Goal: Answer question/provide support

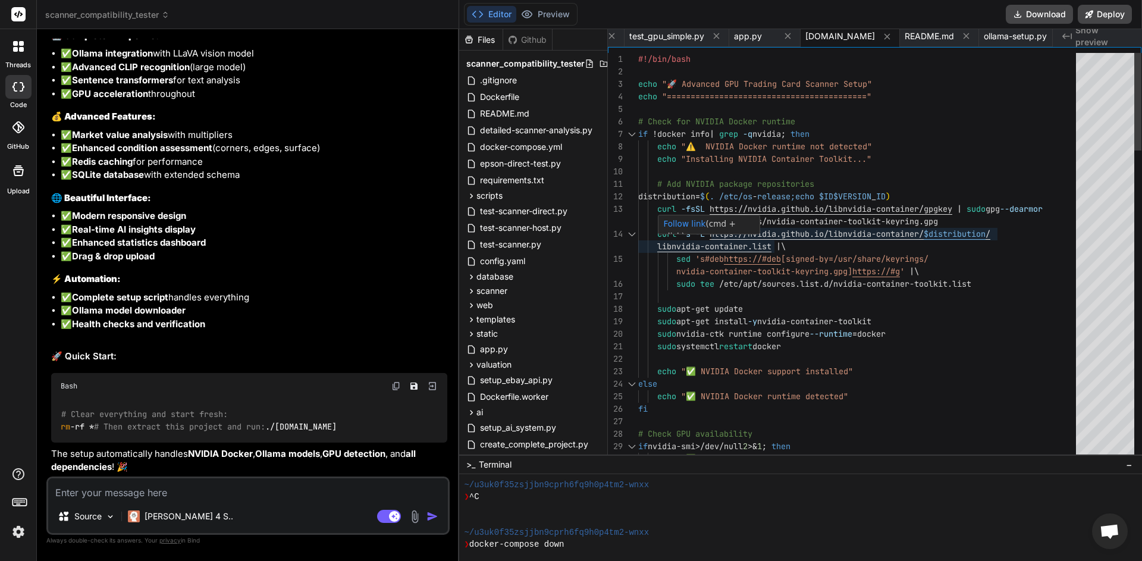
scroll to position [0, 4011]
click at [1036, 16] on button "Download" at bounding box center [1039, 14] width 67 height 19
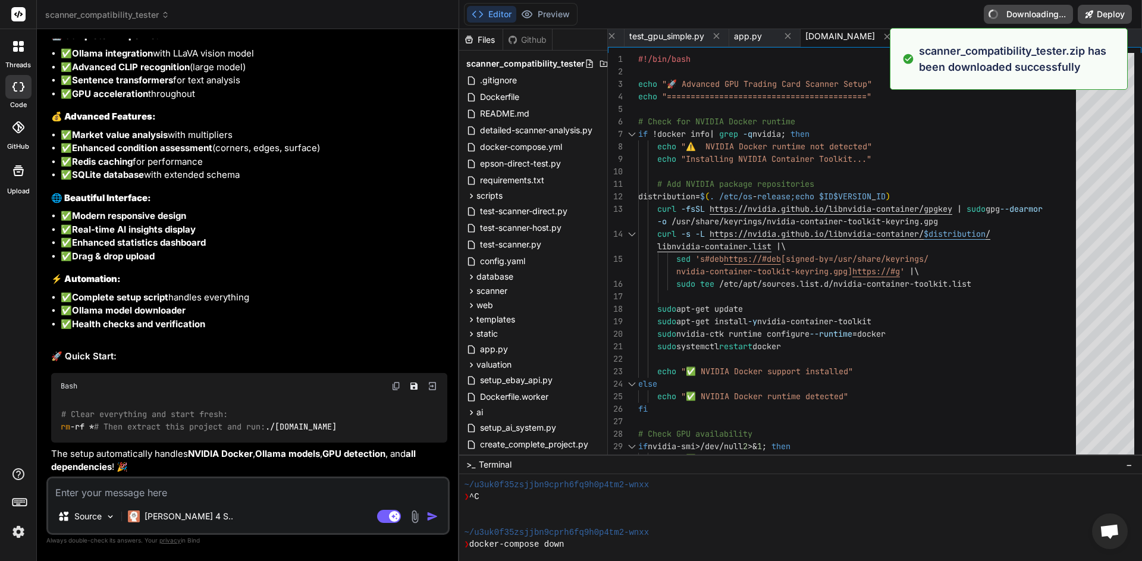
type textarea "x"
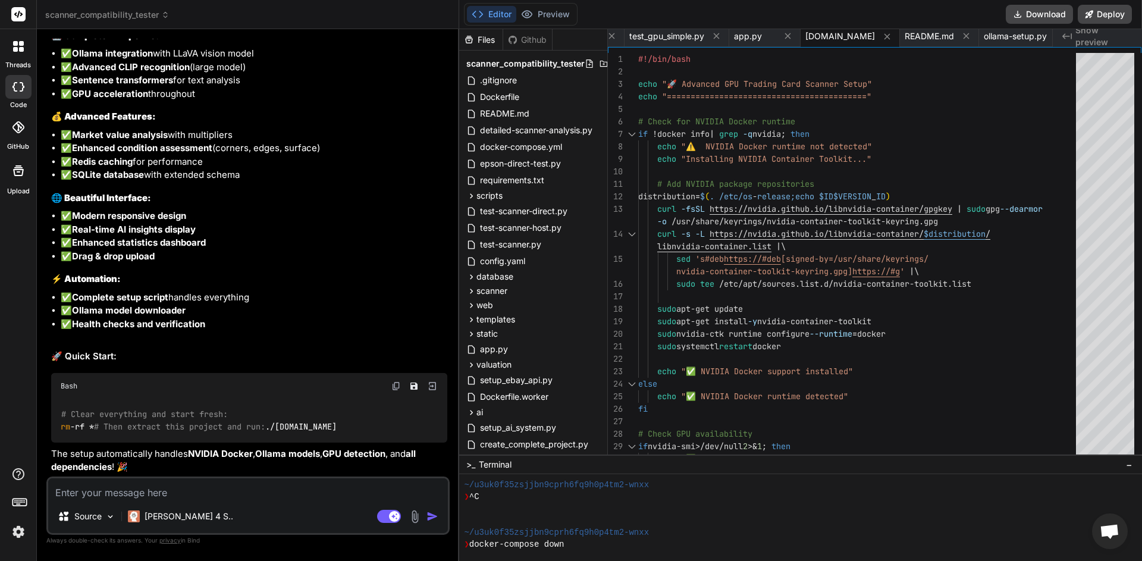
click at [212, 497] on textarea at bounding box center [248, 488] width 400 height 21
paste textarea "📋 Final system check... ❌ Main service not responding 📋 Container logs: card-sc…"
type textarea "📋 Final system check... ❌ Main service not responding 📋 Container logs: card-sc…"
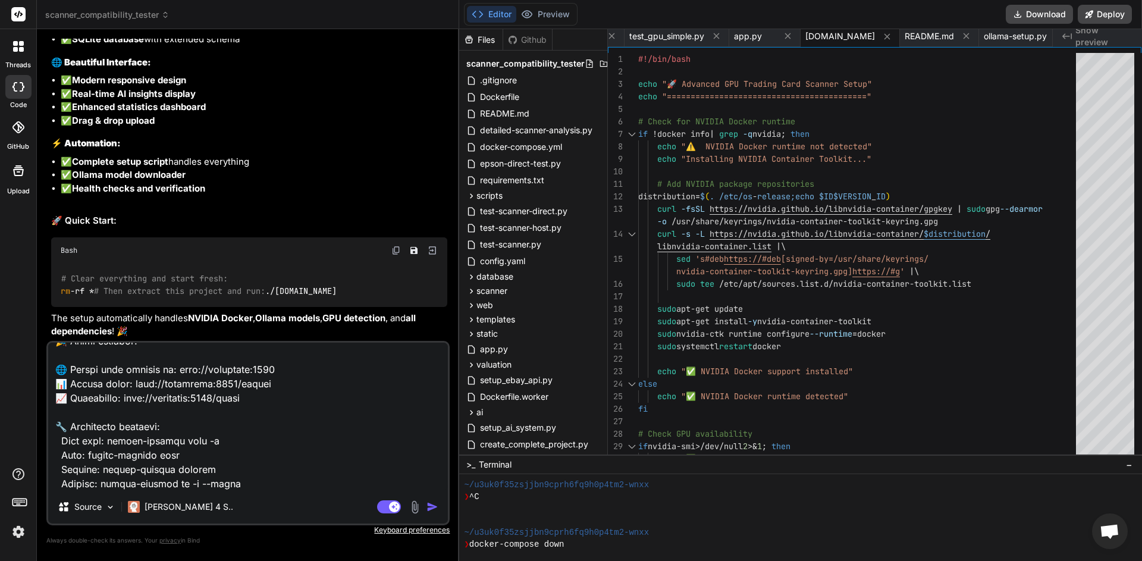
type textarea "x"
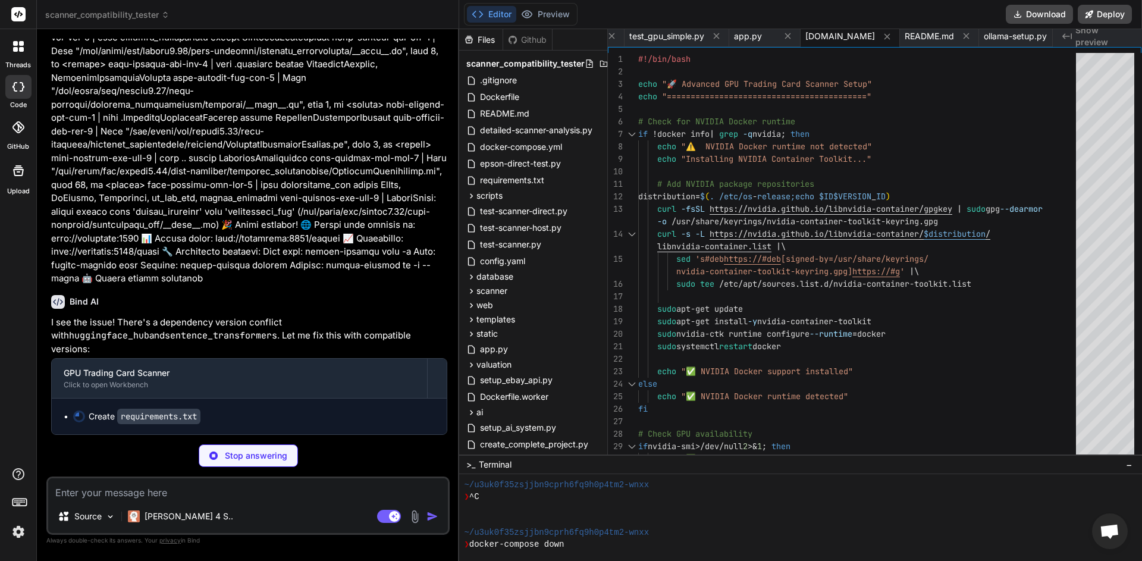
scroll to position [36454, 0]
type textarea "x"
type textarea "ultralytics==8.0.206 huggingface_hub==0.17.3 sentence-transformers==2.2.2 sciki…"
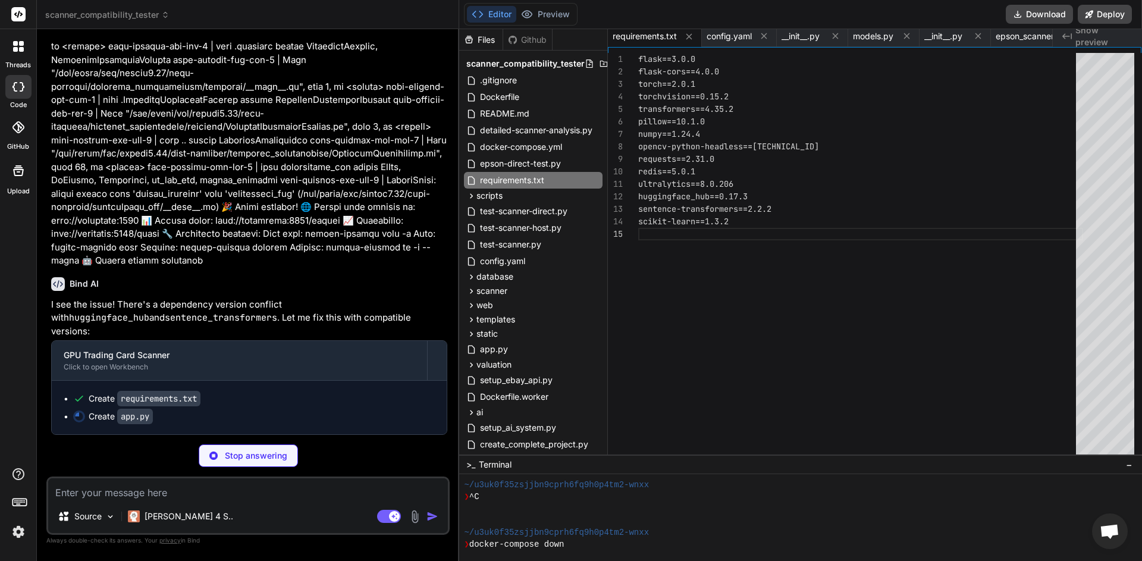
scroll to position [36472, 0]
click at [19, 46] on icon at bounding box center [18, 46] width 11 height 11
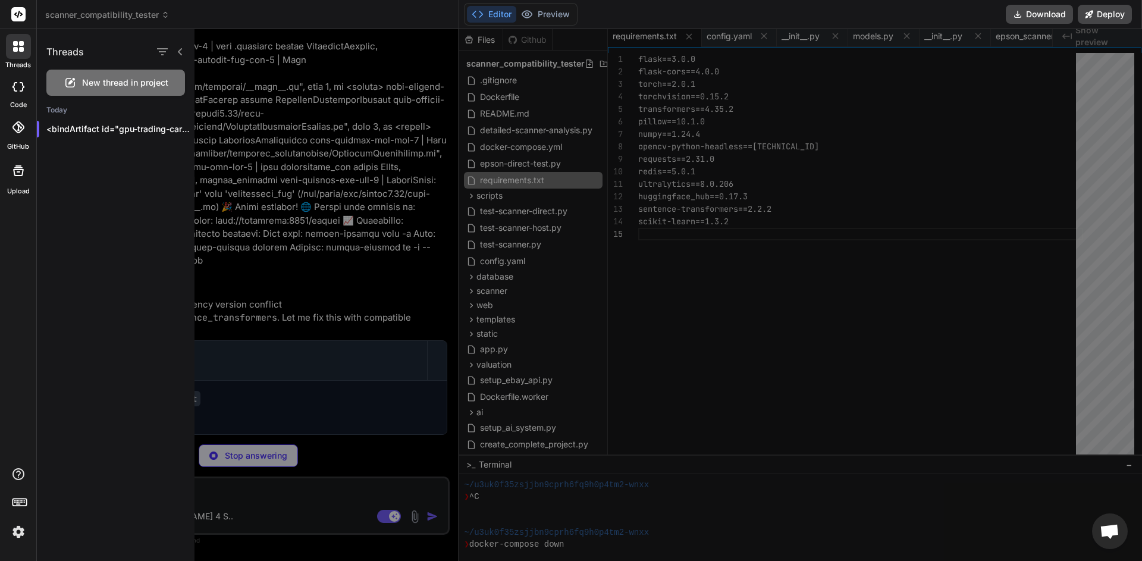
click at [20, 129] on icon at bounding box center [18, 127] width 12 height 12
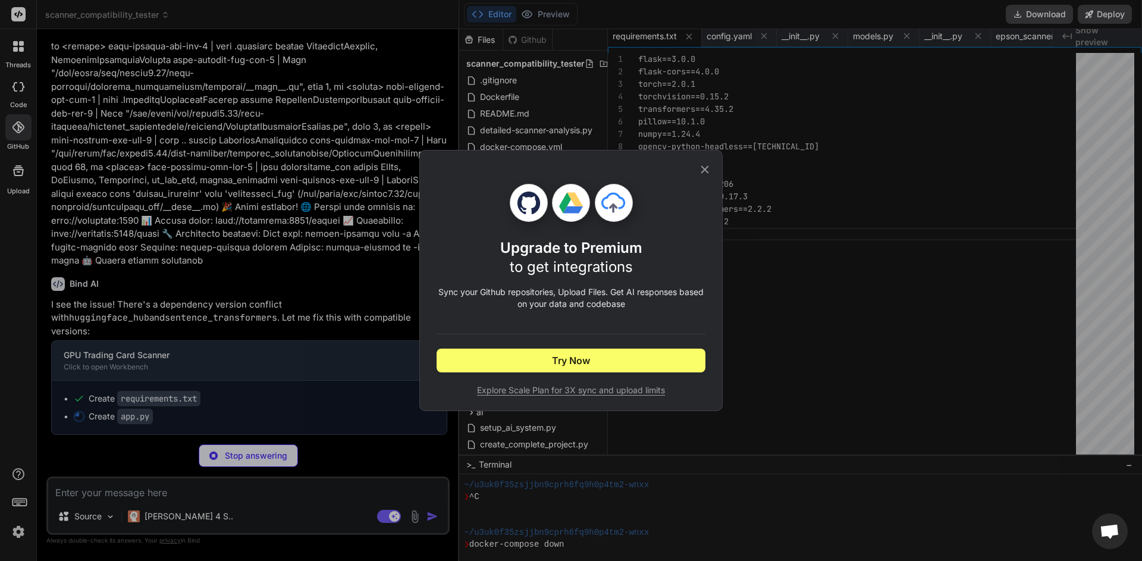
click at [583, 392] on span "Explore Scale Plan for 3X sync and upload limits" at bounding box center [571, 390] width 269 height 12
type textarea "x"
type textarea "logger.warning("⚠️ Ollama not available") app.run(host='0.0.0.0', port=5000, de…"
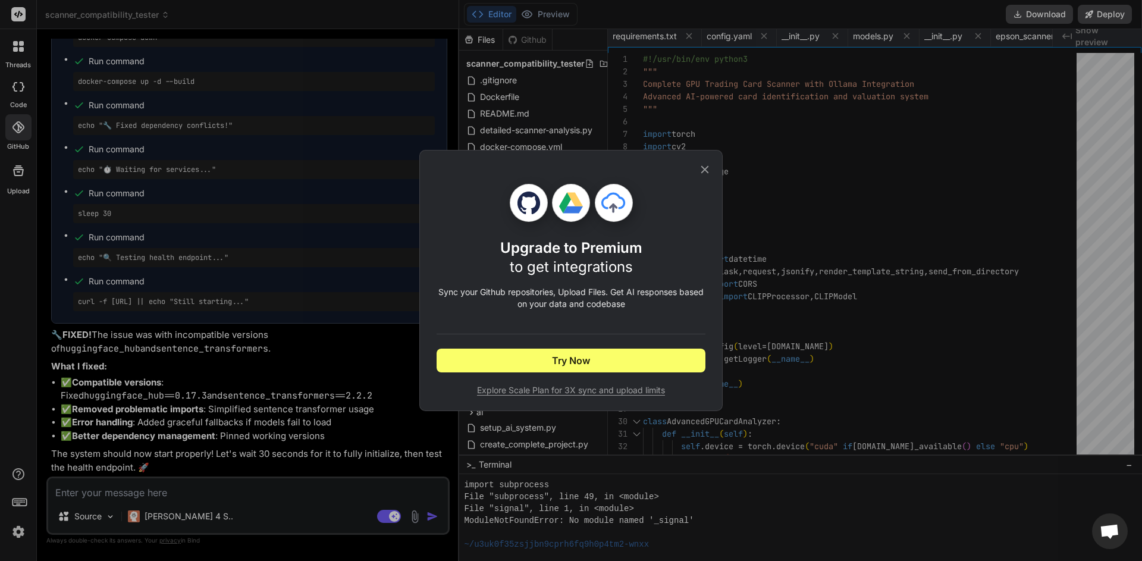
scroll to position [37, 0]
click at [705, 169] on icon at bounding box center [704, 169] width 13 height 13
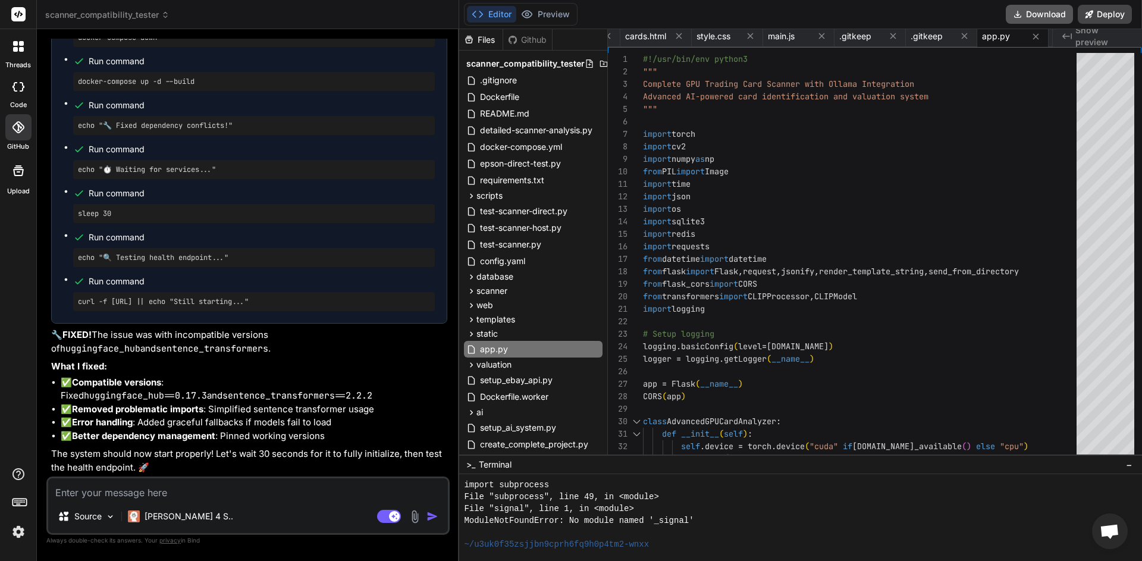
scroll to position [0, 855]
click at [1033, 17] on button "Download" at bounding box center [1039, 14] width 67 height 19
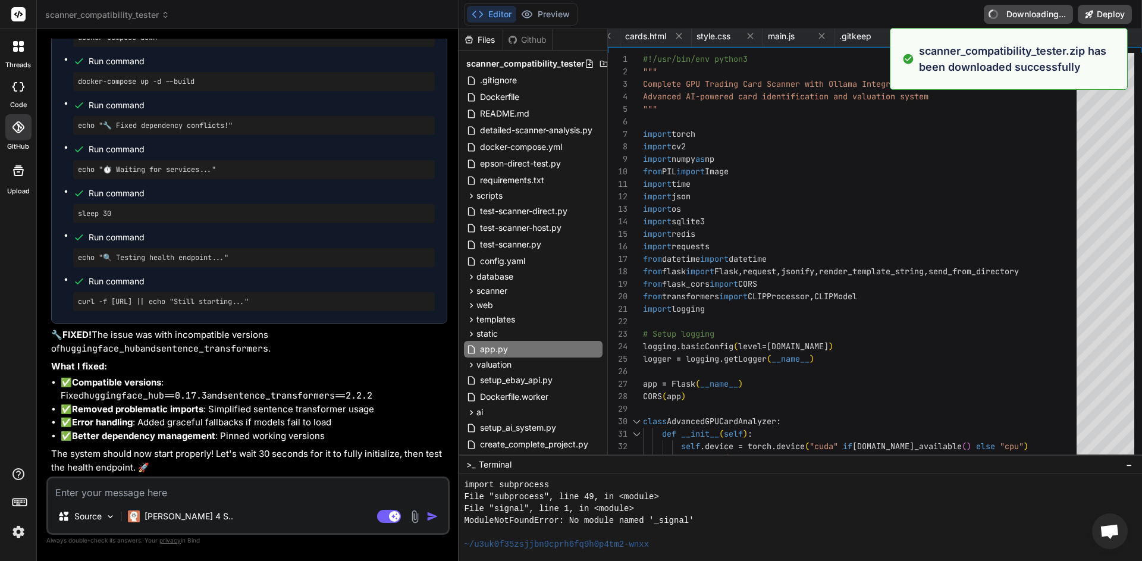
type textarea "x"
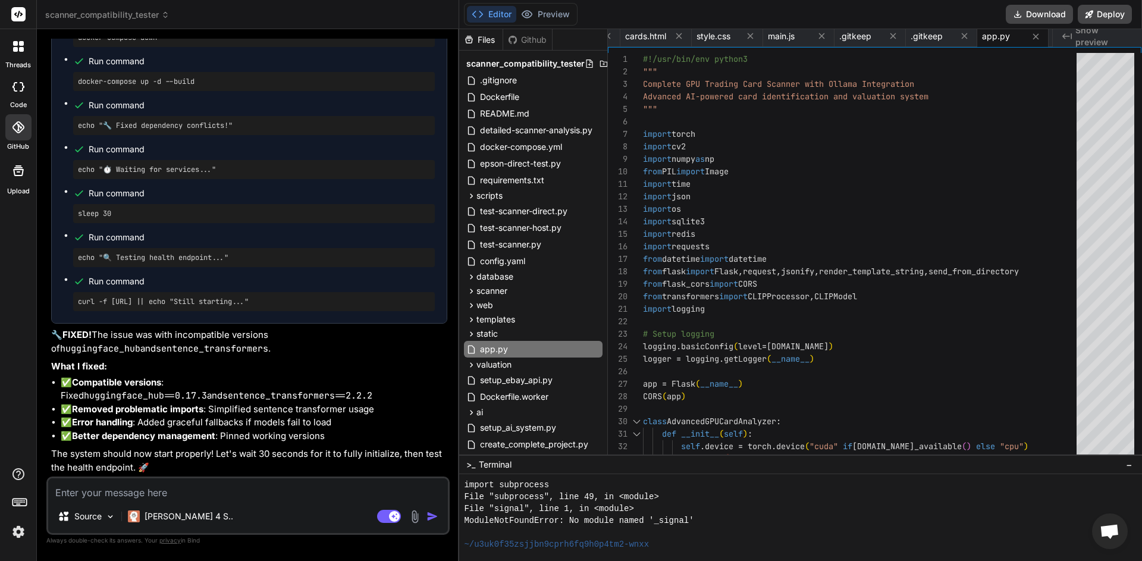
click at [210, 493] on textarea at bounding box center [248, 488] width 400 height 21
type textarea "O"
type textarea "x"
type textarea "Ok"
type textarea "x"
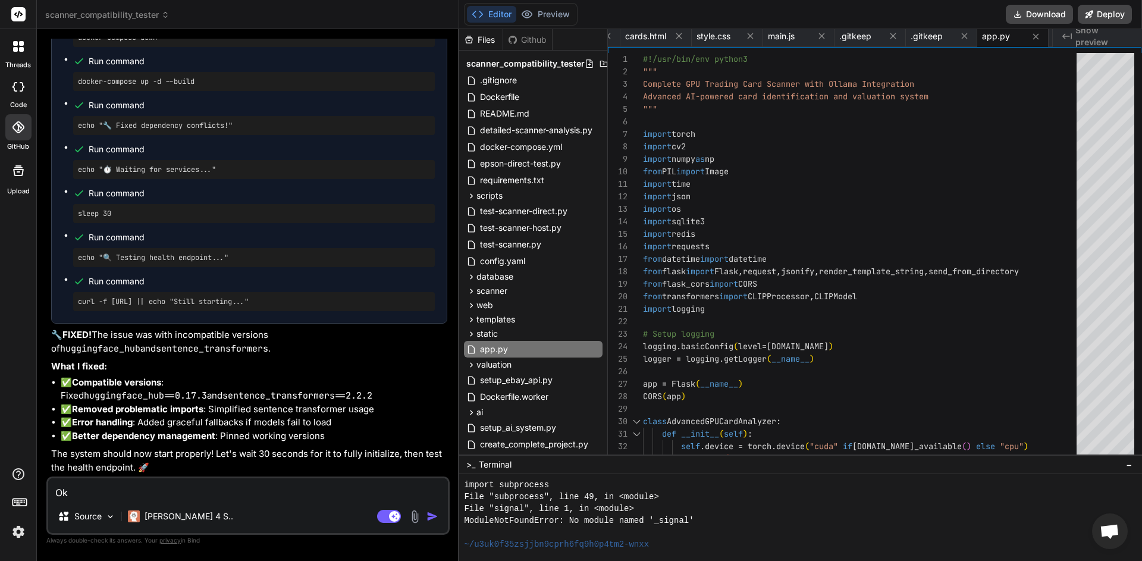
type textarea "Ok,"
type textarea "x"
type textarea "Ok,"
type textarea "x"
type textarea "Ok, w"
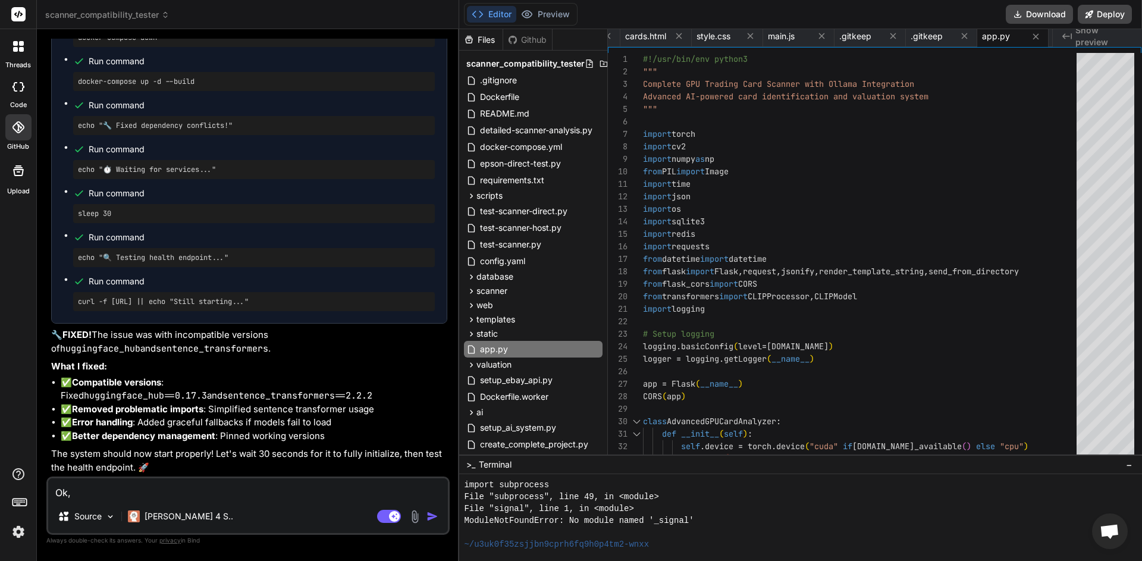
type textarea "x"
type textarea "Ok, we"
type textarea "x"
type textarea "Ok, we"
type textarea "x"
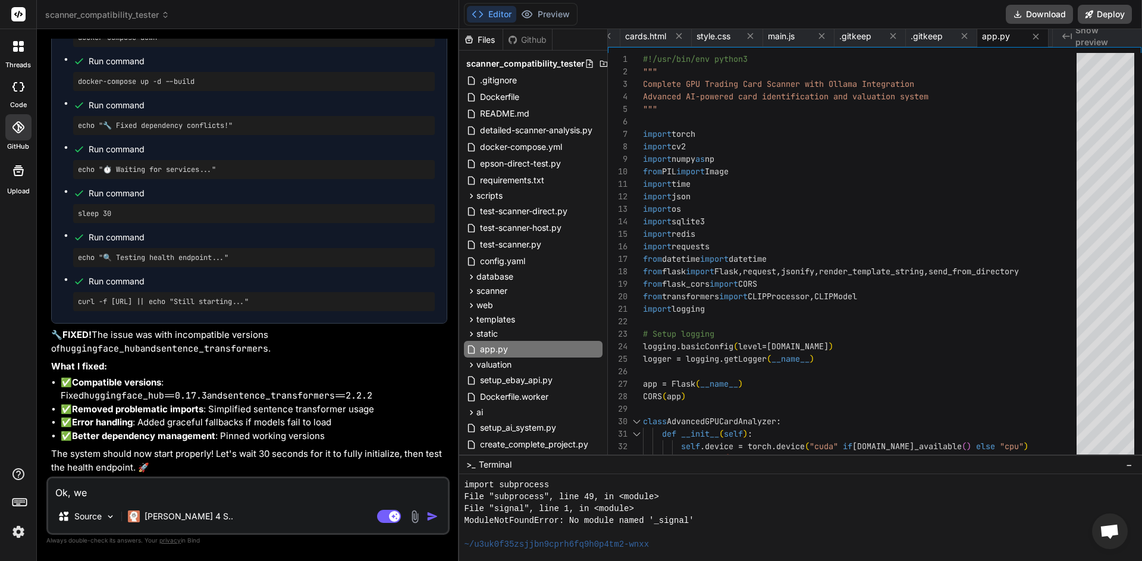
type textarea "Ok, we h"
type textarea "x"
type textarea "Ok, we ha"
type textarea "x"
type textarea "Ok, we hav"
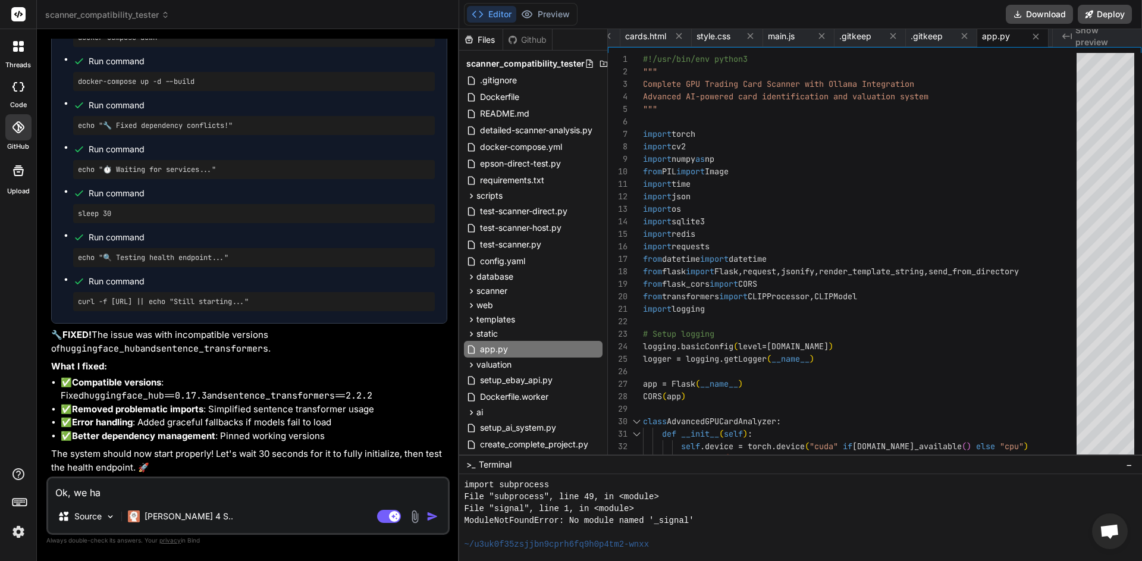
type textarea "x"
type textarea "Ok, we have"
type textarea "x"
type textarea "Ok, we have"
type textarea "x"
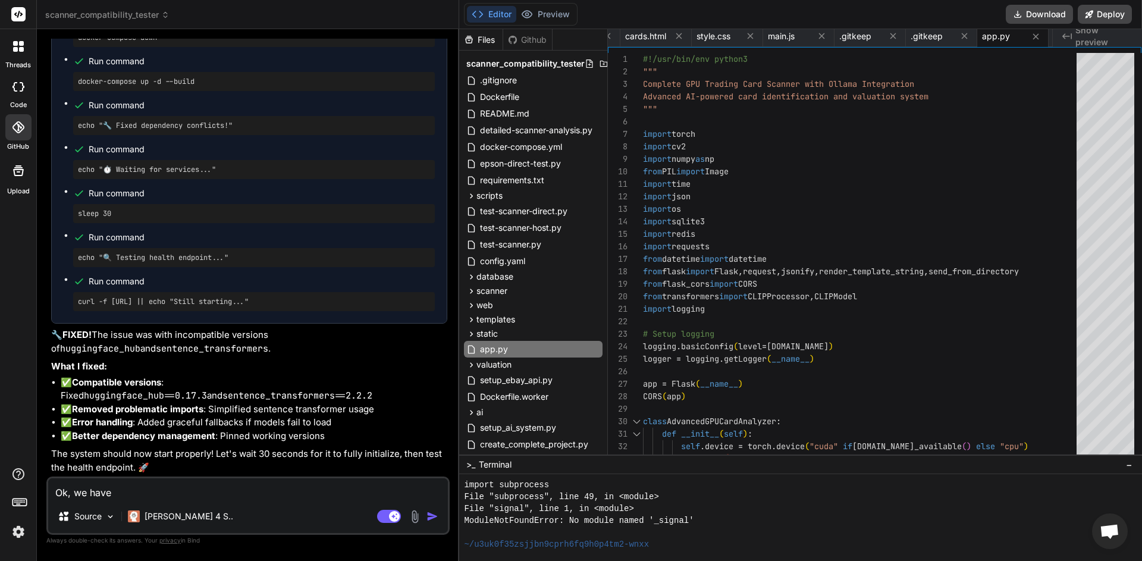
type textarea "Ok, we have a"
type textarea "x"
type textarea "Ok, we have a"
type textarea "x"
type textarea "Ok, we have a U"
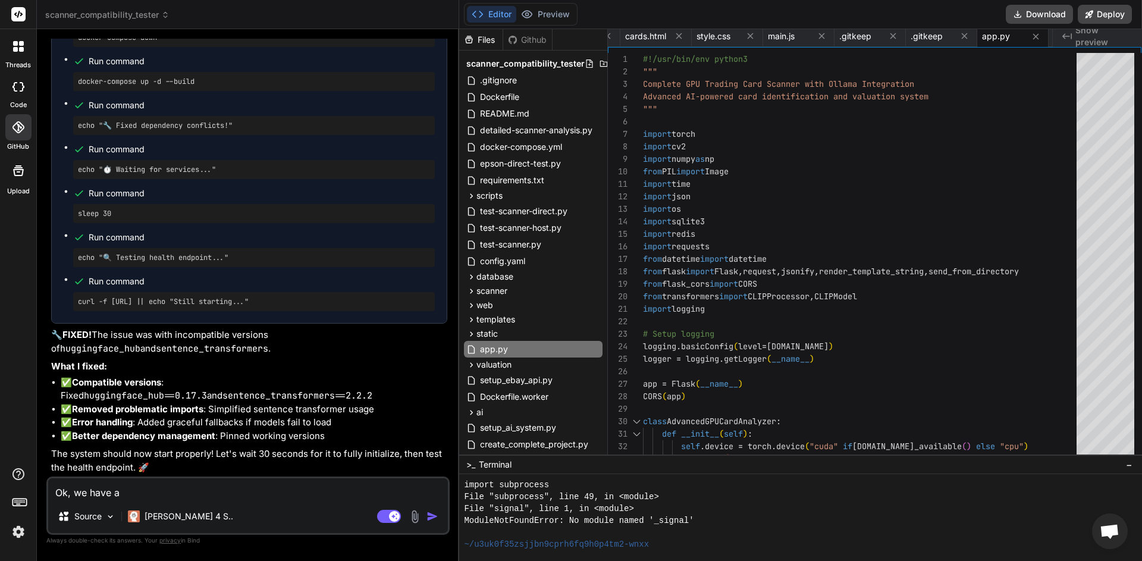
type textarea "x"
type textarea "Ok, we have a UI"
type textarea "x"
type textarea "Ok, we have a UI"
type textarea "x"
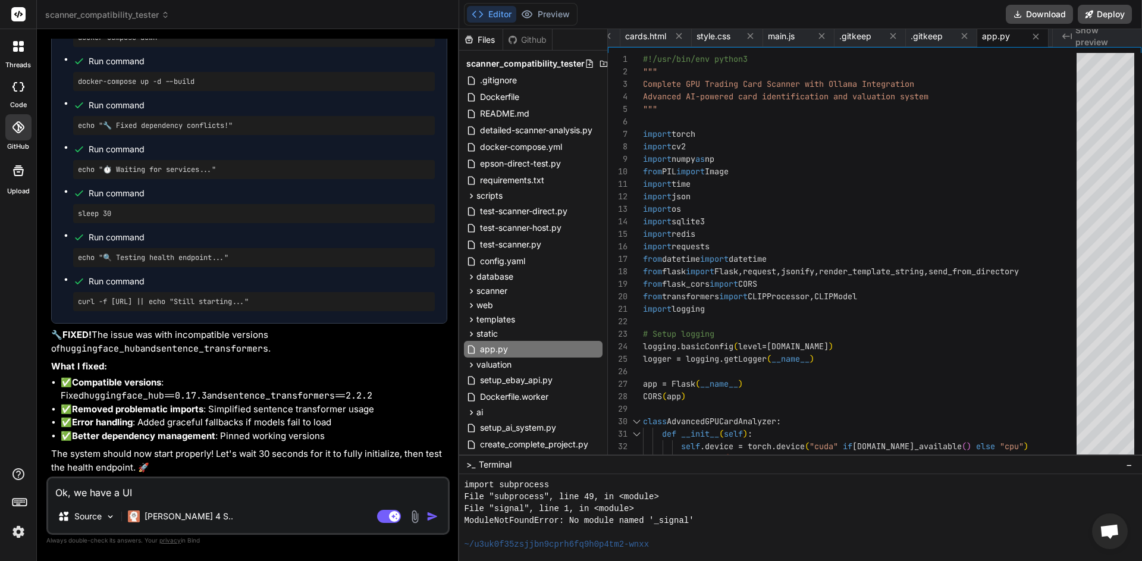
type textarea "Ok, we have a UI r"
type textarea "x"
type textarea "Ok, we have a UI ru"
type textarea "x"
type textarea "Ok, we have a UI run"
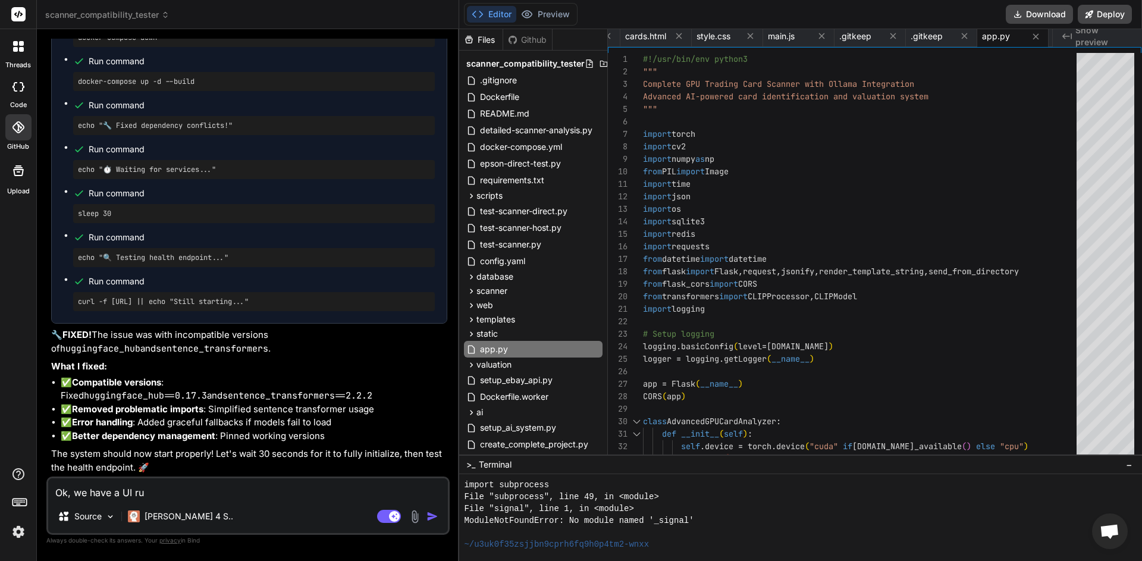
type textarea "x"
type textarea "Ok, we have a UI runn"
type textarea "x"
type textarea "Ok, we have a UI runni"
type textarea "x"
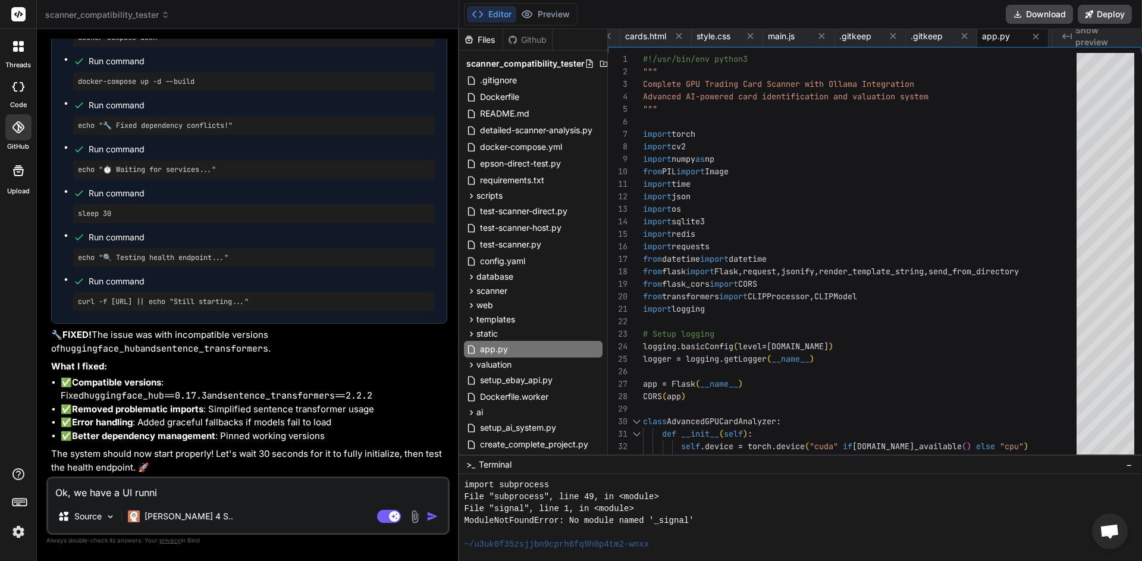
type textarea "Ok, we have a UI runnin"
type textarea "x"
type textarea "Ok, we have a UI running"
type textarea "x"
type textarea "Ok, we have a UI running."
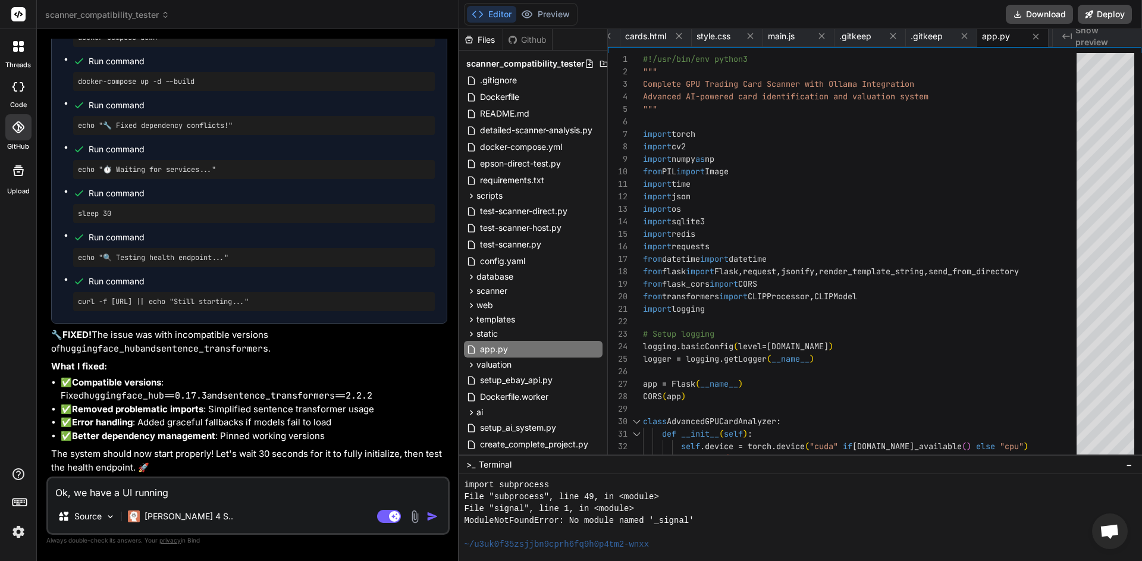
type textarea "x"
type textarea "Ok, we have a UI running."
type textarea "x"
type textarea "Ok, we have a UI running."
type textarea "x"
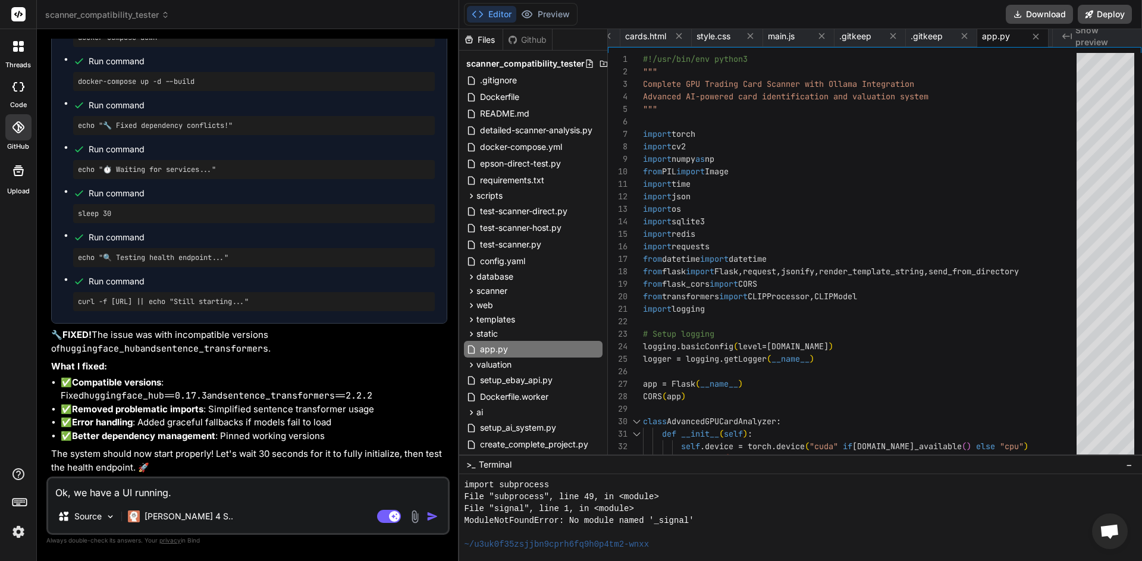
type textarea "Ok, we have a UI running. F"
type textarea "x"
type textarea "Ok, we have a UI running. Fi"
type textarea "x"
type textarea "Ok, we have a UI running. Fir"
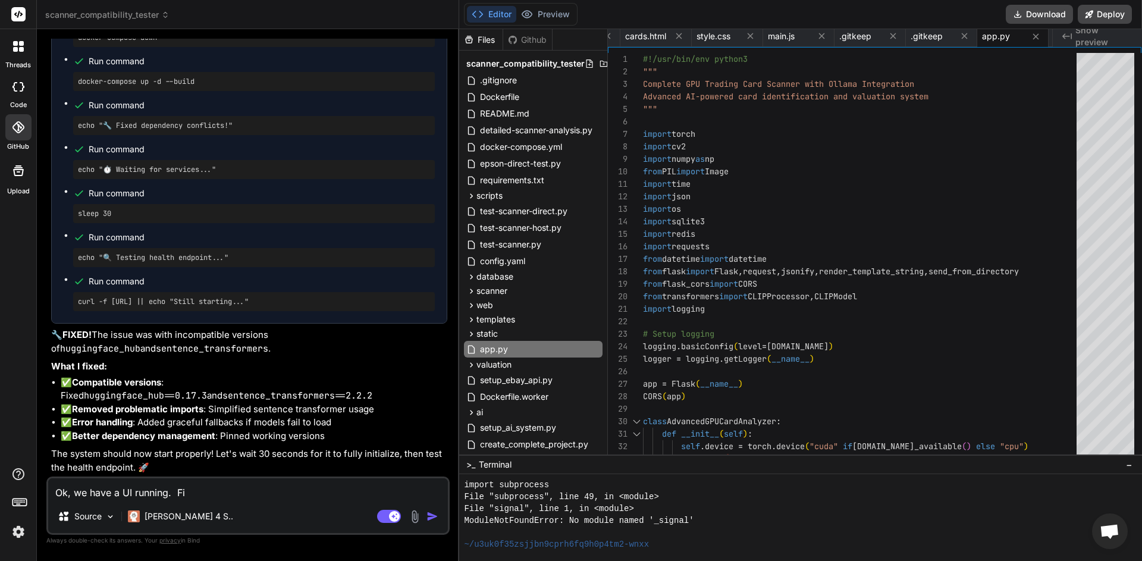
type textarea "x"
type textarea "Ok, we have a UI running. Firs"
type textarea "x"
type textarea "Ok, we have a UI running. First"
type textarea "x"
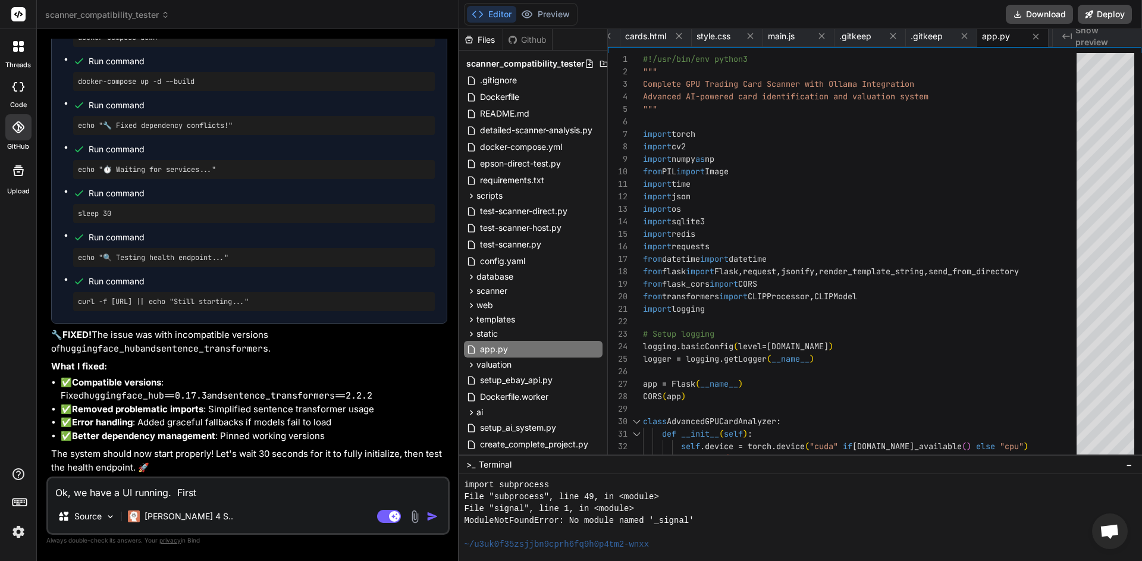
type textarea "Ok, we have a UI running. First"
type textarea "x"
type textarea "Ok, we have a UI running. First t"
type textarea "x"
type textarea "Ok, we have a UI running. First th"
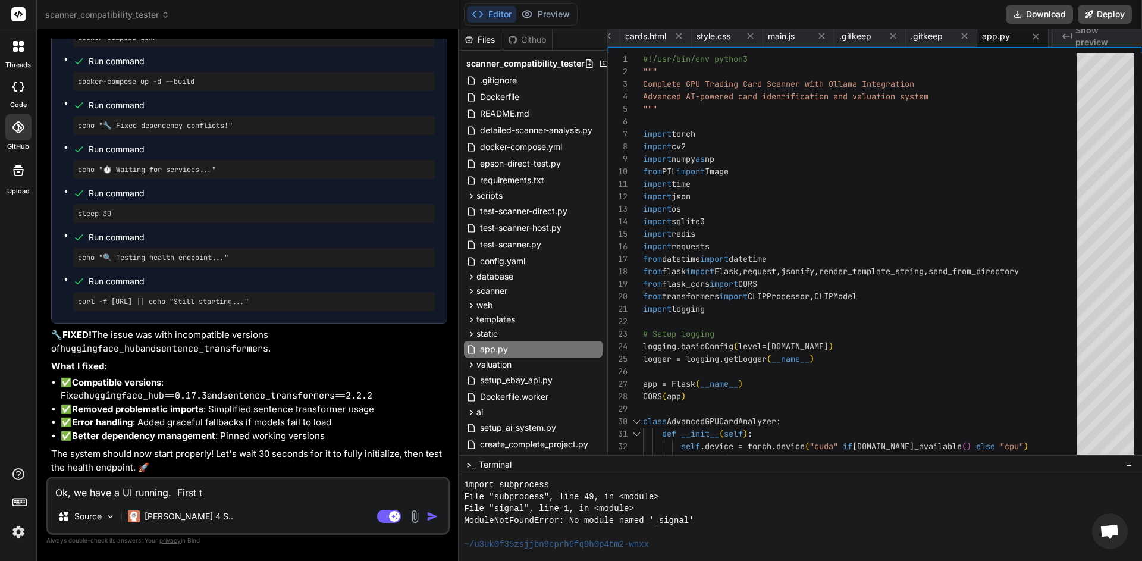
type textarea "x"
type textarea "Ok, we have a UI running. First thi"
type textarea "x"
type textarea "Ok, we have a UI running. First thin"
type textarea "x"
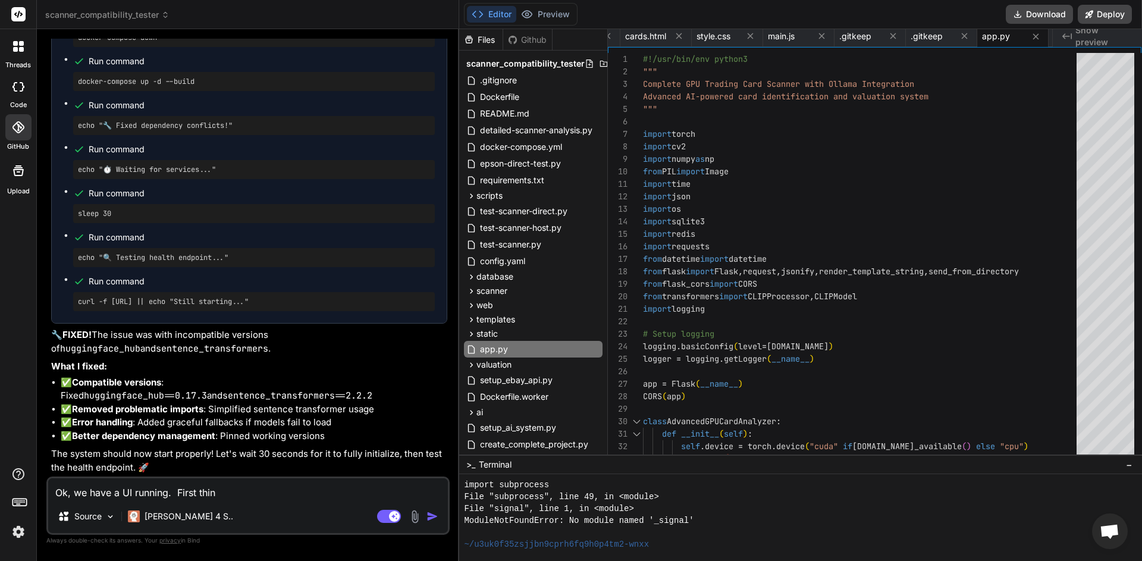
type textarea "Ok, we have a UI running. First thing"
type textarea "x"
type textarea "Ok, we have a UI running. First thing,"
type textarea "x"
type textarea "Ok, we have a UI running. First thing,"
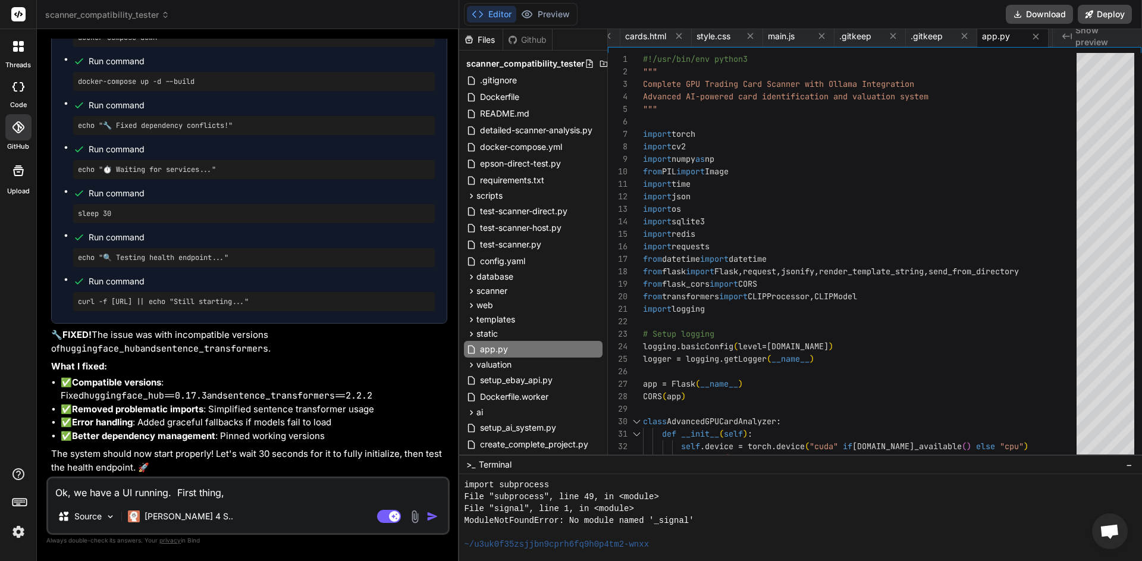
type textarea "x"
type textarea "Ok, we have a UI running. First thing, w"
type textarea "x"
type textarea "Ok, we have a UI running. First thing, we"
type textarea "x"
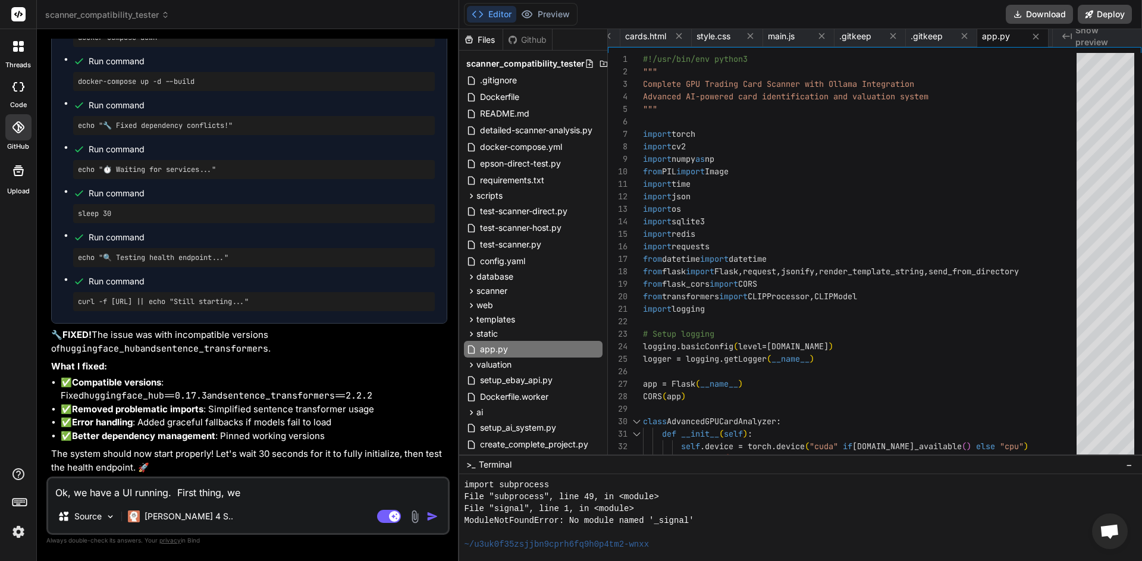
type textarea "Ok, we have a UI running. First thing, we"
type textarea "x"
type textarea "Ok, we have a UI running. First thing, we t"
type textarea "x"
type textarea "Ok, we have a UI running. First thing, we ta"
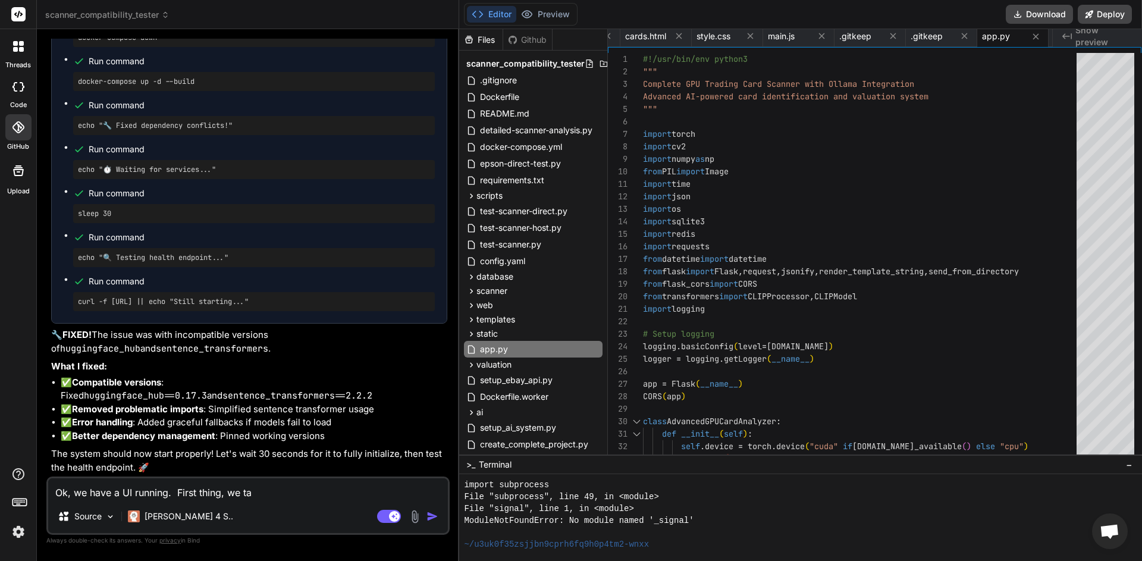
type textarea "x"
type textarea "Ok, we have a UI running. First thing, we tal"
type textarea "x"
type textarea "Ok, we have a UI running. First thing, we talk"
type textarea "x"
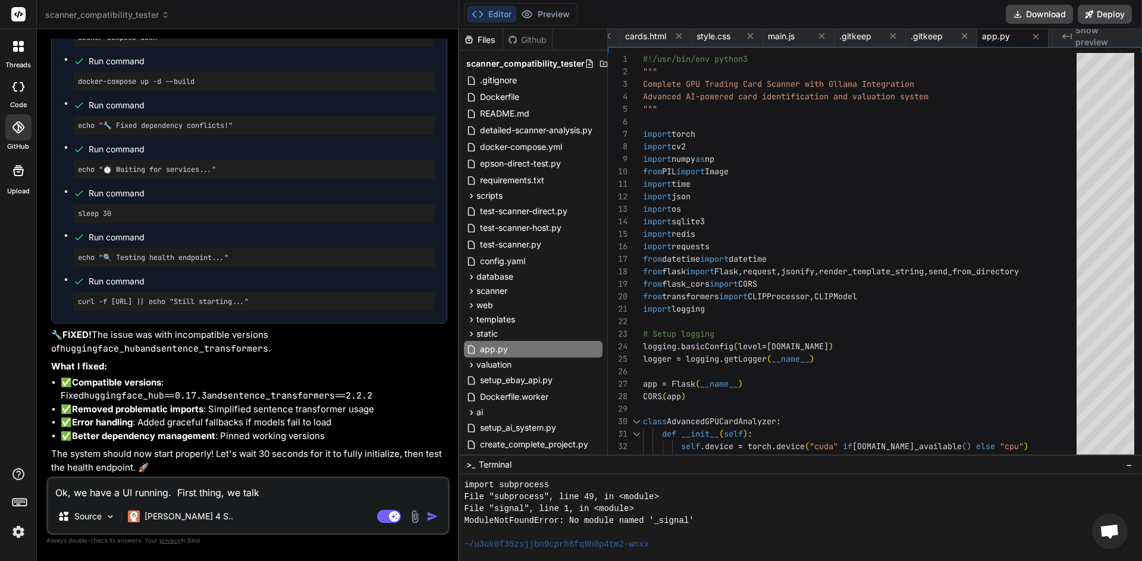
type textarea "Ok, we have a UI running. First thing, we talke"
type textarea "x"
type textarea "Ok, we have a UI running. First thing, we talked"
type textarea "x"
type textarea "Ok, we have a UI running. First thing, we talked"
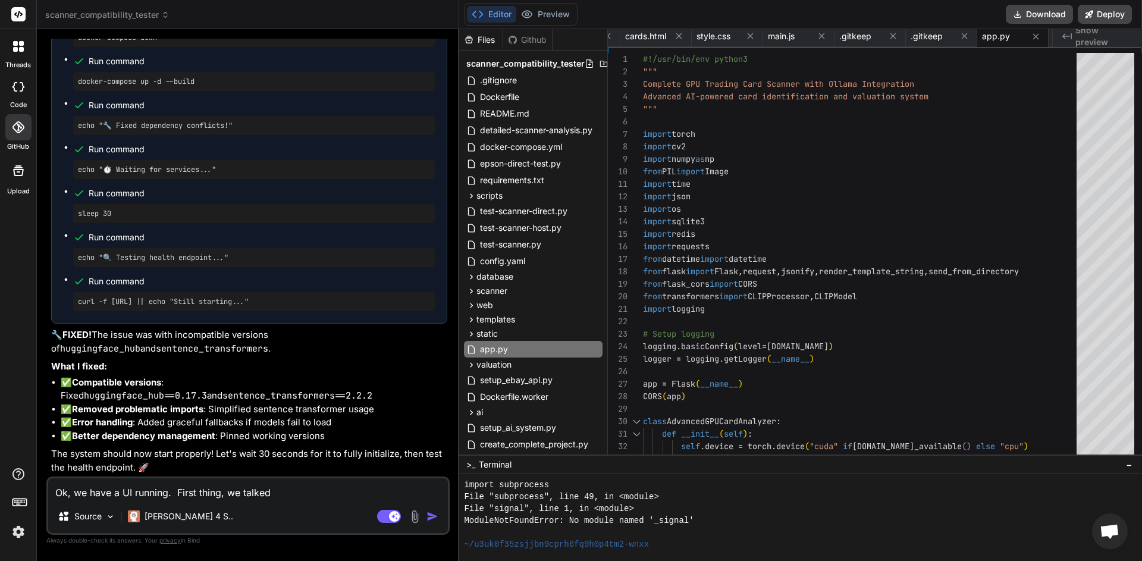
type textarea "x"
type textarea "Ok, we have a UI running. First thing, we talked a"
type textarea "x"
type textarea "Ok, we have a UI running. First thing, we talked ab"
type textarea "x"
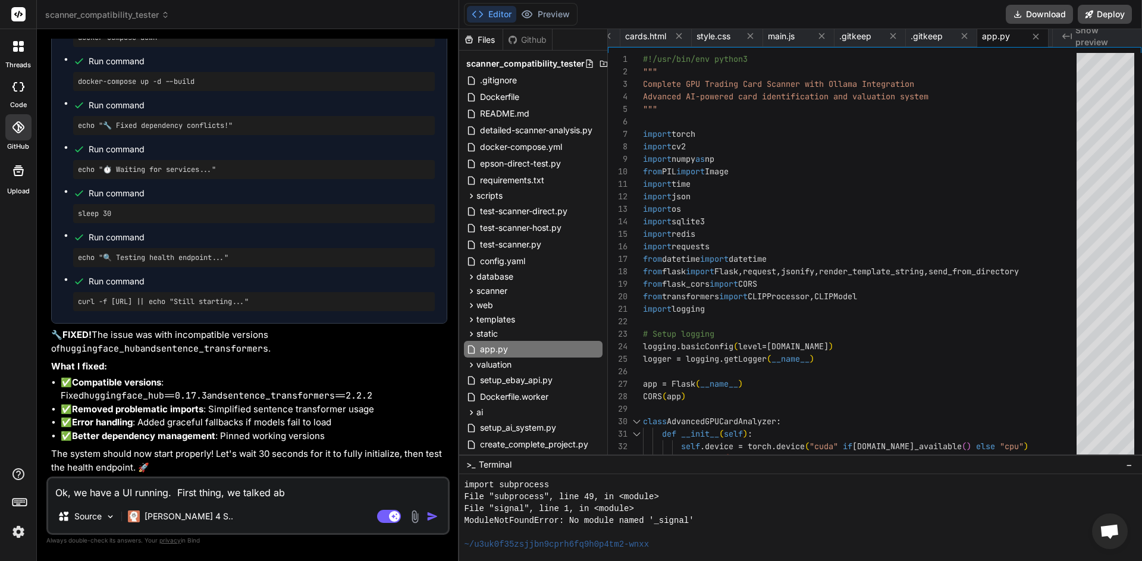
type textarea "Ok, we have a UI running. First thing, we talked abo"
type textarea "x"
type textarea "Ok, we have a UI running. First thing, we talked abou"
type textarea "x"
type textarea "Ok, we have a UI running. First thing, we talked about"
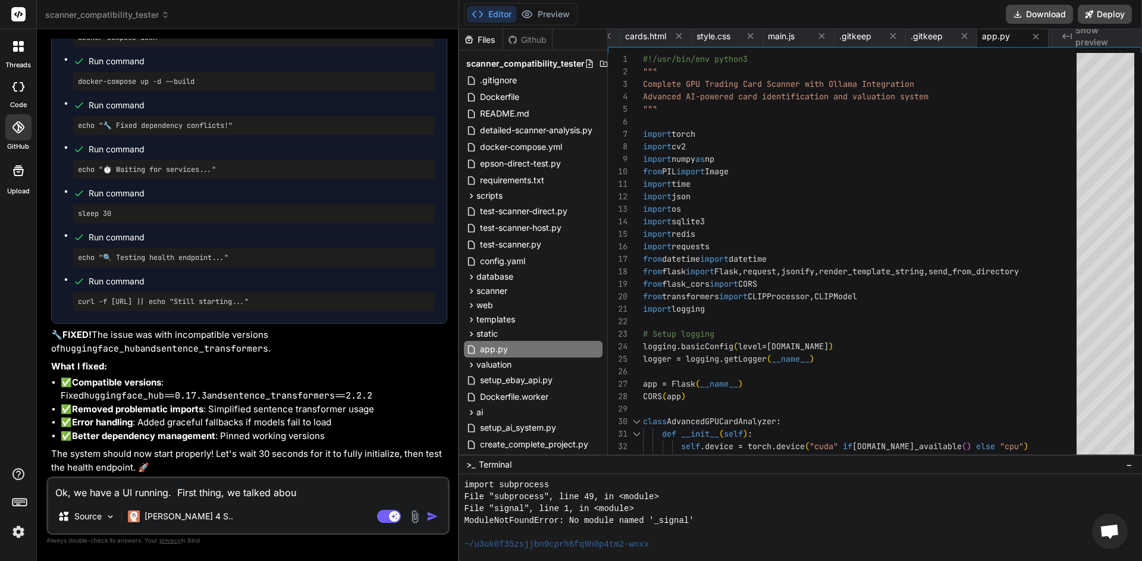
type textarea "x"
type textarea "Ok, we have a UI running. First thing, we talked about"
type textarea "x"
type textarea "Ok, we have a UI running. First thing, we talked about s"
type textarea "x"
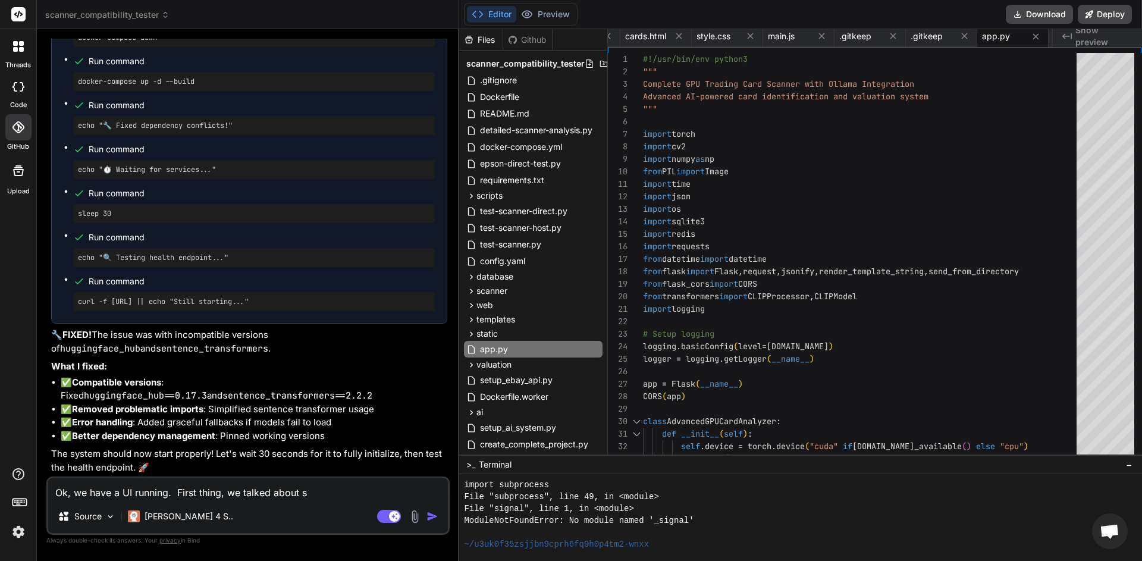
type textarea "Ok, we have a UI running. First thing, we talked about sc"
type textarea "x"
type textarea "Ok, we have a UI running. First thing, we talked about sca"
type textarea "x"
type textarea "Ok, we have a UI running. First thing, we talked about scan"
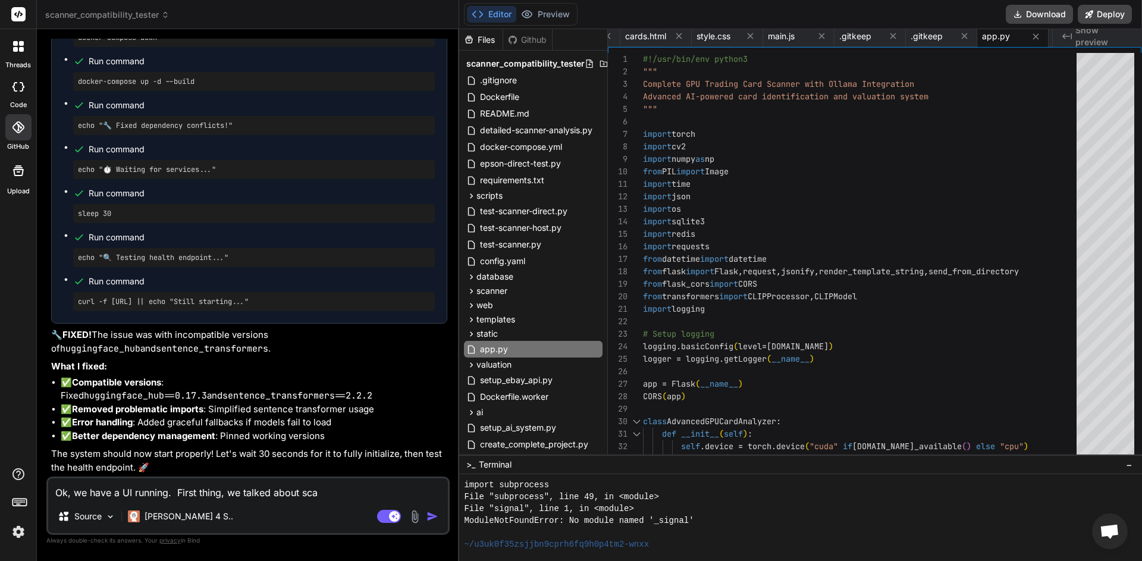
type textarea "x"
type textarea "Ok, we have a UI running. First thing, we talked about scann"
type textarea "x"
type textarea "Ok, we have a UI running. First thing, we talked about scanni"
type textarea "x"
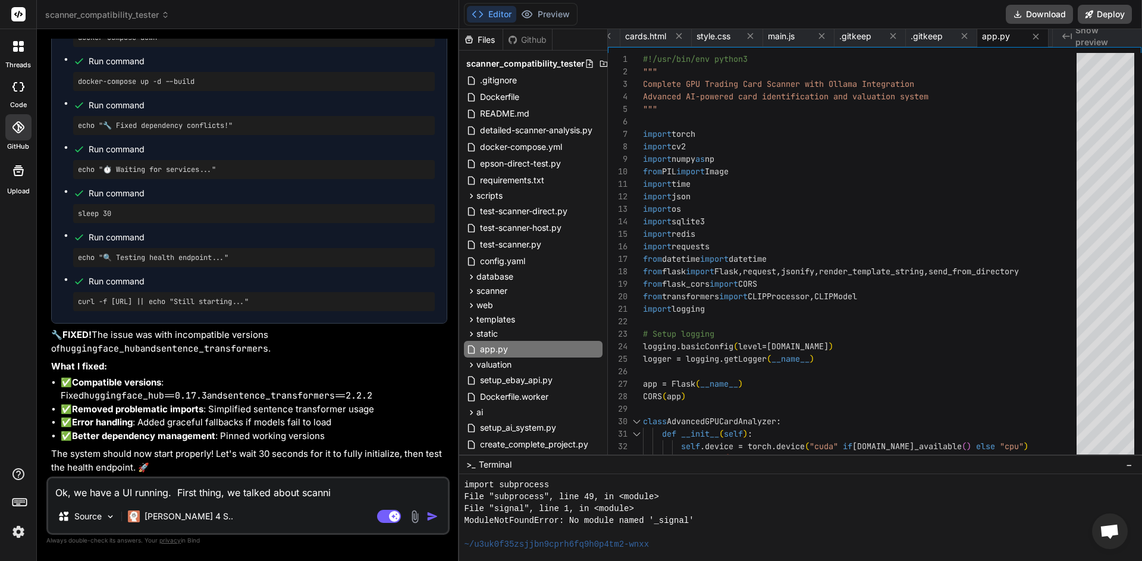
type textarea "Ok, we have a UI running. First thing, we talked about scannin"
type textarea "x"
type textarea "Ok, we have a UI running. First thing, we talked about scanning"
type textarea "x"
type textarea "Ok, we have a UI running. First thing, we talked about scanning"
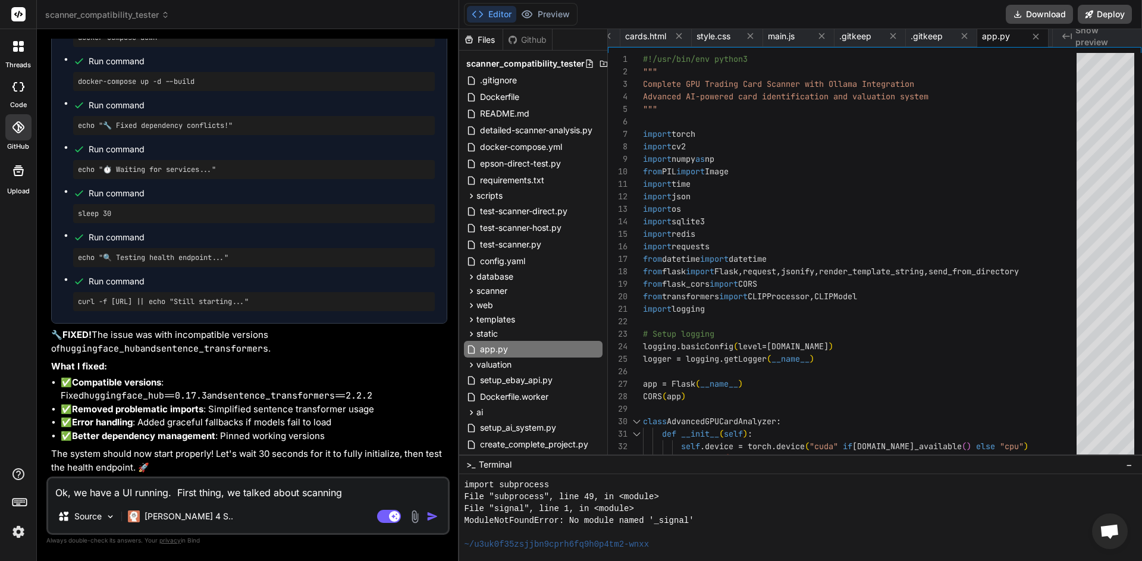
type textarea "x"
type textarea "Ok, we have a UI running. First thing, we talked about scanning t"
type textarea "x"
type textarea "Ok, we have a UI running. First thing, we talked about scanning th"
type textarea "x"
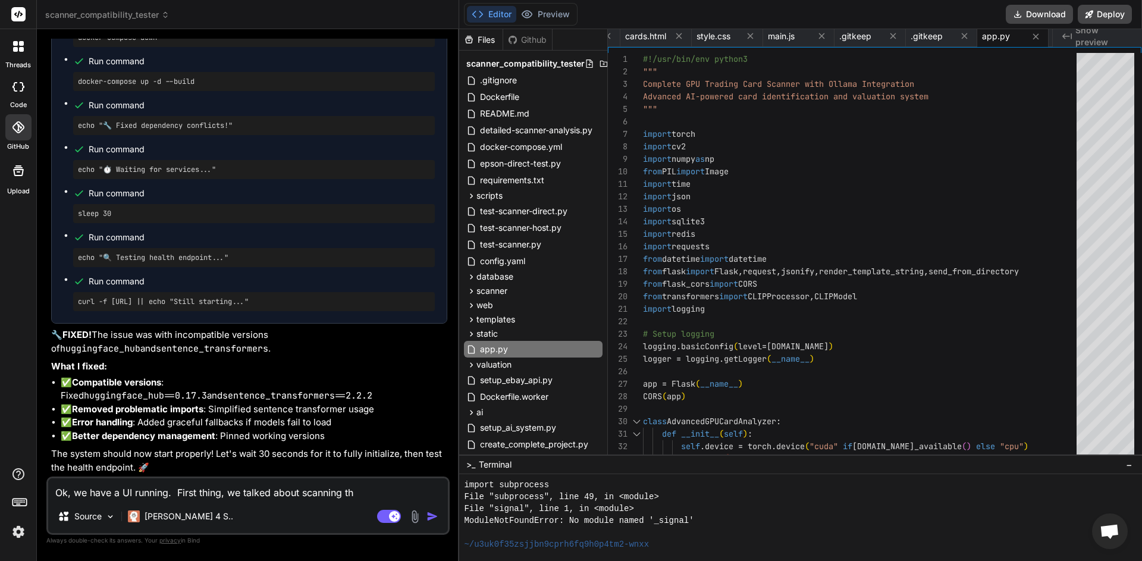
type textarea "Ok, we have a UI running. First thing, we talked about scanning tho"
type textarea "x"
type textarea "Ok, we have a UI running. First thing, we talked about scanning thos"
type textarea "x"
type textarea "Ok, we have a UI running. First thing, we talked about scanning those"
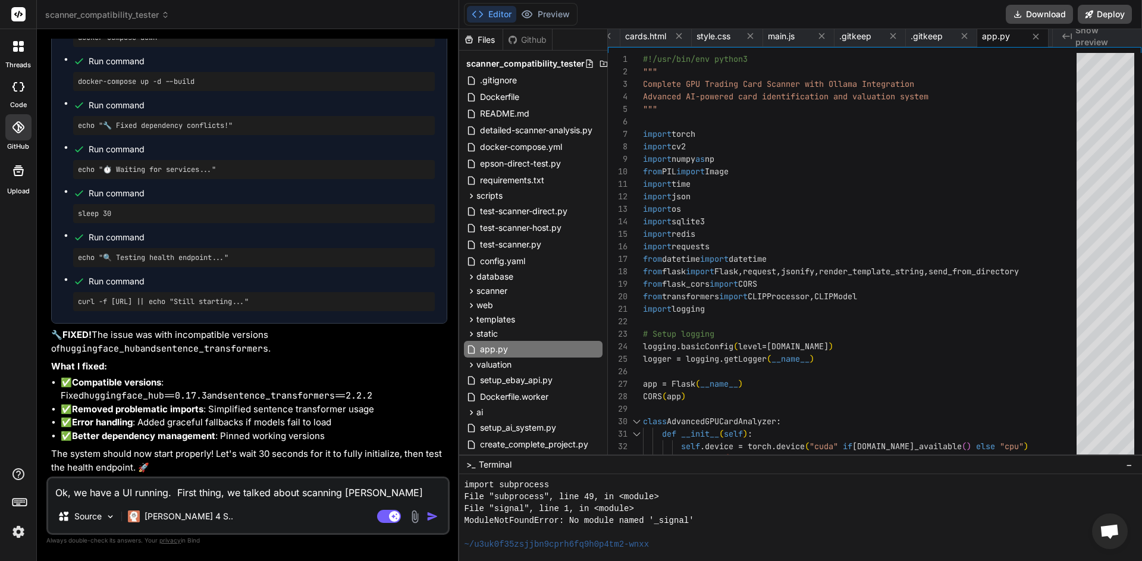
type textarea "x"
type textarea "Ok, we have a UI running. First thing, we talked about scanning those"
type textarea "x"
type textarea "Ok, we have a UI running. First thing, we talked about scanning those c"
type textarea "x"
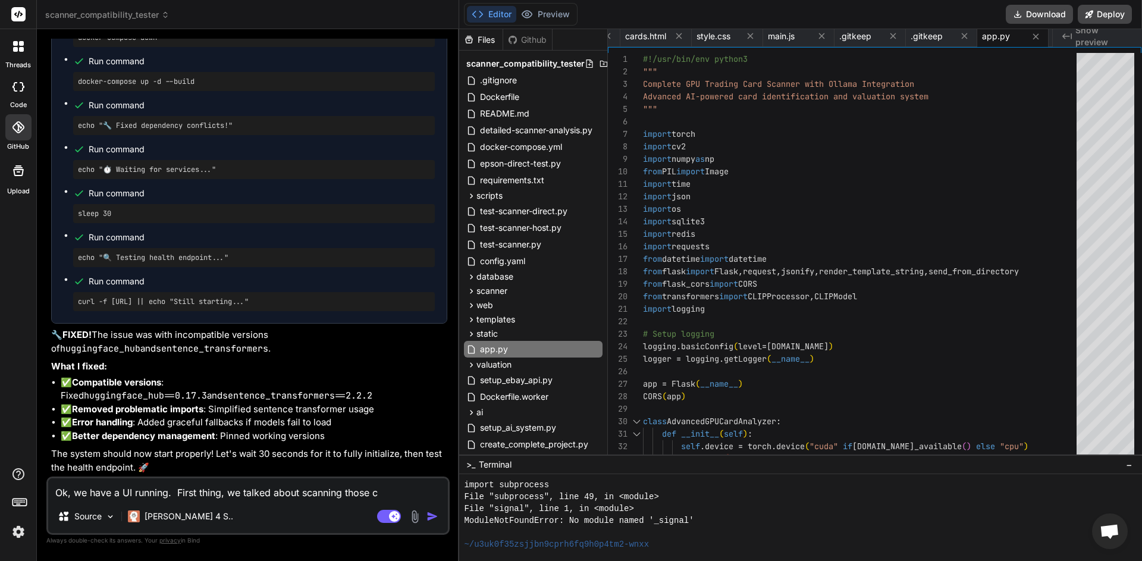
type textarea "Ok, we have a UI running. First thing, we talked about scanning those ca"
type textarea "x"
type textarea "Ok, we have a UI running. First thing, we talked about scanning those car"
type textarea "x"
type textarea "Ok, we have a UI running. First thing, we talked about scanning those card"
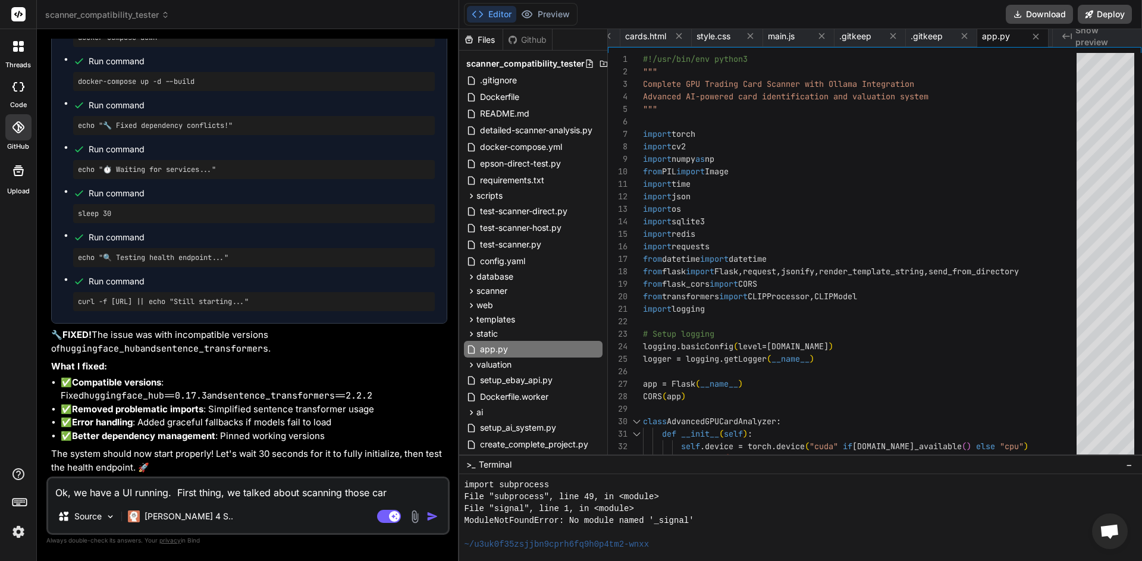
type textarea "x"
type textarea "Ok, we have a UI running. First thing, we talked about scanning those cards"
type textarea "x"
type textarea "Ok, we have a UI running. First thing, we talked about scanning those cards"
type textarea "x"
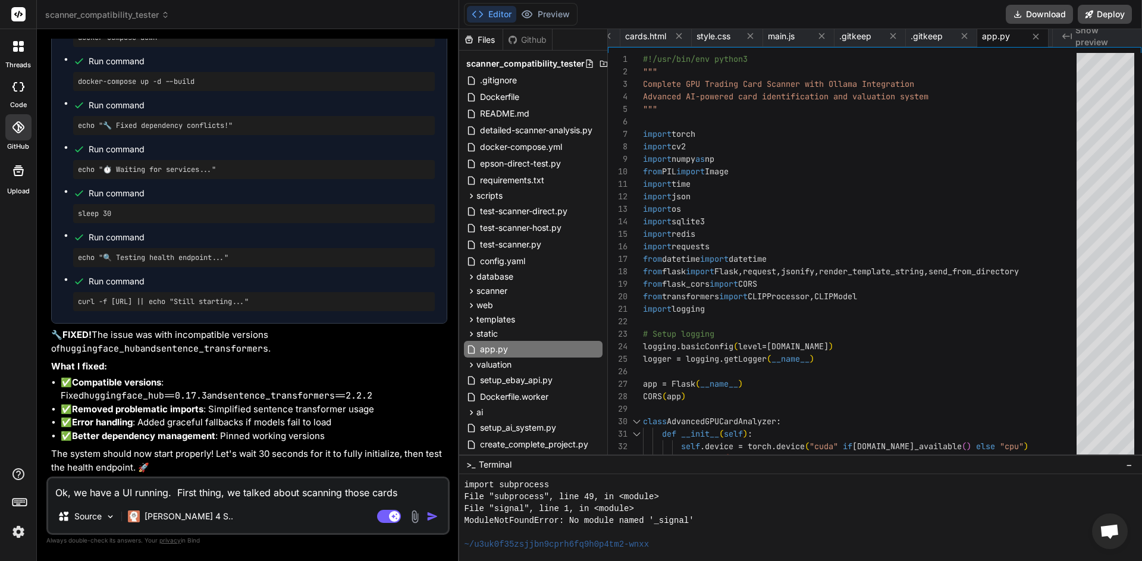
type textarea "Ok, we have a UI running. First thing, we talked about scanning those cards w"
type textarea "x"
type textarea "Ok, we have a UI running. First thing, we talked about scanning those cards wi"
type textarea "x"
type textarea "Ok, we have a UI running. First thing, we talked about scanning those cards wit"
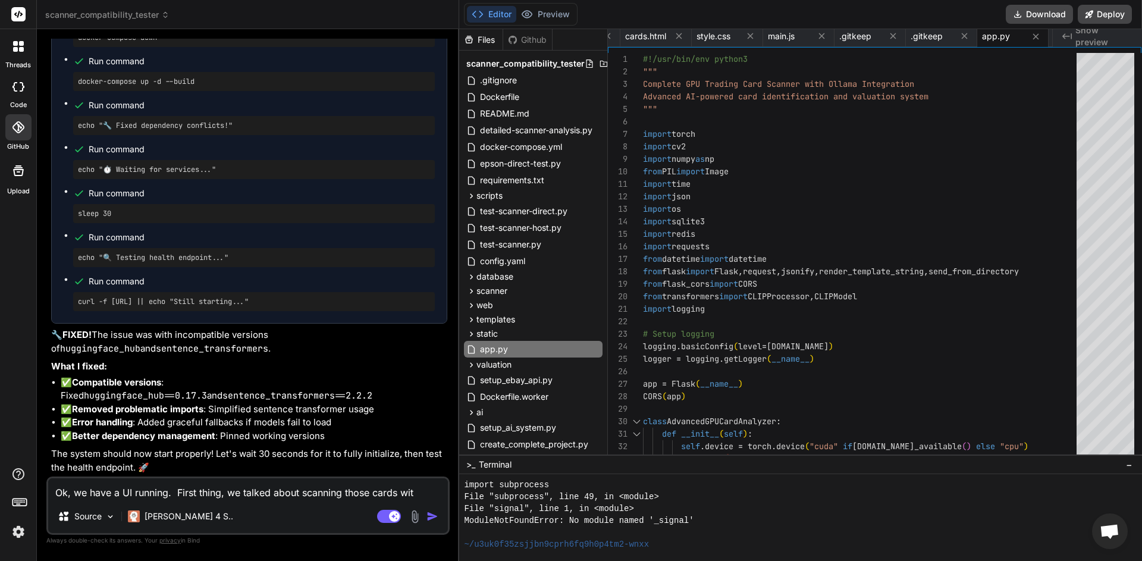
type textarea "x"
type textarea "Ok, we have a UI running. First thing, we talked about scanning those cards with"
type textarea "x"
type textarea "Ok, we have a UI running. First thing, we talked about scanning those cards with"
type textarea "x"
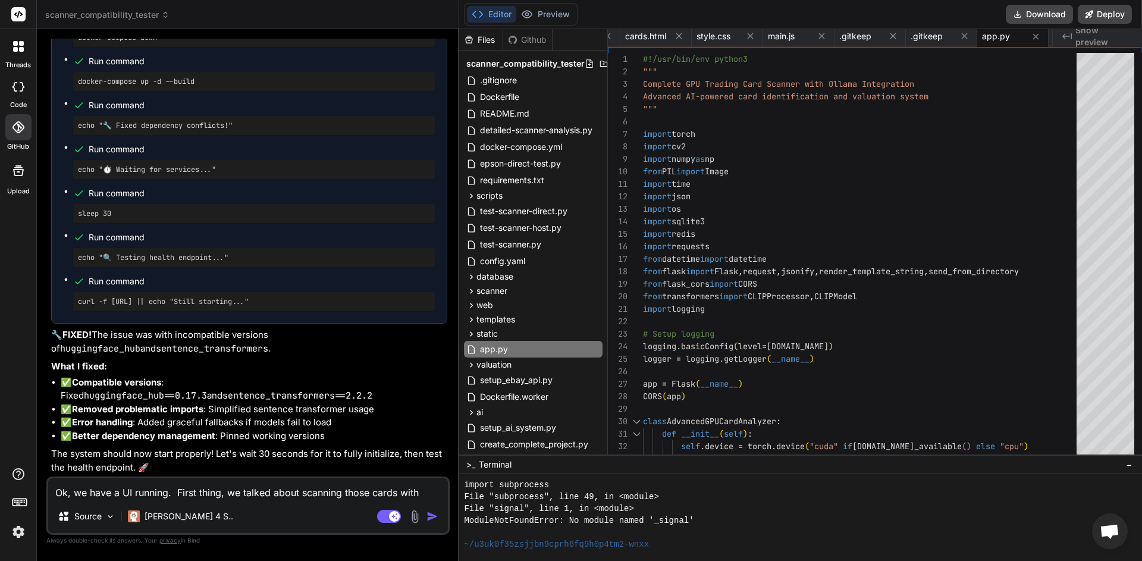
type textarea "Ok, we have a UI running. First thing, we talked about scanning those cards wit…"
type textarea "x"
type textarea "Ok, we have a UI running. First thing, we talked about scanning those cards wit…"
type textarea "x"
type textarea "Ok, we have a UI running. First thing, we talked about scanning those cards wit…"
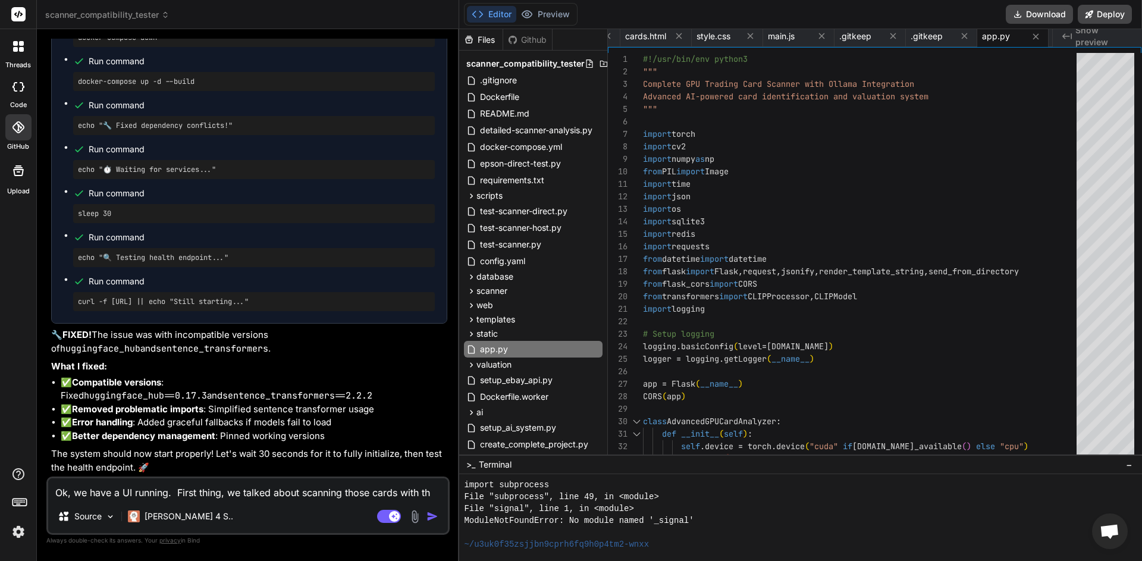
type textarea "x"
type textarea "Ok, we have a UI running. First thing, we talked about scanning those cards wit…"
type textarea "x"
type textarea "Ok, we have a UI running. First thing, we talked about scanning those cards wit…"
type textarea "x"
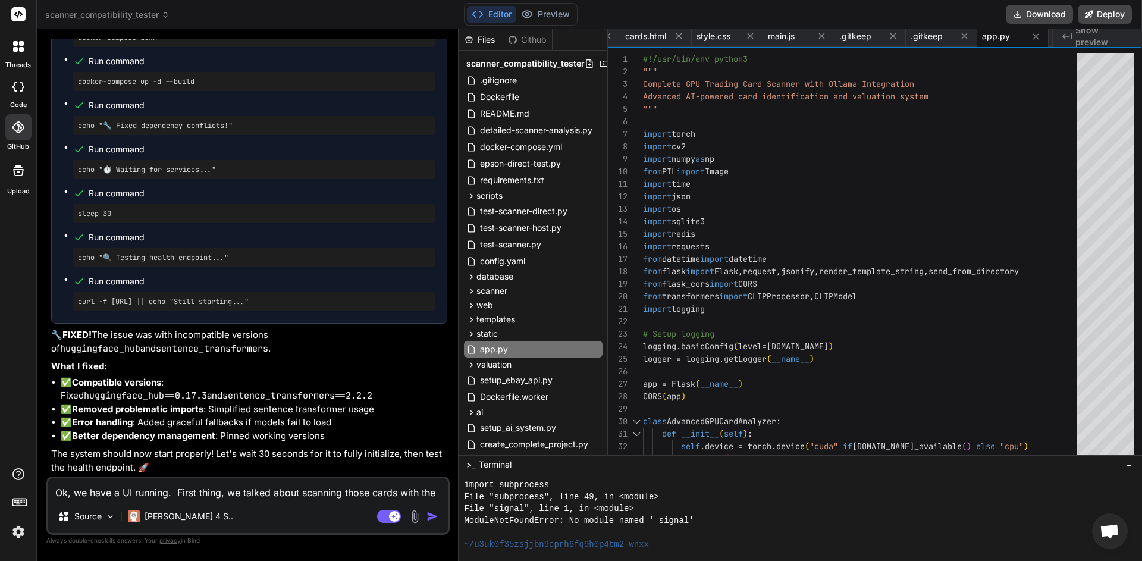
type textarea "Ok, we have a UI running. First thing, we talked about scanning those cards wit…"
type textarea "x"
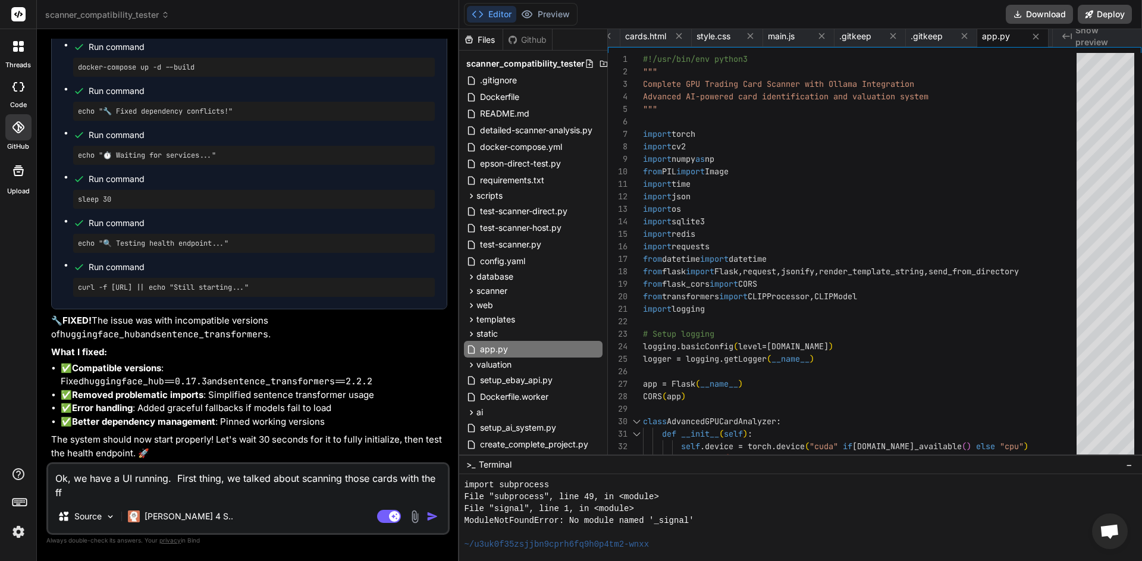
type textarea "Ok, we have a UI running. First thing, we talked about scanning those cards wit…"
type textarea "x"
type textarea "Ok, we have a UI running. First thing, we talked about scanning those cards wit…"
type textarea "x"
type textarea "Ok, we have a UI running. First thing, we talked about scanning those cards wit…"
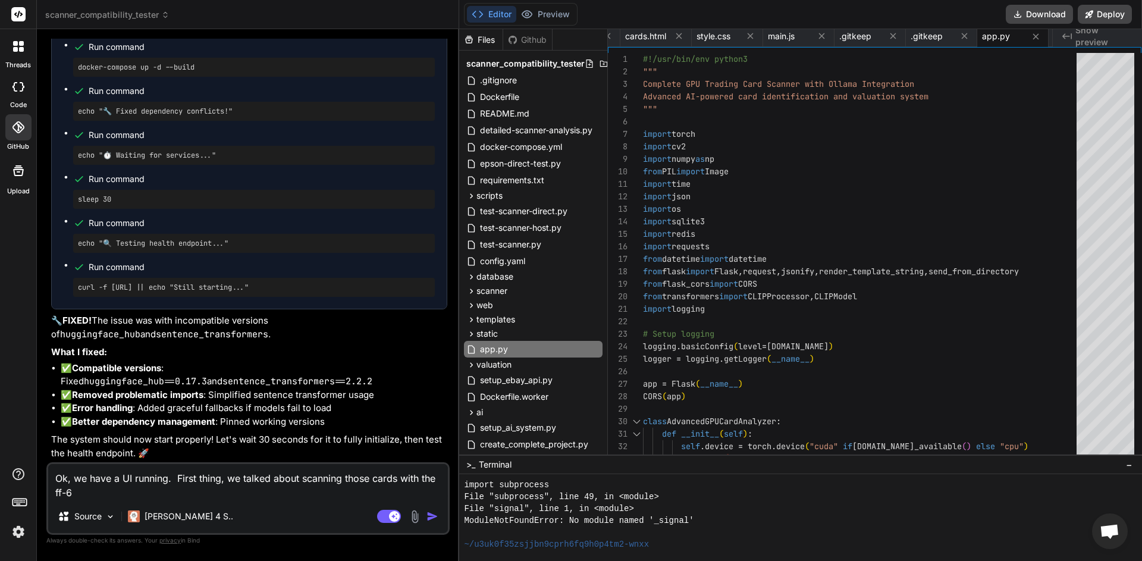
type textarea "x"
type textarea "Ok, we have a UI running. First thing, we talked about scanning those cards wit…"
type textarea "x"
type textarea "Ok, we have a UI running. First thing, we talked about scanning those cards wit…"
type textarea "x"
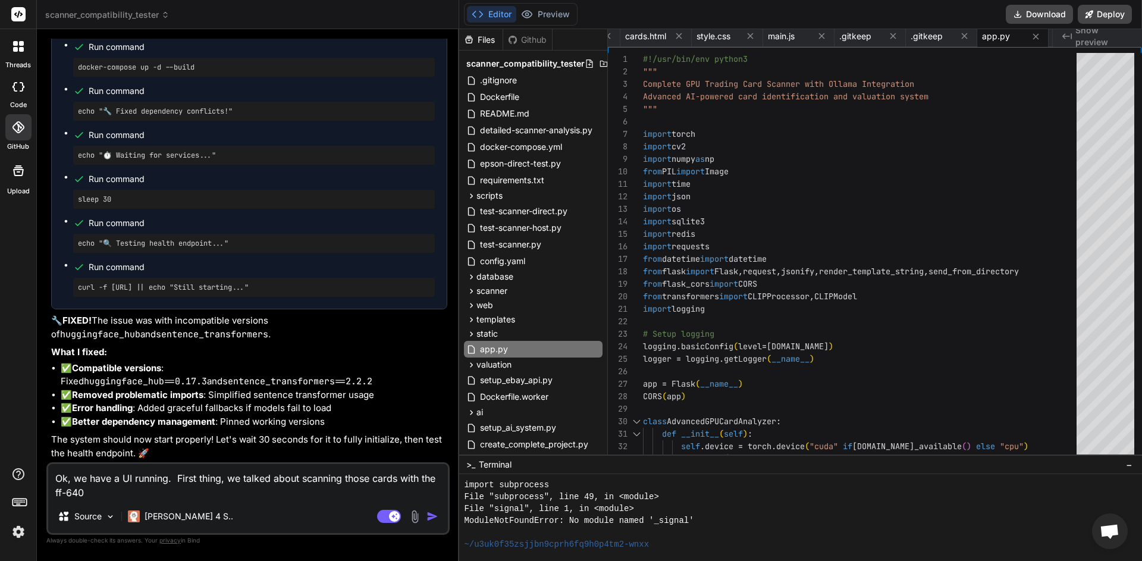
type textarea "Ok, we have a UI running. First thing, we talked about scanning those cards wit…"
type textarea "x"
type textarea "Ok, we have a UI running. First thing, we talked about scanning those cards wit…"
type textarea "x"
type textarea "Ok, we have a UI running. First thing, we talked about scanning those cards wit…"
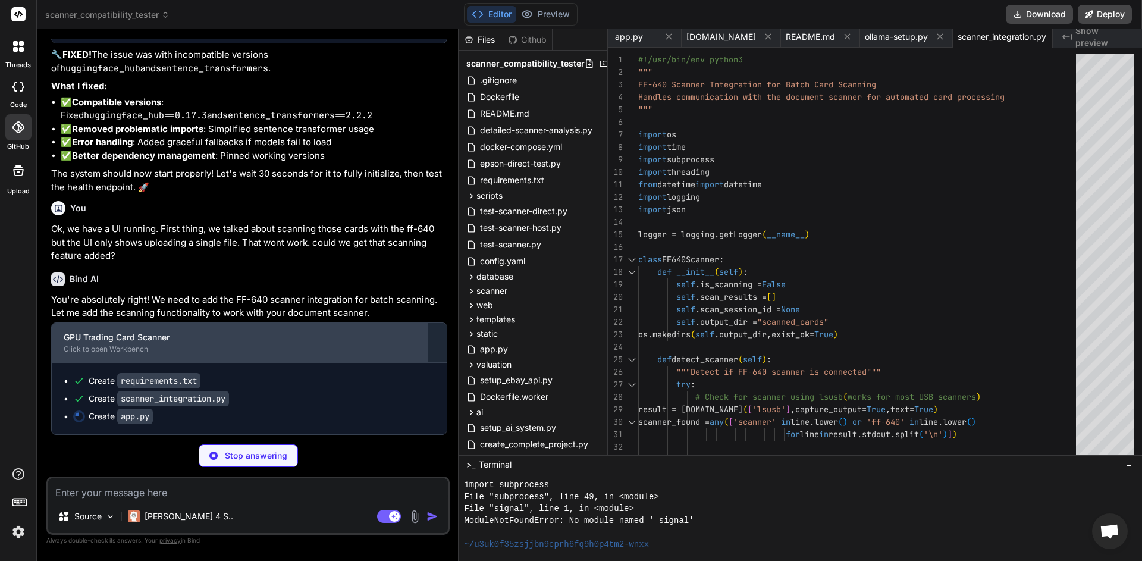
scroll to position [37172, 0]
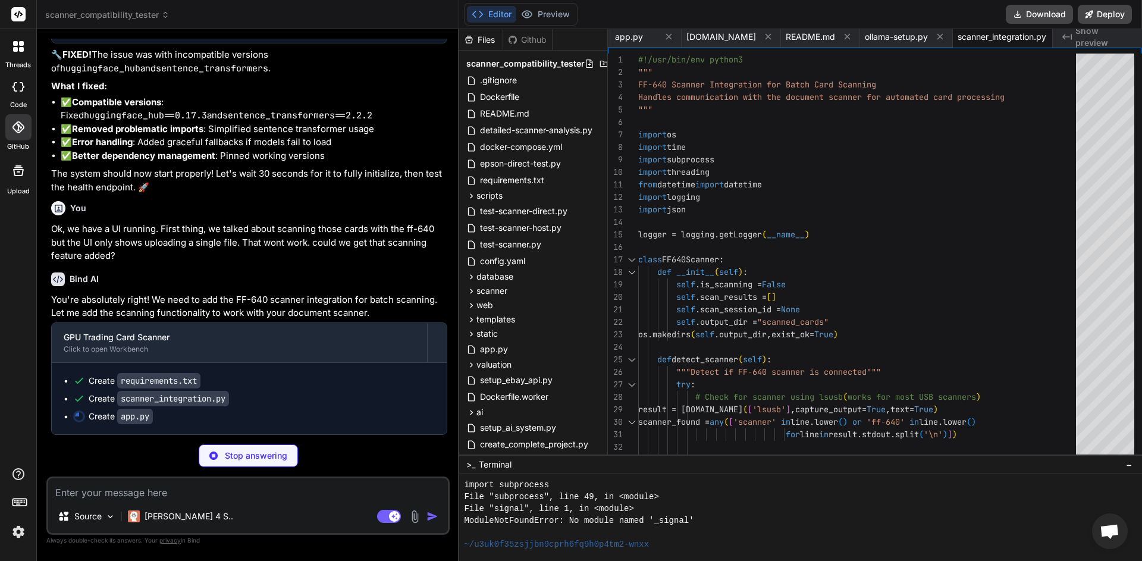
click at [233, 487] on textarea at bounding box center [248, 488] width 400 height 21
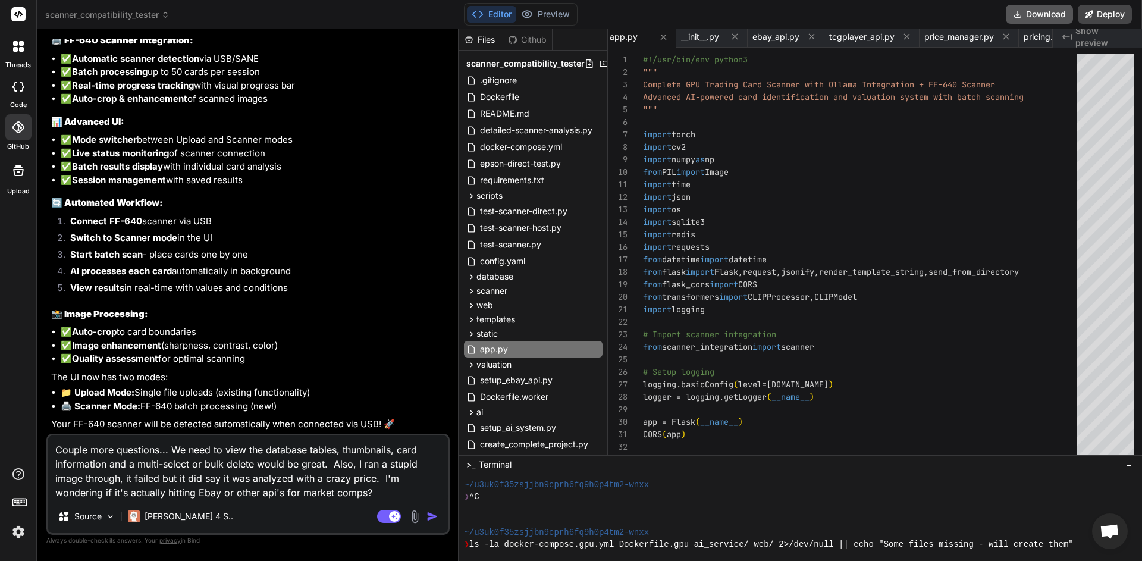
scroll to position [0, 1227]
click at [1049, 18] on button "Download" at bounding box center [1039, 14] width 67 height 19
click at [395, 495] on textarea "Couple more questions... We need to view the database tables, thumbnails, card …" at bounding box center [248, 468] width 400 height 64
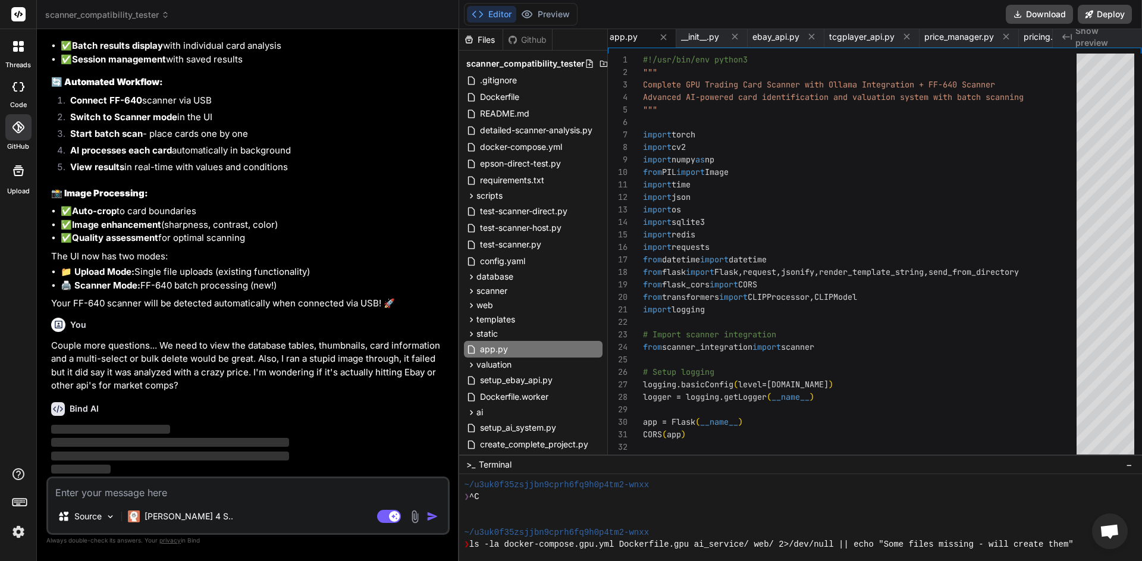
scroll to position [38300, 0]
click at [155, 519] on p "[PERSON_NAME] 4 S.." at bounding box center [189, 516] width 89 height 12
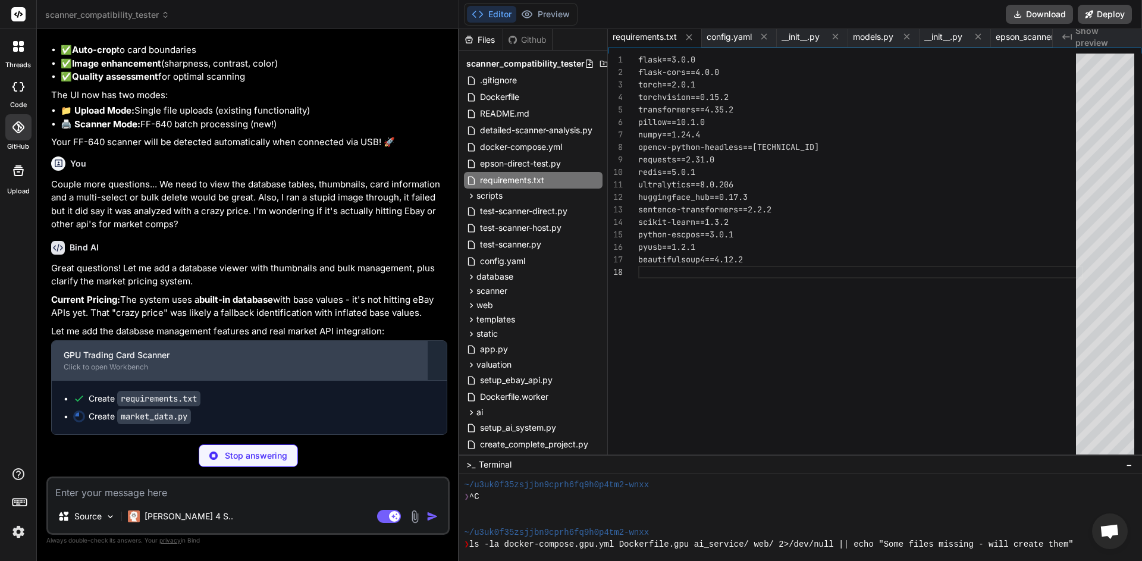
scroll to position [38462, 0]
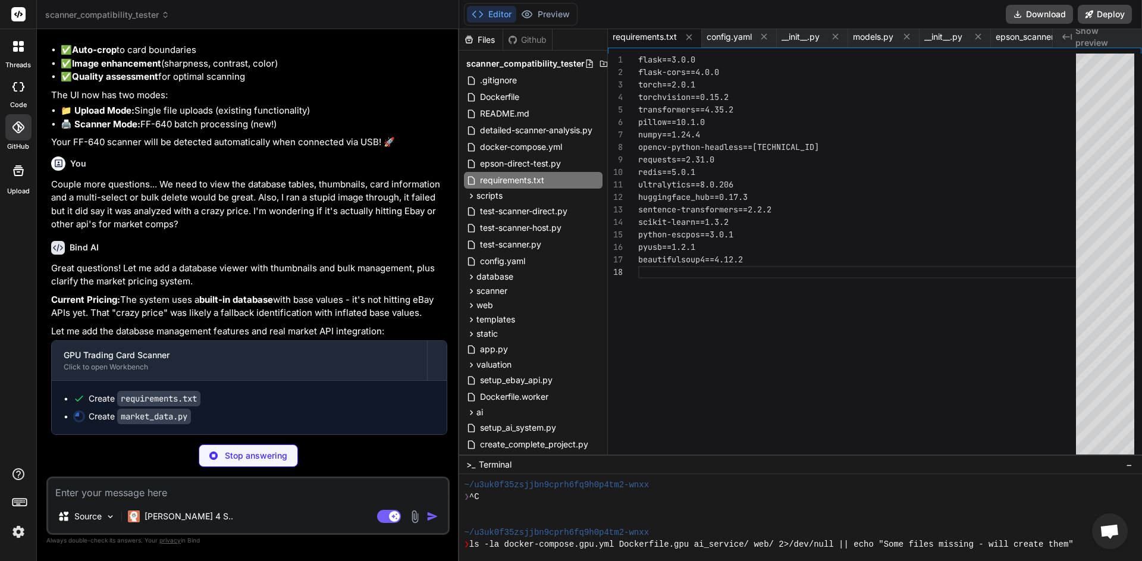
click at [322, 491] on textarea at bounding box center [248, 488] width 400 height 21
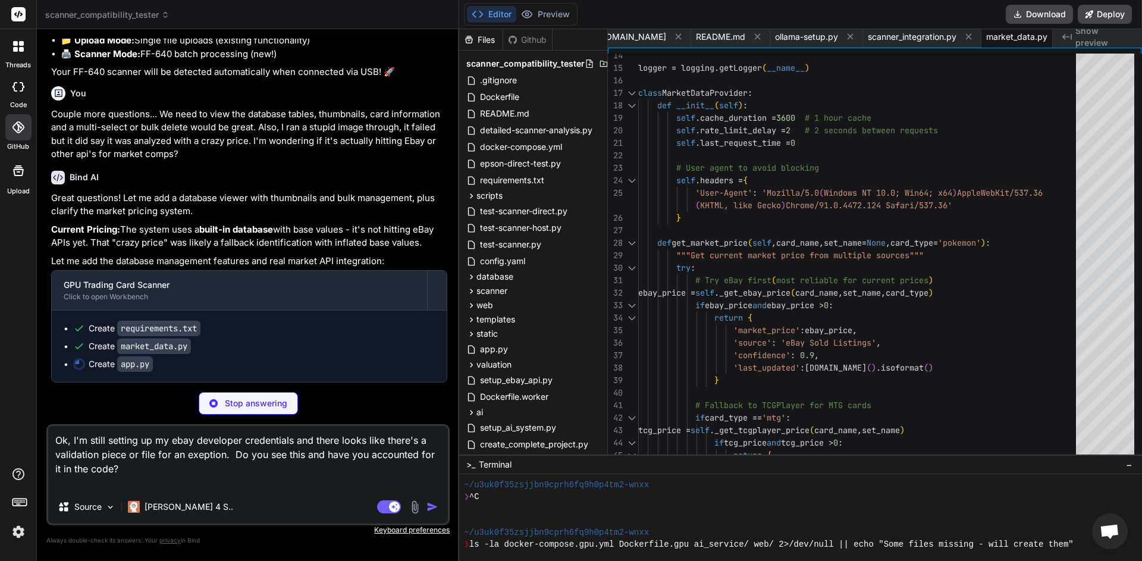
scroll to position [38532, 0]
click at [197, 456] on textarea "Ok, I'm still setting up my ebay developer credentials and there looks like the…" at bounding box center [248, 458] width 400 height 64
click at [358, 402] on div "Stop answering" at bounding box center [247, 403] width 403 height 23
click at [109, 507] on img at bounding box center [110, 507] width 10 height 10
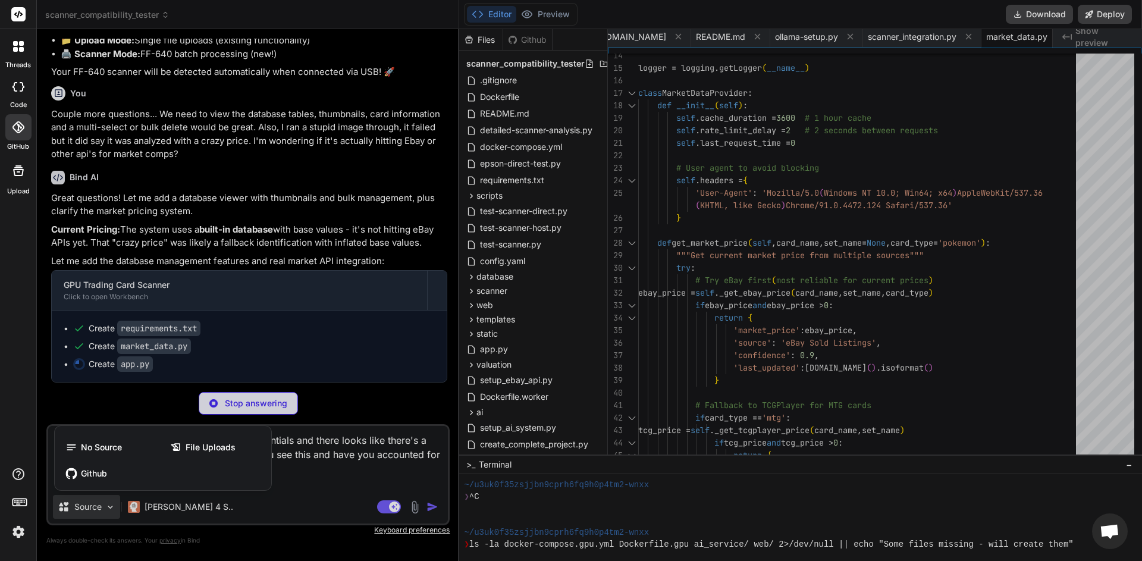
click at [230, 507] on div at bounding box center [571, 280] width 1142 height 561
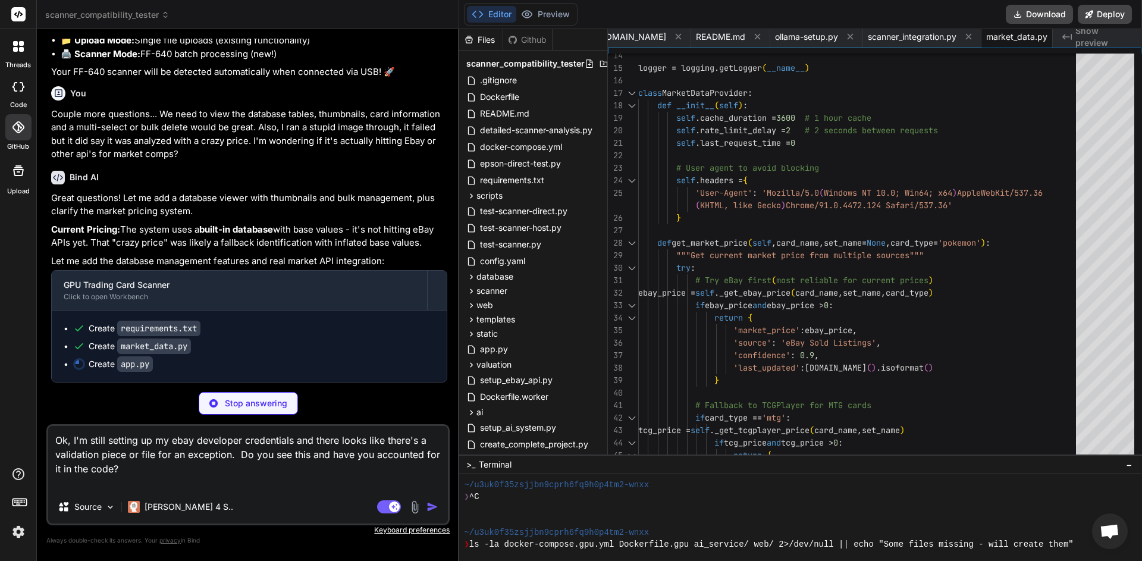
click at [18, 532] on img at bounding box center [18, 532] width 20 height 20
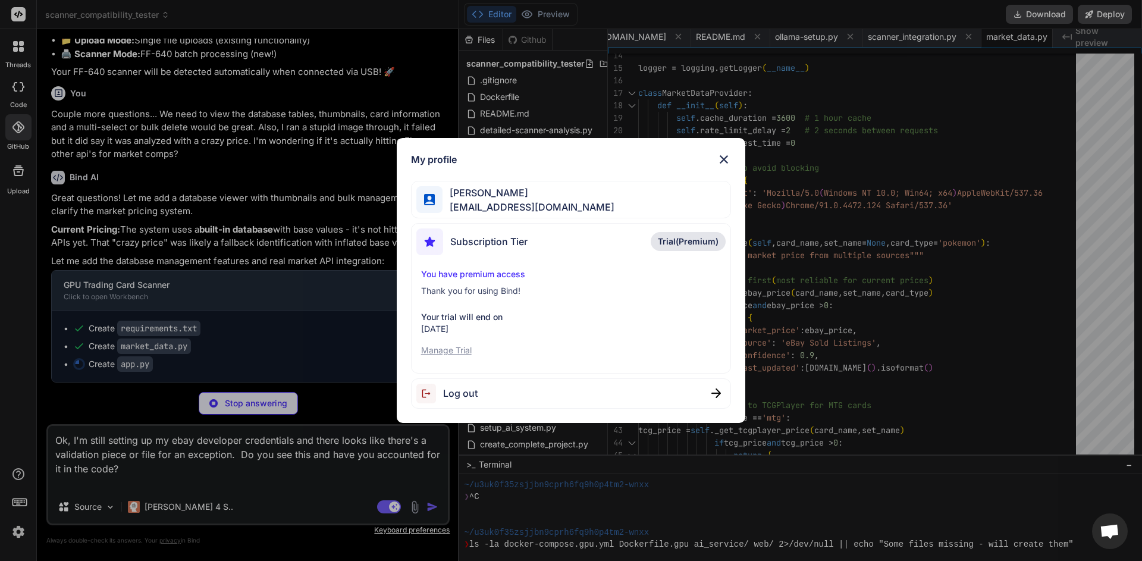
click at [463, 351] on p "Manage Trial" at bounding box center [571, 350] width 300 height 12
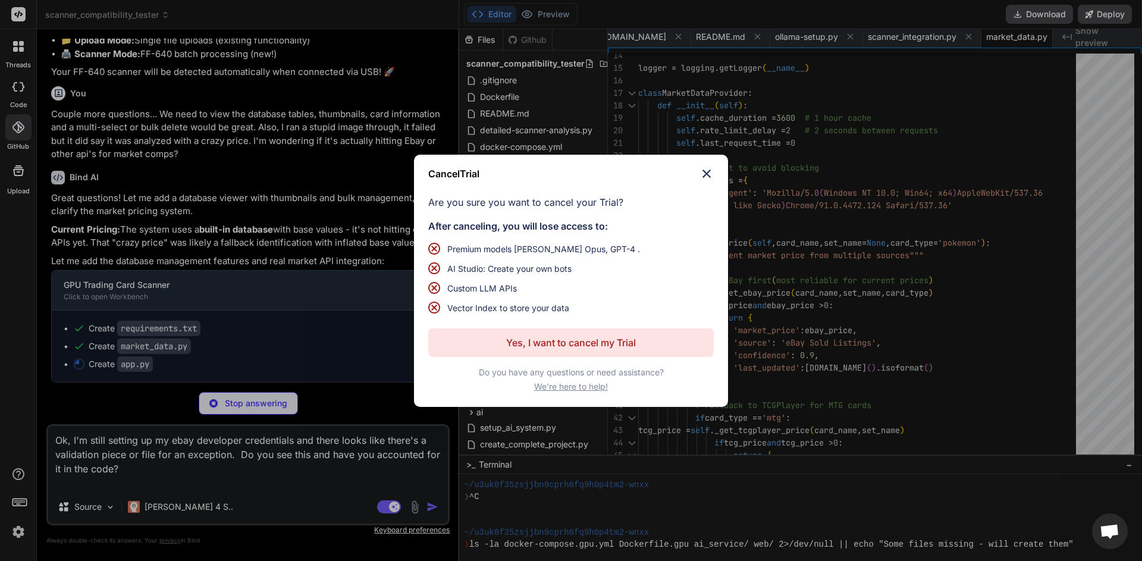
click at [709, 174] on img at bounding box center [707, 174] width 14 height 14
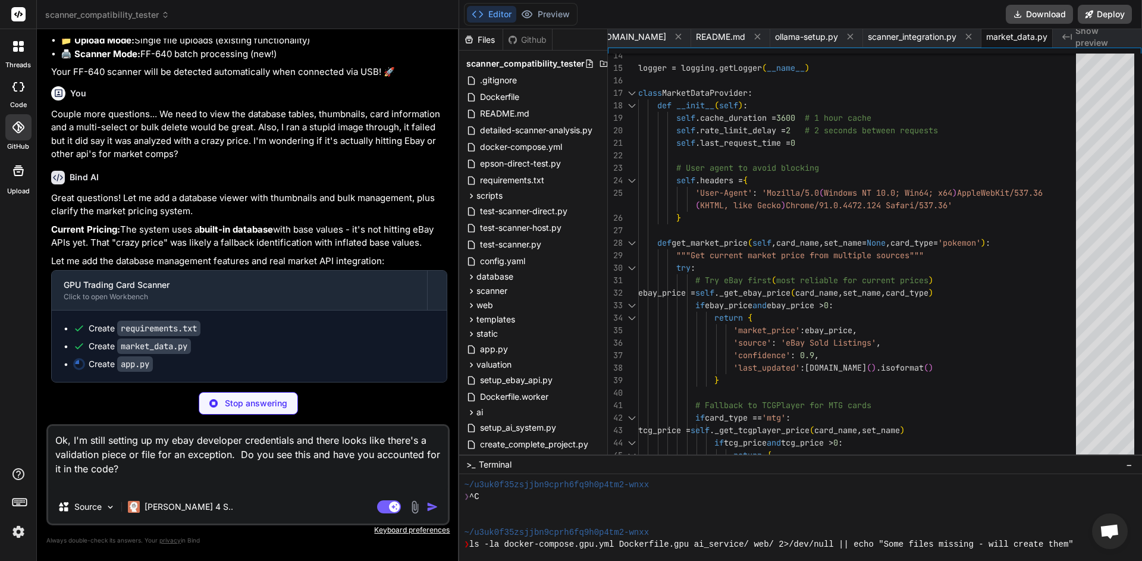
click at [17, 531] on img at bounding box center [18, 532] width 20 height 20
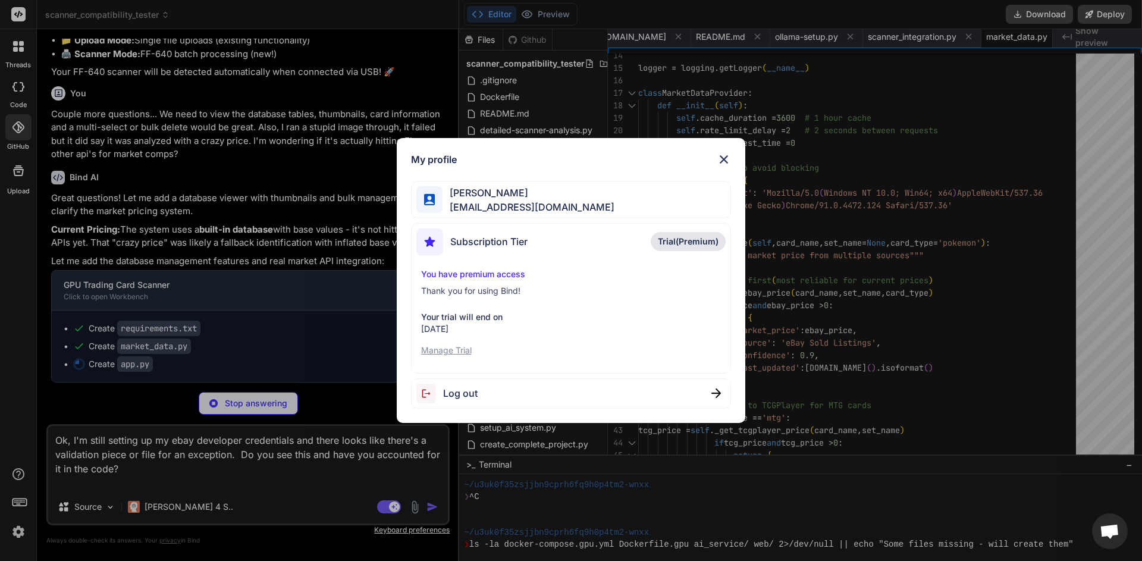
click at [726, 159] on img at bounding box center [724, 159] width 14 height 14
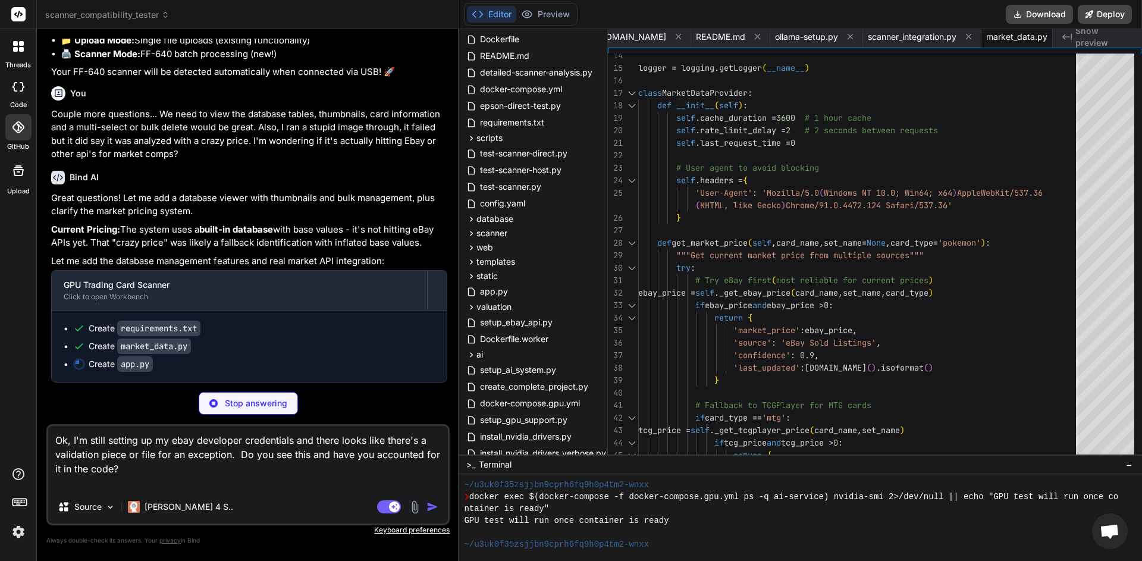
scroll to position [1028, 0]
click at [1113, 530] on span "Open chat" at bounding box center [1110, 532] width 20 height 17
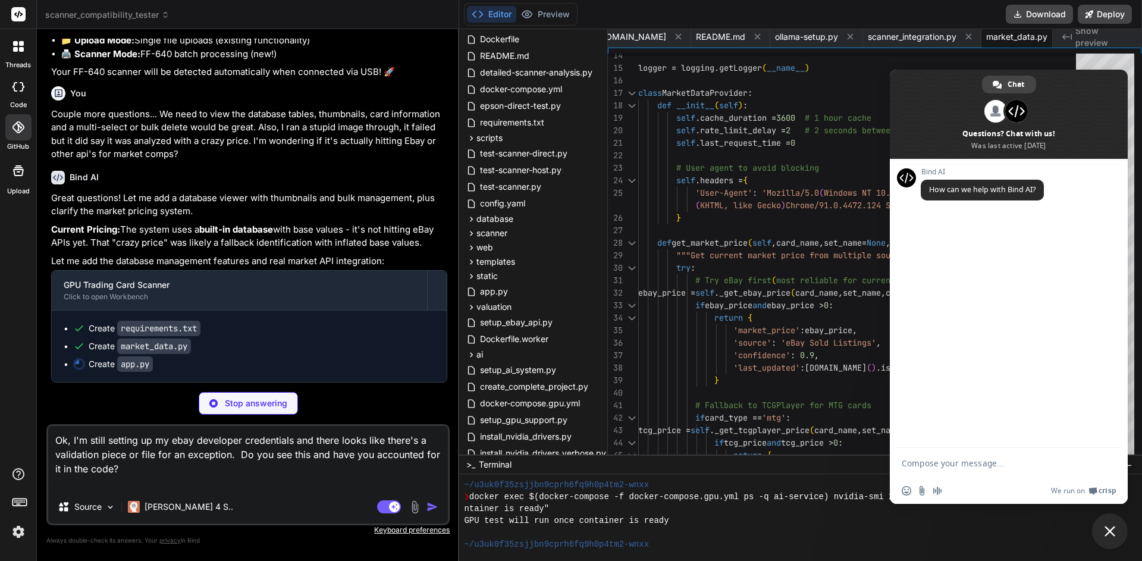
click at [1113, 531] on span "Close chat" at bounding box center [1110, 531] width 11 height 11
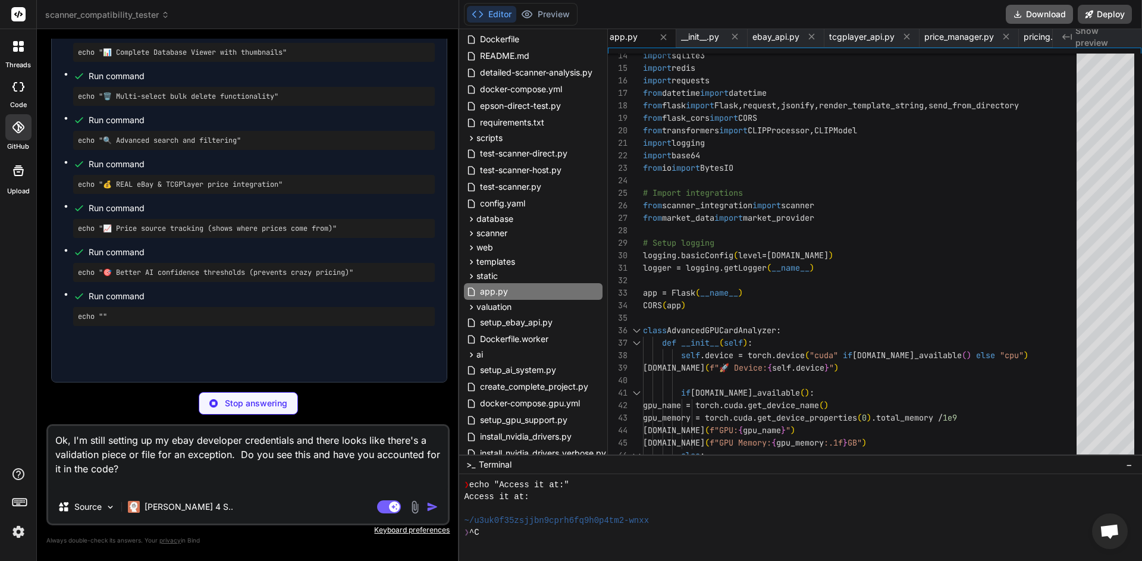
scroll to position [0, 1227]
click at [1033, 16] on button "Download" at bounding box center [1039, 14] width 67 height 19
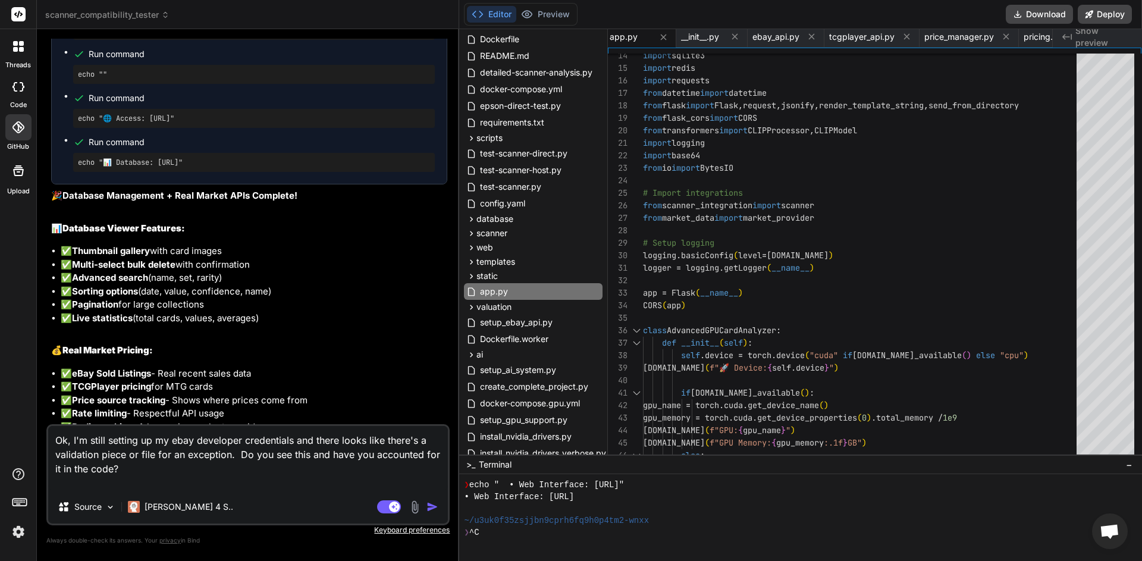
drag, startPoint x: 89, startPoint y: 467, endPoint x: 27, endPoint y: 428, distance: 72.5
click at [48, 429] on textarea "Ok, I'm still setting up my ebay developer credentials and there looks like the…" at bounding box center [248, 458] width 400 height 64
paste textarea "------ > [5/8] RUN pip install --no-cache-dir -r requirements.txt: 12.40 Downlo…"
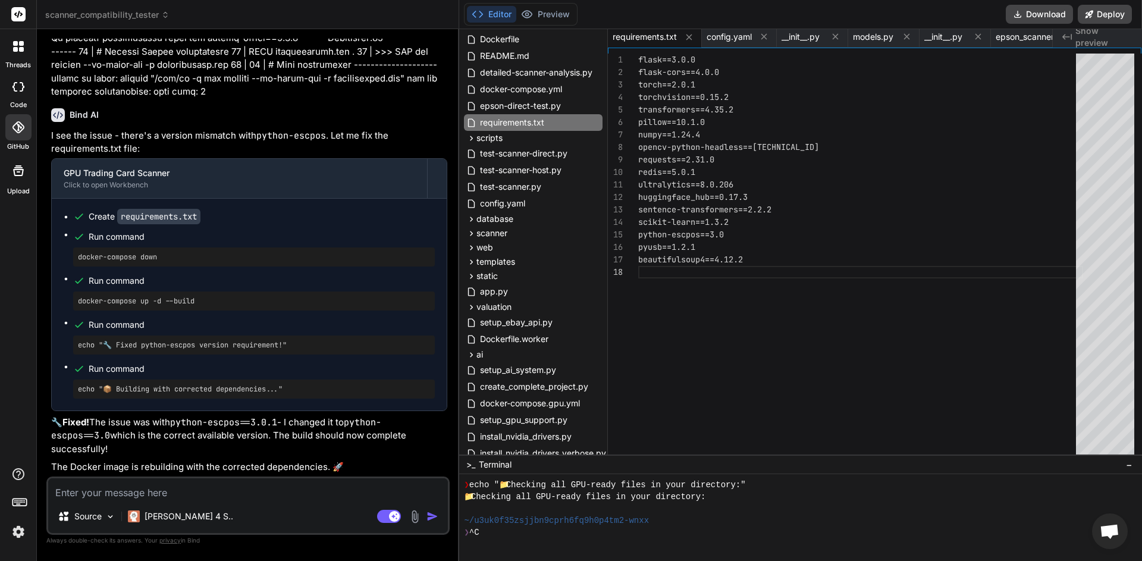
scroll to position [40147, 0]
click at [200, 493] on textarea at bounding box center [248, 488] width 400 height 21
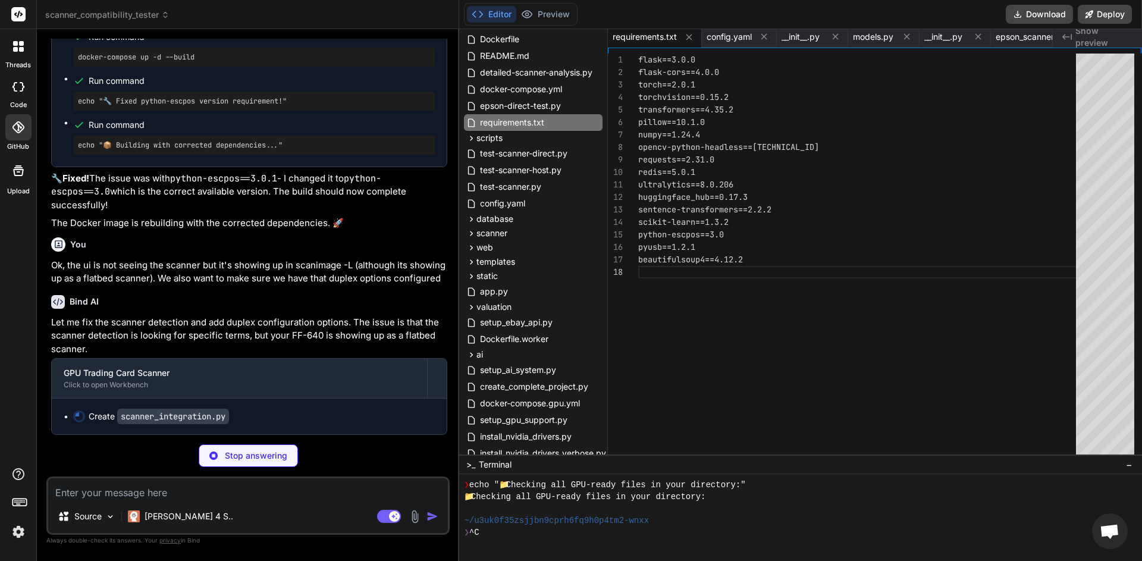
scroll to position [40392, 0]
paste textarea "root@ubuntulaptop:~/card-scanner# scanimage -L device `epsonscan2:Epson FF-640:…"
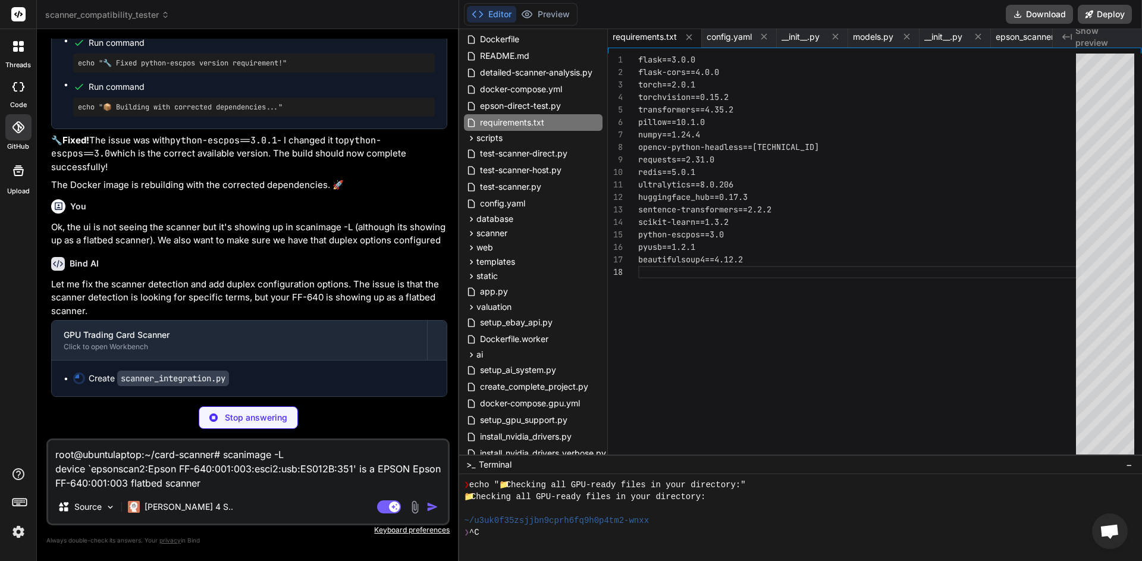
click at [278, 420] on p "Stop answering" at bounding box center [256, 418] width 62 height 12
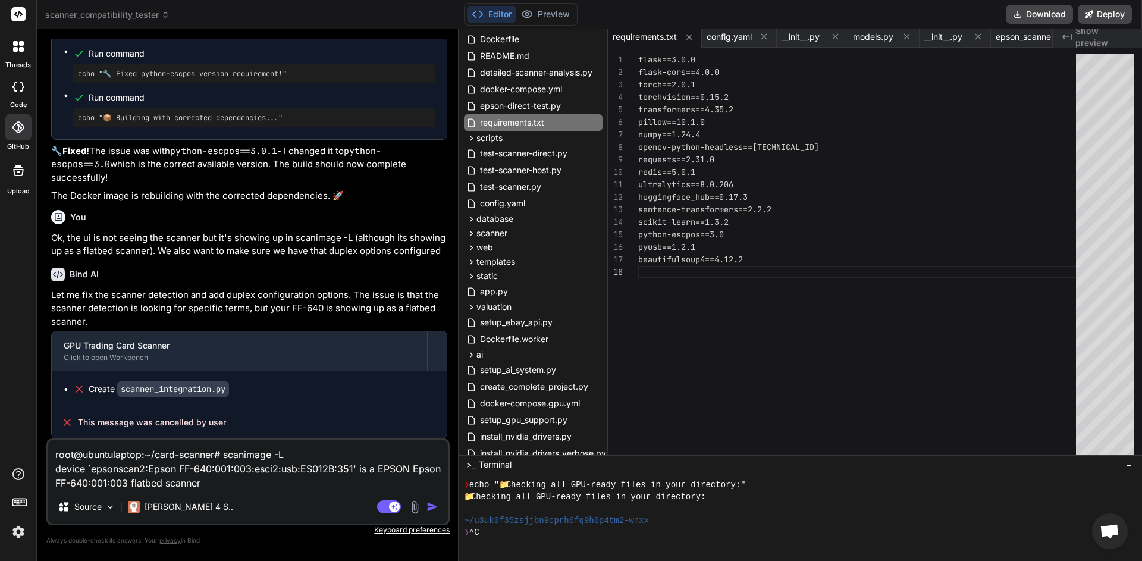
scroll to position [40419, 0]
click at [431, 509] on img "button" at bounding box center [433, 507] width 12 height 12
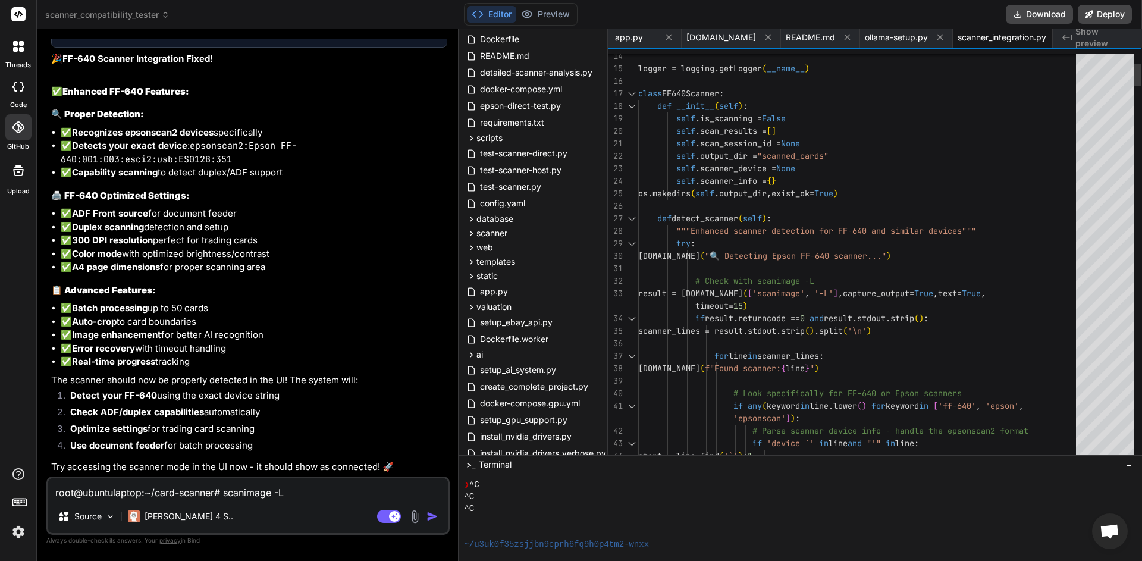
scroll to position [0, 4130]
click at [1032, 17] on button "Download" at bounding box center [1039, 14] width 67 height 19
click at [223, 494] on textarea "root@ubuntulaptop:~/card-scanner# scanimage -L device `epsonscan2:Epson FF-640:…" at bounding box center [248, 488] width 400 height 21
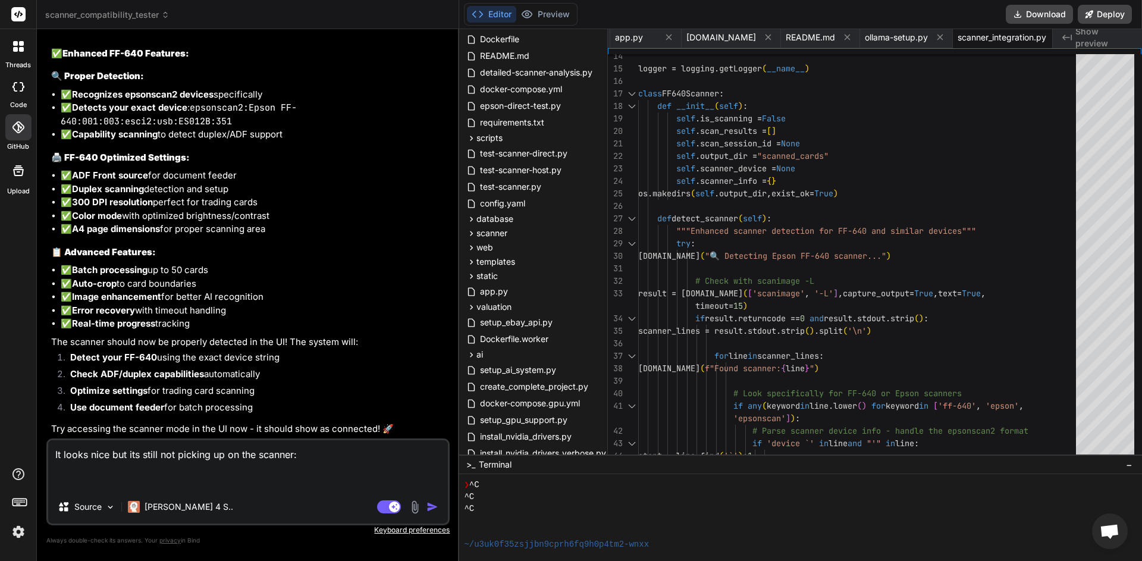
drag, startPoint x: 72, startPoint y: 478, endPoint x: 106, endPoint y: 450, distance: 44.0
click at [71, 478] on textarea "It looks nice but its still not picking up on the scanner:" at bounding box center [248, 465] width 400 height 50
click at [71, 476] on textarea "It looks nice but its still not picking up on the scanner:" at bounding box center [248, 465] width 400 height 50
click at [68, 480] on textarea "It looks nice but its still not picking up on the scanner:" at bounding box center [248, 465] width 400 height 50
click at [64, 481] on textarea "It looks nice but its still not picking up on the scanner:" at bounding box center [248, 465] width 400 height 50
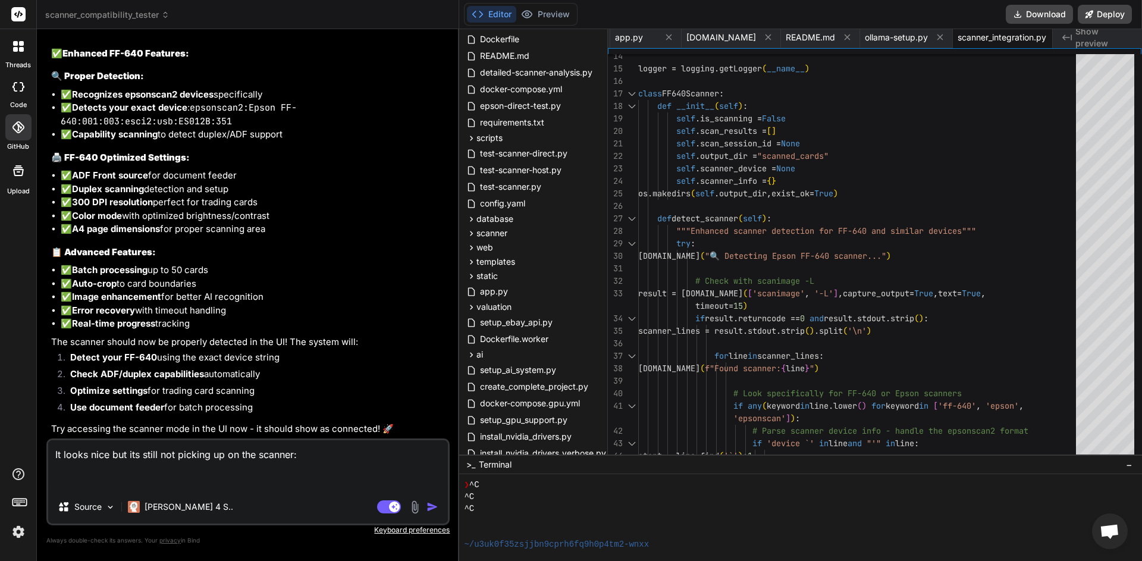
paste textarea "• Upload Mode FF-640 Scanner FF-640 Batch Scanner Automated batch processing wi…"
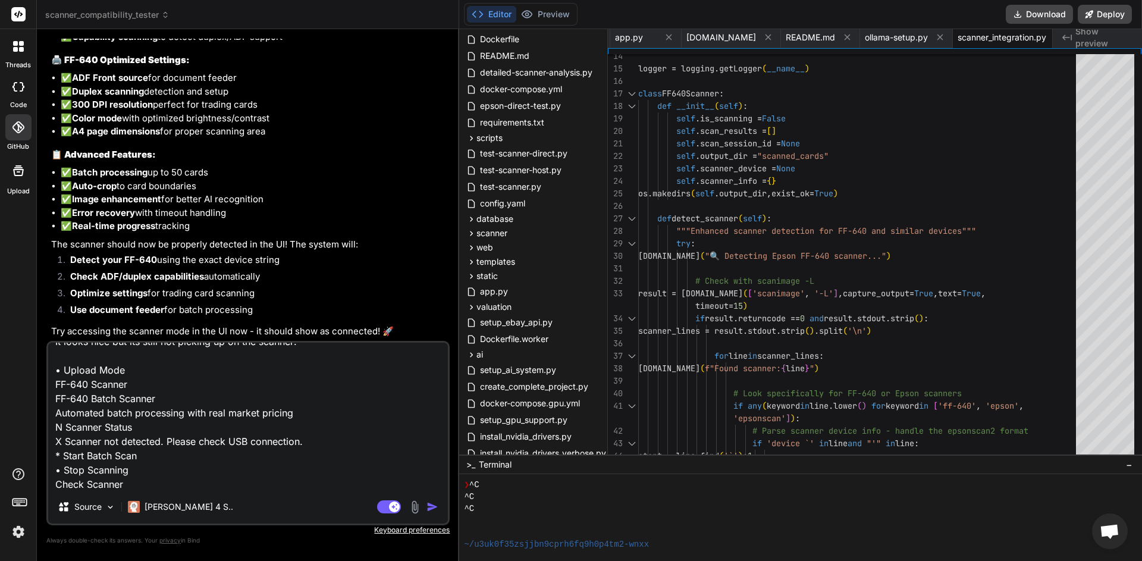
scroll to position [17, 0]
click at [416, 510] on img at bounding box center [415, 507] width 14 height 14
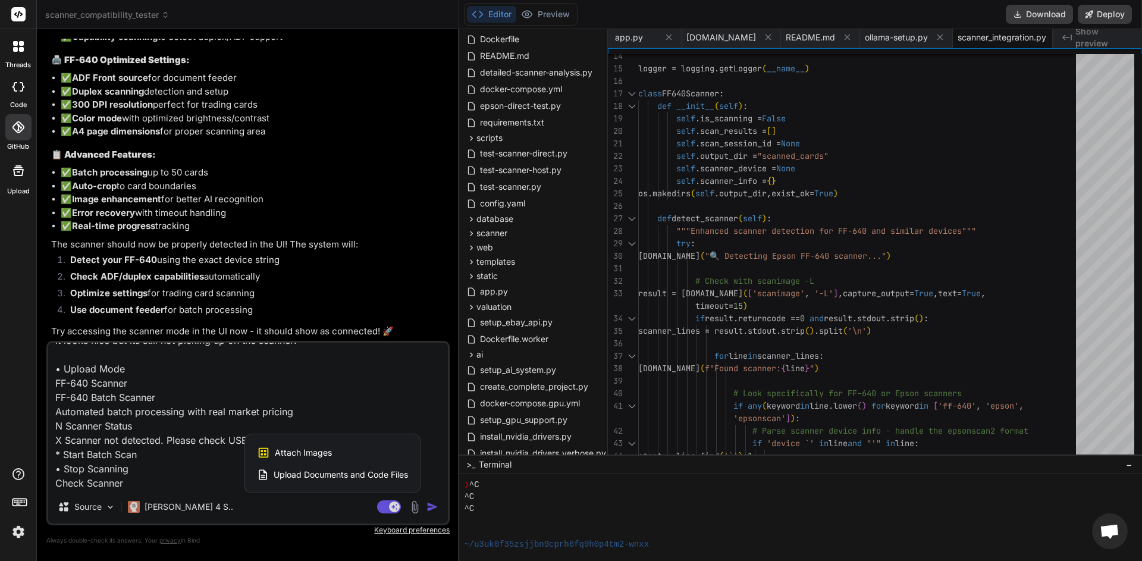
click at [314, 452] on span "Attach Images" at bounding box center [303, 453] width 57 height 12
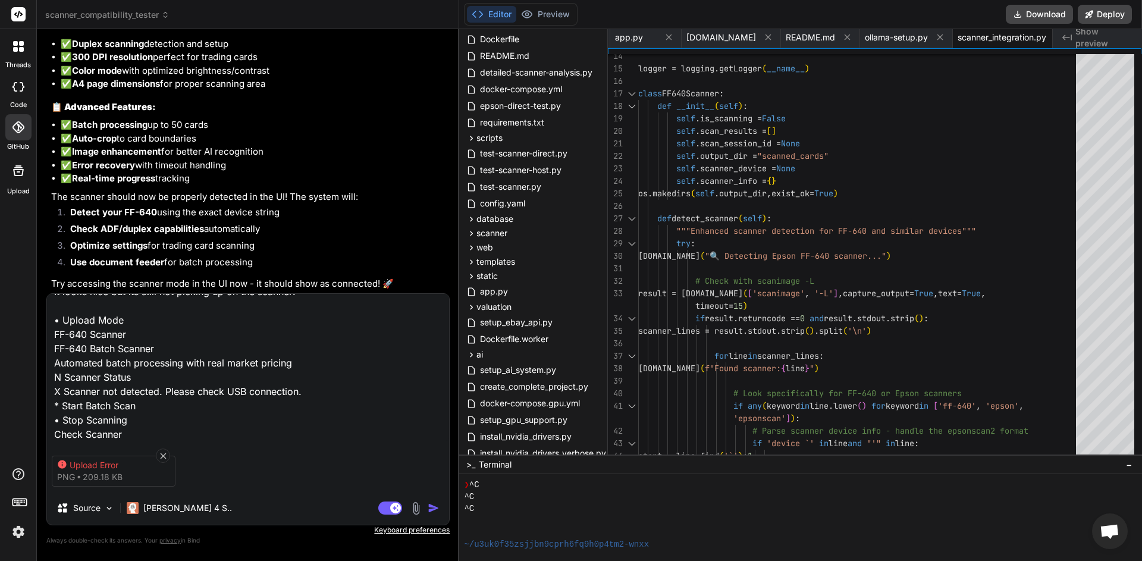
click at [111, 471] on span "209.18 KB" at bounding box center [103, 477] width 40 height 12
click at [164, 451] on icon at bounding box center [163, 456] width 10 height 10
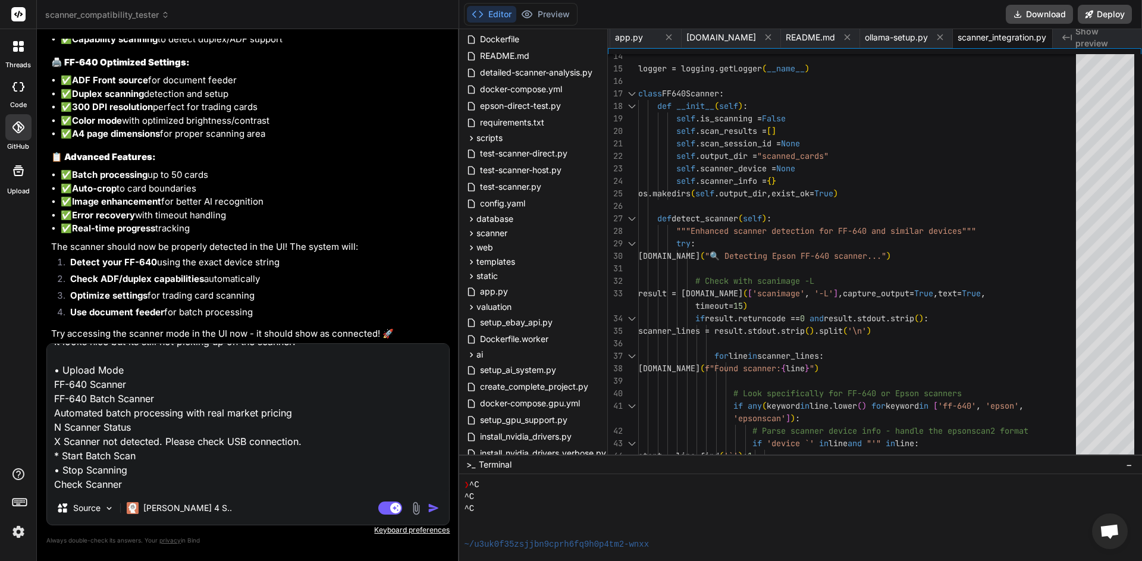
click at [417, 509] on img at bounding box center [416, 509] width 14 height 14
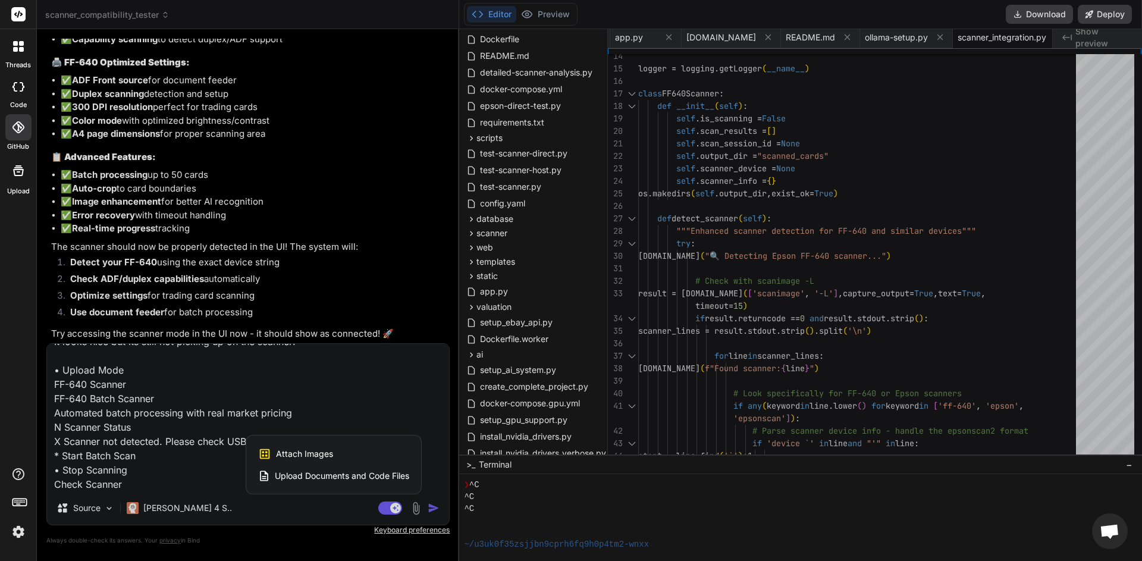
click at [277, 454] on span "Attach Images" at bounding box center [304, 454] width 57 height 12
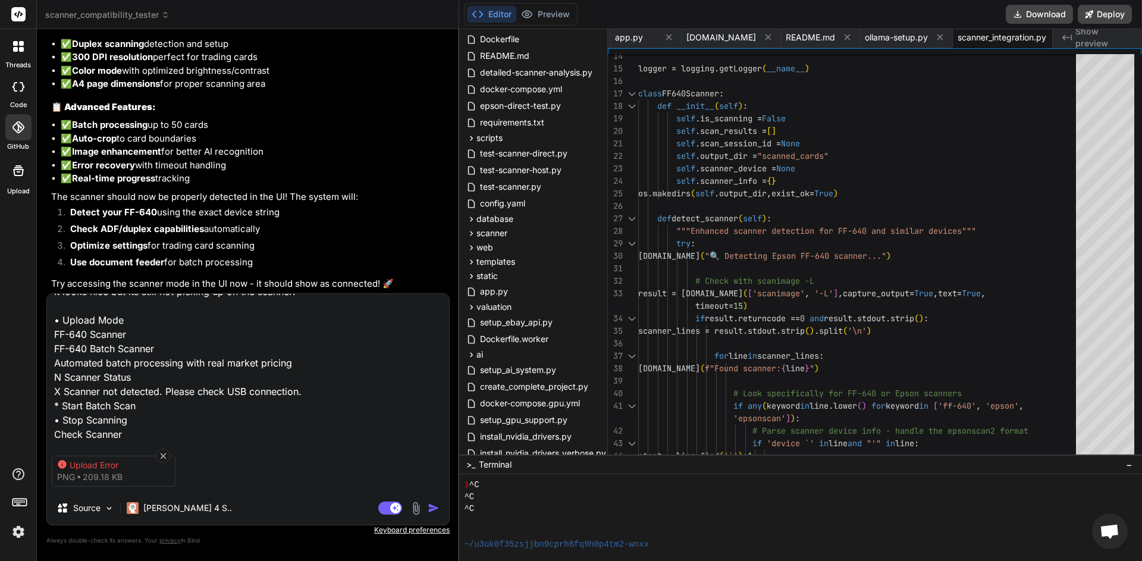
click at [433, 510] on img "button" at bounding box center [434, 508] width 12 height 12
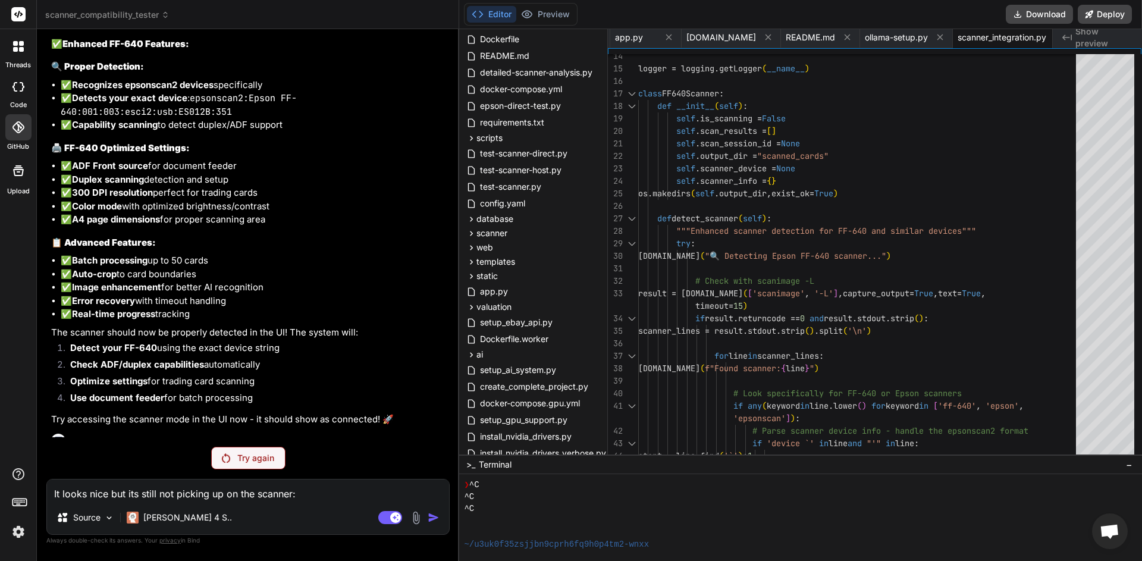
scroll to position [40871, 0]
click at [241, 458] on p "Try again" at bounding box center [255, 458] width 37 height 12
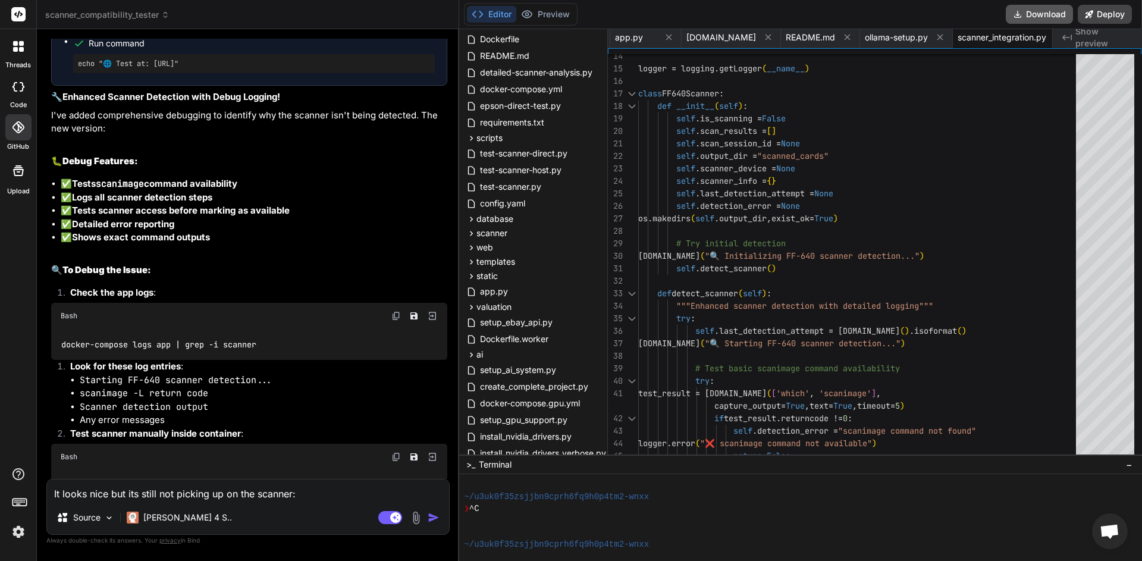
scroll to position [0, 4130]
click at [1043, 13] on button "Download" at bounding box center [1039, 14] width 67 height 19
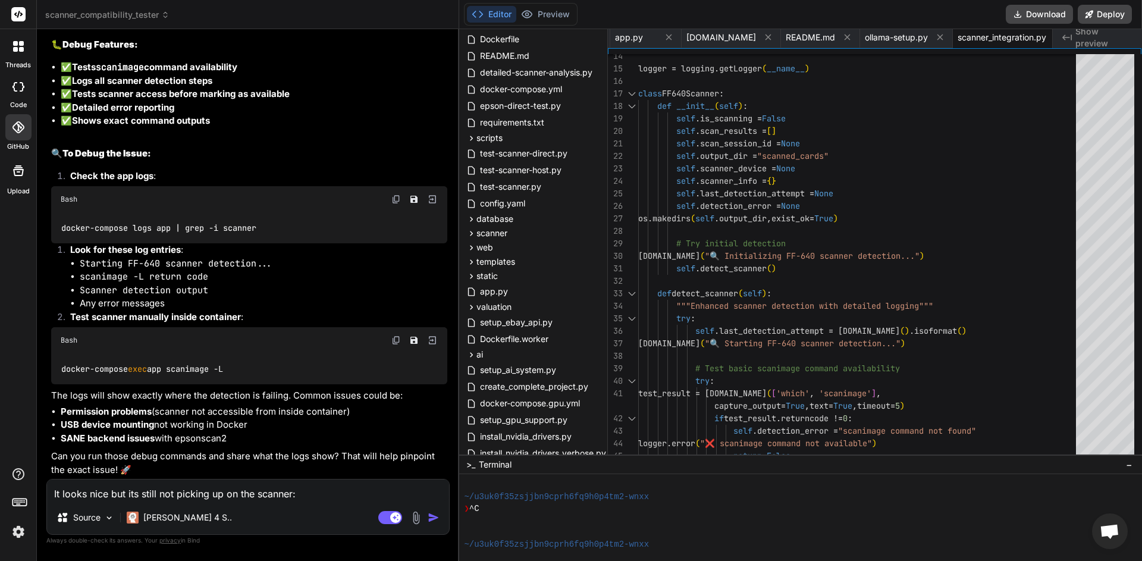
scroll to position [42780, 0]
drag, startPoint x: 62, startPoint y: 372, endPoint x: 281, endPoint y: 377, distance: 219.0
click at [284, 243] on div "docker-compose logs app | grep -i scanner" at bounding box center [249, 227] width 396 height 31
copy code "docker-compose logs app | grep -i scanner"
click at [76, 497] on textarea "It looks nice but its still not picking up on the scanner: • Upload Mode FF-640…" at bounding box center [248, 490] width 402 height 21
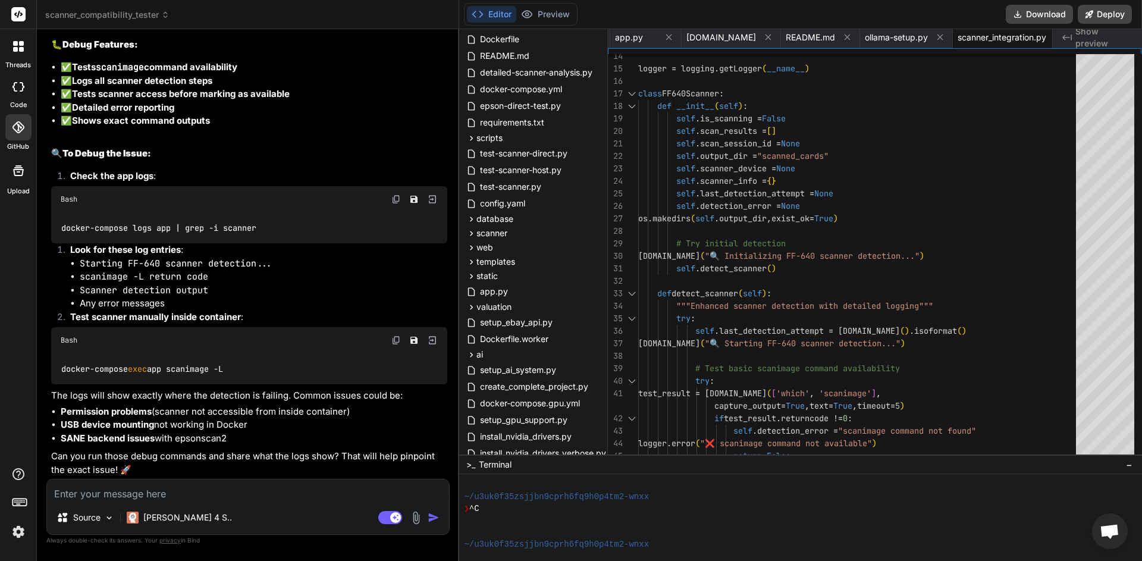
paste textarea "root@ubuntulaptop:~/card-scanner# docker-compose logs app | grep -i scanner no …"
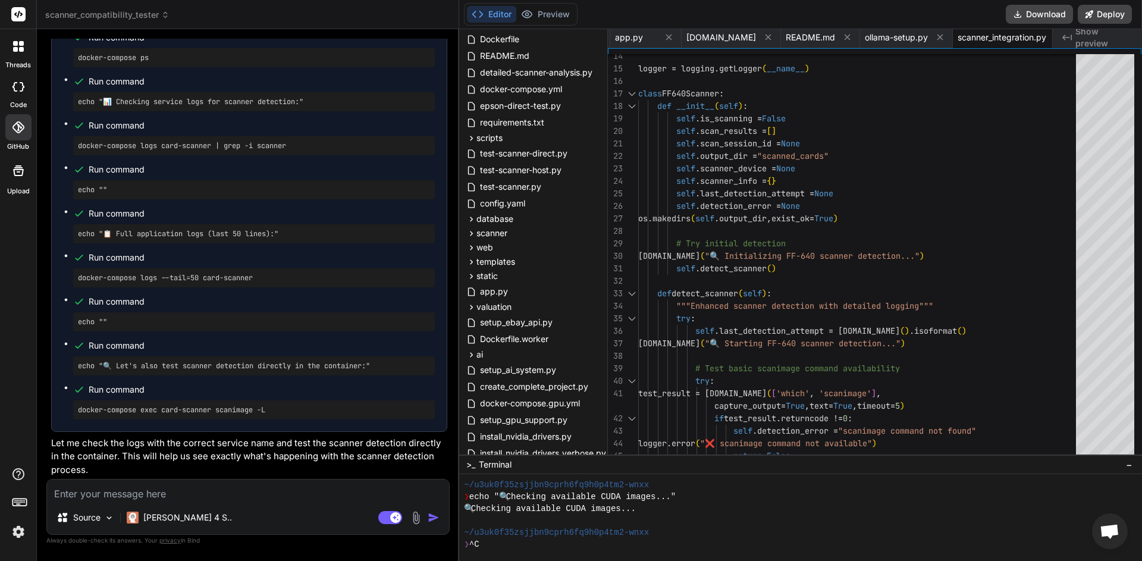
scroll to position [42993, 0]
drag, startPoint x: 62, startPoint y: 302, endPoint x: 257, endPoint y: 303, distance: 195.1
copy code "docker-compose exec app scanimage -L"
click at [197, 496] on textarea at bounding box center [248, 490] width 402 height 21
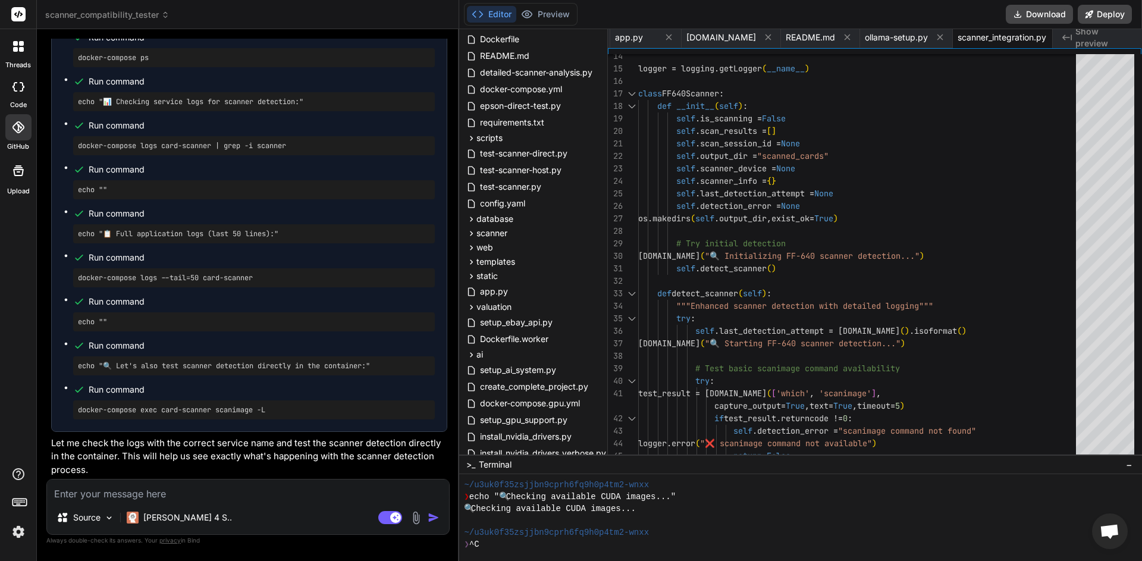
paste textarea "card-scanner-web-app-1 | INFO:werkzeug:192.168.1.16 - - [17/Aug/2025 15:31:54] …"
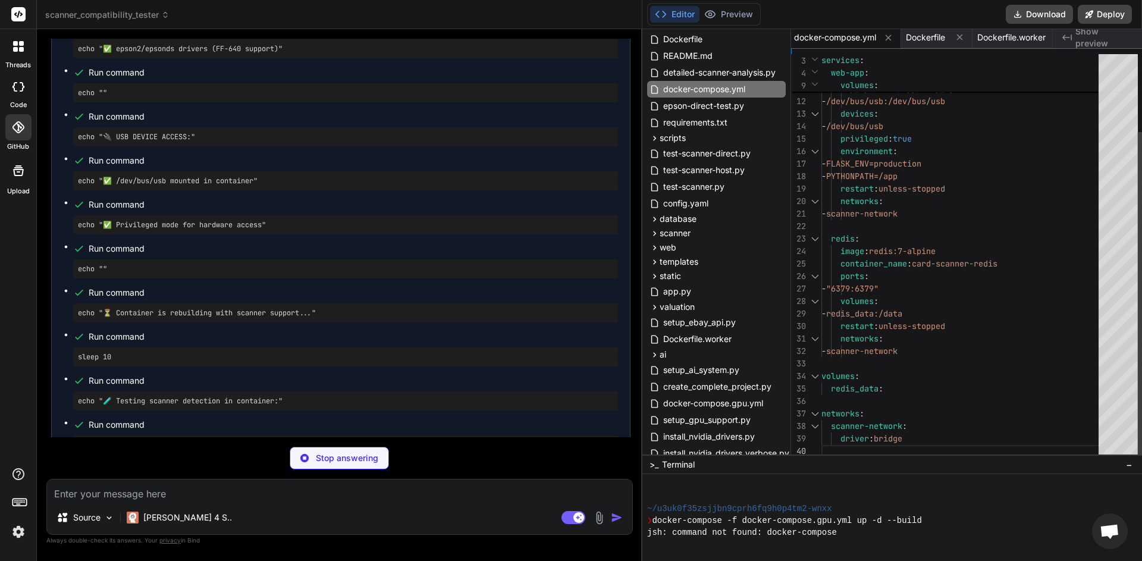
scroll to position [41316, 0]
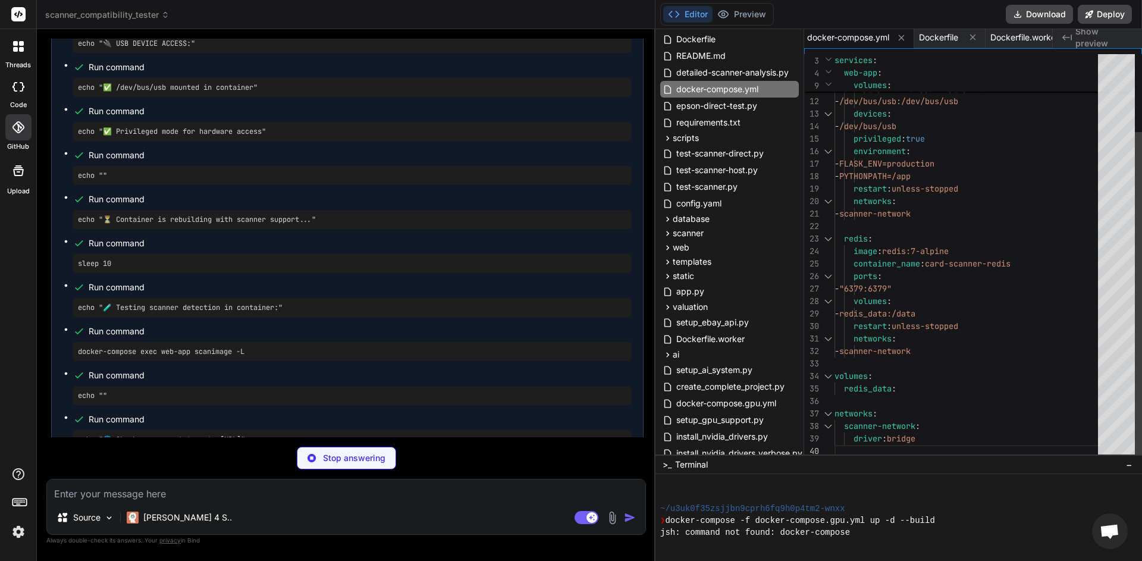
drag, startPoint x: 459, startPoint y: 405, endPoint x: 619, endPoint y: 398, distance: 159.6
click at [619, 398] on div "Bind AI Web Search Created with Pixso. Code Generator You Oh, that's where I ra…" at bounding box center [346, 295] width 619 height 532
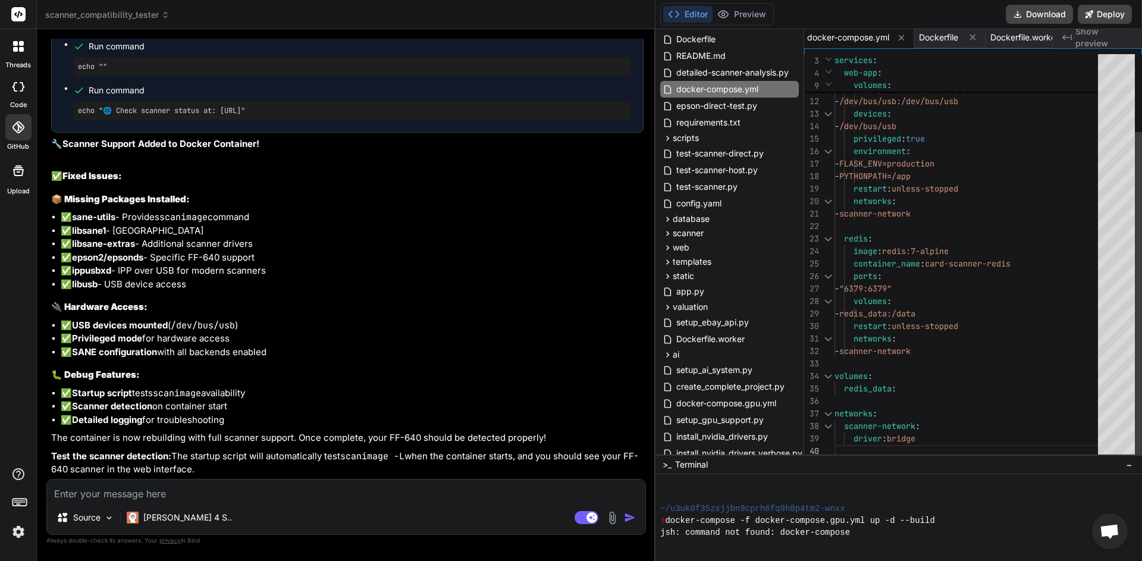
scroll to position [0, 1818]
click at [1045, 17] on button "Download" at bounding box center [1039, 14] width 67 height 19
click at [197, 493] on textarea at bounding box center [346, 490] width 599 height 21
paste textarea "> [ 3/10] RUN apt-get update && apt-get install -y git wget curl build-essentia…"
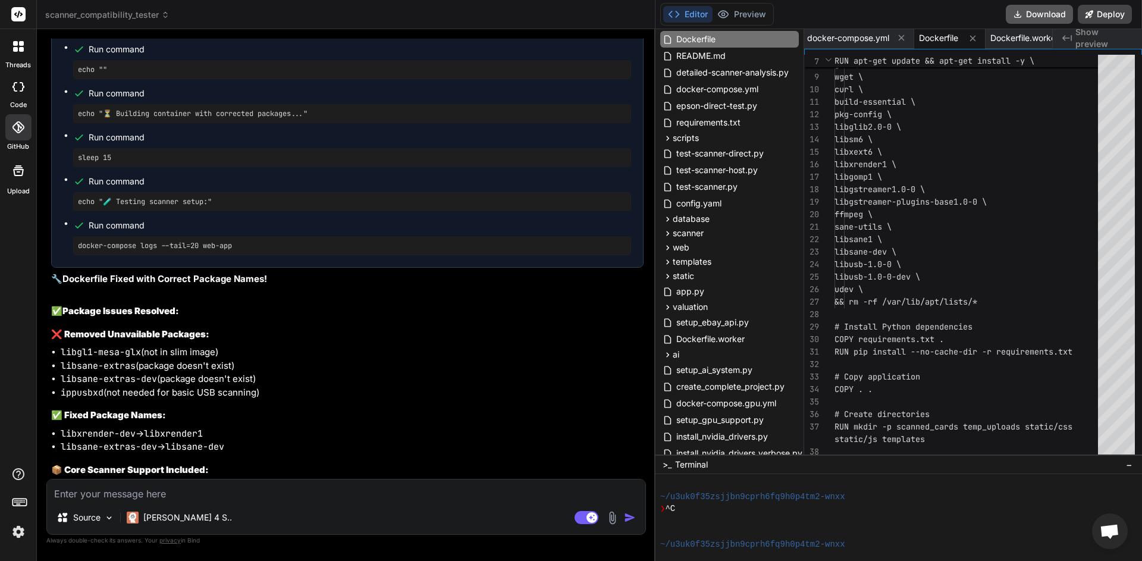
click at [1050, 15] on button "Download" at bounding box center [1039, 14] width 67 height 19
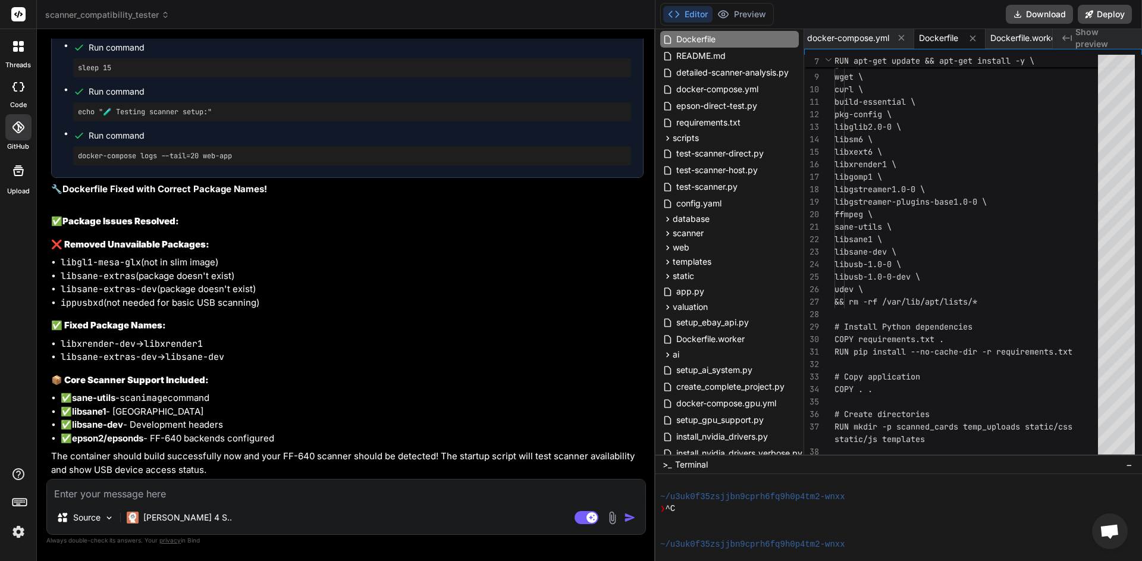
scroll to position [44071, 0]
click at [250, 500] on textarea at bounding box center [346, 490] width 599 height 21
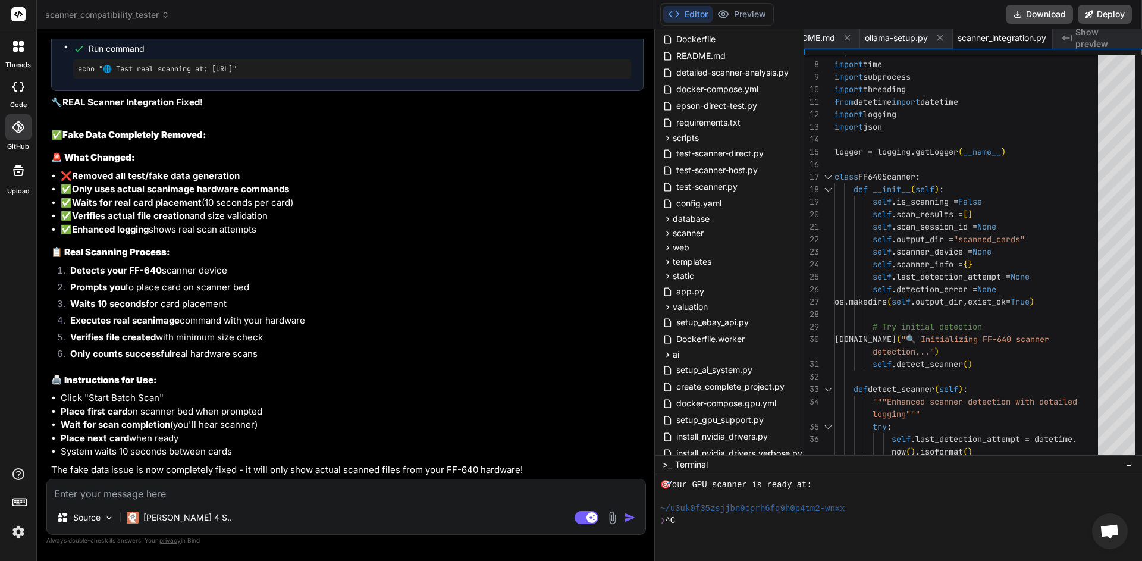
scroll to position [0, 4326]
click at [1042, 14] on button "Download" at bounding box center [1039, 14] width 67 height 19
click at [1043, 17] on button "Download" at bounding box center [1039, 14] width 67 height 19
click at [238, 500] on textarea at bounding box center [346, 490] width 599 height 21
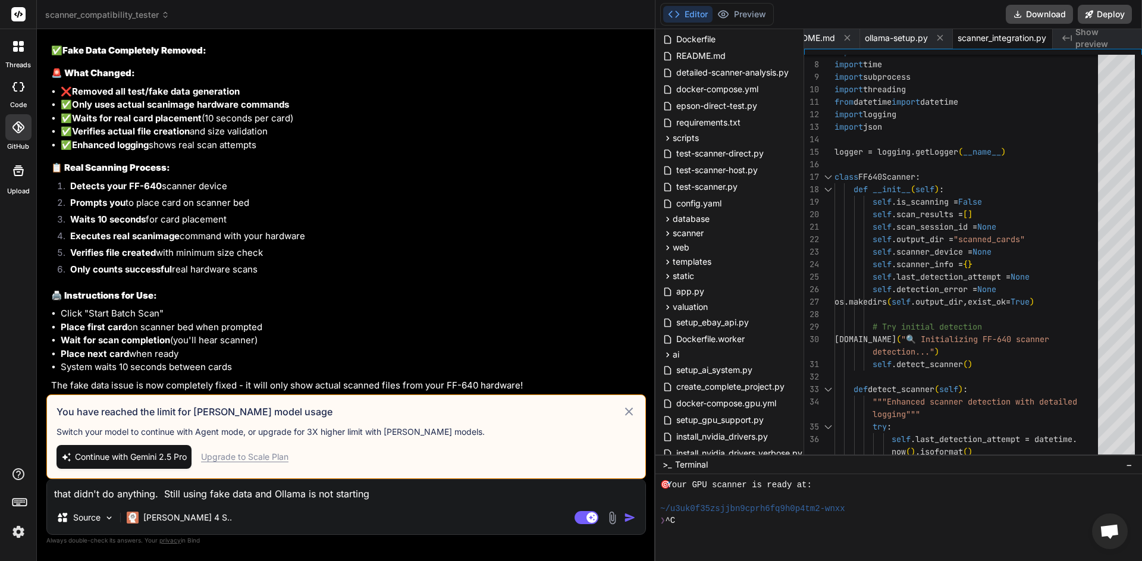
click at [233, 458] on div "Upgrade to Scale Plan" at bounding box center [244, 457] width 87 height 12
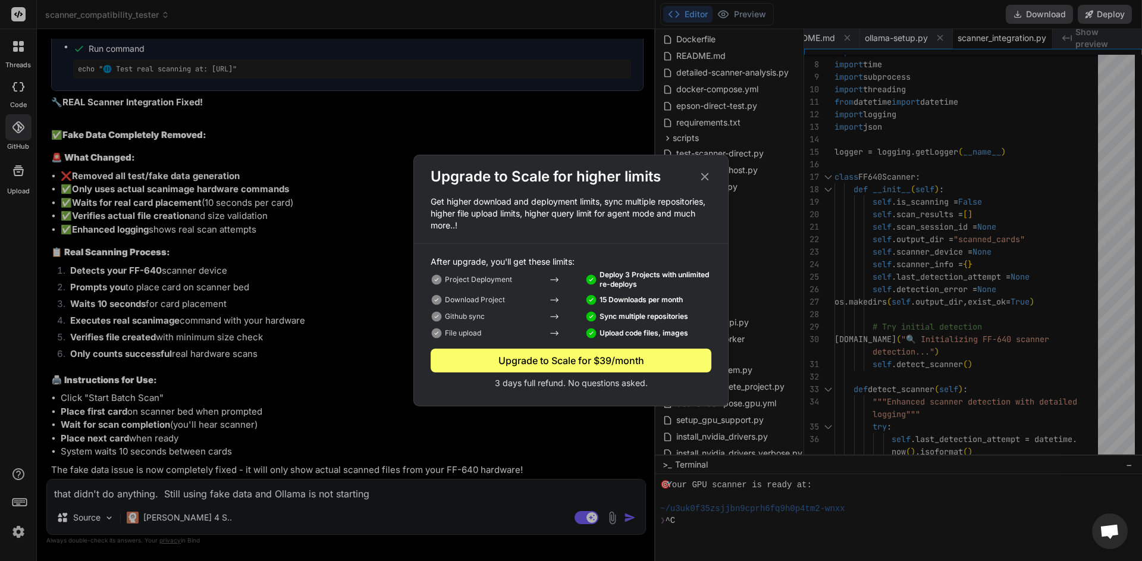
click at [20, 531] on div "Upgrade to Scale for higher limits Get higher download and deployment limits, s…" at bounding box center [571, 280] width 1142 height 561
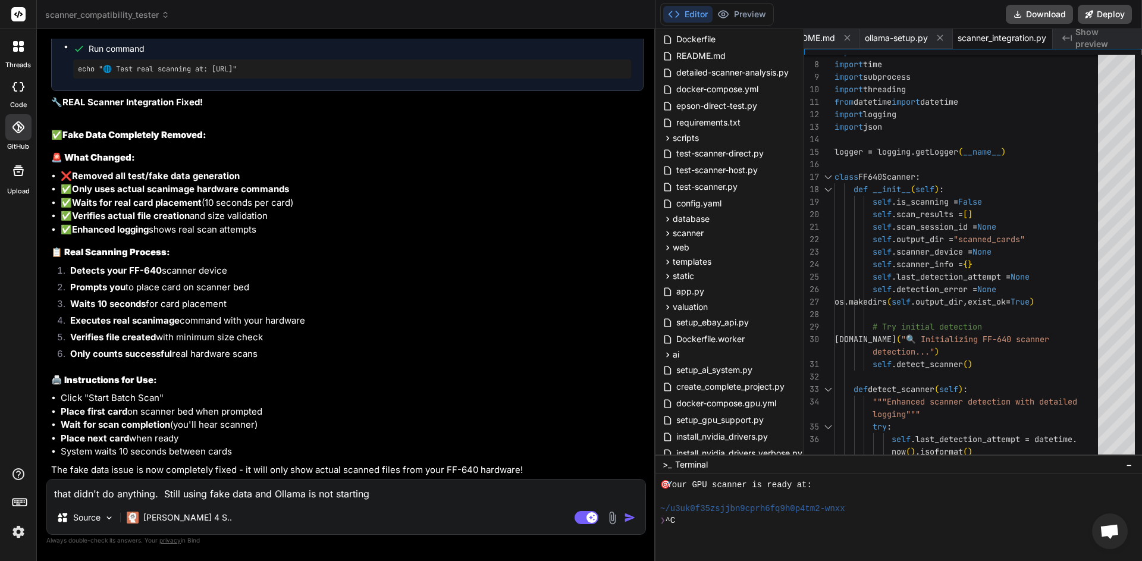
click at [20, 531] on img at bounding box center [18, 532] width 20 height 20
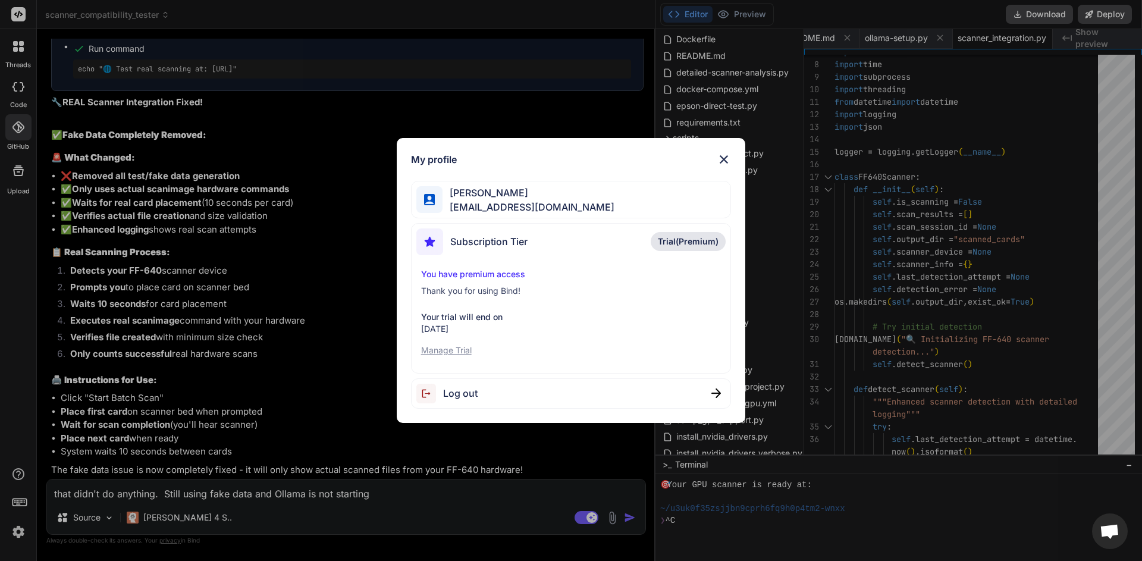
click at [458, 393] on span "Log out" at bounding box center [460, 393] width 35 height 14
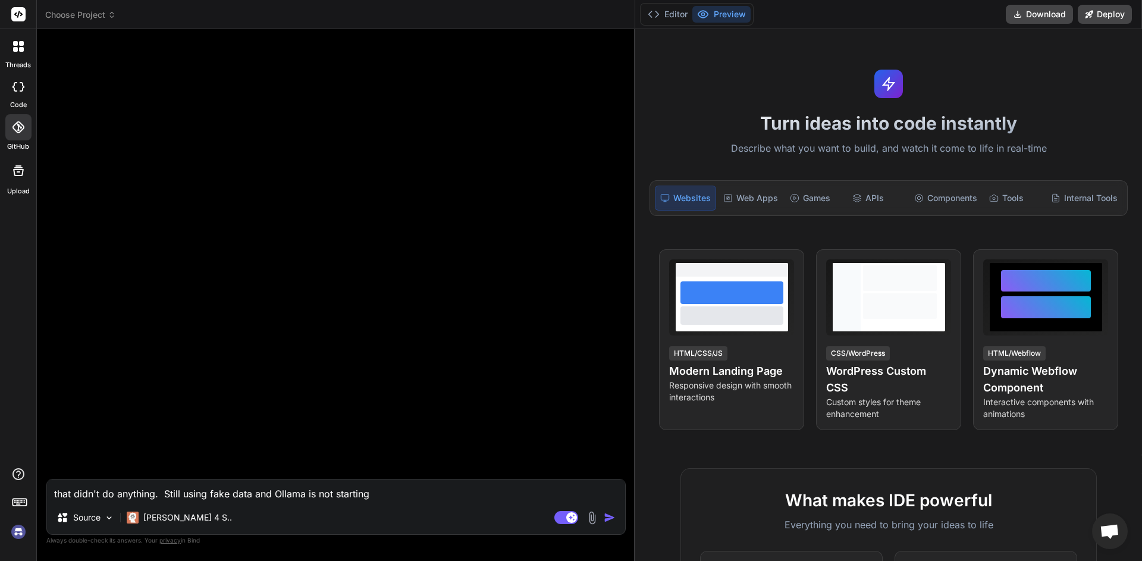
scroll to position [36, 0]
click at [18, 530] on img at bounding box center [18, 532] width 20 height 20
click at [409, 497] on textarea "that didn't do anything. Still using fake data and Ollama is not starting" at bounding box center [336, 488] width 576 height 21
click at [112, 17] on icon at bounding box center [112, 17] width 4 height 2
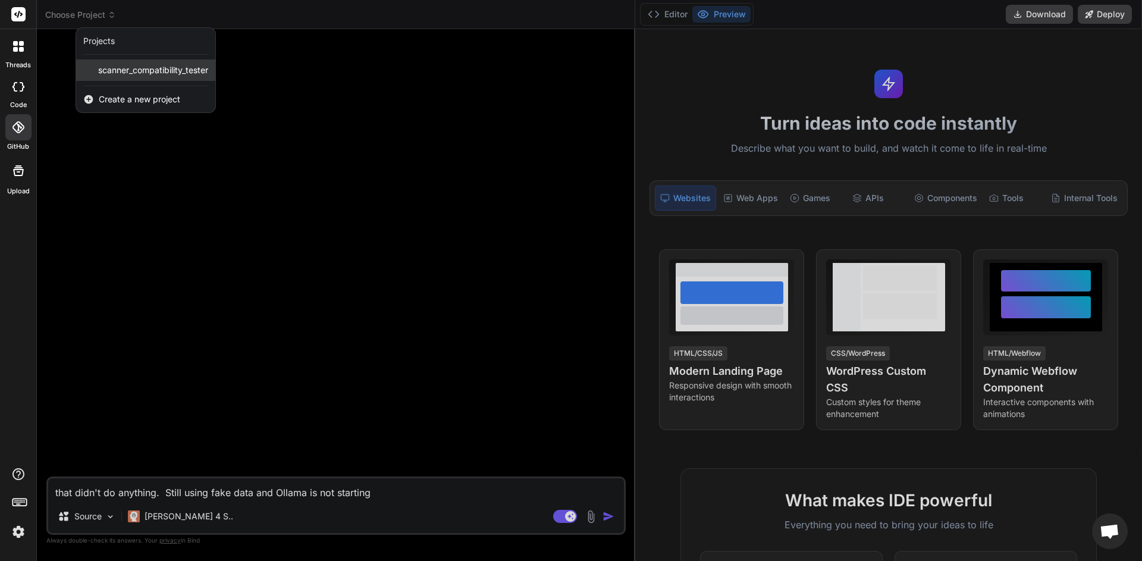
click at [122, 68] on span "scanner_compatibility_tester" at bounding box center [153, 70] width 110 height 12
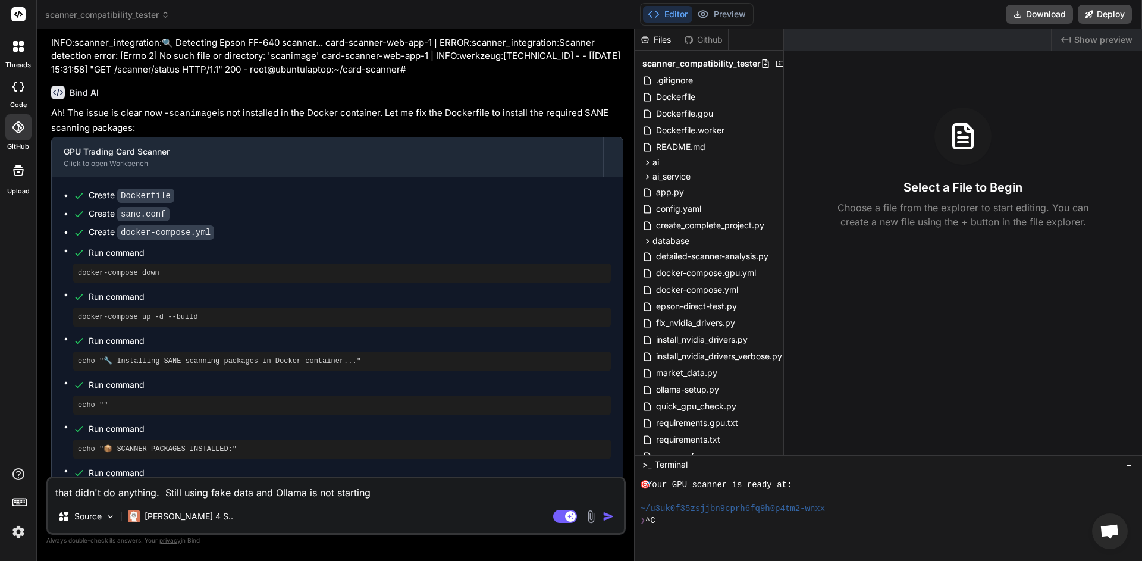
scroll to position [1477, 0]
click at [607, 516] on img "button" at bounding box center [609, 516] width 12 height 12
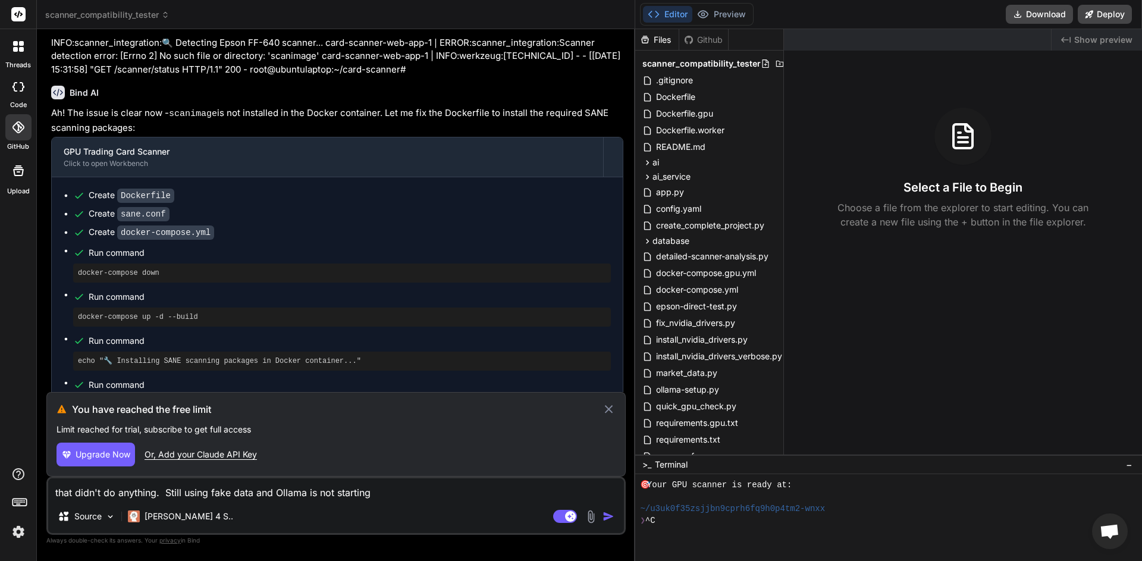
click at [118, 456] on span "Upgrade Now" at bounding box center [103, 455] width 55 height 12
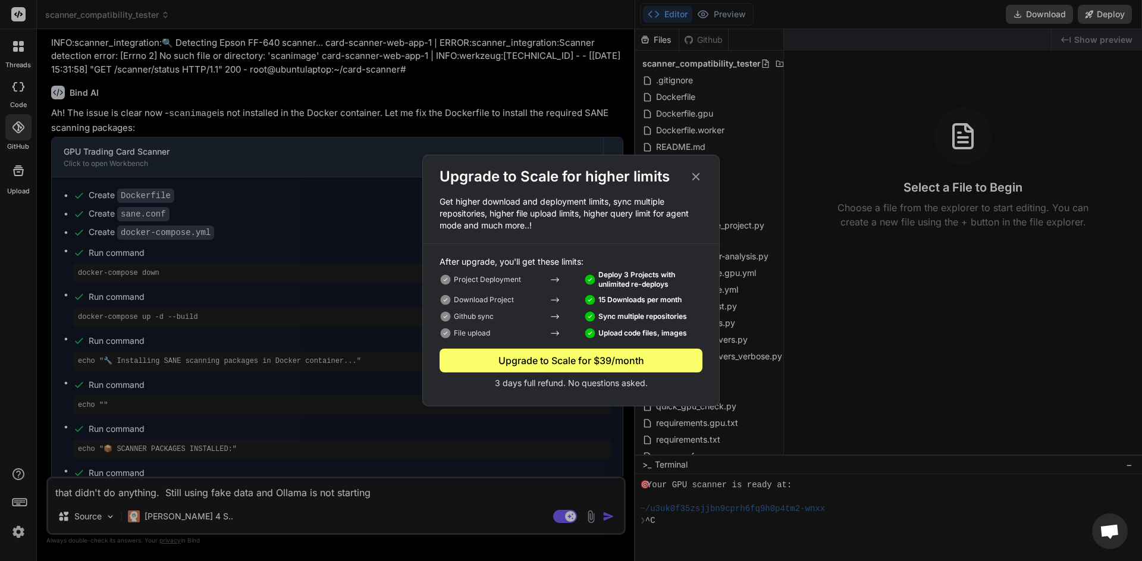
click at [695, 177] on icon at bounding box center [696, 176] width 13 height 13
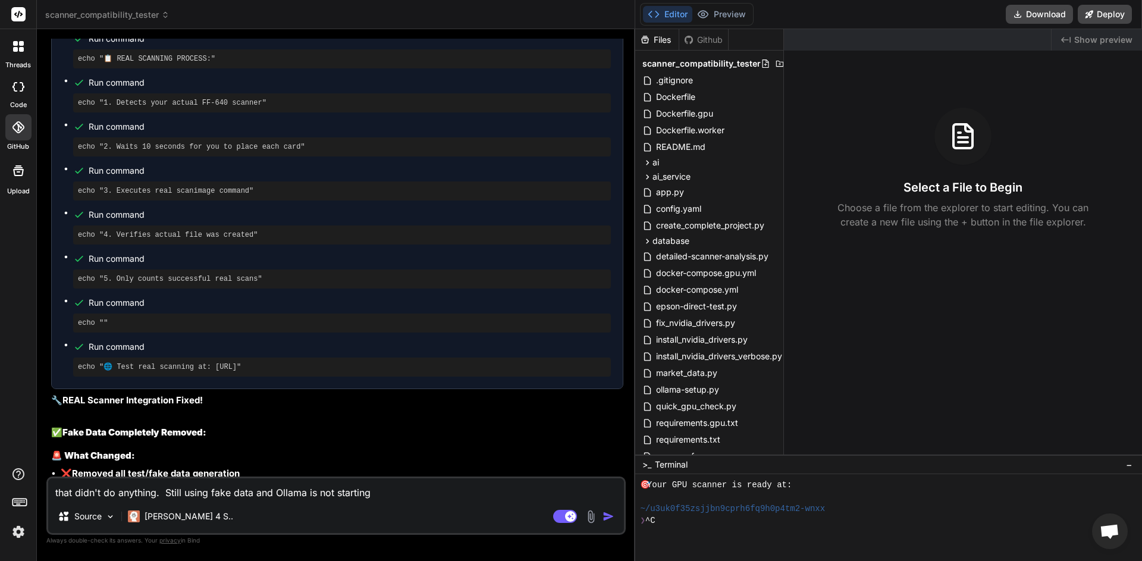
scroll to position [5524, 0]
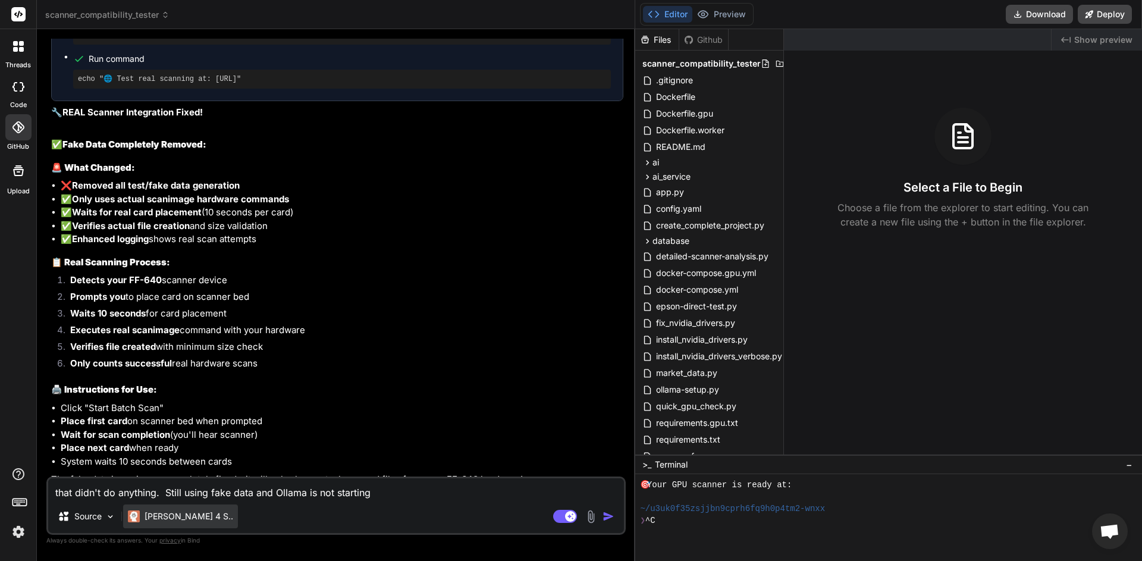
click at [153, 516] on p "[PERSON_NAME] 4 S.." at bounding box center [189, 516] width 89 height 12
click at [92, 518] on p "Source" at bounding box center [87, 516] width 27 height 12
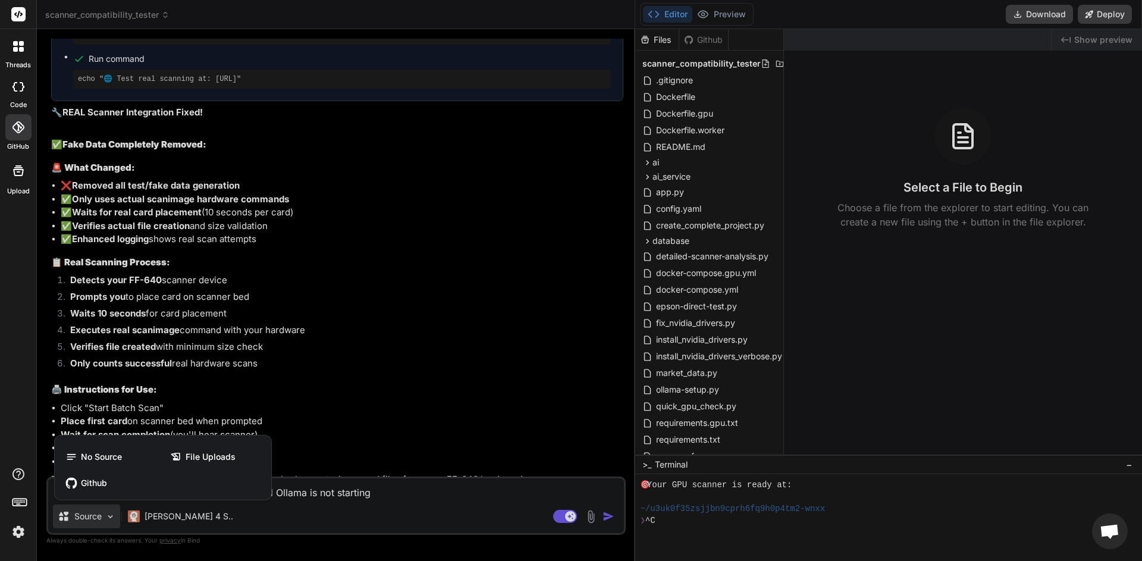
click at [17, 533] on img at bounding box center [18, 532] width 20 height 20
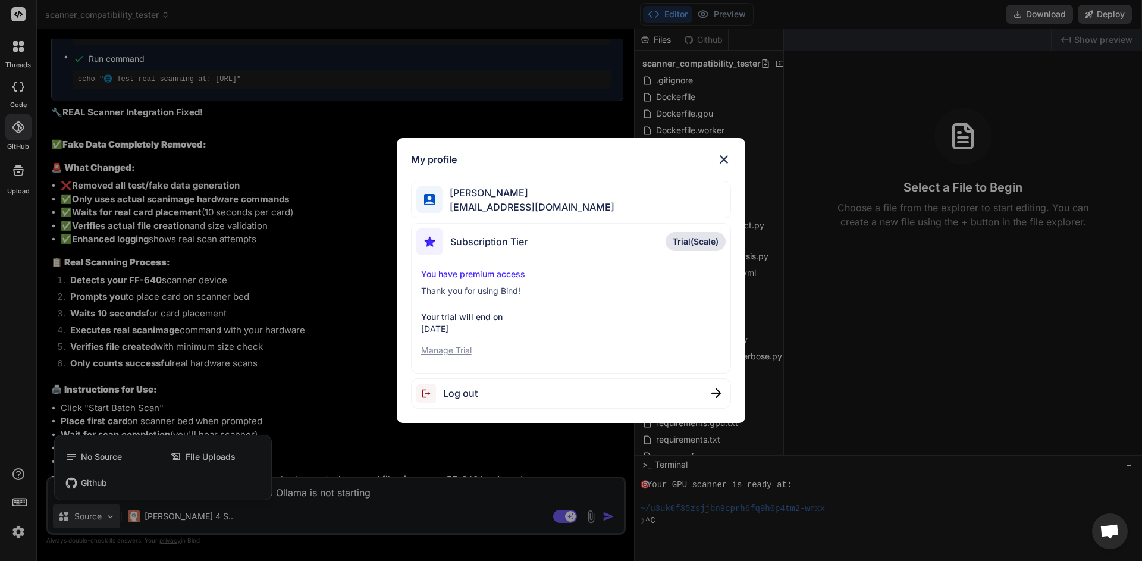
click at [683, 241] on span "Trial(Scale)" at bounding box center [696, 242] width 46 height 12
click at [493, 241] on span "Subscription Tier" at bounding box center [488, 241] width 77 height 14
click at [465, 350] on p "Manage Trial" at bounding box center [571, 350] width 300 height 12
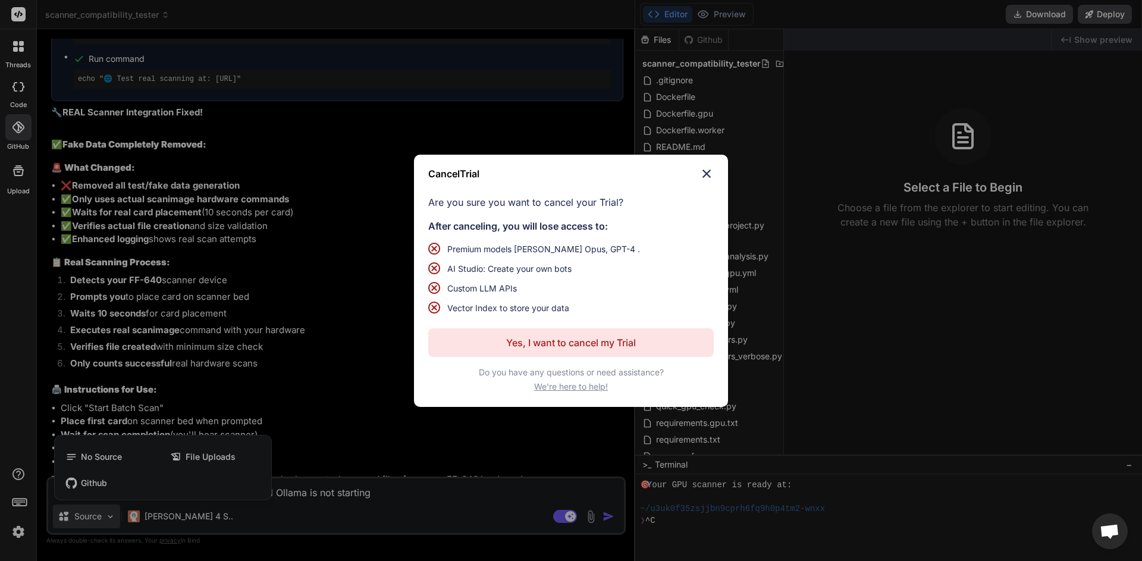
click at [1113, 531] on span "Open chat" at bounding box center [1110, 532] width 20 height 17
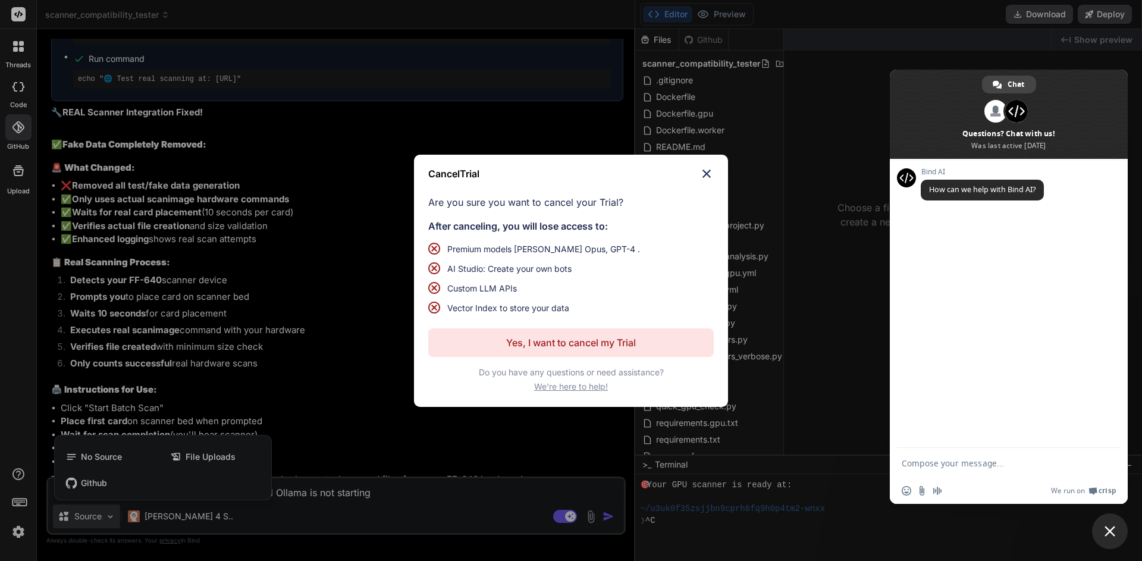
click at [1007, 466] on textarea "Compose your message..." at bounding box center [997, 463] width 190 height 30
click at [705, 171] on img at bounding box center [707, 174] width 14 height 14
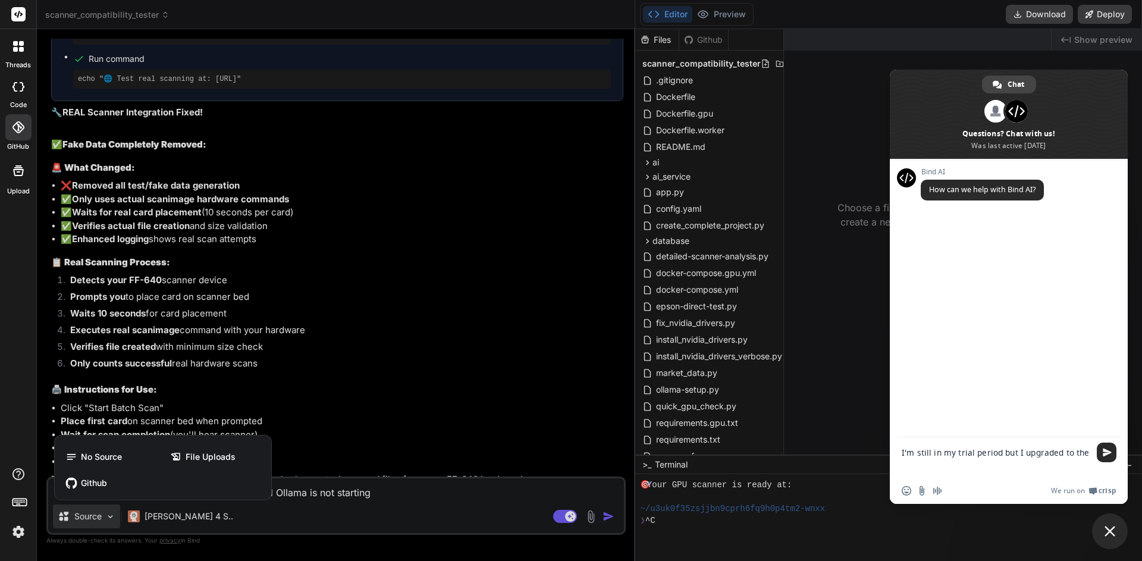
drag, startPoint x: 449, startPoint y: 522, endPoint x: 603, endPoint y: 534, distance: 154.0
click at [449, 522] on div at bounding box center [571, 280] width 1142 height 561
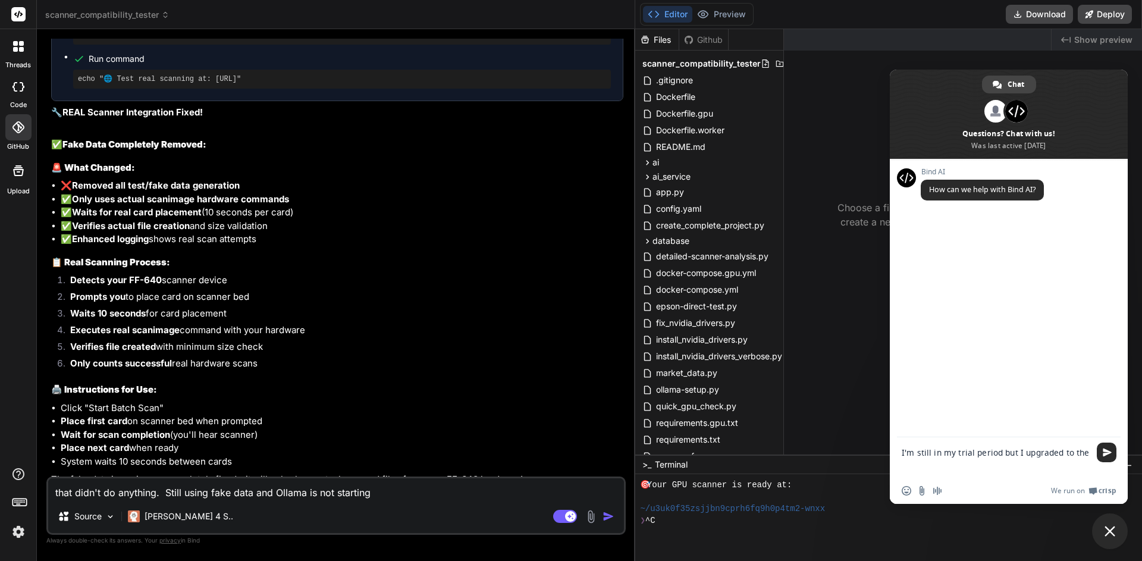
click at [608, 517] on img "button" at bounding box center [609, 516] width 12 height 12
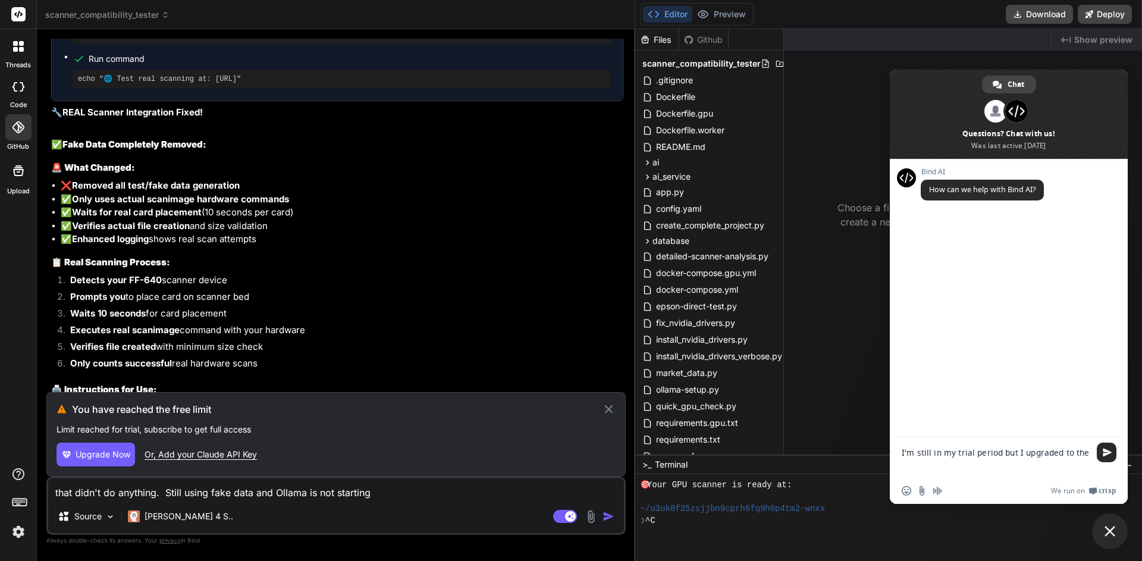
click at [114, 454] on span "Upgrade Now" at bounding box center [103, 455] width 55 height 12
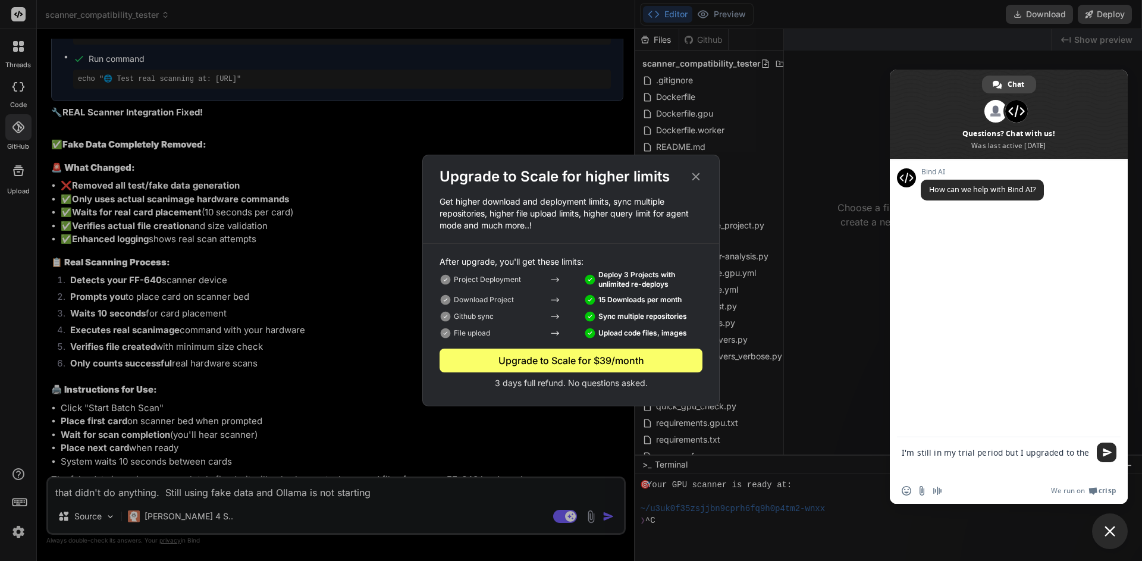
click at [1086, 453] on textarea "I'm still in my trial period but I upgraded to the" at bounding box center [997, 457] width 190 height 40
click at [1108, 431] on span "Send" at bounding box center [1107, 431] width 9 height 9
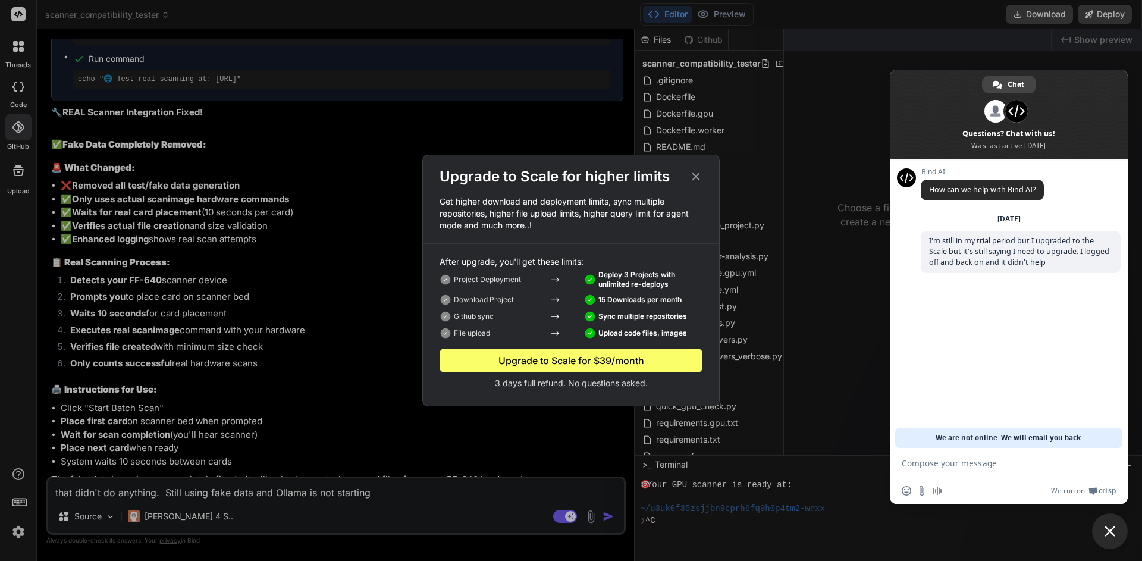
click at [838, 145] on div "Upgrade to Scale for higher limits Get higher download and deployment limits, s…" at bounding box center [571, 280] width 1142 height 561
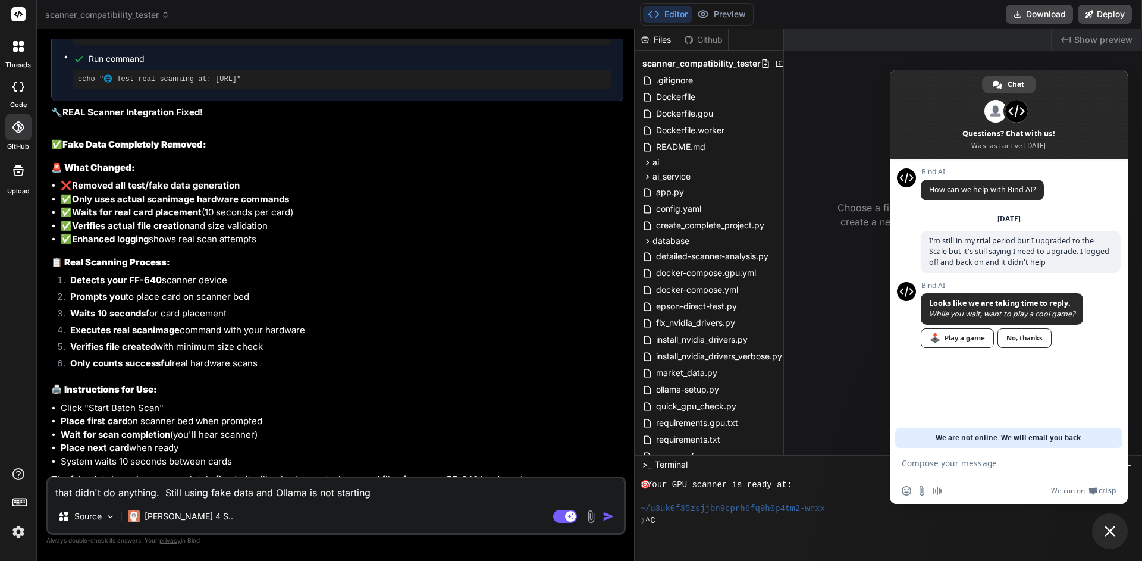
click at [17, 534] on img at bounding box center [18, 532] width 20 height 20
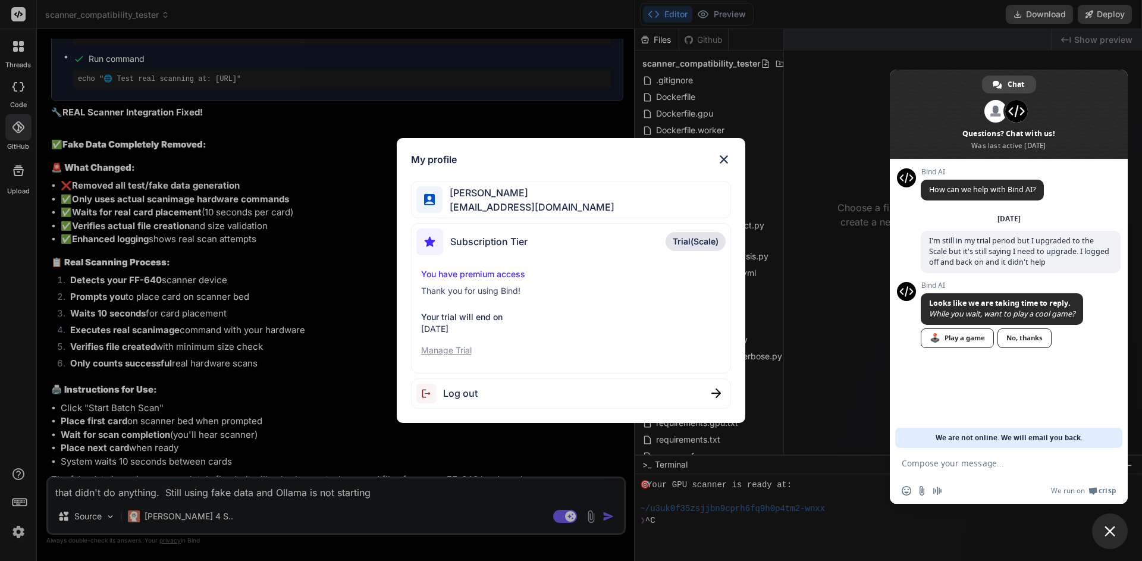
click at [488, 242] on span "Subscription Tier" at bounding box center [488, 241] width 77 height 14
click at [466, 195] on span "JT Johnson" at bounding box center [529, 193] width 172 height 14
click at [723, 161] on img at bounding box center [724, 159] width 14 height 14
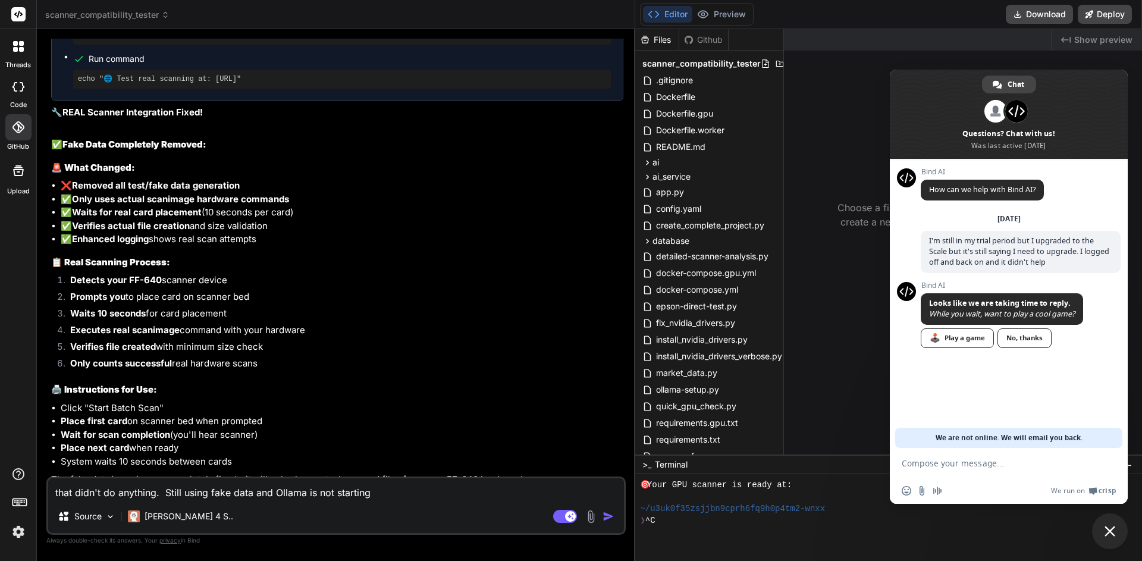
click at [609, 515] on img "button" at bounding box center [609, 516] width 12 height 12
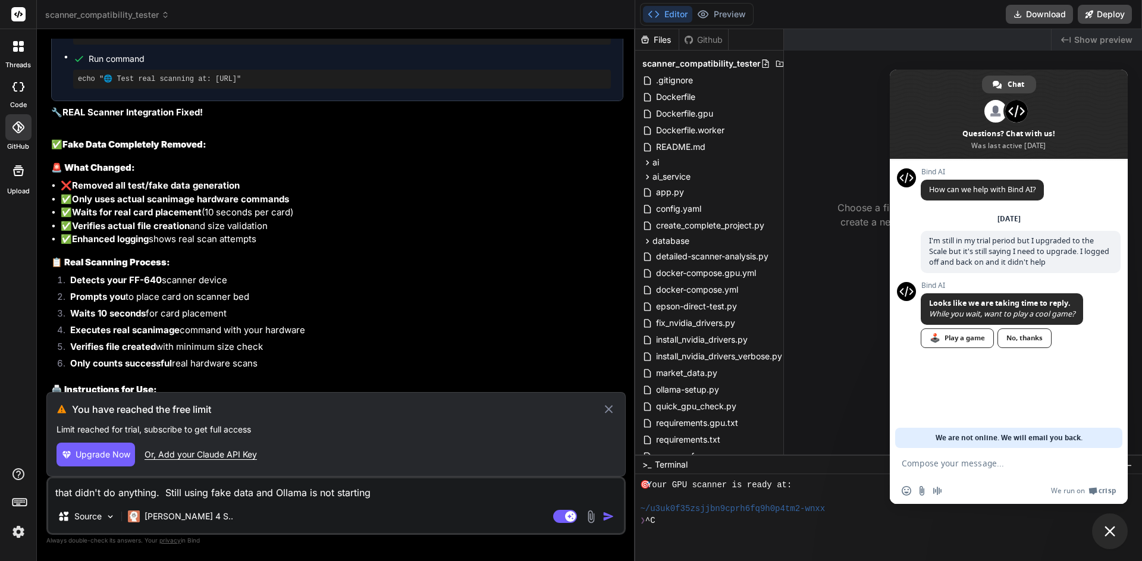
click at [103, 455] on span "Upgrade Now" at bounding box center [103, 455] width 55 height 12
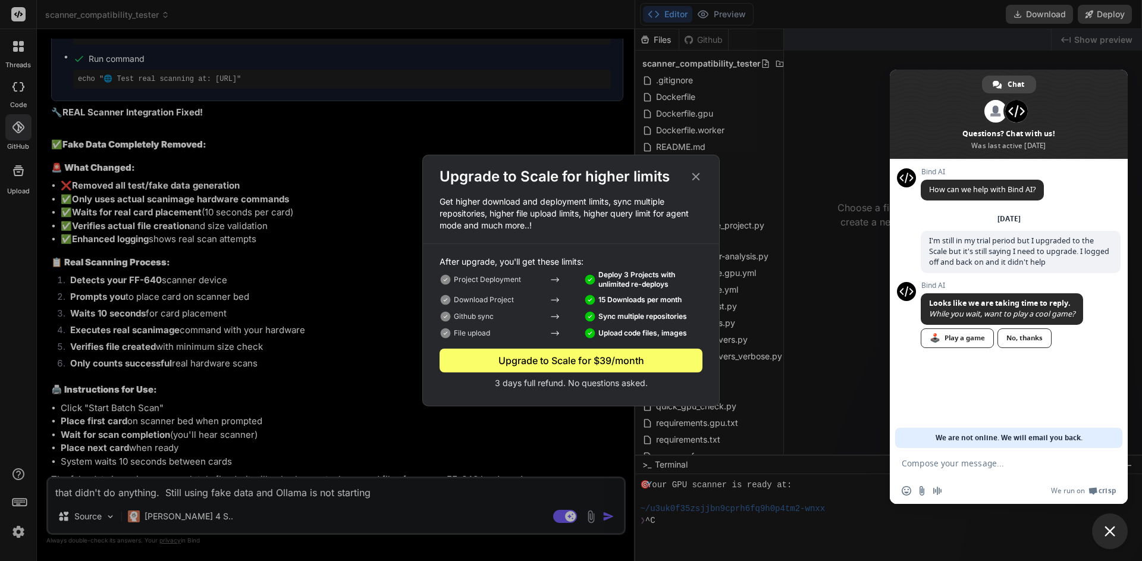
click at [571, 274] on div "Project Deployment Deploy 3 Projects with unlimited re-deploys" at bounding box center [571, 280] width 263 height 24
click at [695, 176] on icon at bounding box center [697, 177] width 8 height 8
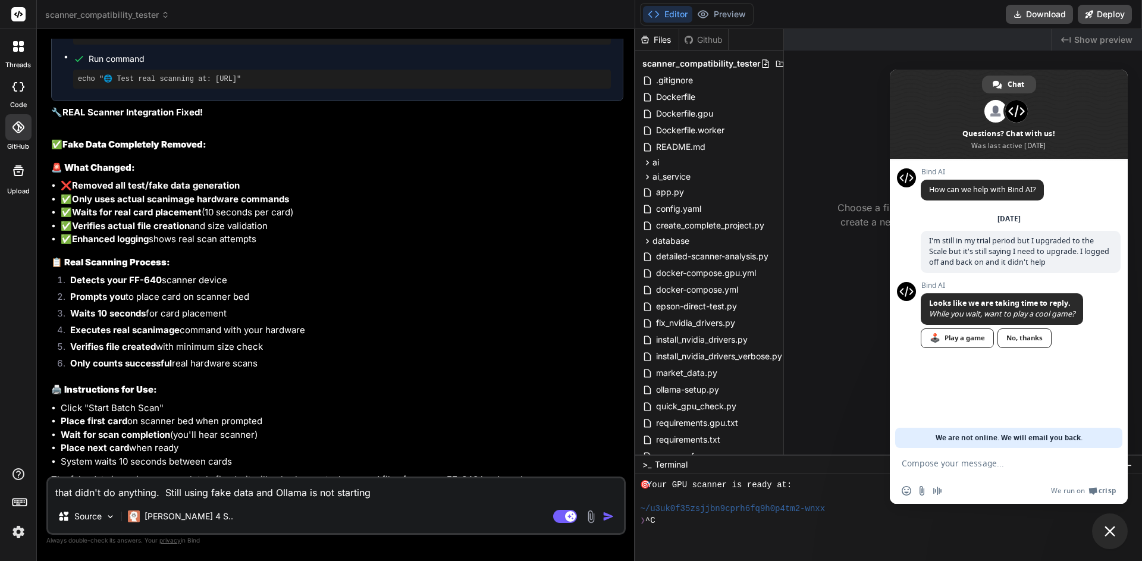
click at [15, 529] on img at bounding box center [18, 532] width 20 height 20
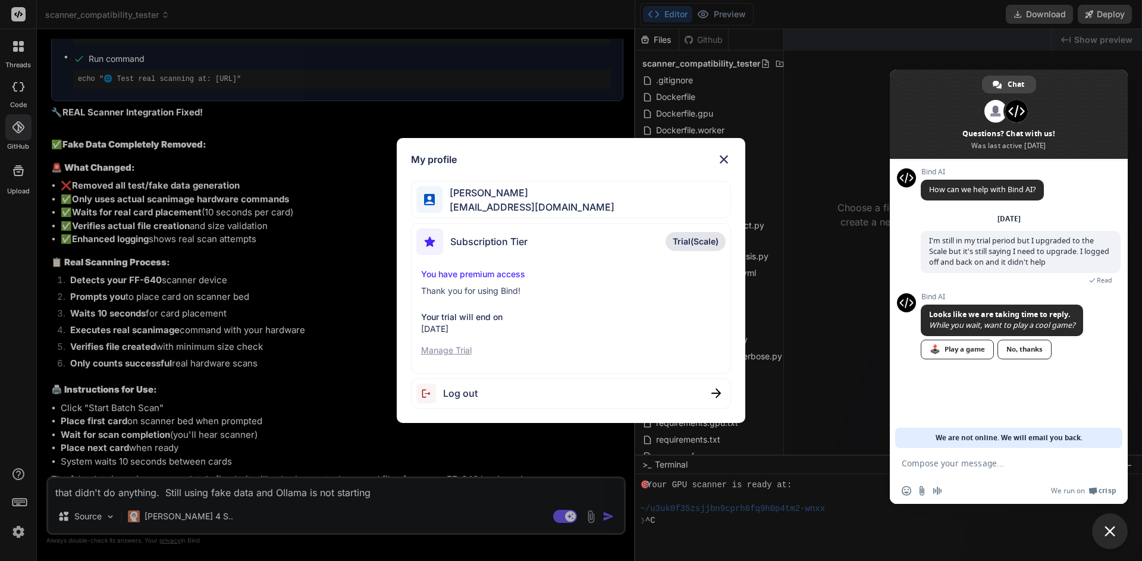
click at [464, 391] on span "Log out" at bounding box center [460, 393] width 35 height 14
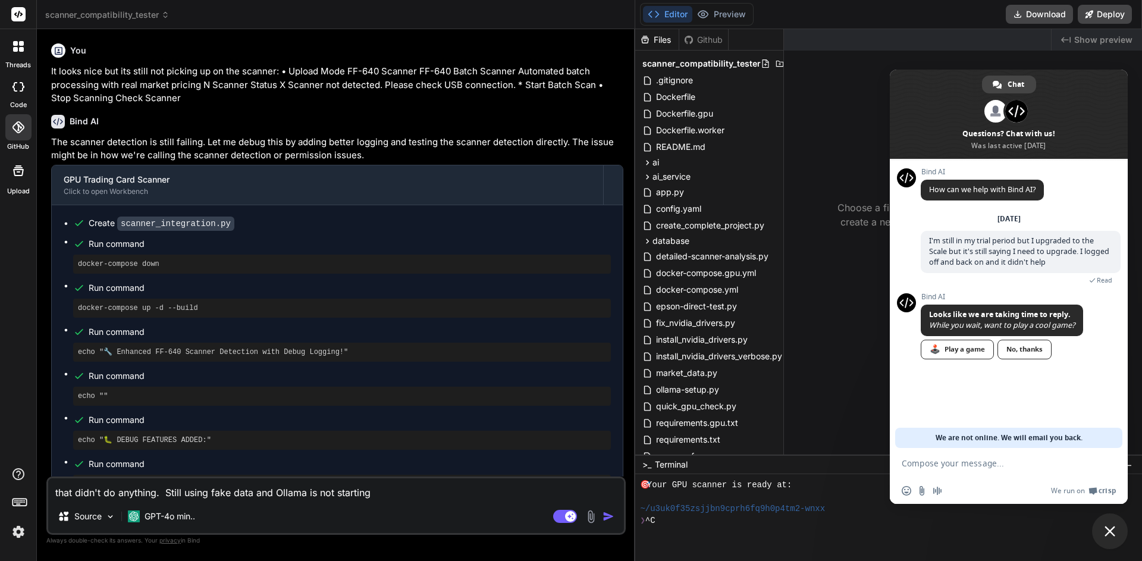
scroll to position [12, 0]
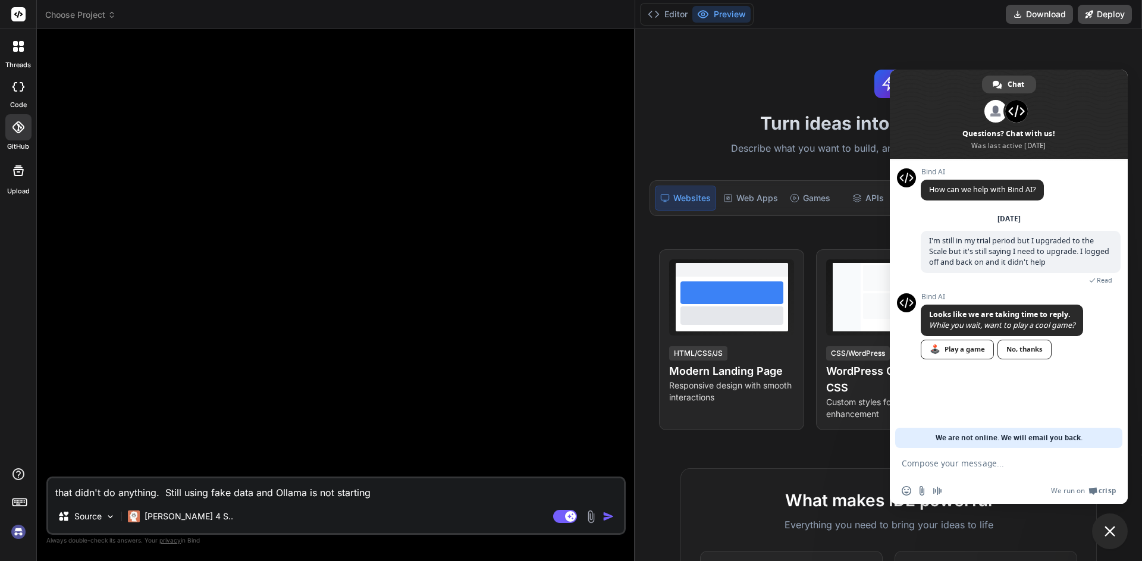
click at [21, 531] on img at bounding box center [18, 532] width 20 height 20
click at [17, 532] on img at bounding box center [18, 532] width 20 height 20
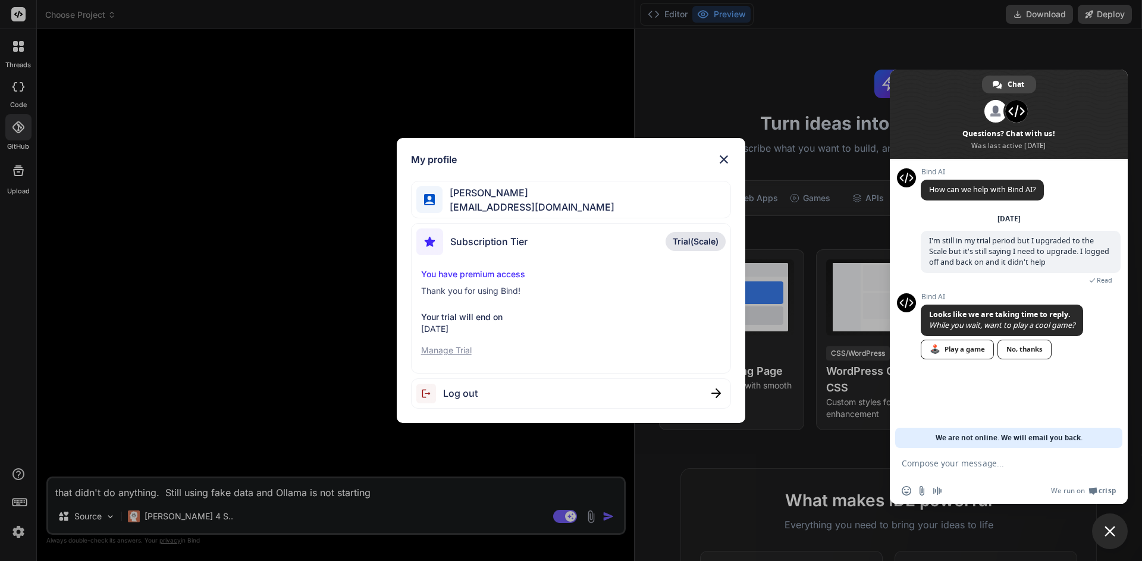
click at [477, 275] on p "You have premium access" at bounding box center [571, 274] width 300 height 12
click at [690, 242] on span "Trial(Scale)" at bounding box center [696, 242] width 46 height 12
click at [250, 375] on div "My profile JT Johnson itsjtjohnson@gmail.com Subscription Tier Trial(Scale) You…" at bounding box center [571, 280] width 1142 height 561
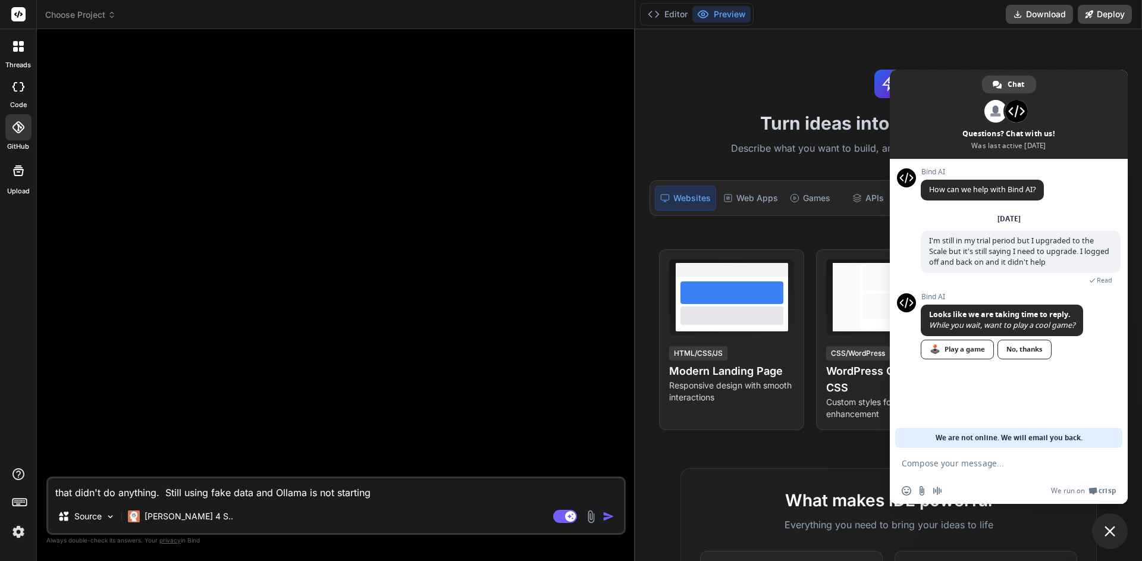
click at [114, 18] on icon at bounding box center [112, 15] width 8 height 8
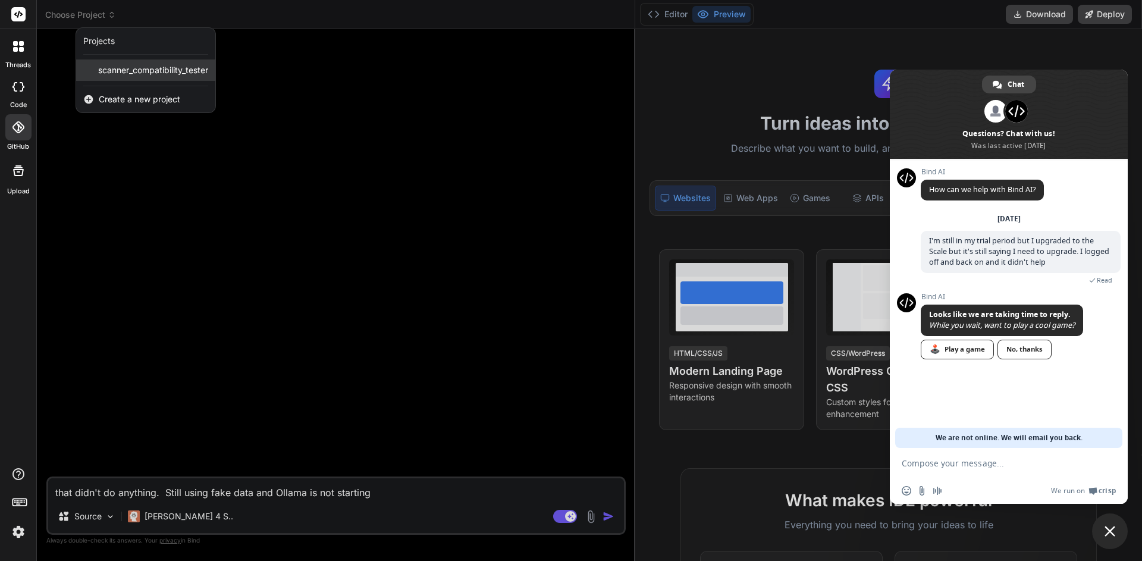
click at [117, 70] on span "scanner_compatibility_tester" at bounding box center [153, 70] width 110 height 12
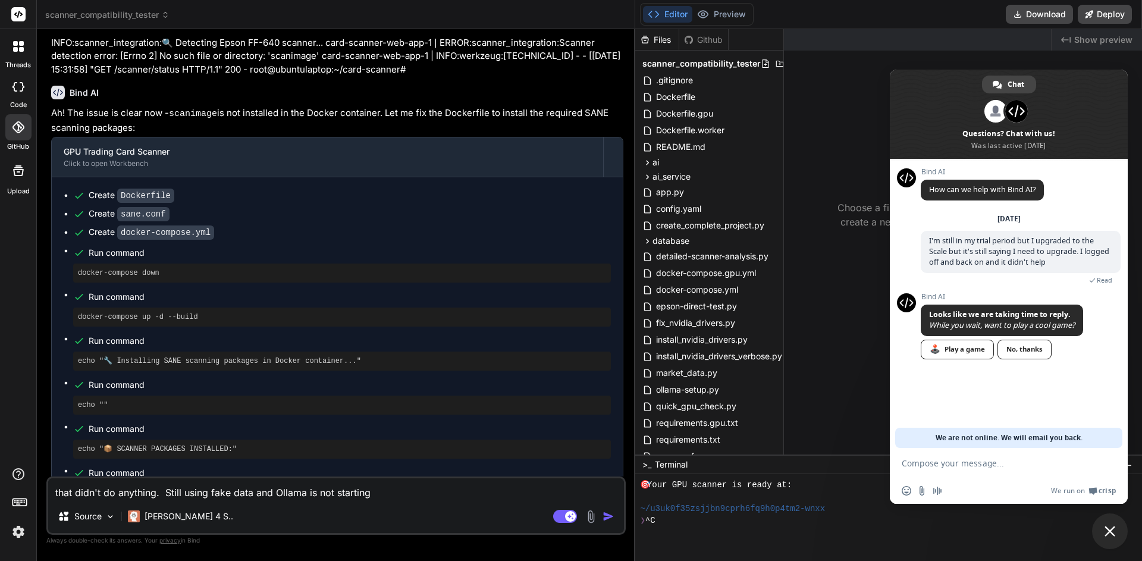
scroll to position [1477, 0]
click at [606, 516] on img "button" at bounding box center [609, 516] width 12 height 12
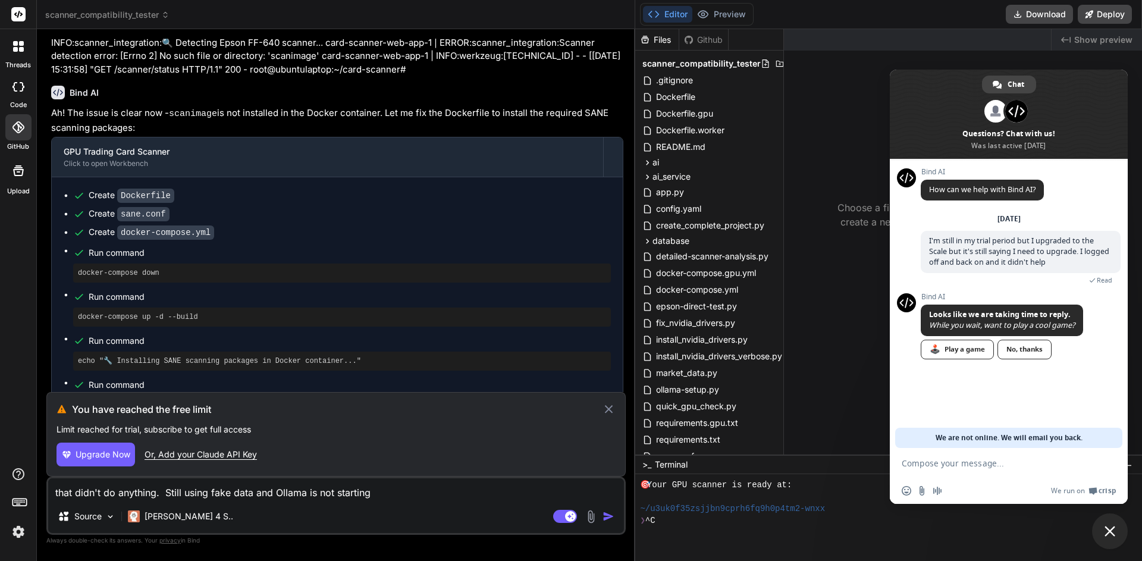
click at [113, 461] on button "Upgrade Now" at bounding box center [96, 455] width 79 height 24
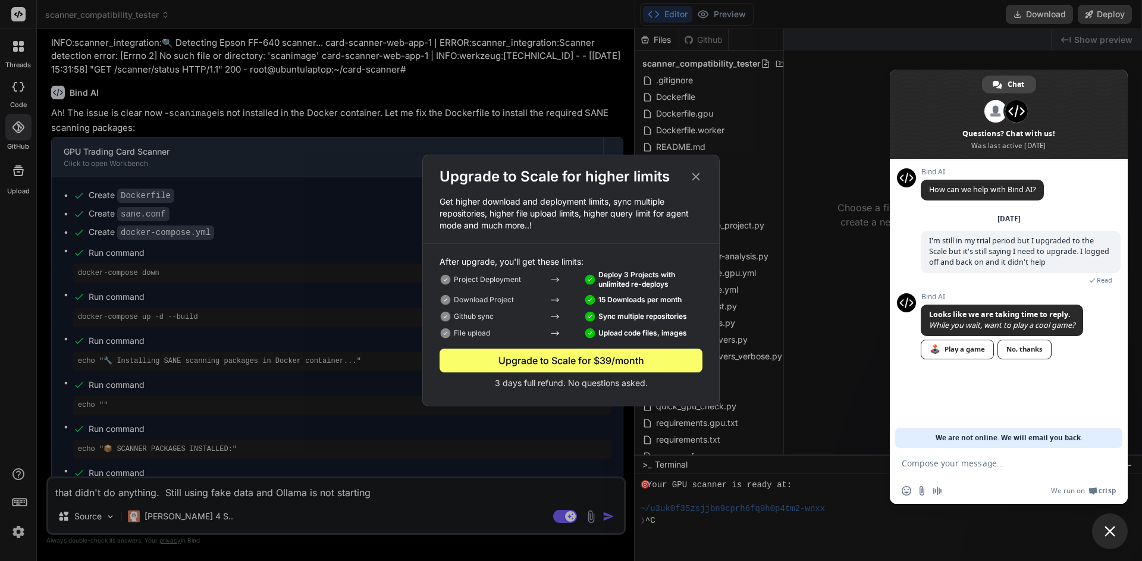
click at [531, 385] on p "3 days full refund. No questions asked." at bounding box center [571, 383] width 263 height 12
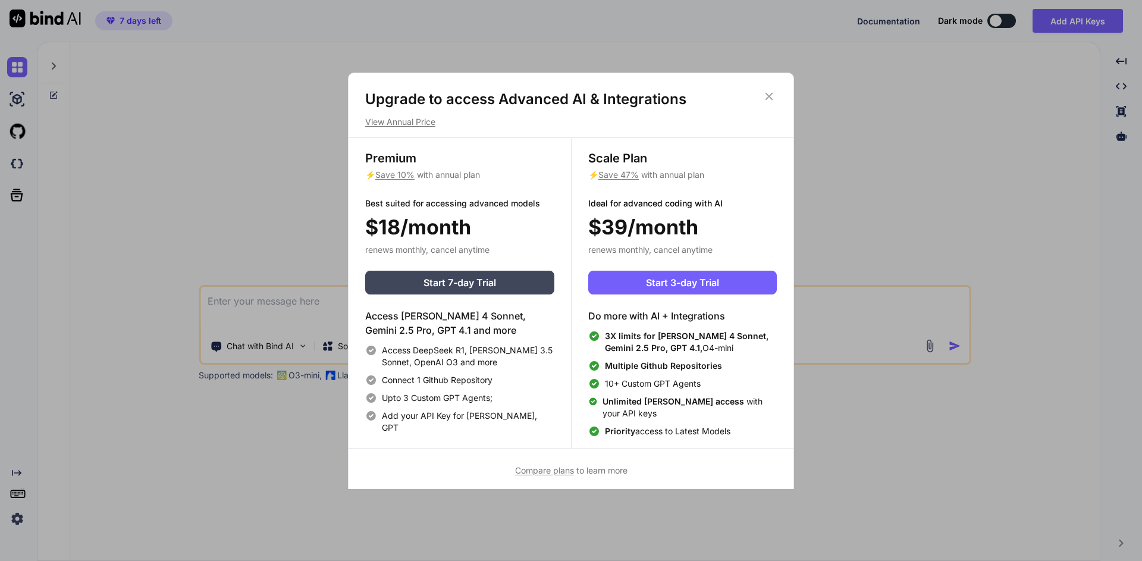
type textarea "x"
click at [697, 286] on span "Start 3-day Trial" at bounding box center [682, 282] width 73 height 14
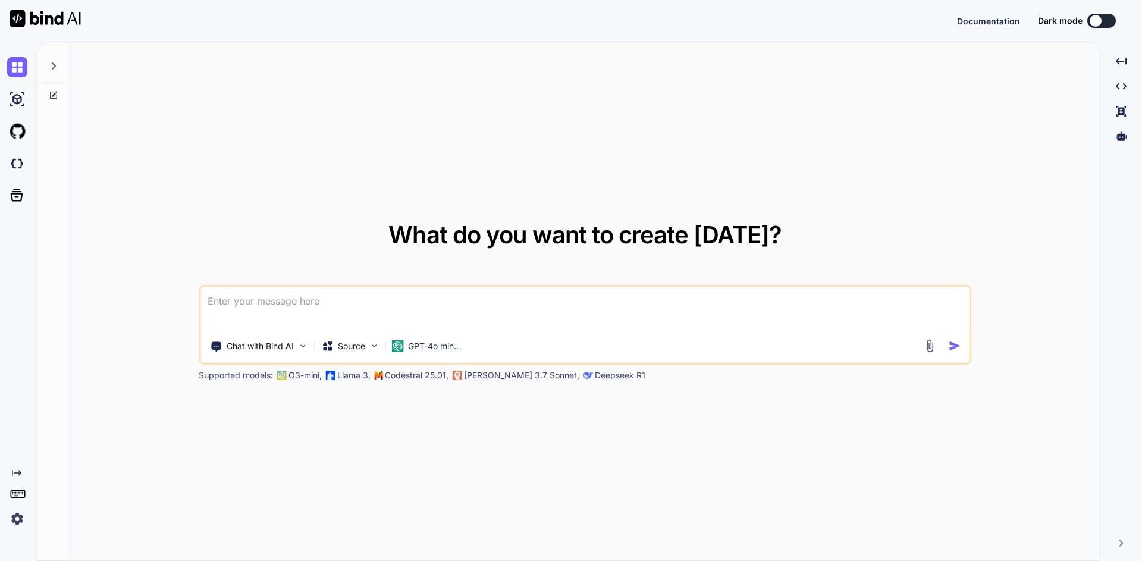
type textarea "x"
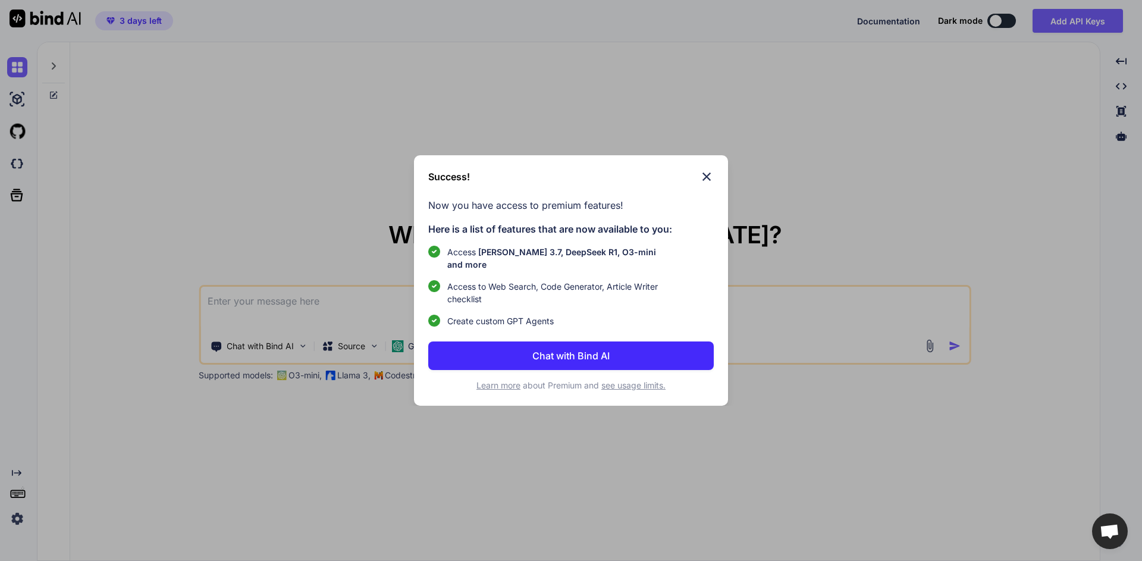
click at [709, 181] on img at bounding box center [707, 177] width 14 height 14
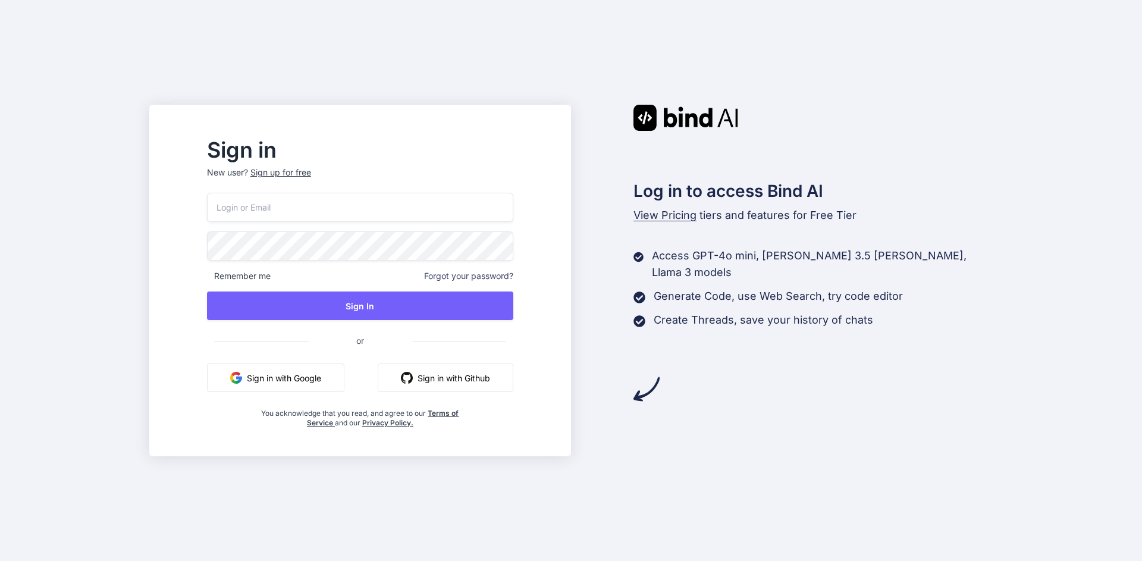
click at [331, 380] on button "Sign in with Google" at bounding box center [275, 378] width 137 height 29
click at [336, 378] on button "Sign in with Google" at bounding box center [275, 378] width 137 height 29
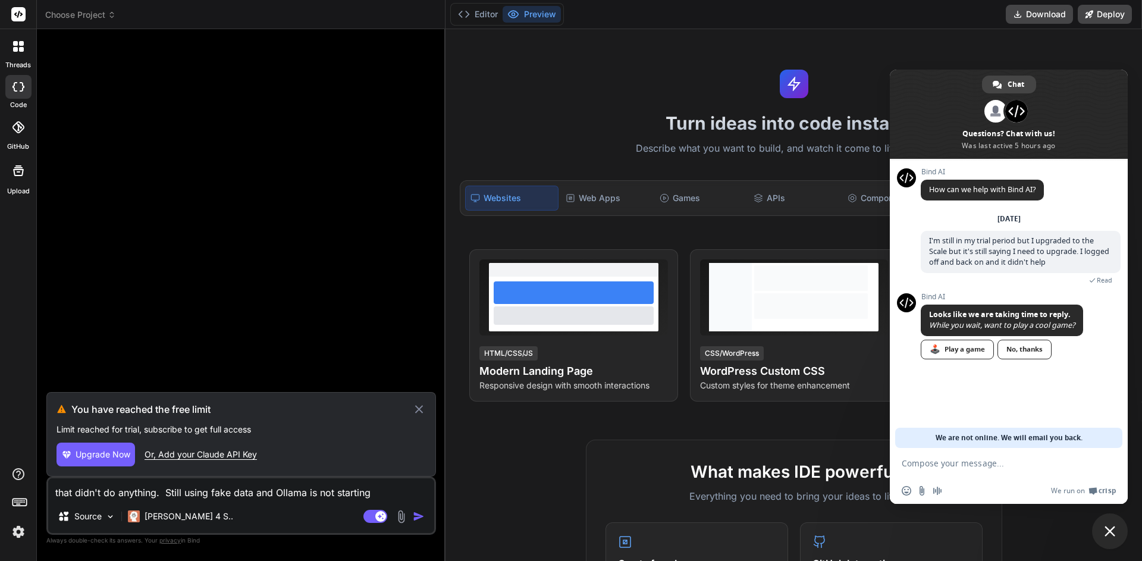
click at [102, 454] on span "Upgrade Now" at bounding box center [103, 455] width 55 height 12
type textarea "x"
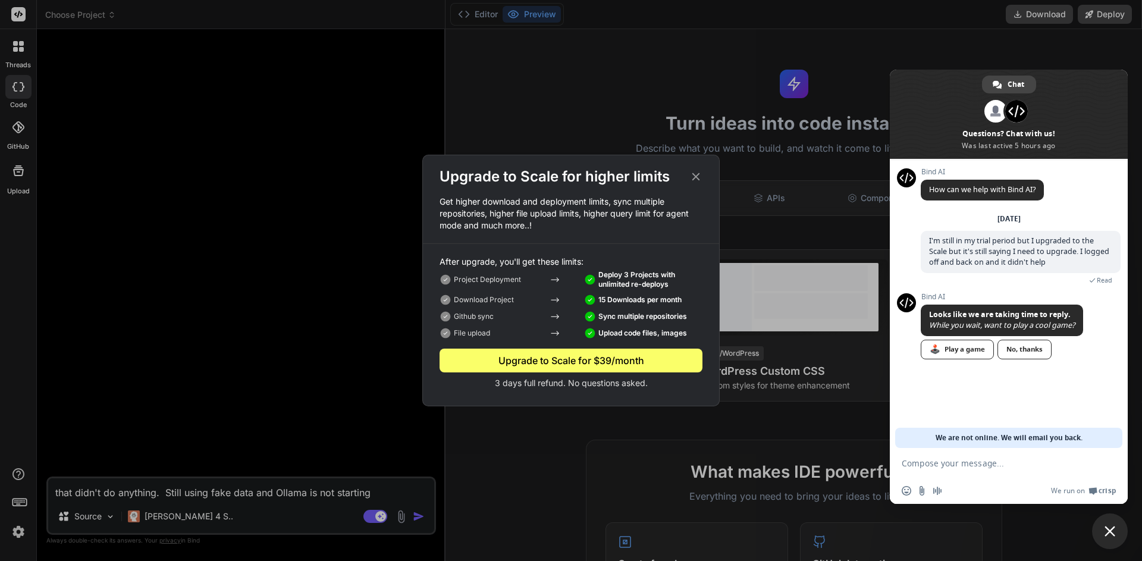
click at [17, 532] on div "Upgrade to Scale for higher limits Get higher download and deployment limits, s…" at bounding box center [571, 280] width 1142 height 561
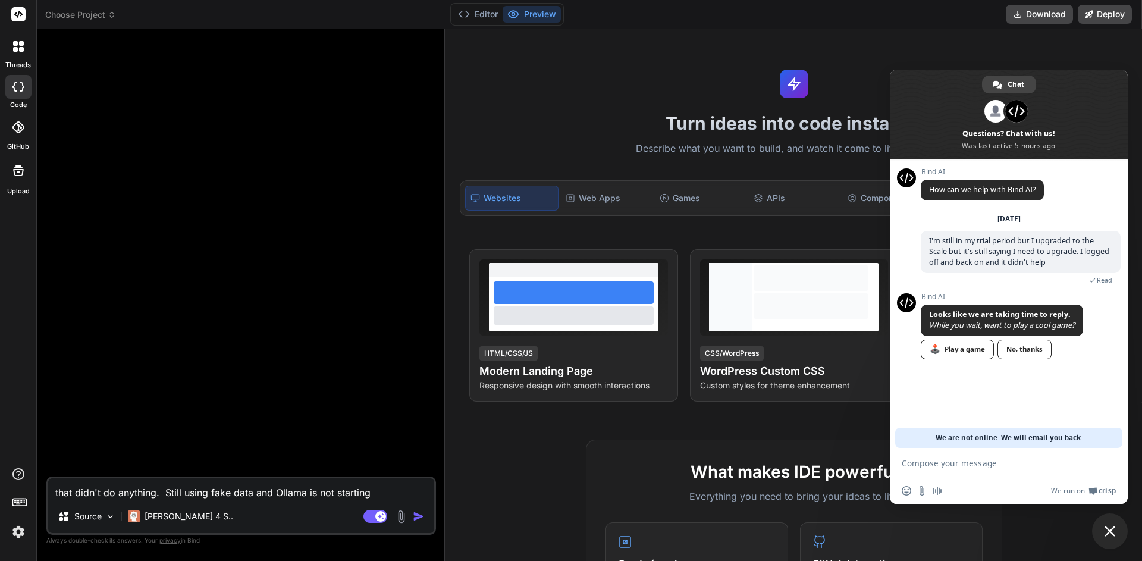
click at [17, 532] on img at bounding box center [18, 532] width 20 height 20
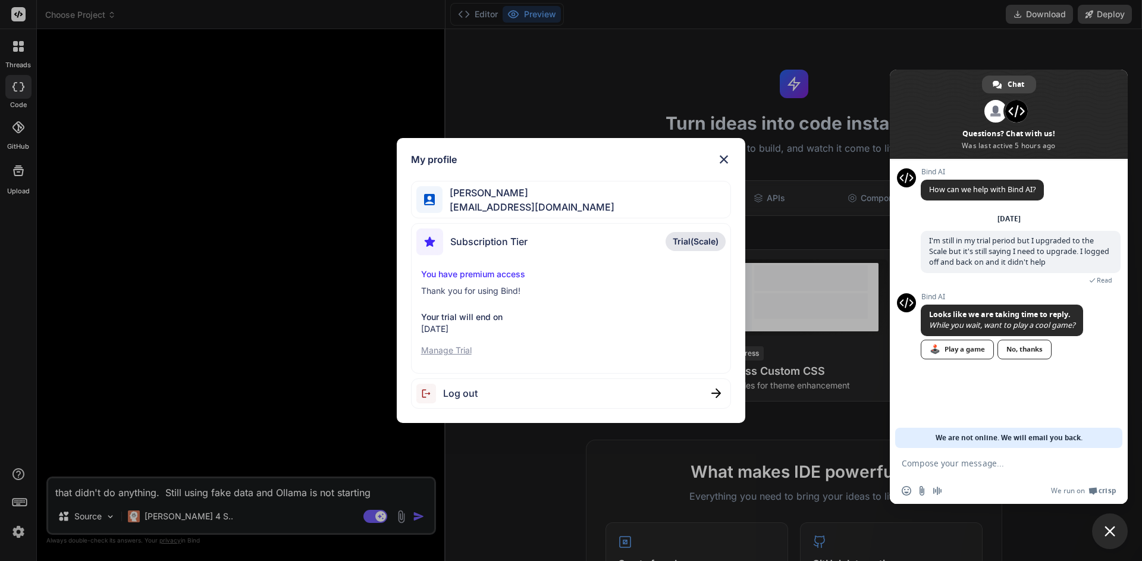
click at [505, 240] on span "Subscription Tier" at bounding box center [488, 241] width 77 height 14
click at [691, 242] on span "Trial(Scale)" at bounding box center [696, 242] width 46 height 12
click at [500, 195] on span "JT Johnson" at bounding box center [529, 193] width 172 height 14
click at [463, 350] on p "Manage Trial" at bounding box center [571, 350] width 300 height 12
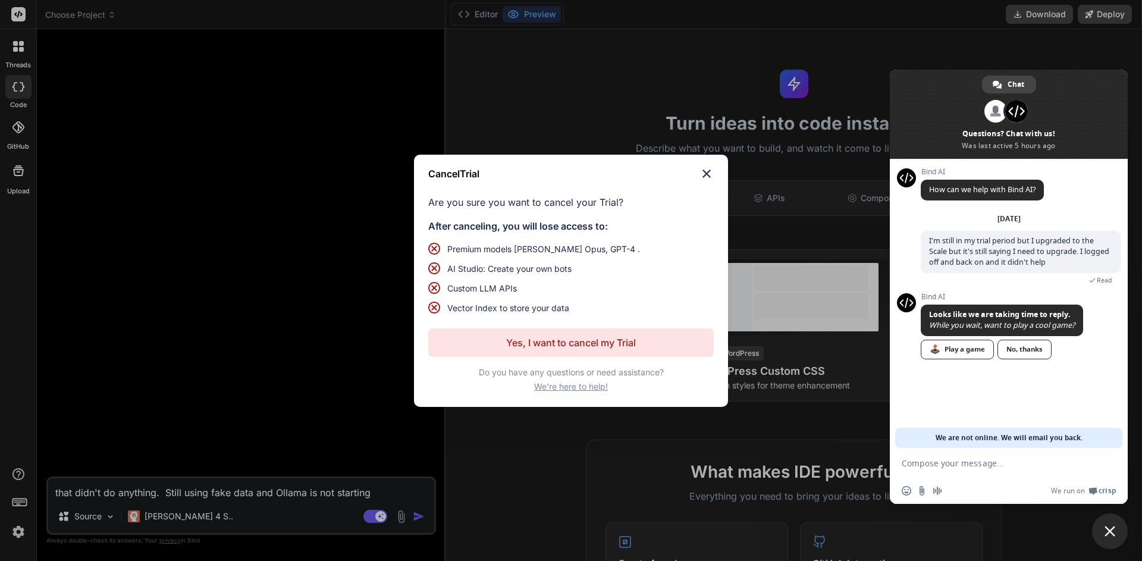
click at [707, 174] on img at bounding box center [707, 174] width 14 height 14
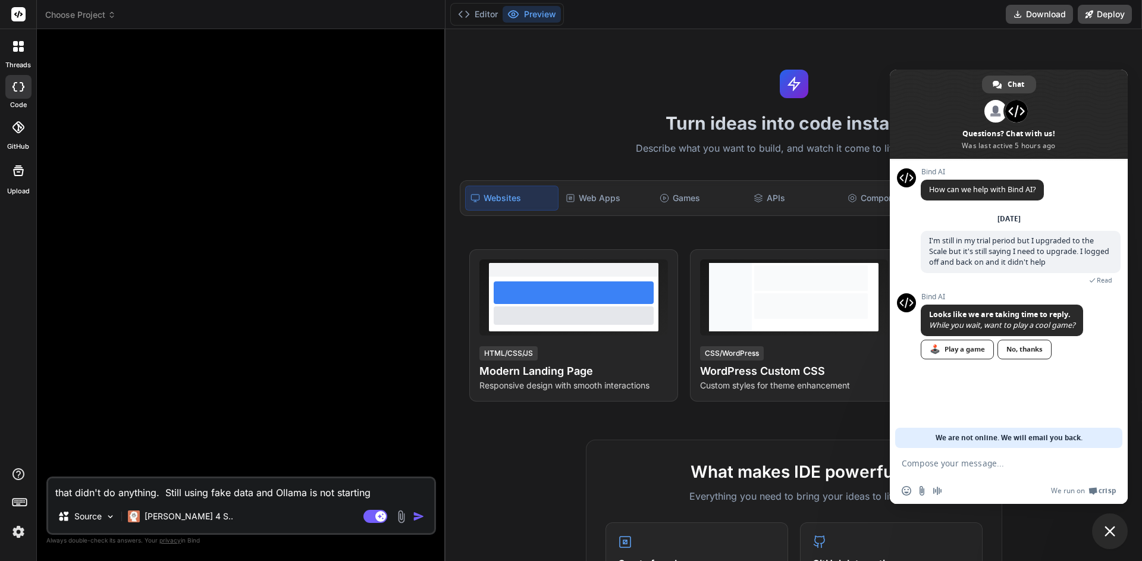
click at [18, 532] on img at bounding box center [18, 532] width 20 height 20
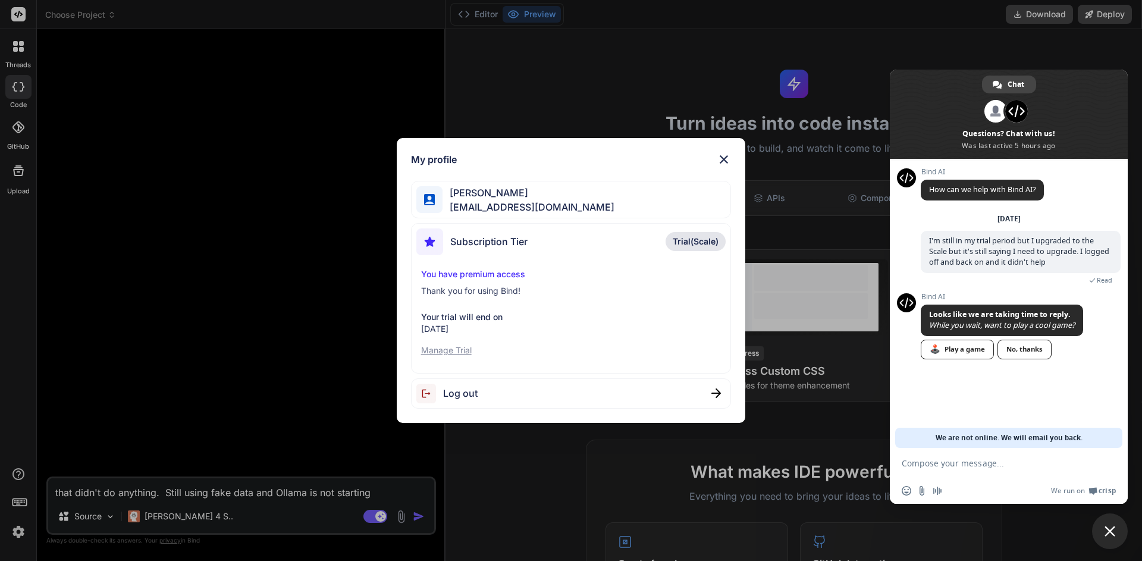
click at [465, 195] on span "JT Johnson" at bounding box center [529, 193] width 172 height 14
click at [723, 158] on img at bounding box center [724, 159] width 14 height 14
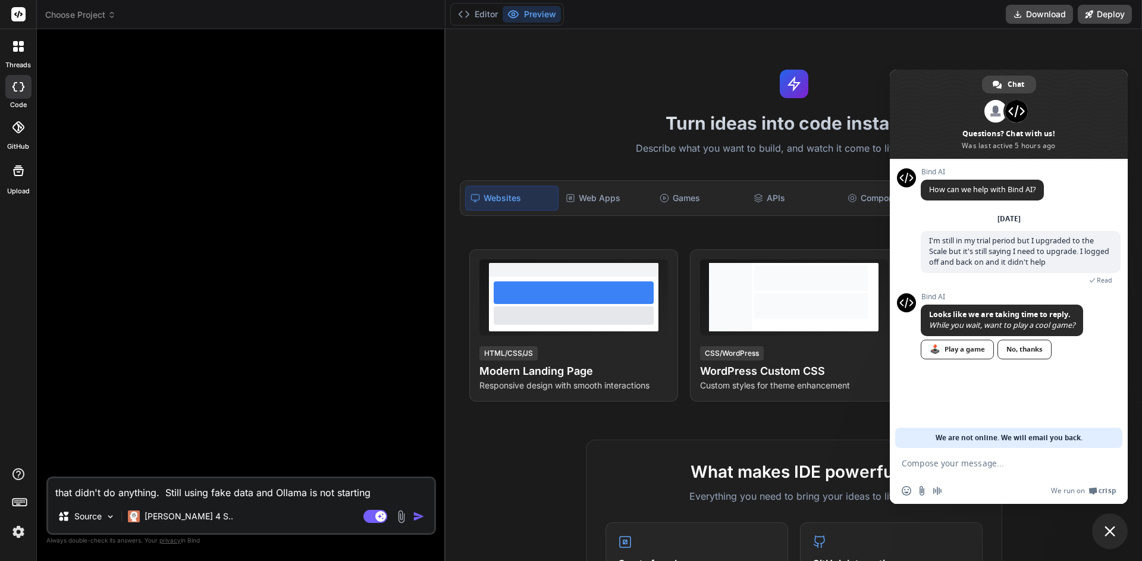
click at [18, 532] on img at bounding box center [18, 532] width 20 height 20
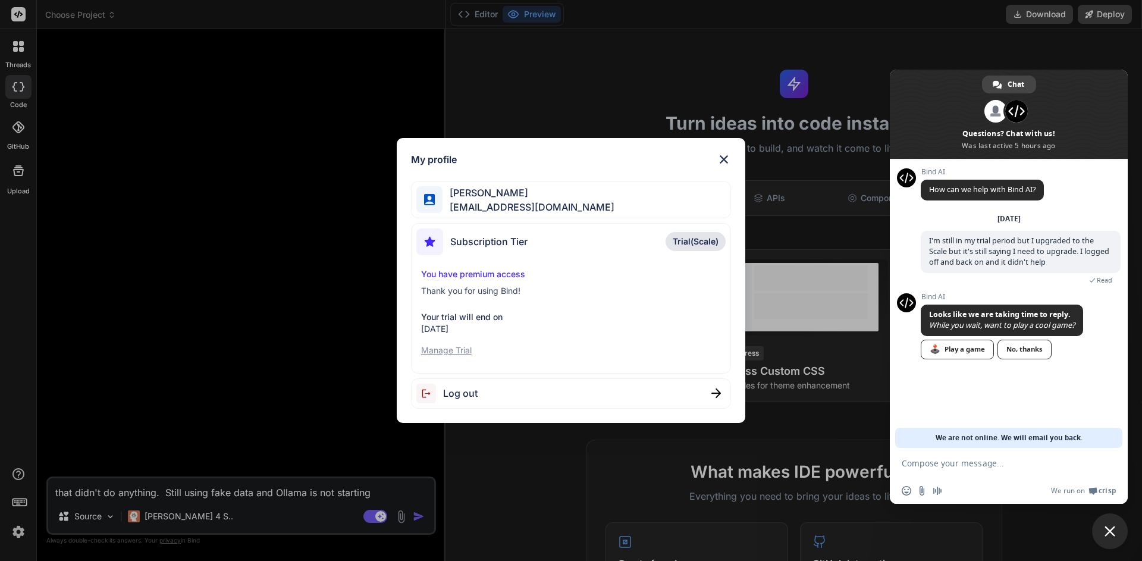
click at [18, 474] on div "My profile JT Johnson itsjtjohnson@gmail.com Subscription Tier Trial(Scale) You…" at bounding box center [571, 280] width 1142 height 561
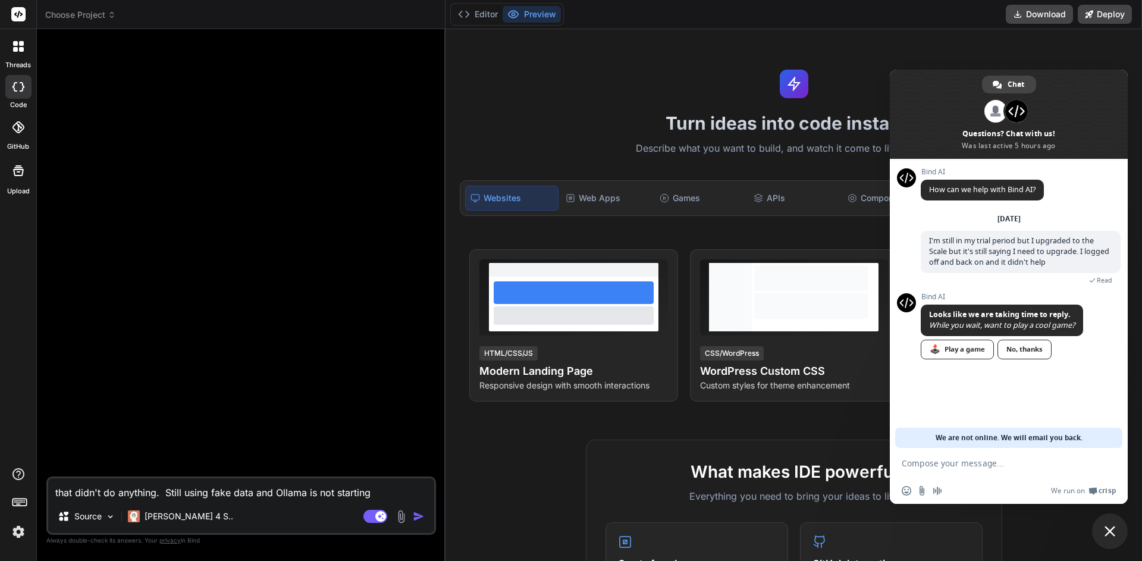
click at [18, 474] on icon at bounding box center [18, 474] width 12 height 12
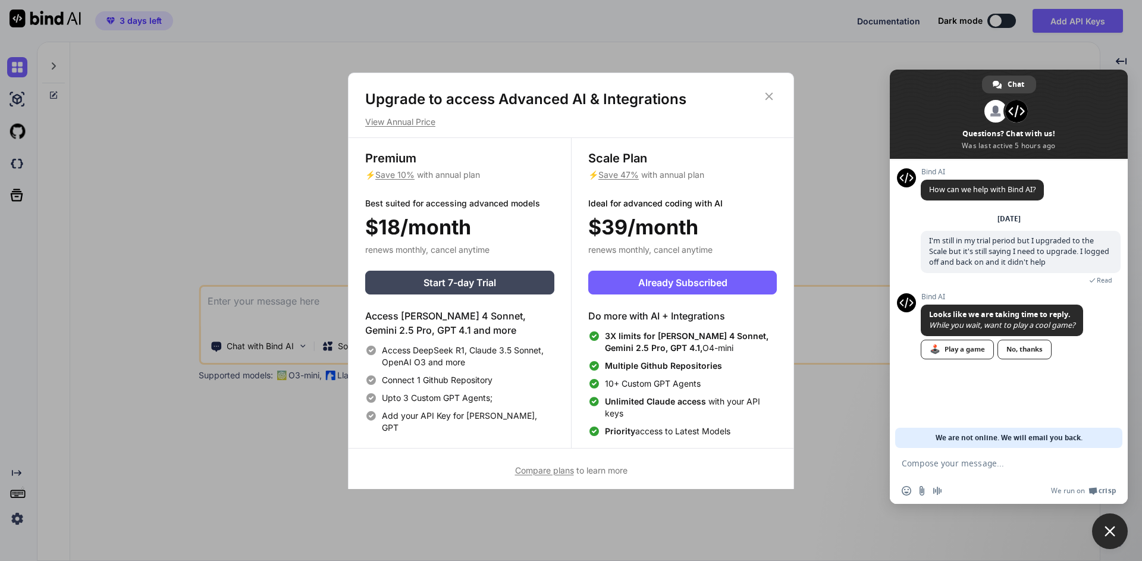
click at [426, 123] on p "View Annual Price" at bounding box center [571, 122] width 412 height 12
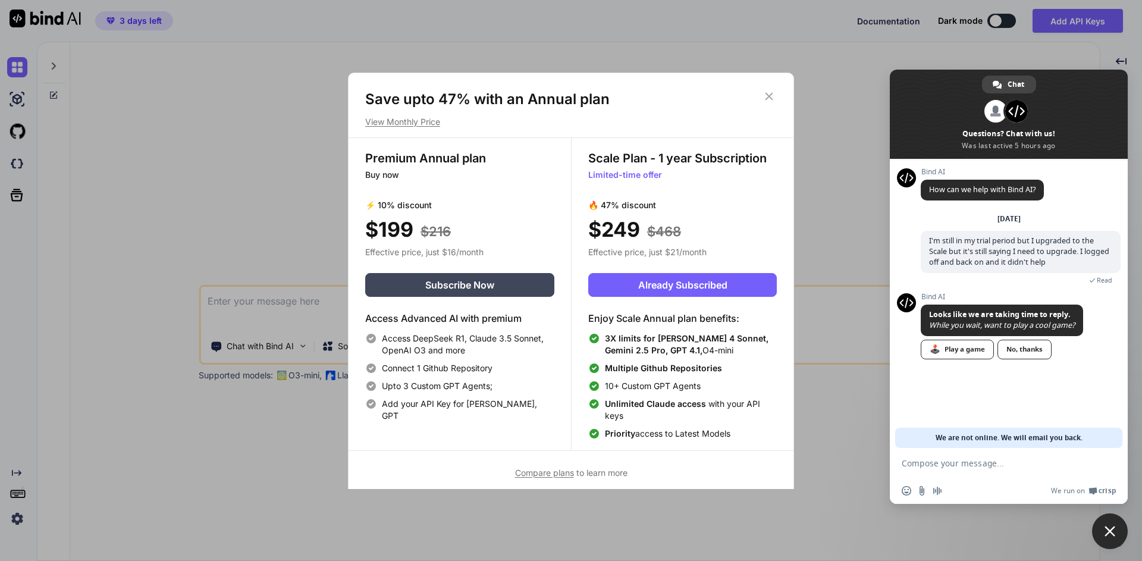
click at [772, 95] on icon at bounding box center [769, 96] width 13 height 13
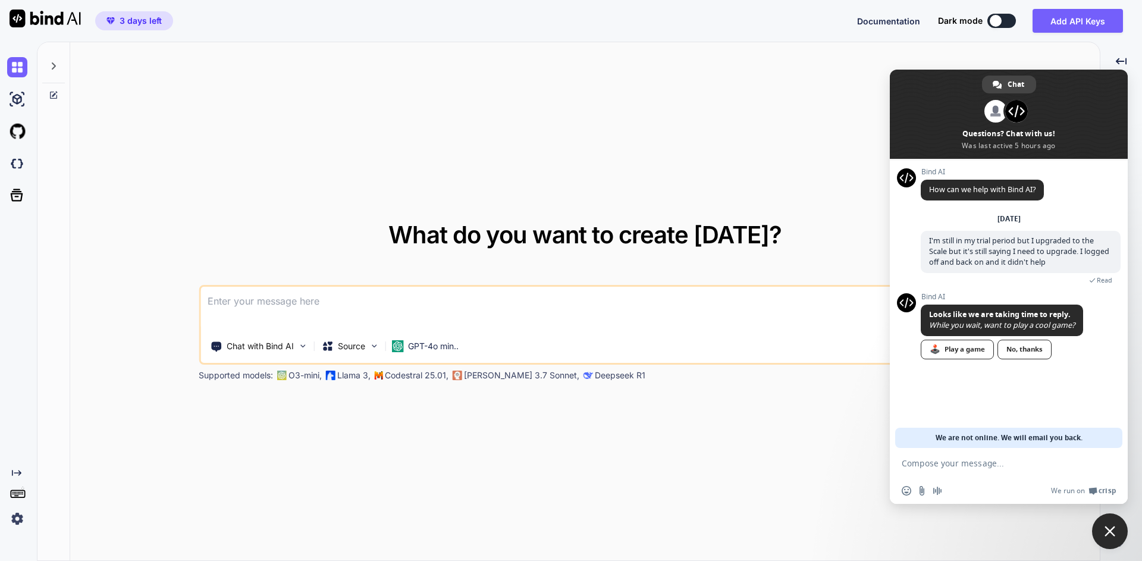
click at [997, 20] on div at bounding box center [996, 21] width 12 height 12
type textarea "x"
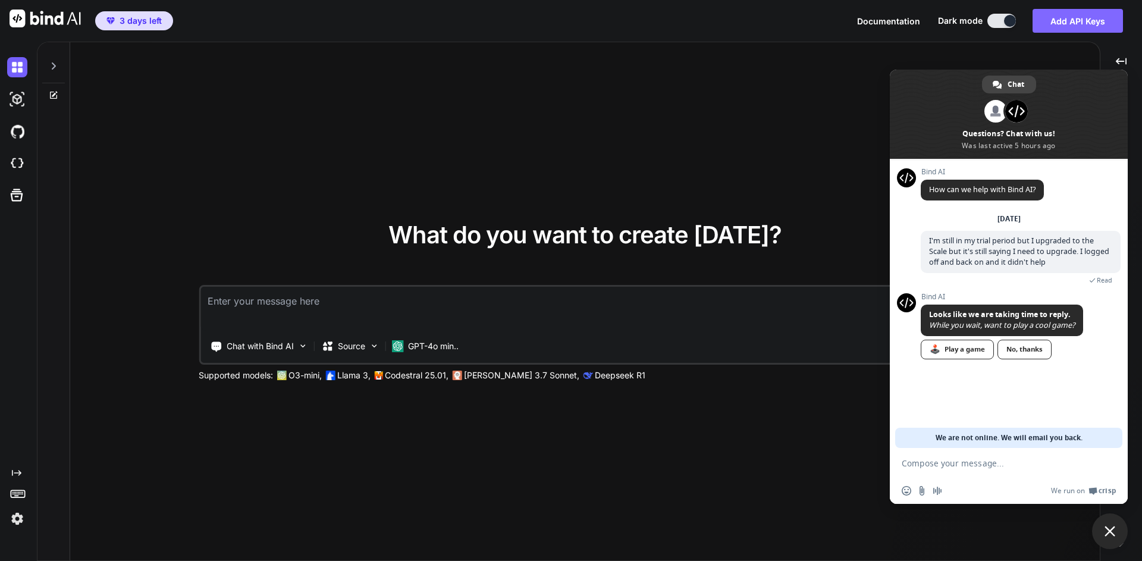
click at [1078, 21] on button "Add API Keys" at bounding box center [1078, 21] width 90 height 24
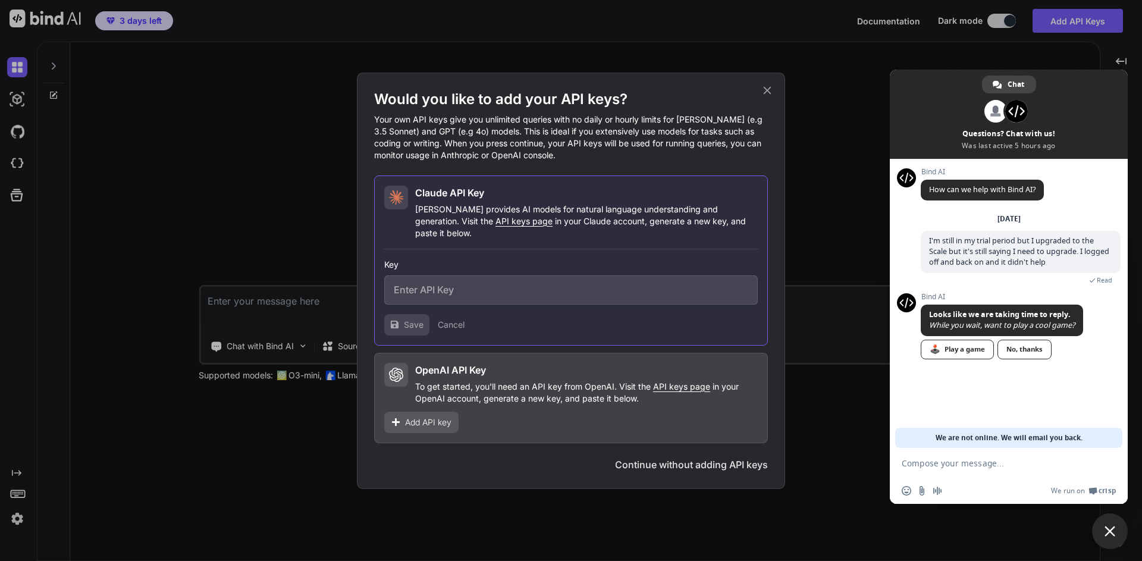
click at [434, 417] on span "Add API key" at bounding box center [428, 422] width 46 height 12
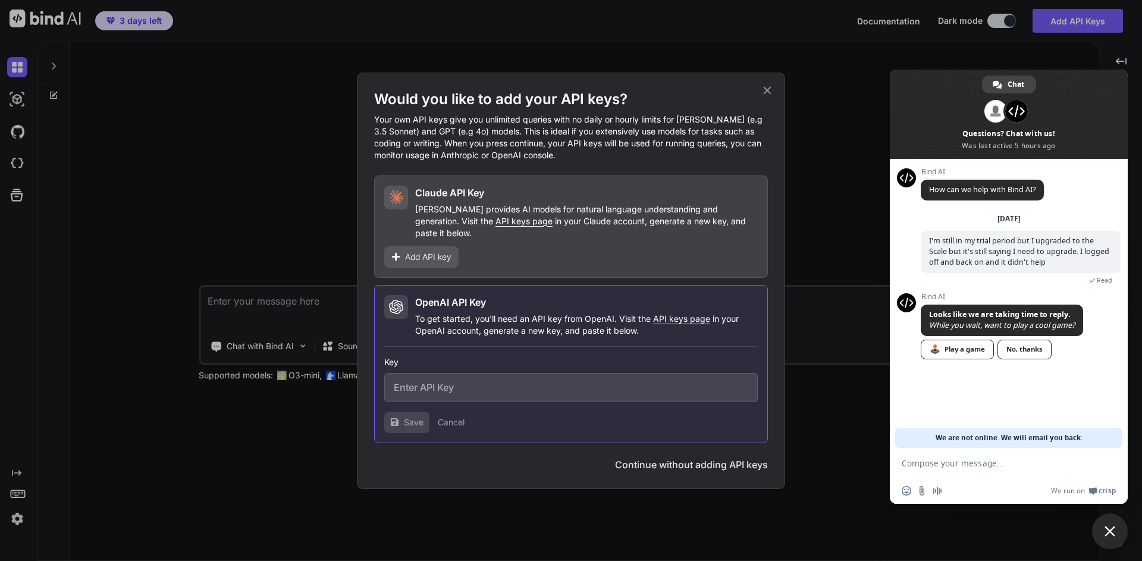
click at [435, 251] on span "Add API key" at bounding box center [428, 257] width 46 height 12
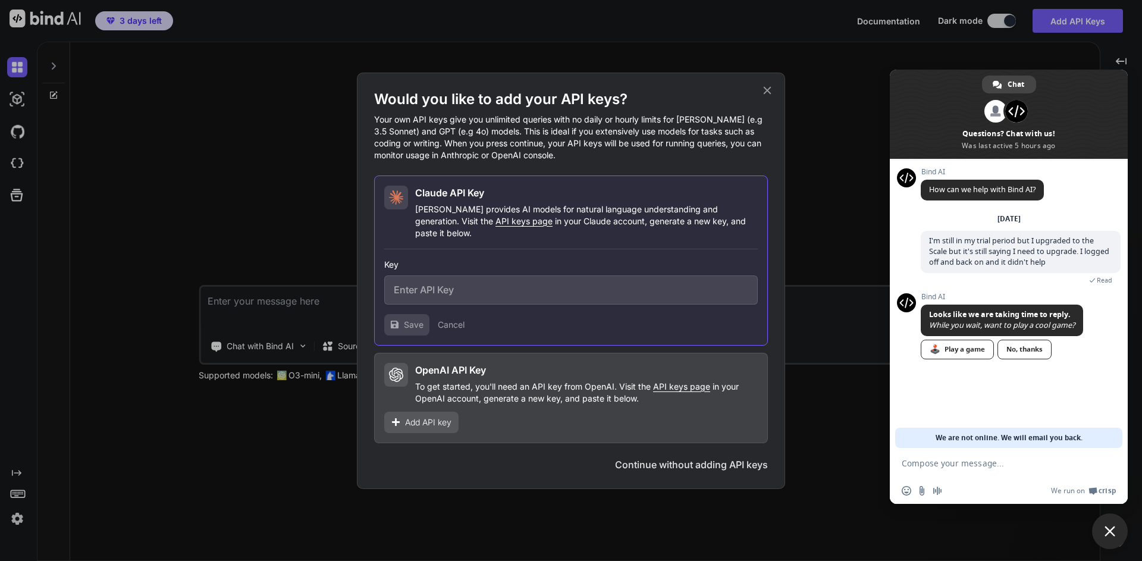
click at [433, 287] on input "text" at bounding box center [571, 289] width 374 height 29
click at [496, 226] on span "API keys page" at bounding box center [524, 221] width 57 height 10
paste input "sk-ant-api03-9SBp0rr3iSenhpqBS7f9yeS4DUin5b7vsDmZWybtUcVcmheTQUy_9_7pFC26Fpo6xl…"
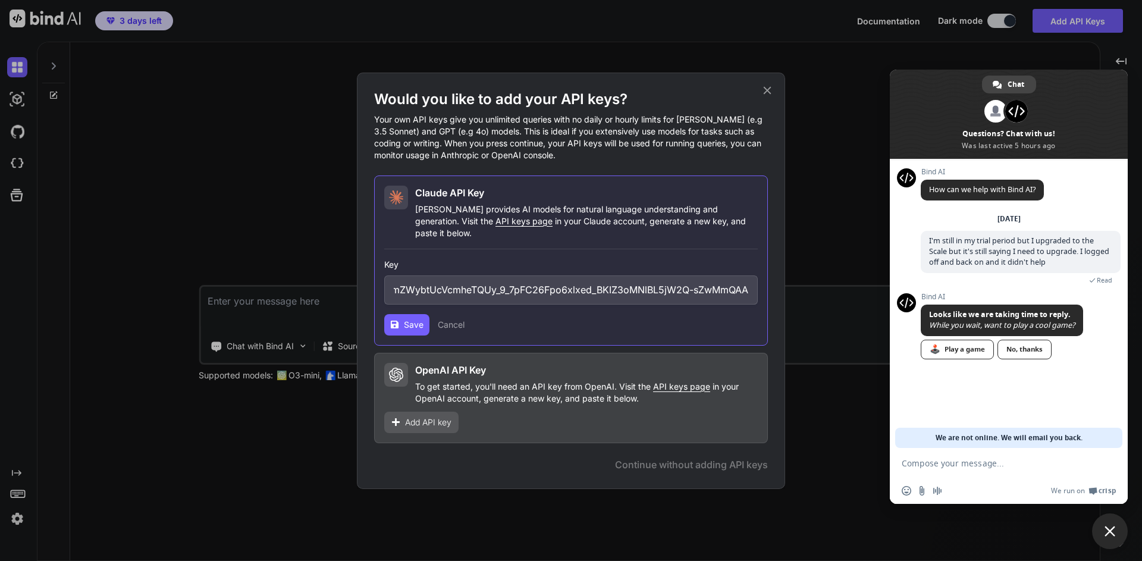
type input "sk-ant-api03-9SBp0rr3iSenhpqBS7f9yeS4DUin5b7vsDmZWybtUcVcmheTQUy_9_7pFC26Fpo6xl…"
click at [411, 319] on span "Save" at bounding box center [414, 325] width 20 height 12
click at [403, 318] on button "Save" at bounding box center [406, 324] width 45 height 21
click at [767, 94] on icon at bounding box center [768, 90] width 8 height 8
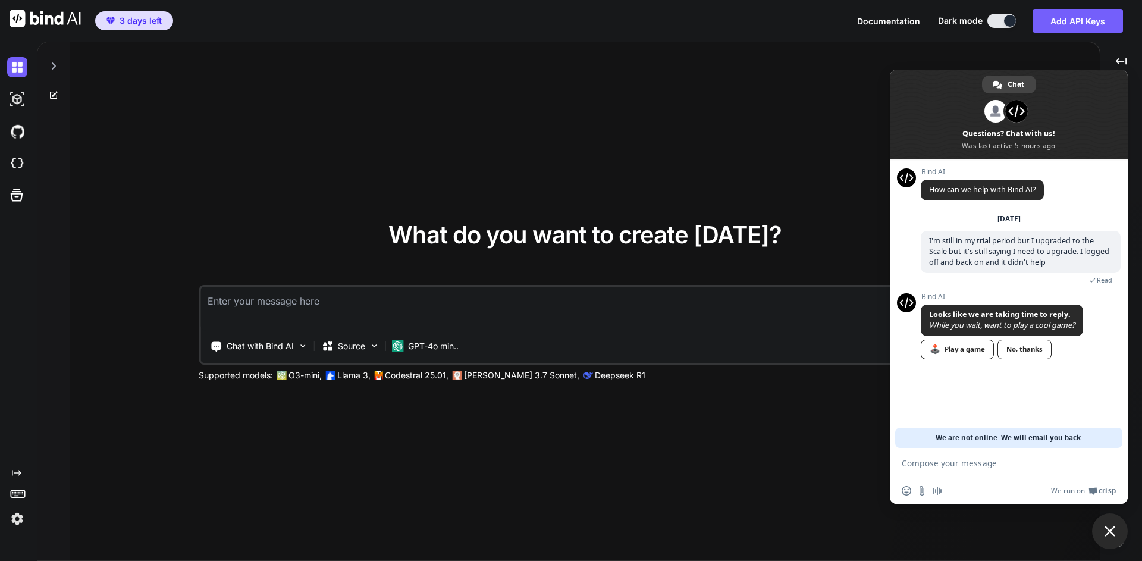
click at [131, 23] on span "3 days left" at bounding box center [141, 21] width 42 height 12
click at [44, 17] on img at bounding box center [45, 19] width 71 height 18
click at [54, 96] on icon at bounding box center [54, 95] width 10 height 10
click at [23, 101] on img at bounding box center [17, 99] width 20 height 20
type textarea "x"
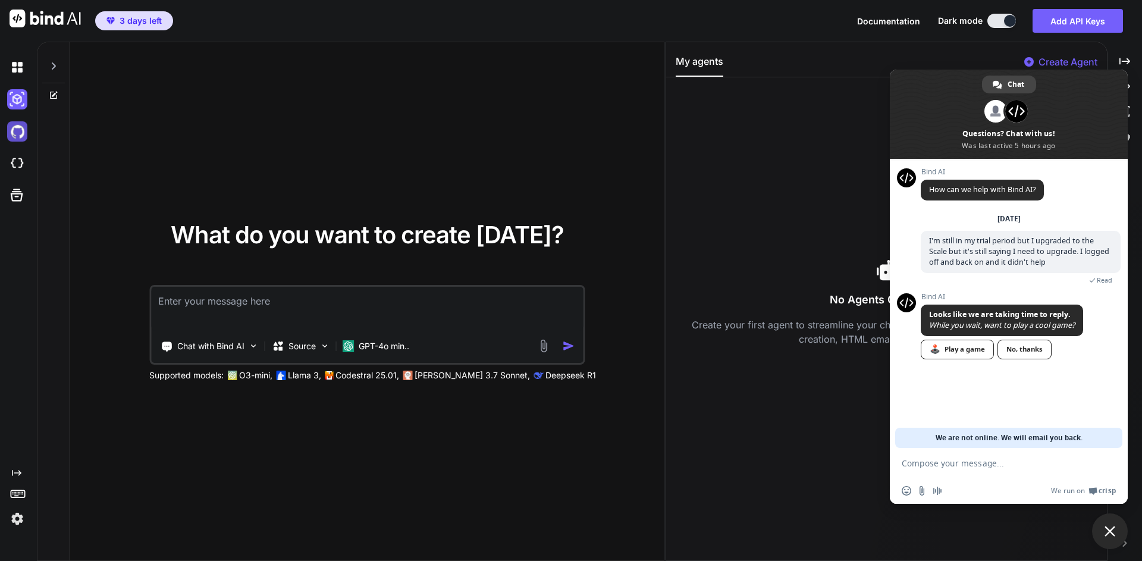
click at [22, 131] on img at bounding box center [17, 131] width 20 height 20
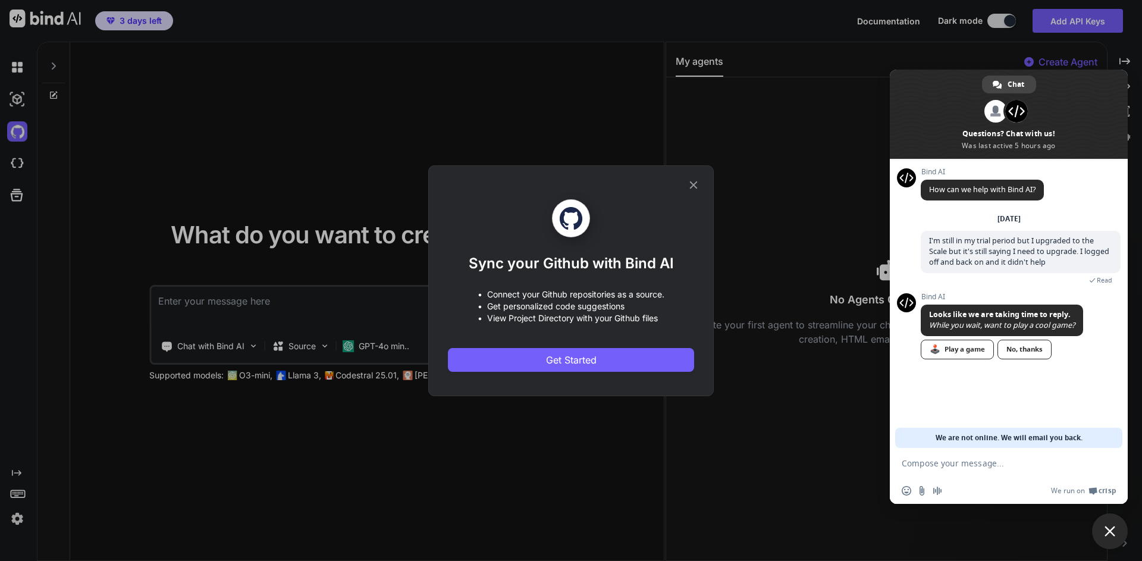
click at [26, 164] on div "Sync your Github with Bind AI • Connect your Github repositories as a source. •…" at bounding box center [571, 280] width 1142 height 561
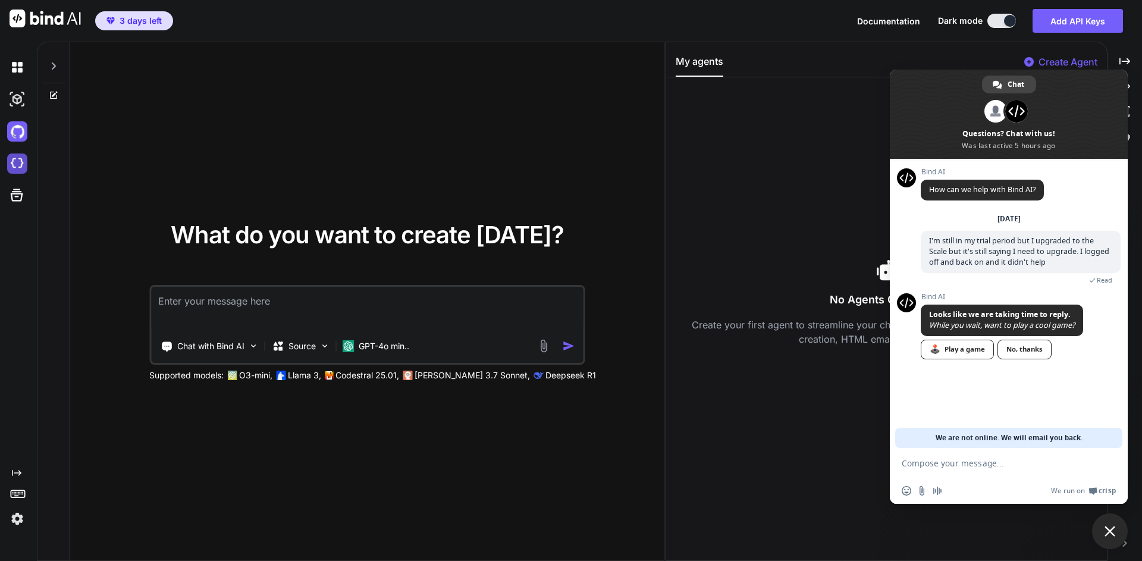
click at [14, 168] on img at bounding box center [17, 163] width 20 height 20
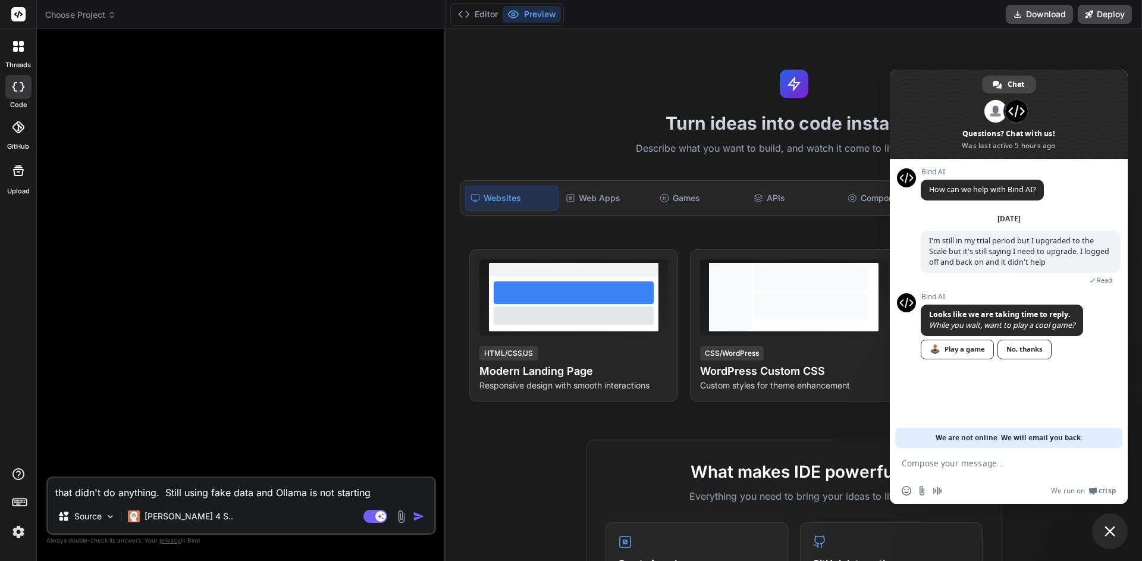
click at [113, 16] on icon at bounding box center [112, 15] width 8 height 8
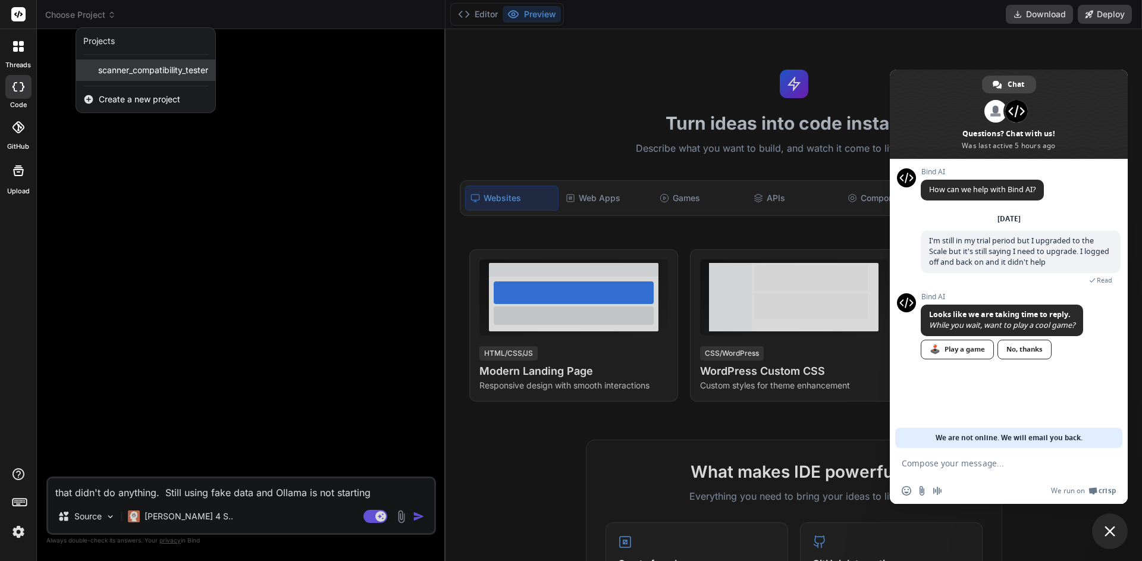
click at [118, 67] on span "scanner_compatibility_tester" at bounding box center [153, 70] width 110 height 12
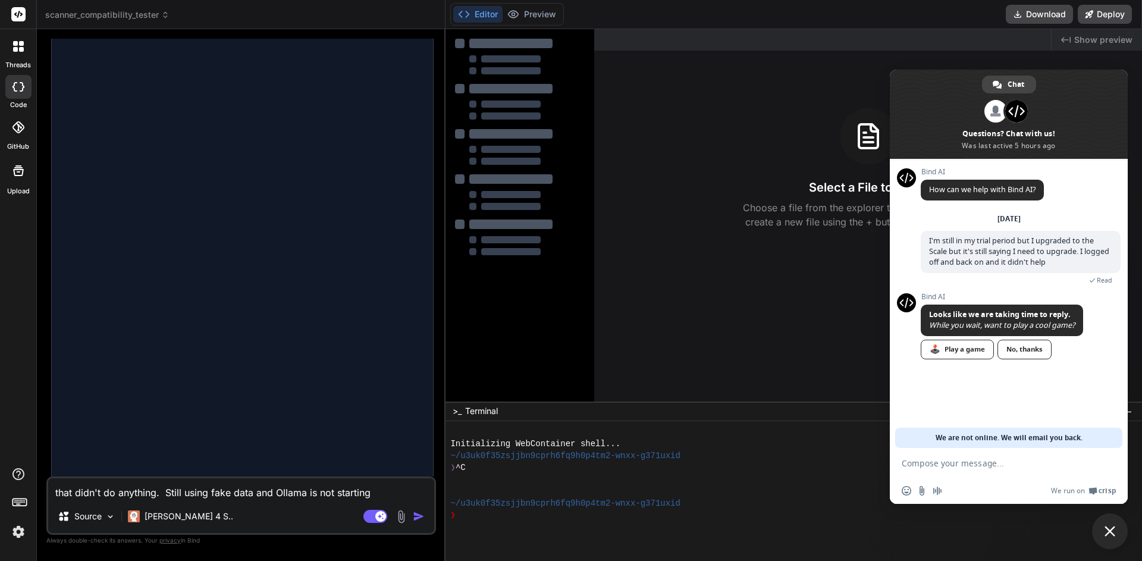
scroll to position [1691, 0]
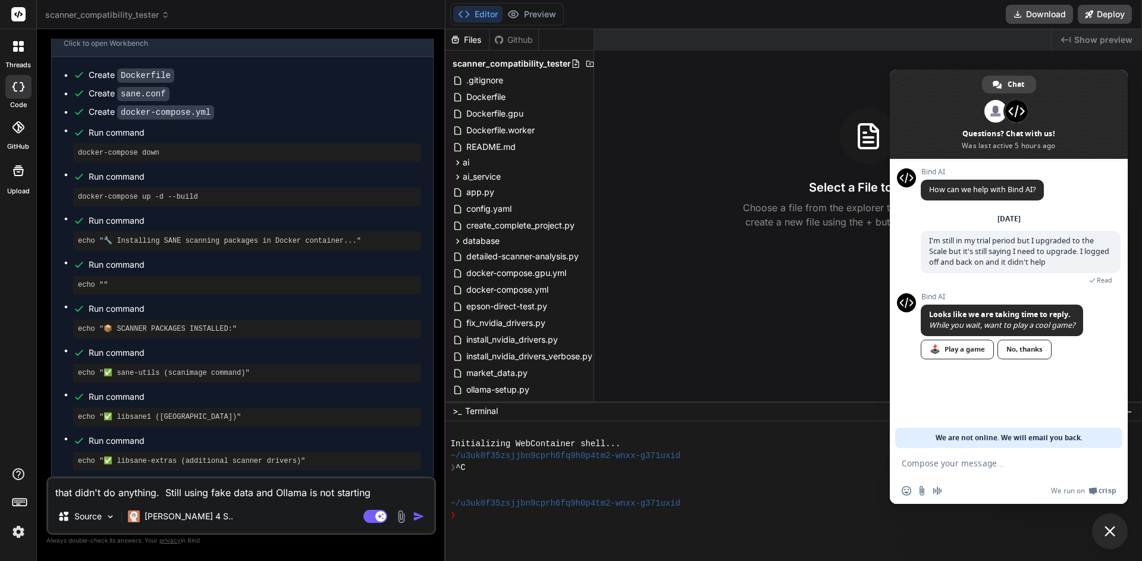
click at [421, 517] on img "button" at bounding box center [419, 516] width 12 height 12
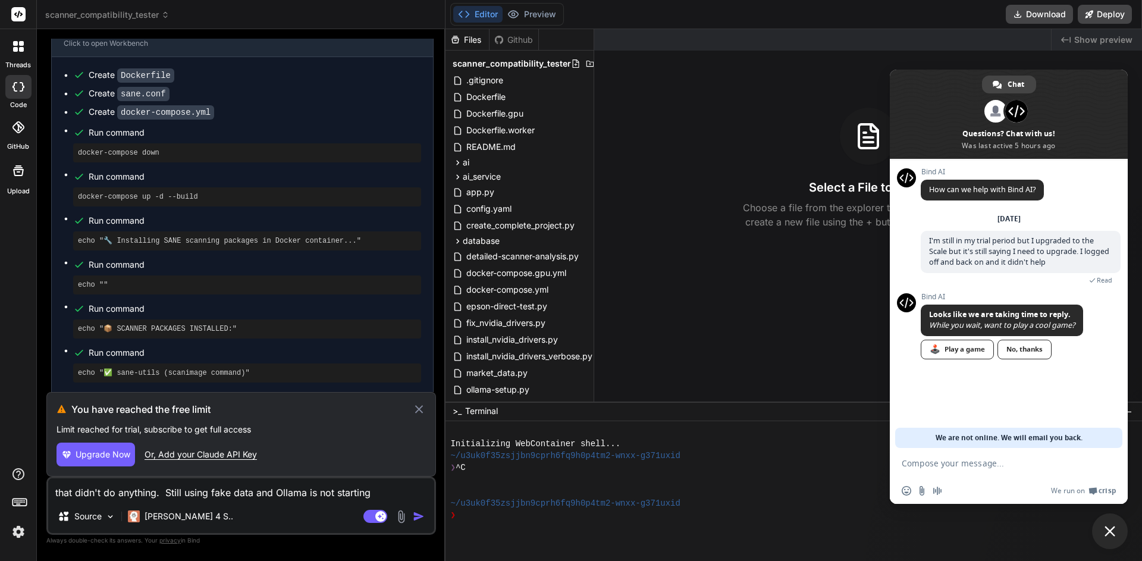
click at [100, 455] on span "Upgrade Now" at bounding box center [103, 455] width 55 height 12
type textarea "x"
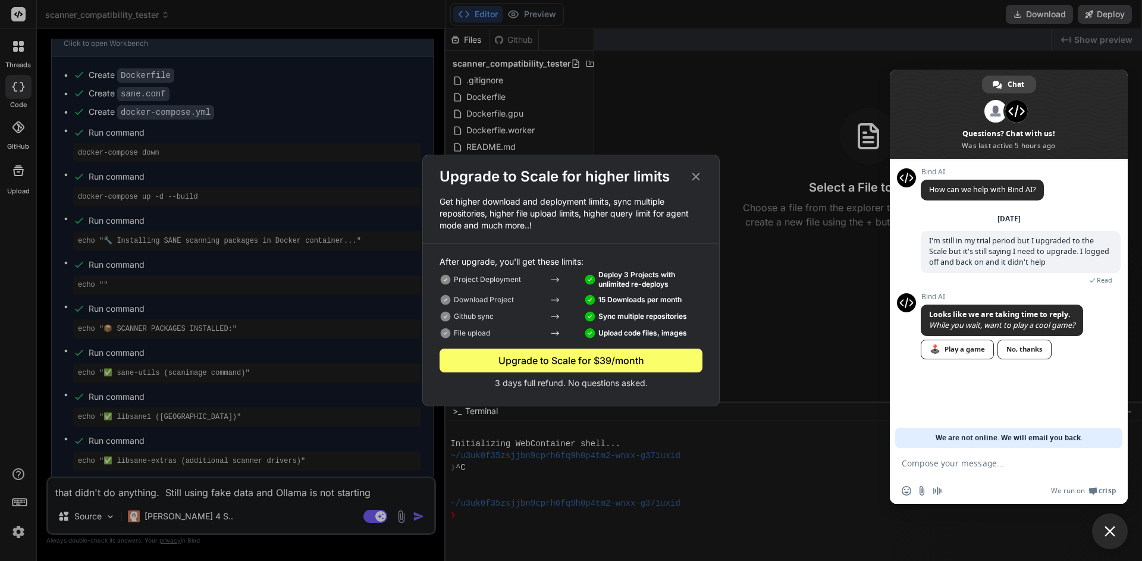
click at [594, 335] on icon at bounding box center [590, 333] width 10 height 10
click at [591, 307] on div "Download Project 15 Downloads per month" at bounding box center [571, 300] width 263 height 17
click at [593, 283] on p "Deploy 3 Projects with unlimited re-deploys" at bounding box center [643, 279] width 118 height 19
click at [591, 275] on icon at bounding box center [590, 280] width 10 height 10
click at [696, 178] on icon at bounding box center [696, 176] width 13 height 13
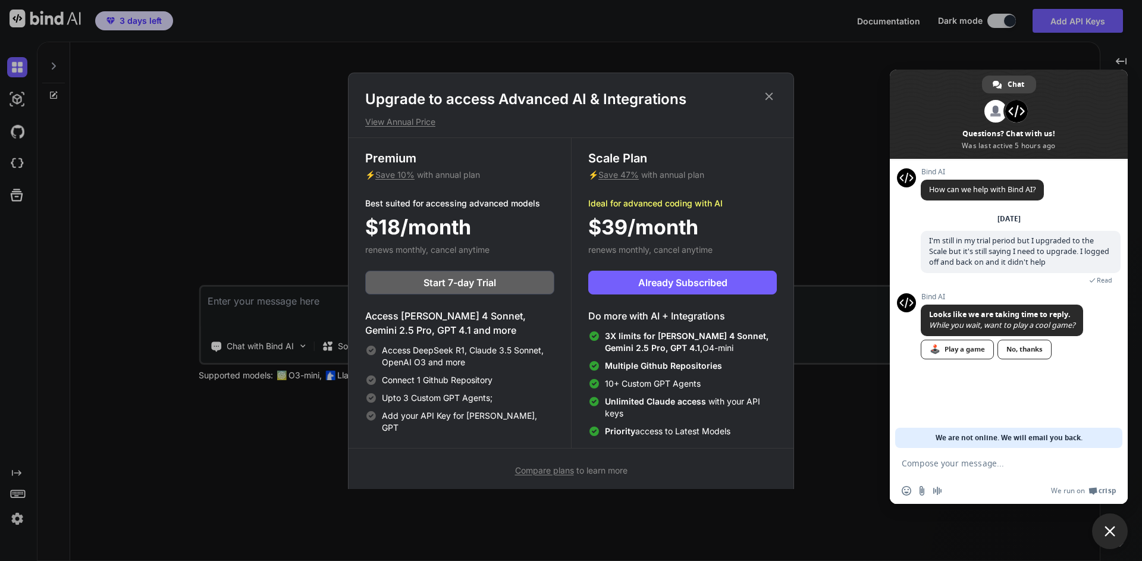
click at [631, 209] on p "Ideal for advanced coding with AI" at bounding box center [682, 204] width 189 height 12
click at [627, 173] on span "Save 47%" at bounding box center [619, 175] width 40 height 10
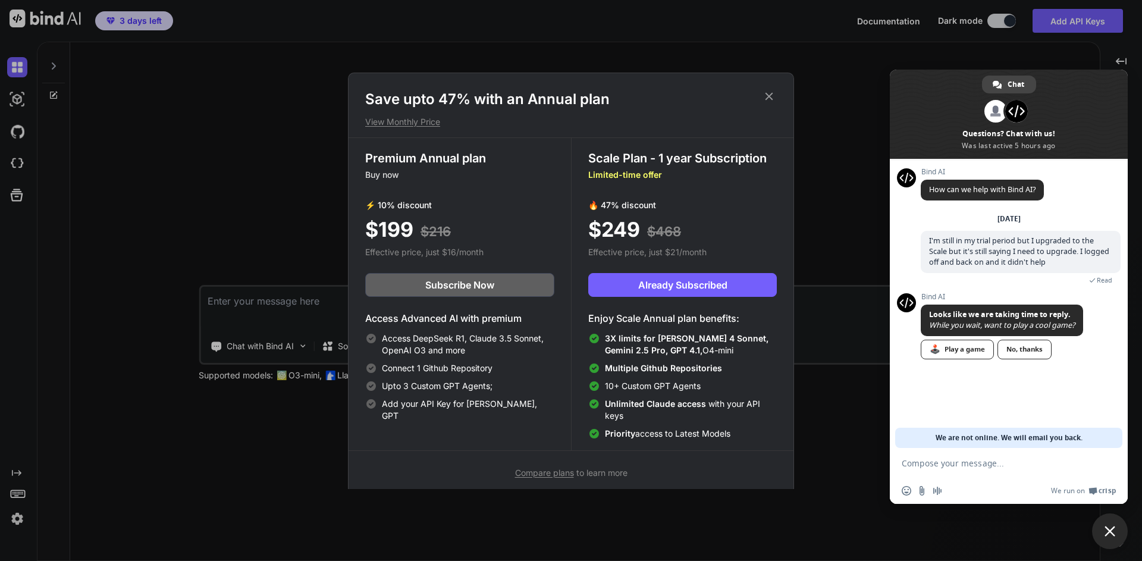
click at [551, 474] on span "Compare plans" at bounding box center [544, 473] width 59 height 10
click at [771, 96] on icon at bounding box center [769, 96] width 13 height 13
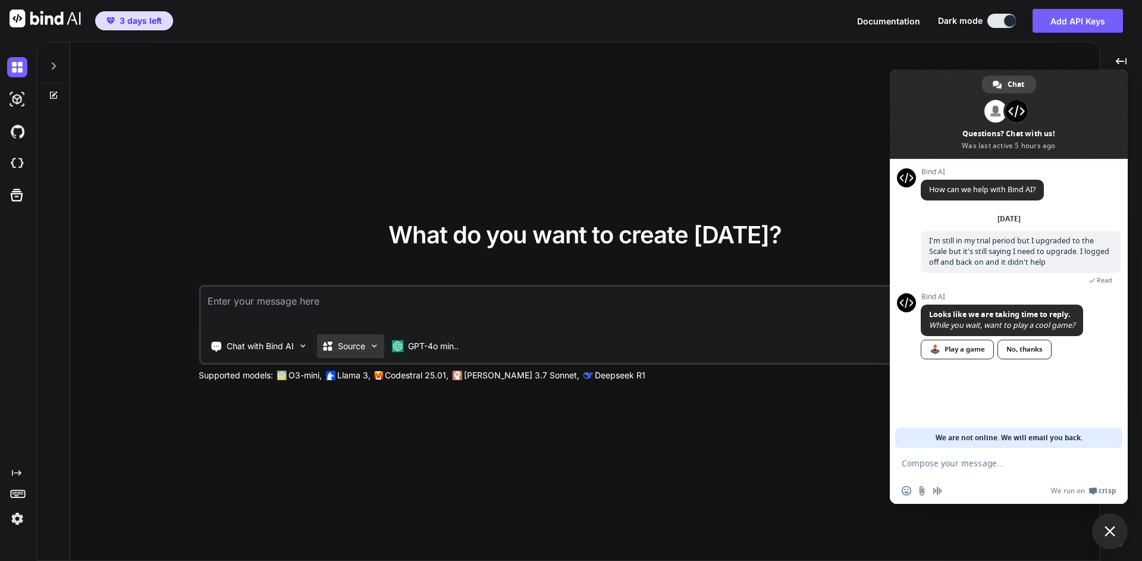
click at [369, 346] on div "Source" at bounding box center [350, 346] width 67 height 24
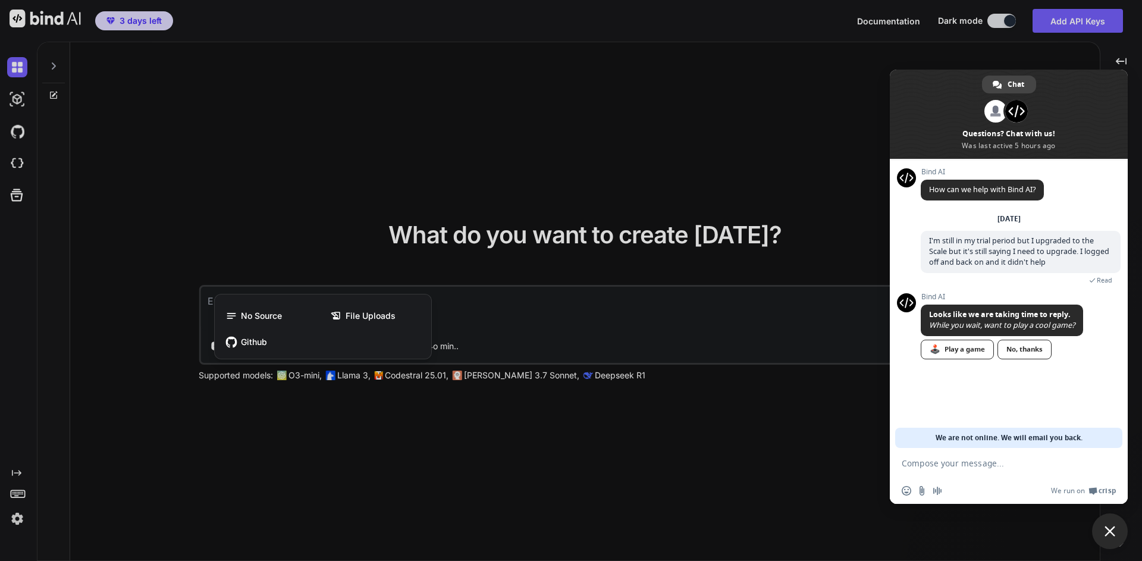
click at [209, 181] on div at bounding box center [571, 280] width 1142 height 561
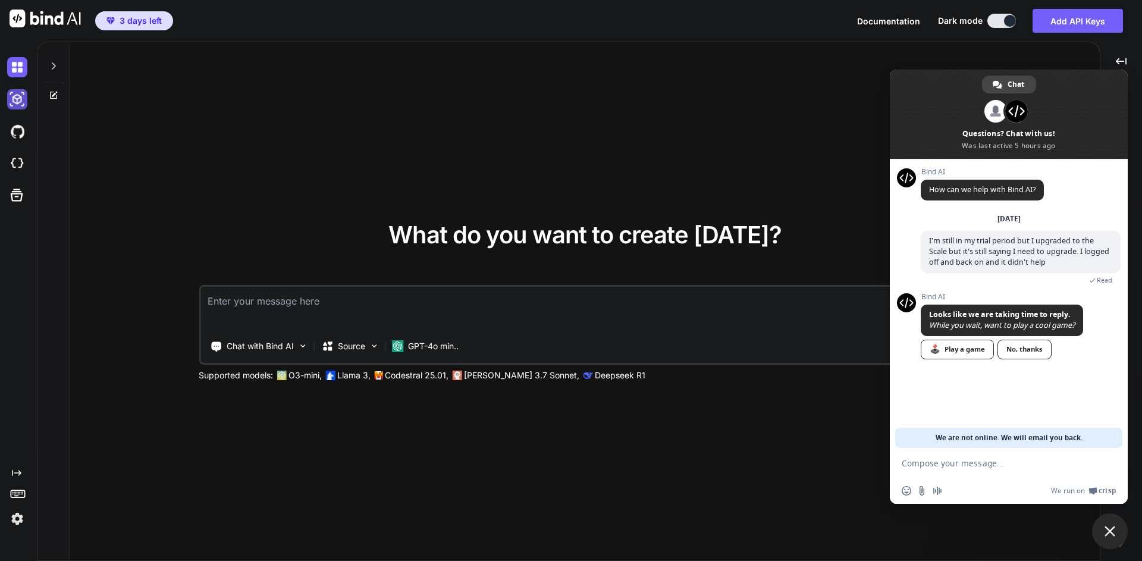
click at [15, 102] on img at bounding box center [17, 99] width 20 height 20
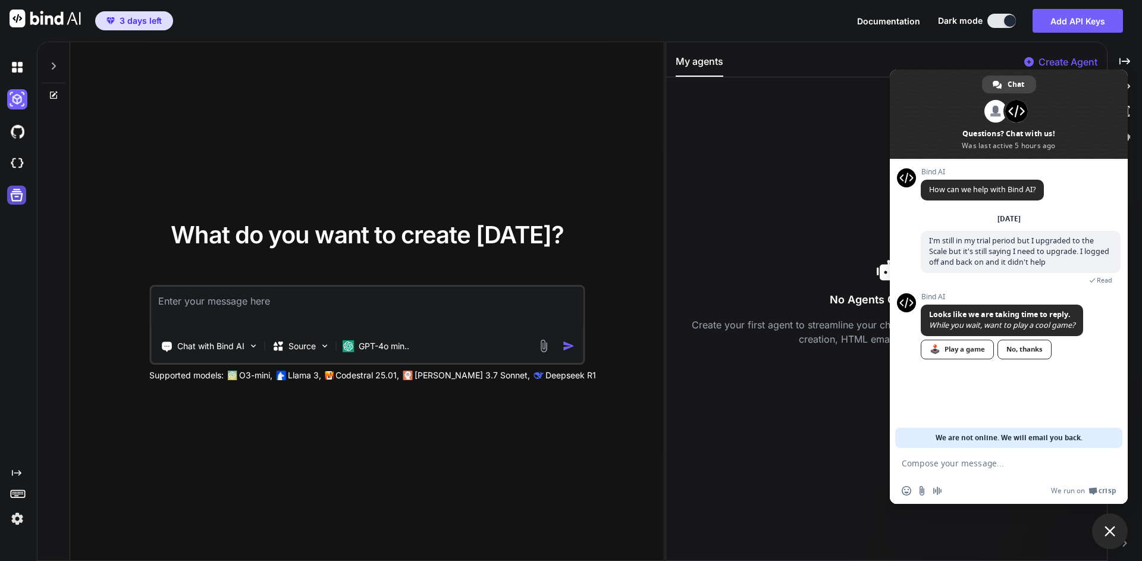
click at [21, 196] on icon at bounding box center [16, 195] width 17 height 17
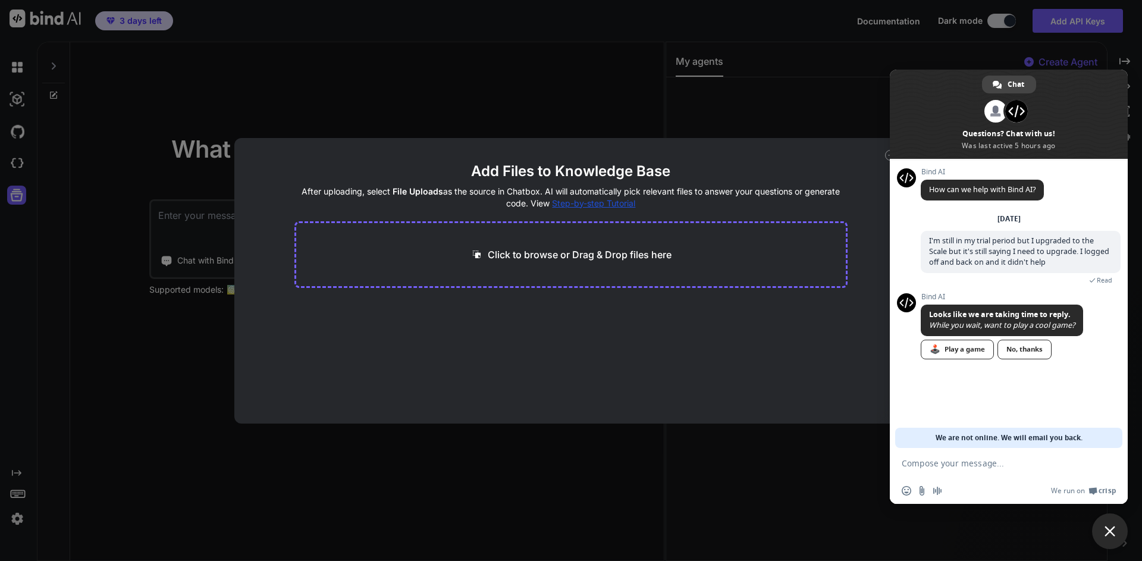
click at [16, 168] on div "Add Files to Knowledge Base After uploading, select File Uploads as the source …" at bounding box center [571, 280] width 1142 height 561
type textarea "x"
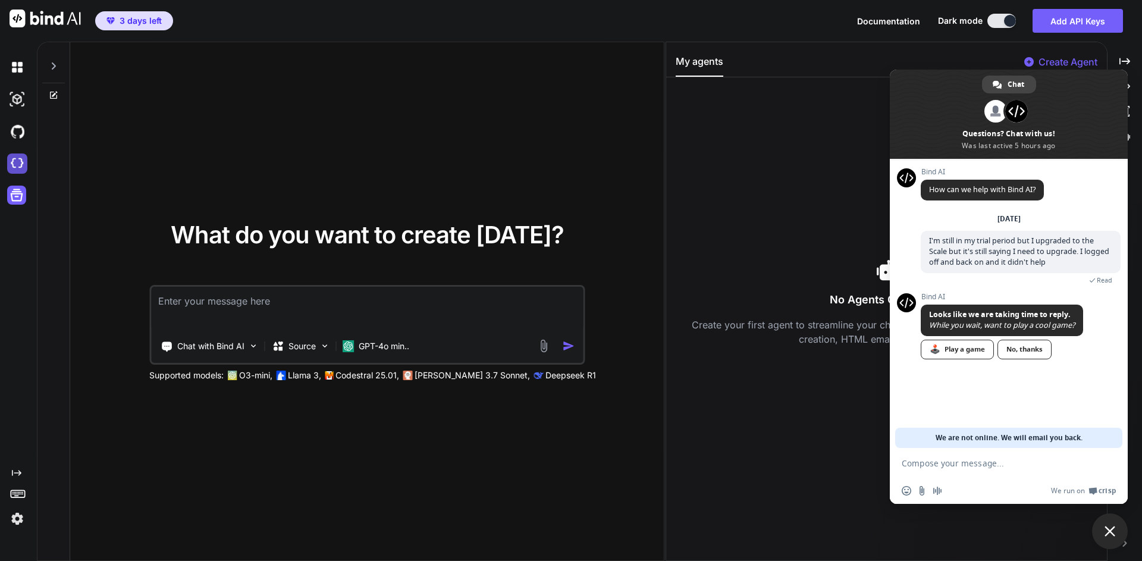
click at [12, 167] on img at bounding box center [17, 163] width 20 height 20
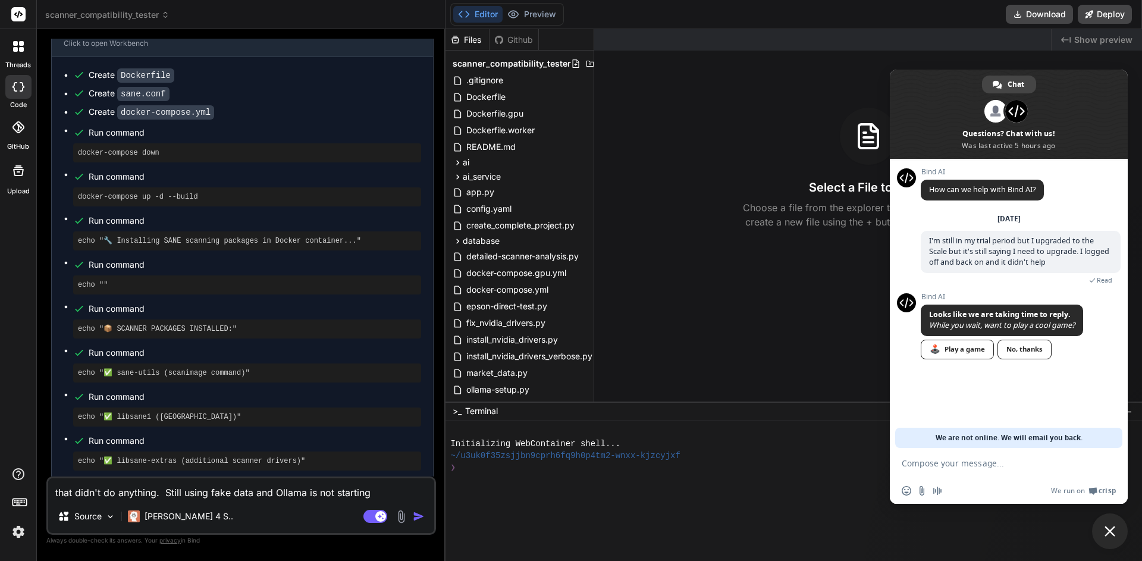
scroll to position [1691, 0]
click at [767, 232] on div "Created with Pixso. Show preview Select a File to Begin Choose a file from the …" at bounding box center [868, 215] width 548 height 372
click at [1116, 530] on span "Close chat" at bounding box center [1110, 531] width 11 height 11
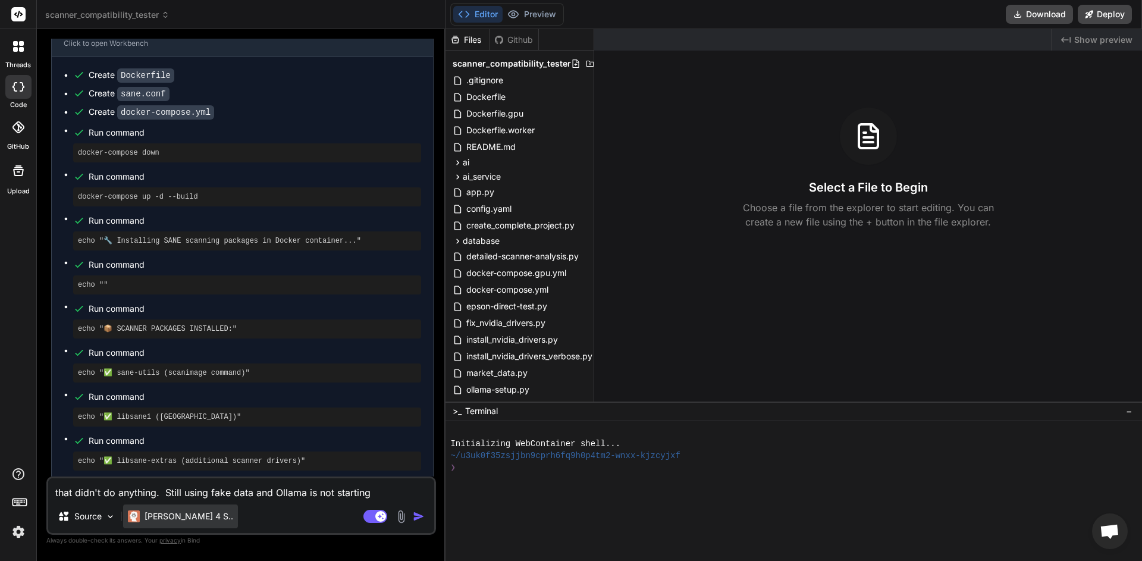
click at [170, 519] on p "[PERSON_NAME] 4 S.." at bounding box center [189, 516] width 89 height 12
click at [171, 518] on p "[PERSON_NAME] 4 S.." at bounding box center [189, 516] width 89 height 12
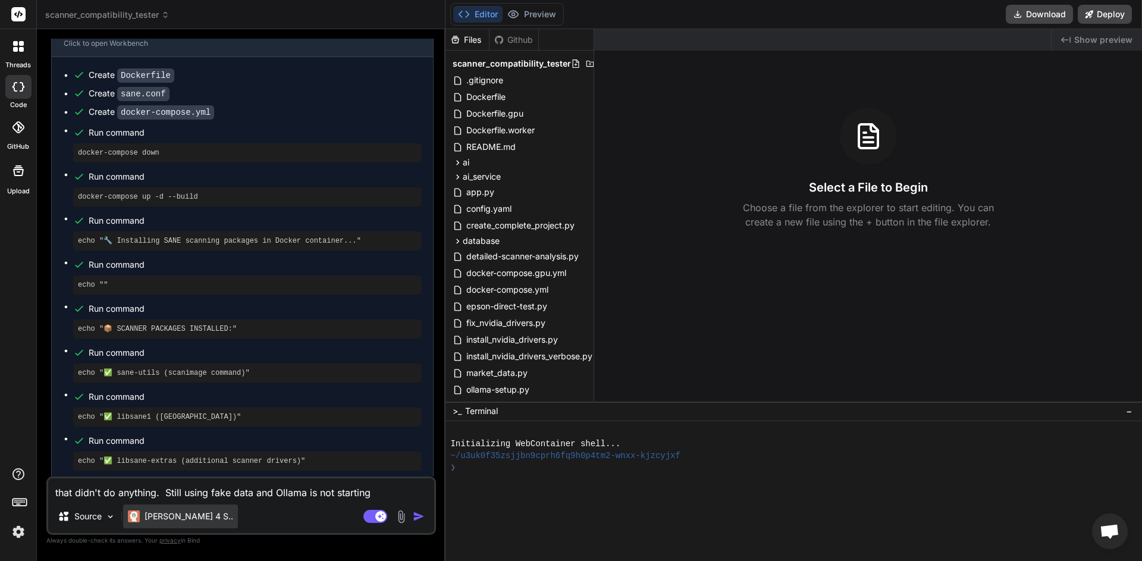
click at [171, 518] on p "[PERSON_NAME] 4 S.." at bounding box center [189, 516] width 89 height 12
click at [139, 515] on img at bounding box center [134, 516] width 12 height 12
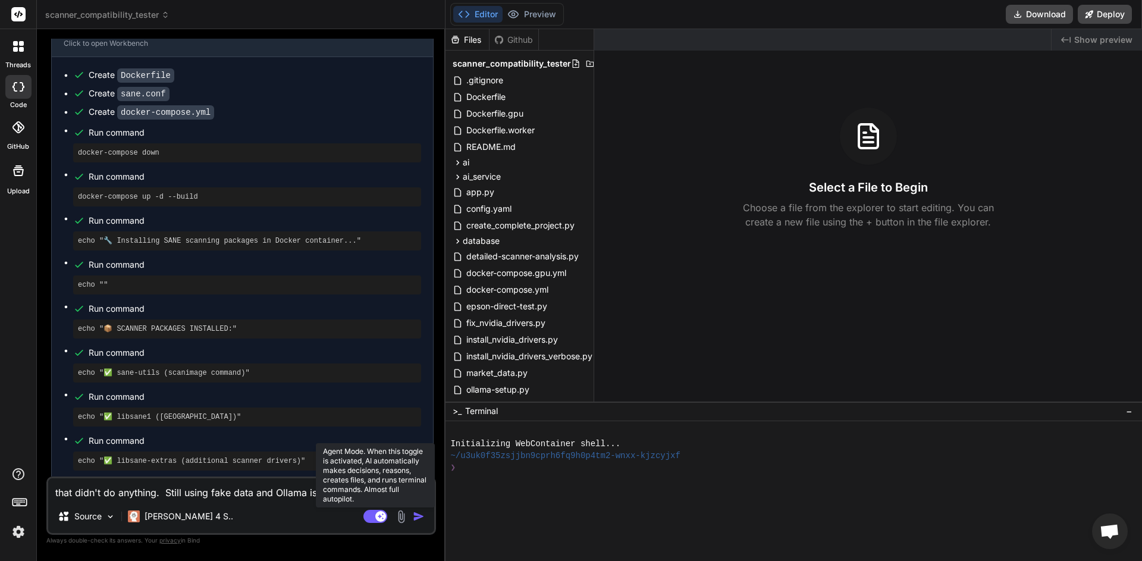
click at [380, 517] on rect at bounding box center [380, 516] width 11 height 11
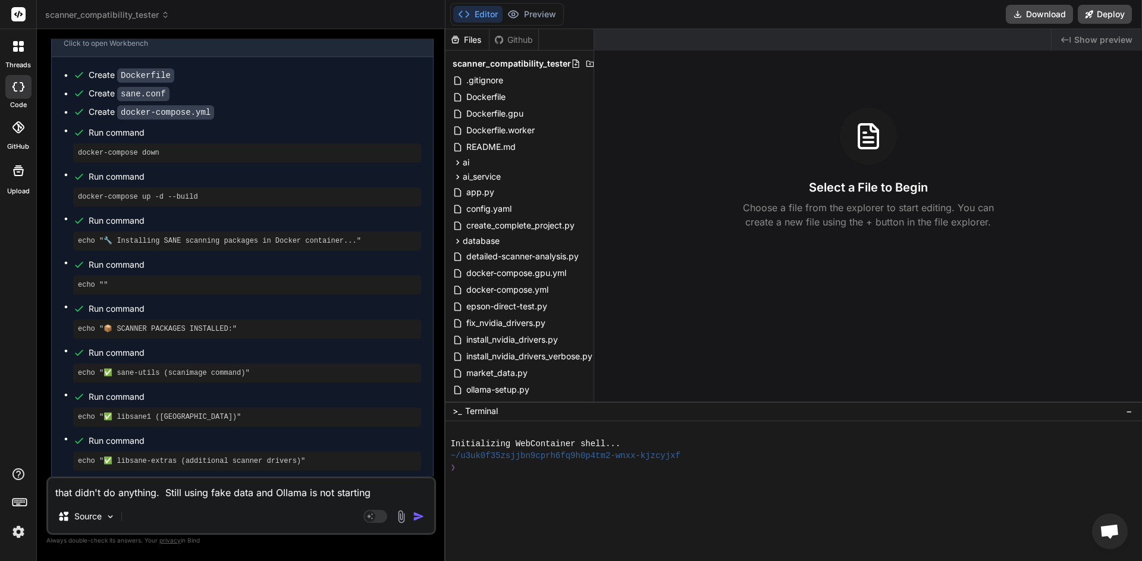
click at [419, 518] on img "button" at bounding box center [419, 516] width 12 height 12
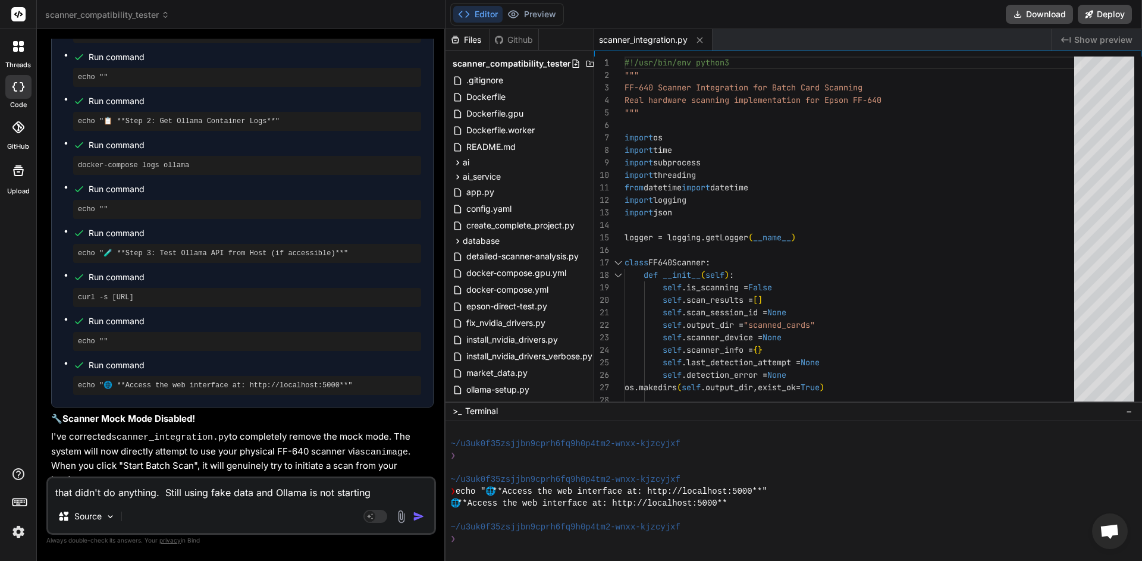
scroll to position [7180, 0]
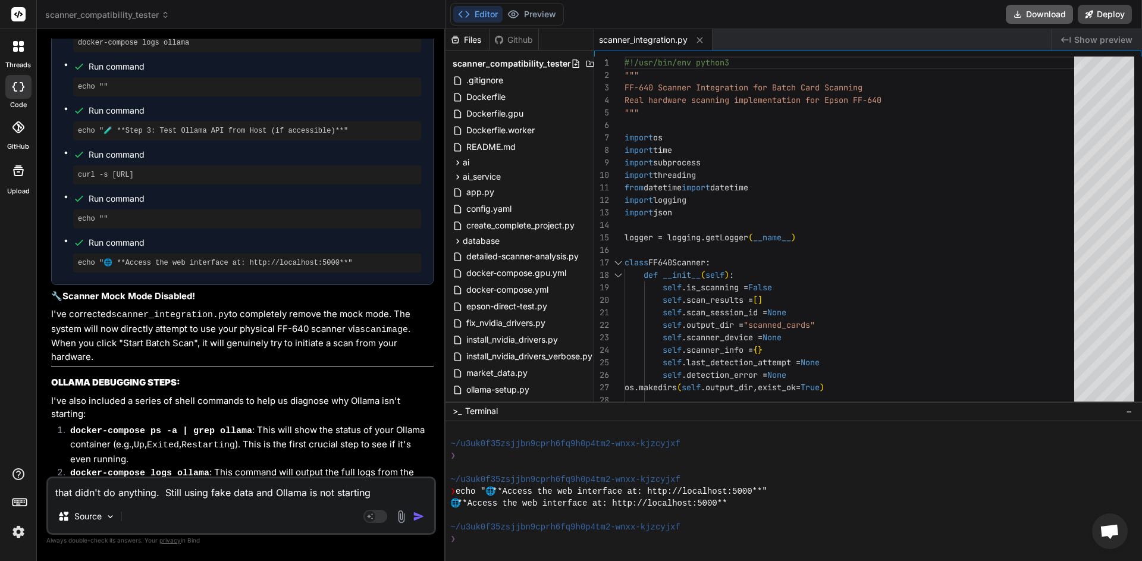
click at [1027, 13] on button "Download" at bounding box center [1039, 14] width 67 height 19
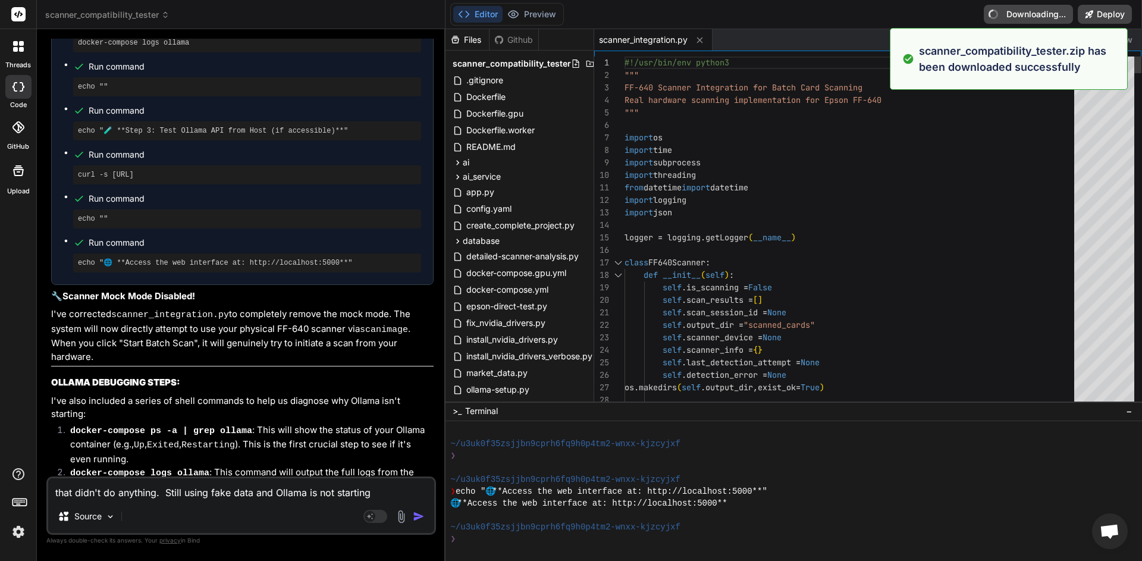
type textarea "x"
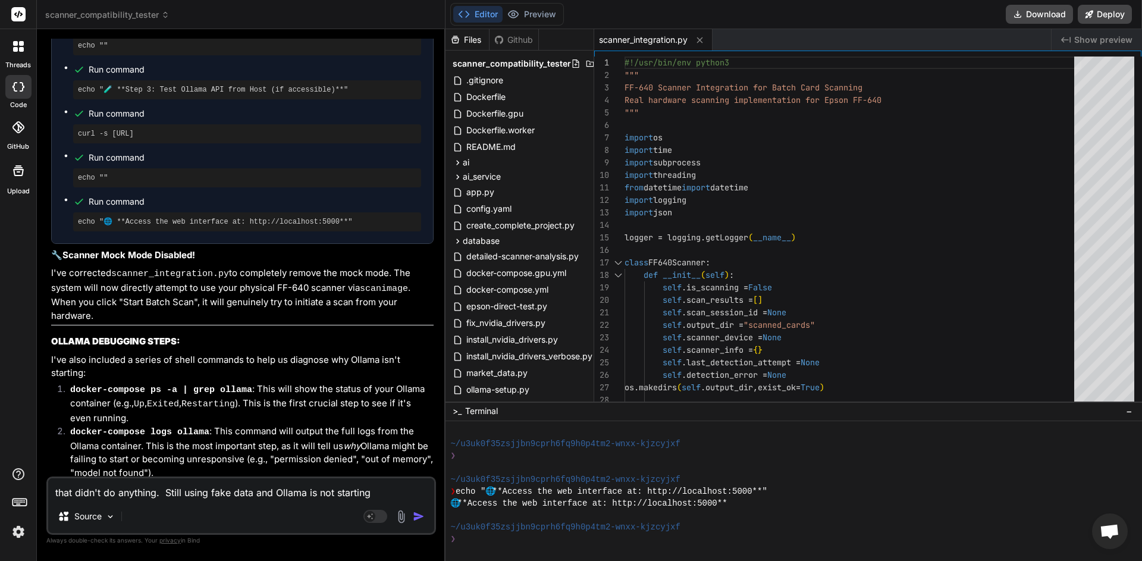
scroll to position [7266, 0]
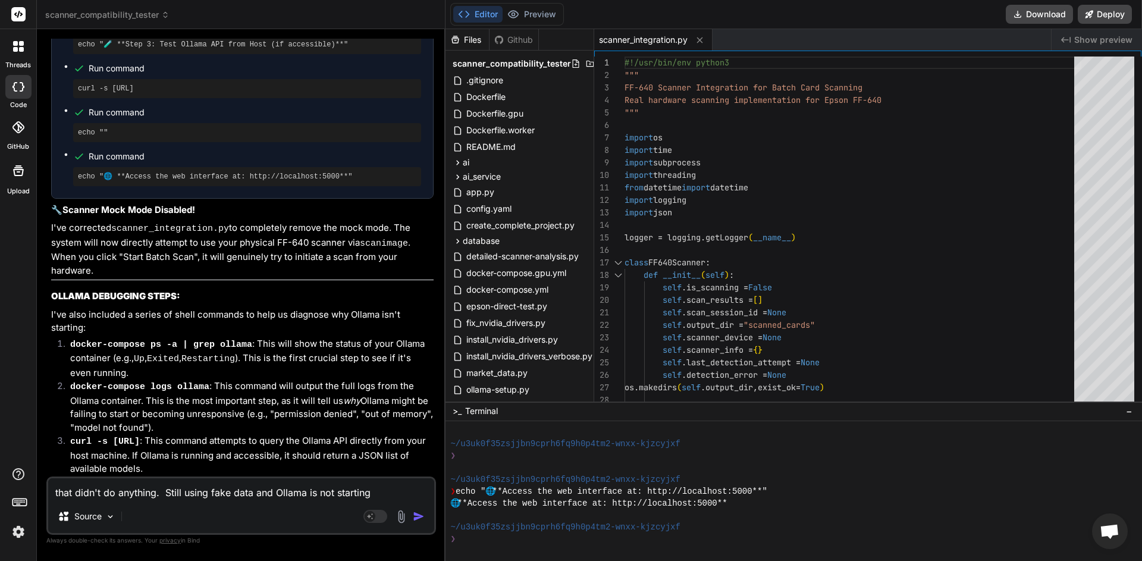
click at [205, 491] on textarea "that didn't do anything. Still using fake data and Ollama is not starting" at bounding box center [241, 488] width 386 height 21
type textarea "O"
type textarea "x"
type textarea "Ok"
type textarea "x"
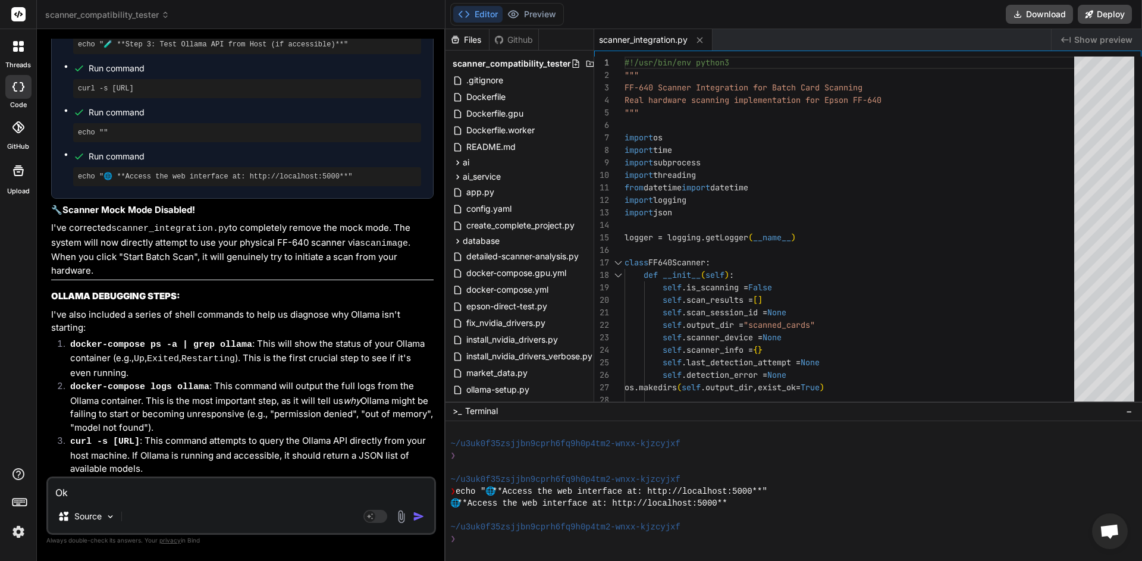
type textarea "Ok,"
type textarea "x"
type textarea "Ok,"
type textarea "x"
type textarea "Ok, t"
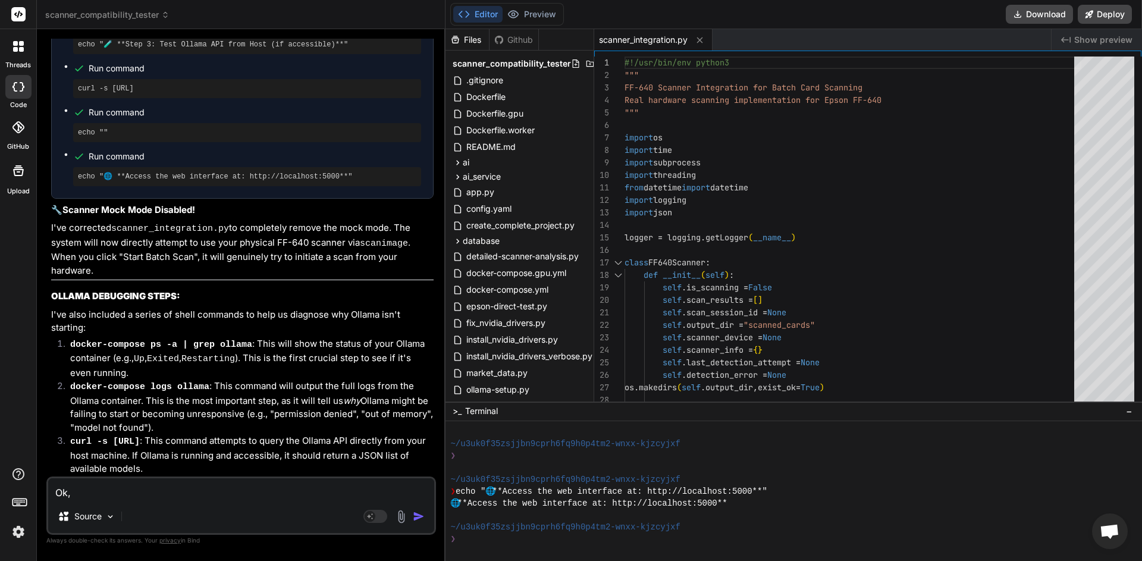
type textarea "x"
type textarea "Ok, th"
type textarea "x"
type textarea "Ok, tha"
type textarea "x"
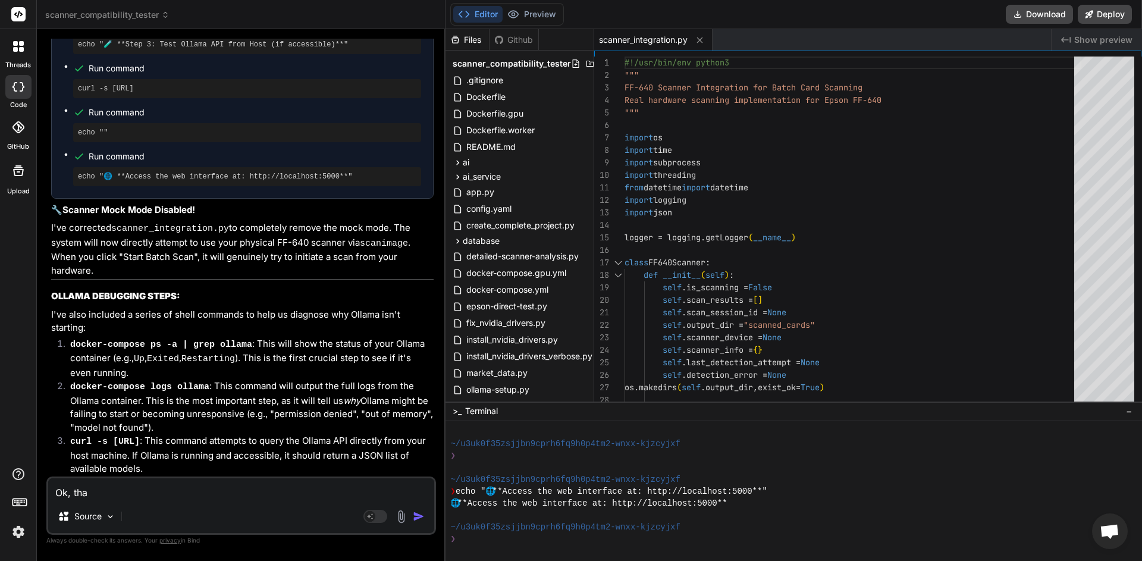
type textarea "Ok, that"
type textarea "x"
type textarea "Ok, that"
type textarea "x"
type textarea "Ok, that s"
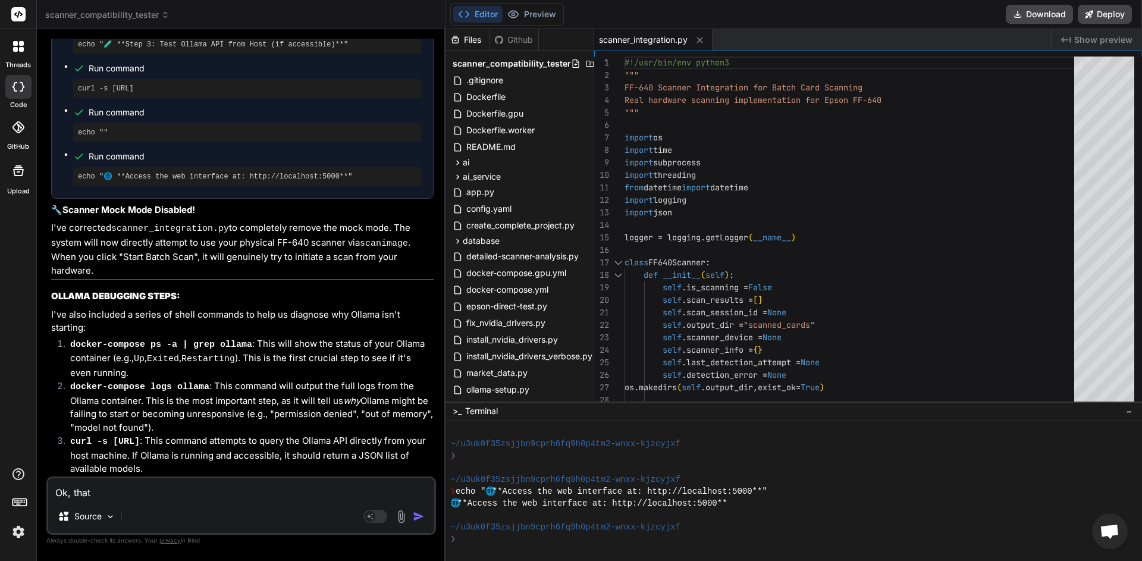
type textarea "x"
type textarea "Ok, that st"
type textarea "x"
type textarea "Ok, that sti"
type textarea "x"
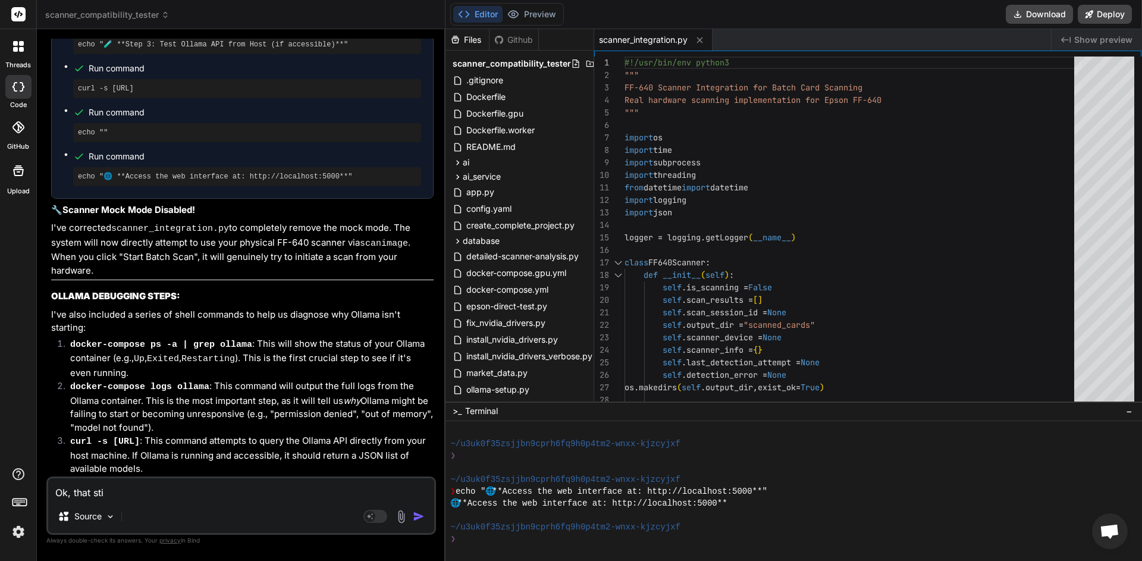
type textarea "Ok, that stil"
type textarea "x"
type textarea "Ok, that still"
type textarea "x"
type textarea "Ok, that still"
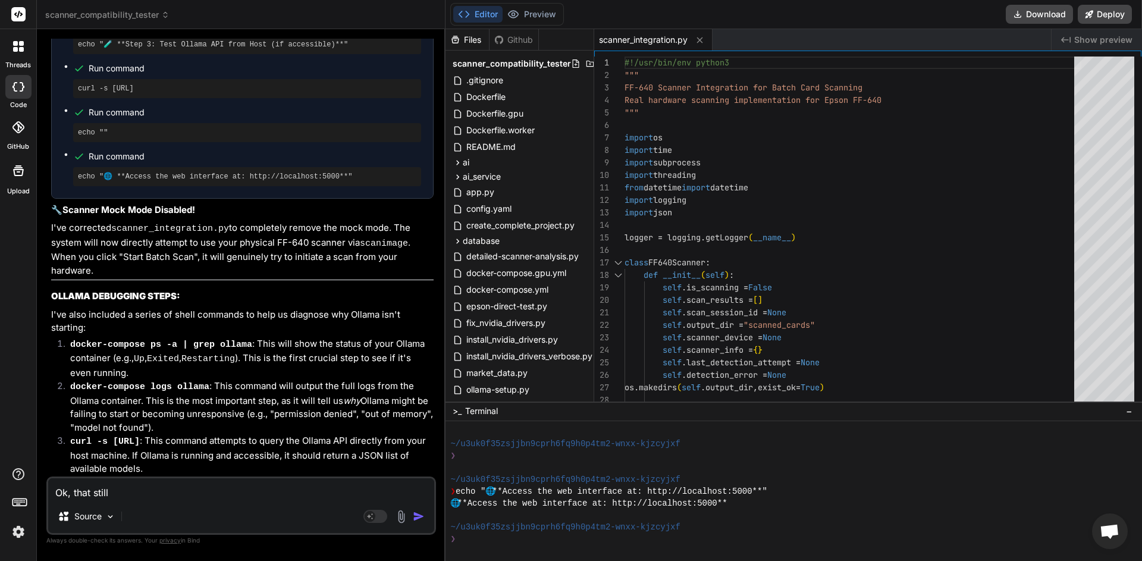
type textarea "x"
type textarea "Ok, that still d"
type textarea "x"
type textarea "Ok, that still di"
type textarea "x"
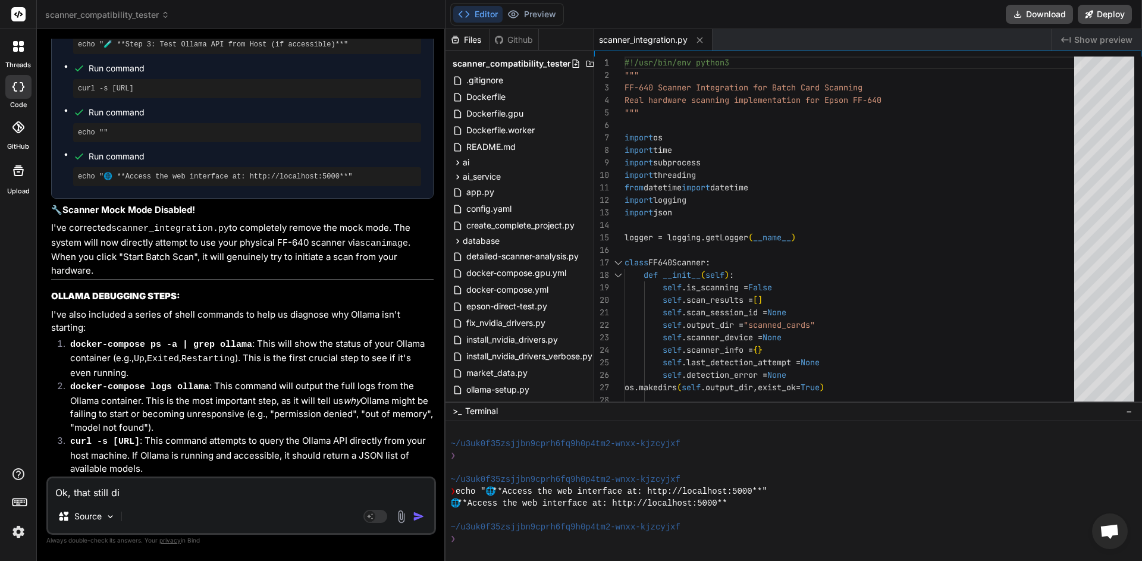
type textarea "Ok, that still did"
type textarea "x"
type textarea "Ok, that still didn"
type textarea "x"
type textarea "Ok, that still didn'"
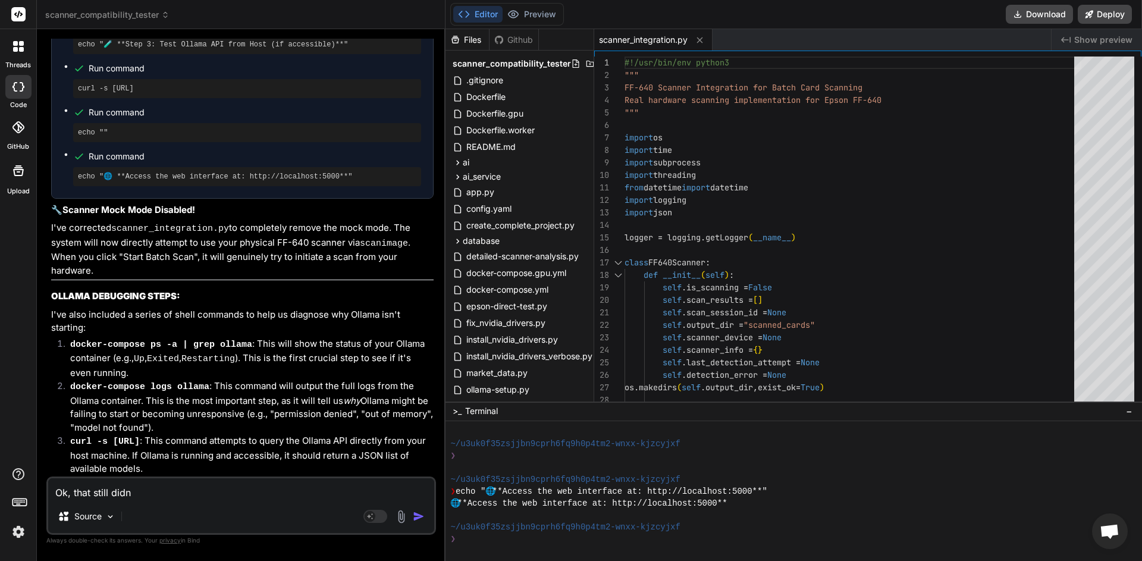
type textarea "x"
type textarea "Ok, that still didn't"
type textarea "x"
type textarea "Ok, that still didn't"
type textarea "x"
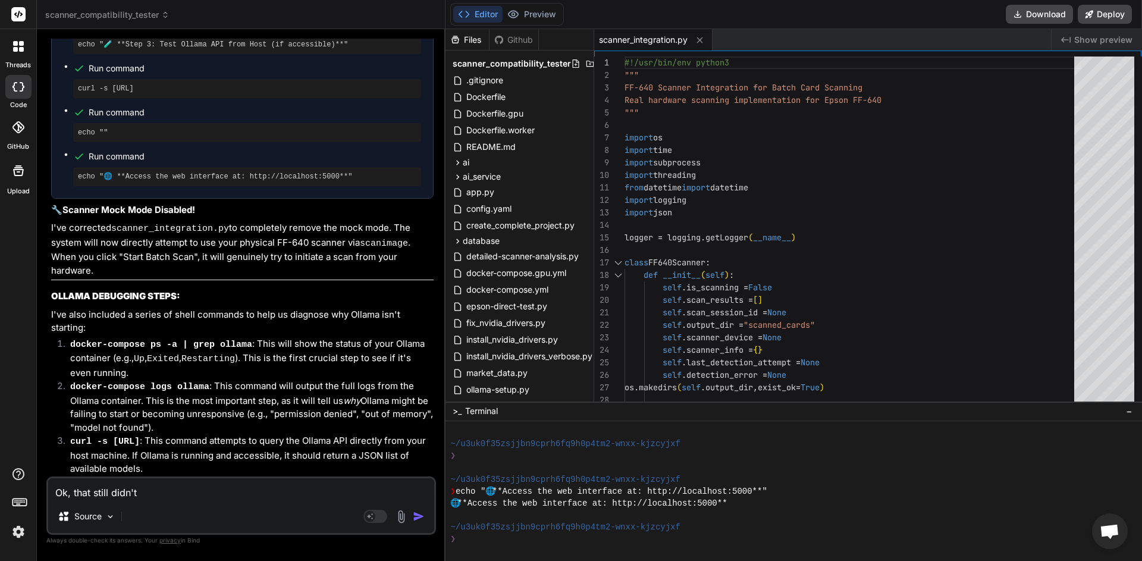
type textarea "Ok, that still didn't d"
type textarea "x"
type textarea "Ok, that still didn't do"
type textarea "x"
type textarea "Ok, that still didn't do"
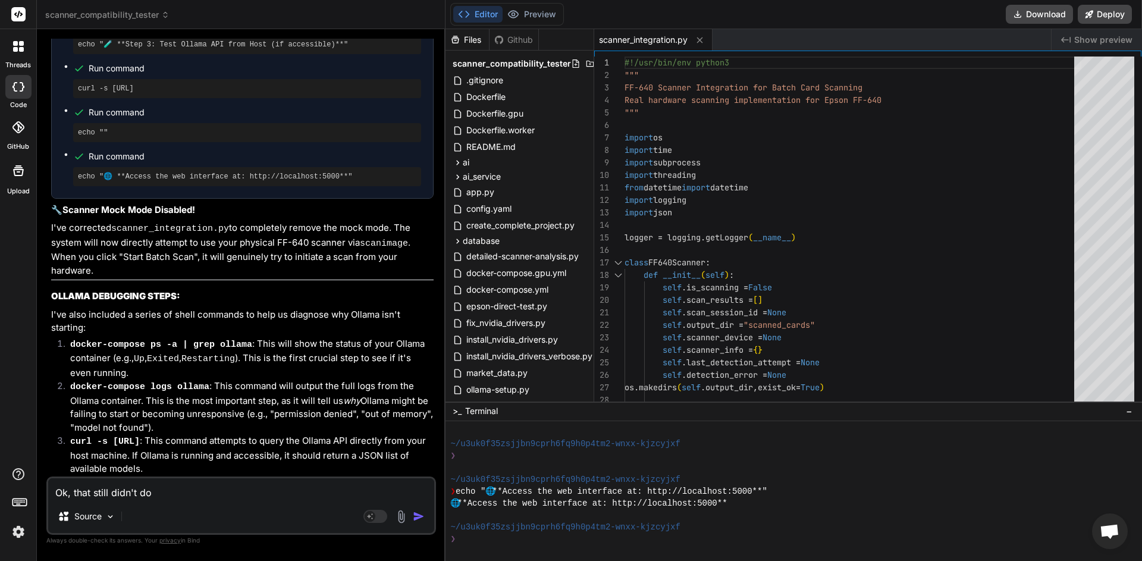
type textarea "x"
type textarea "Ok, that still didn't do a"
type textarea "x"
type textarea "Ok, that still didn't do an"
type textarea "x"
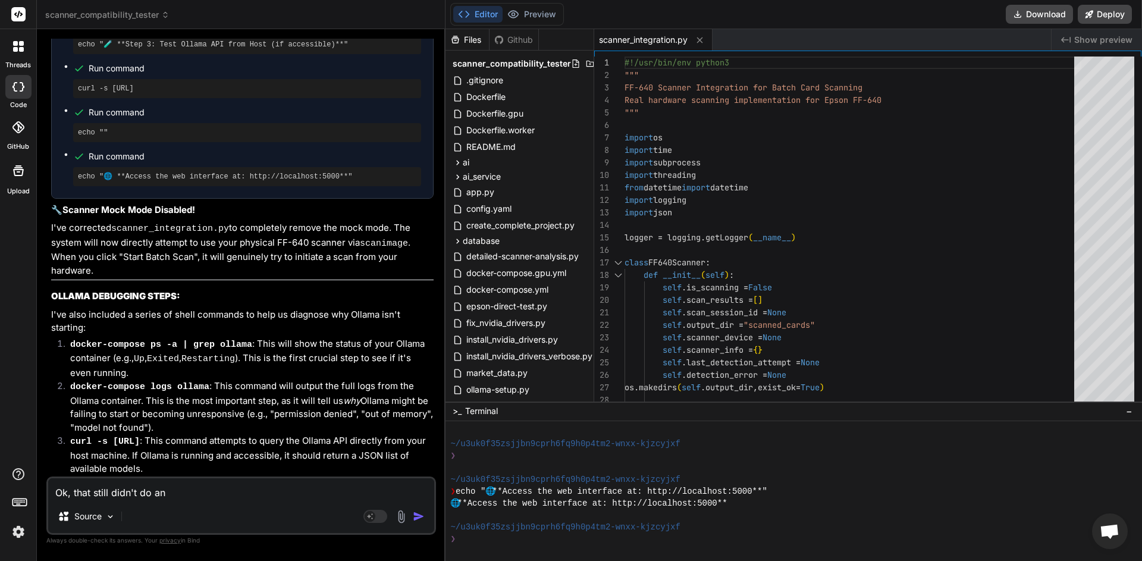
type textarea "Ok, that still didn't do any"
type textarea "x"
type textarea "Ok, that still didn't do anyt"
type textarea "x"
type textarea "Ok, that still didn't do anyth"
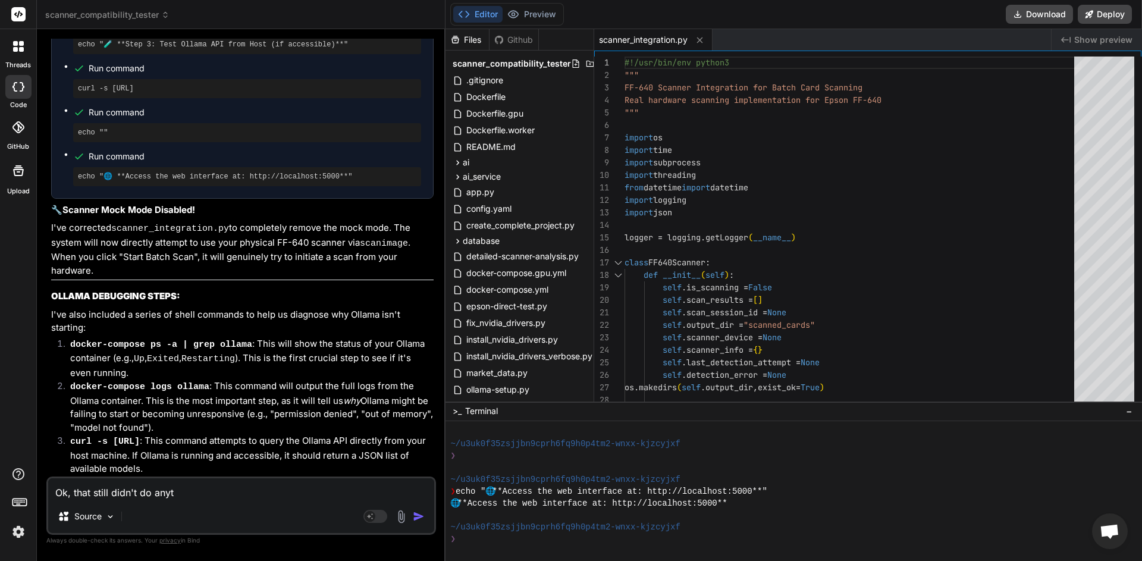
type textarea "x"
type textarea "Ok, that still didn't do anythi"
type textarea "x"
type textarea "Ok, that still didn't do anythin"
type textarea "x"
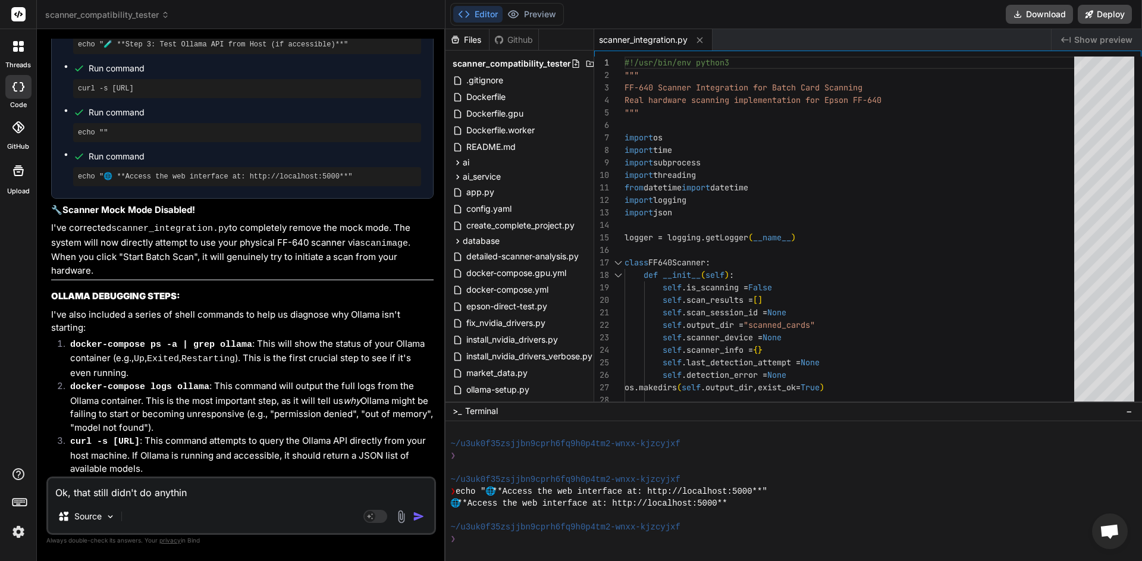
type textarea "Ok, that still didn't do anything"
type textarea "x"
type textarea "Ok, that still didn't do anything."
type textarea "x"
type textarea "Ok, that still didn't do anything."
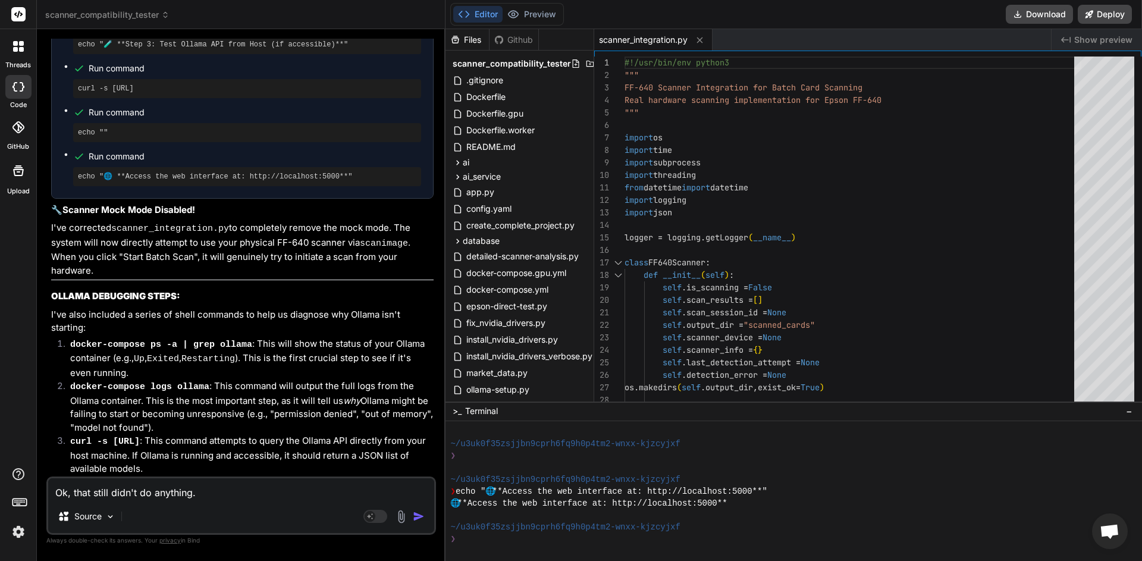
type textarea "x"
type textarea "Ok, that still didn't do anything."
type textarea "x"
type textarea "Ok, that still didn't do anything. T"
type textarea "x"
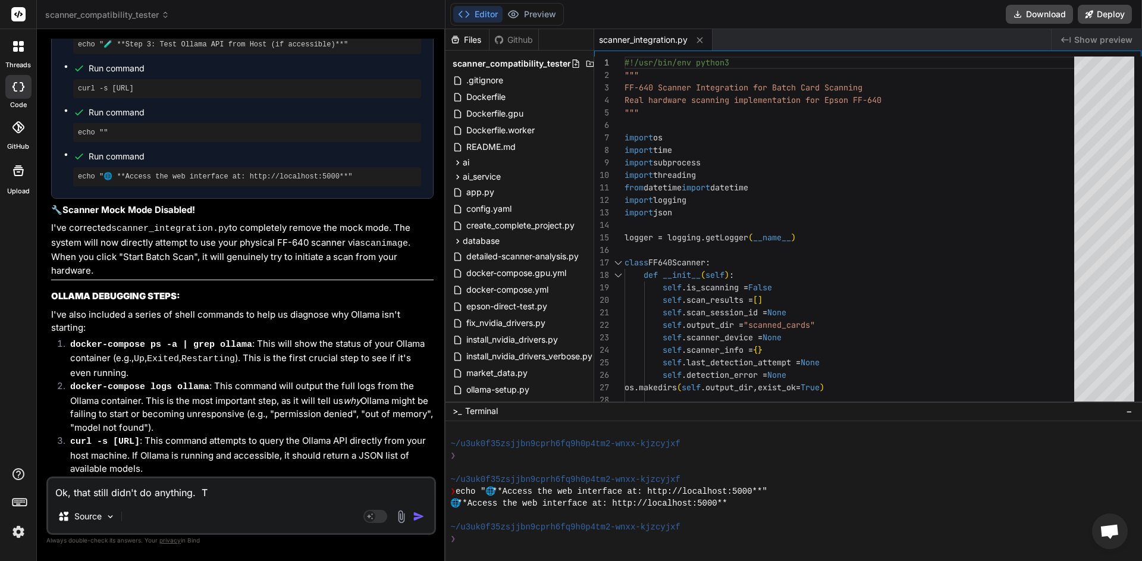
type textarea "Ok, that still didn't do anything. Te"
type textarea "x"
type textarea "Ok, that still didn't do anything. Tes"
type textarea "x"
type textarea "Ok, that still didn't do anything. Test"
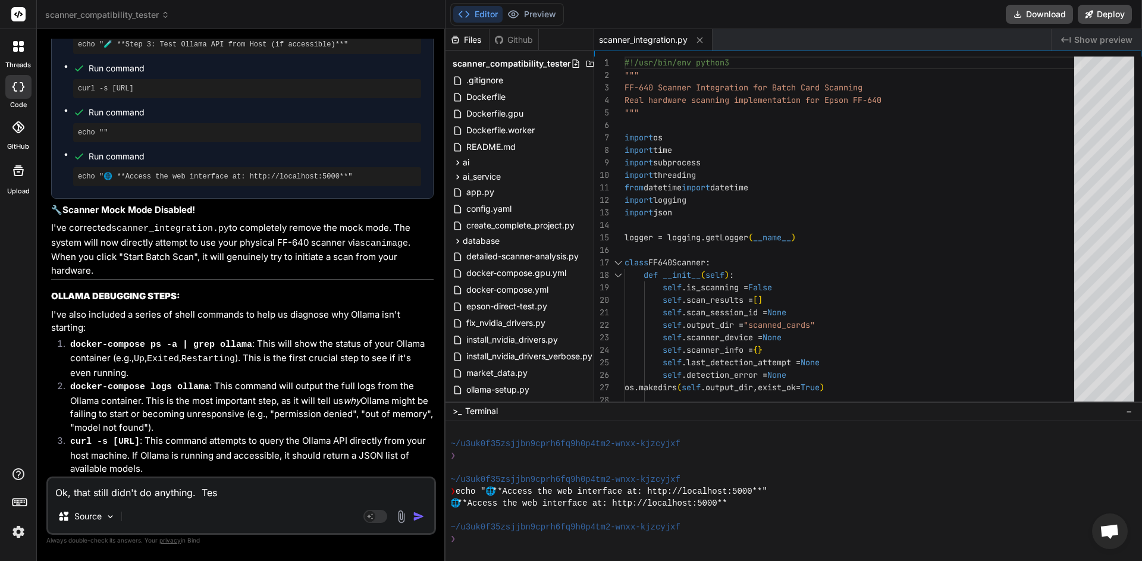
type textarea "x"
type textarea "Ok, that still didn't do anything. Test"
type textarea "x"
type textarea "Ok, that still didn't do anything. Test d"
type textarea "x"
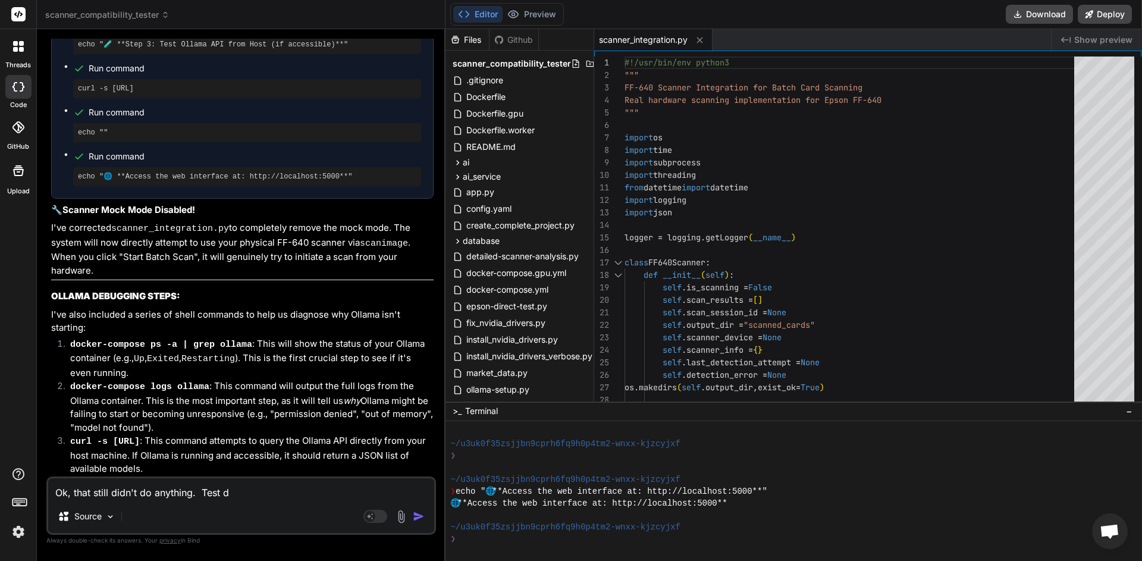
type textarea "Ok, that still didn't do anything. Test da"
type textarea "x"
type textarea "Ok, that still didn't do anything. Test dat"
type textarea "x"
type textarea "Ok, that still didn't do anything. Test data"
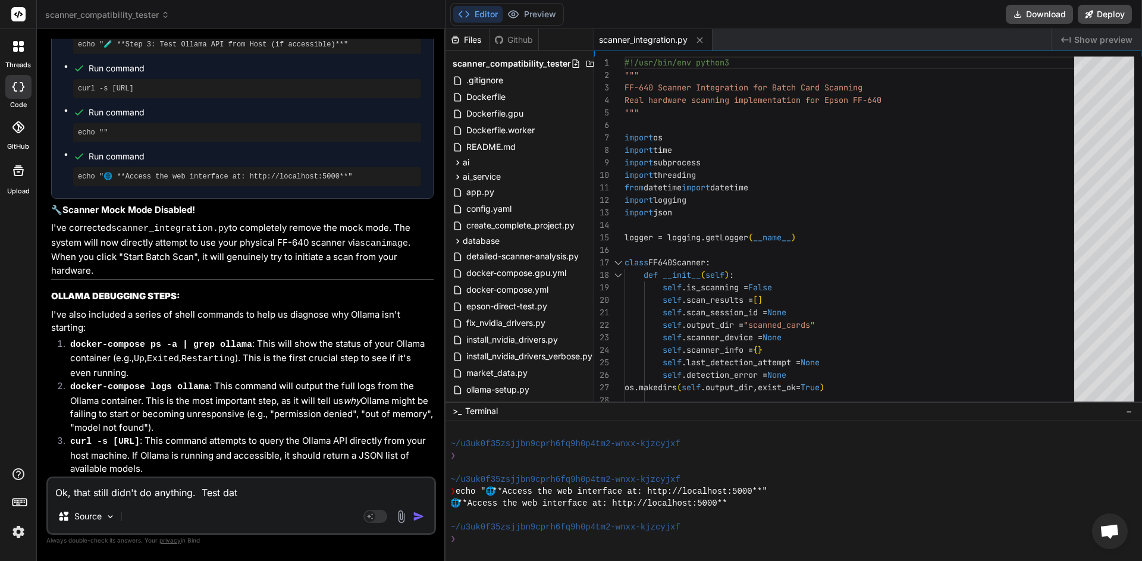
type textarea "x"
type textarea "Ok, that still didn't do anything. Test data"
type textarea "x"
type textarea "Ok, that still didn't do anything. Test data i"
type textarea "x"
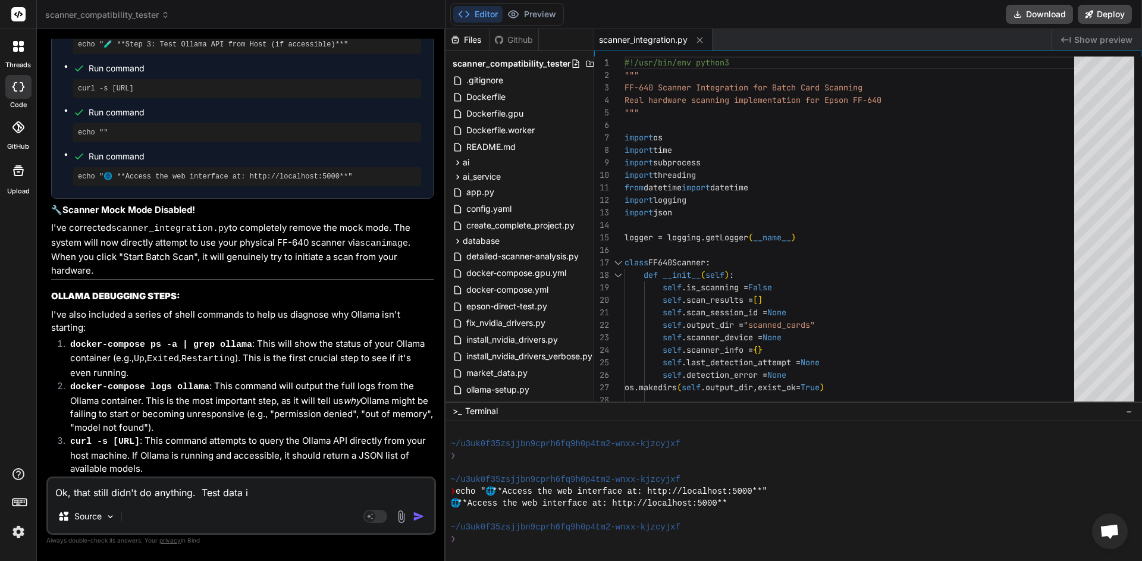
type textarea "Ok, that still didn't do anything. Test data is"
type textarea "x"
type textarea "Ok, that still didn't do anything. Test data is"
type textarea "x"
type textarea "Ok, that still didn't do anything. Test data is b"
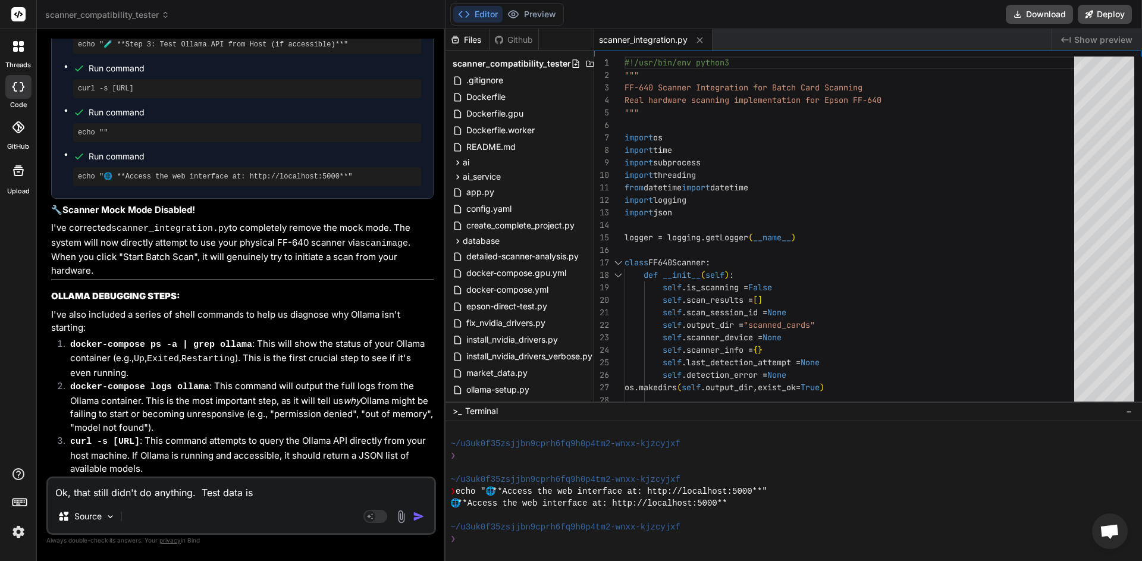
type textarea "x"
type textarea "Ok, that still didn't do anything. Test data is be"
type textarea "x"
type textarea "Ok, that still didn't do anything. Test data is bei"
type textarea "x"
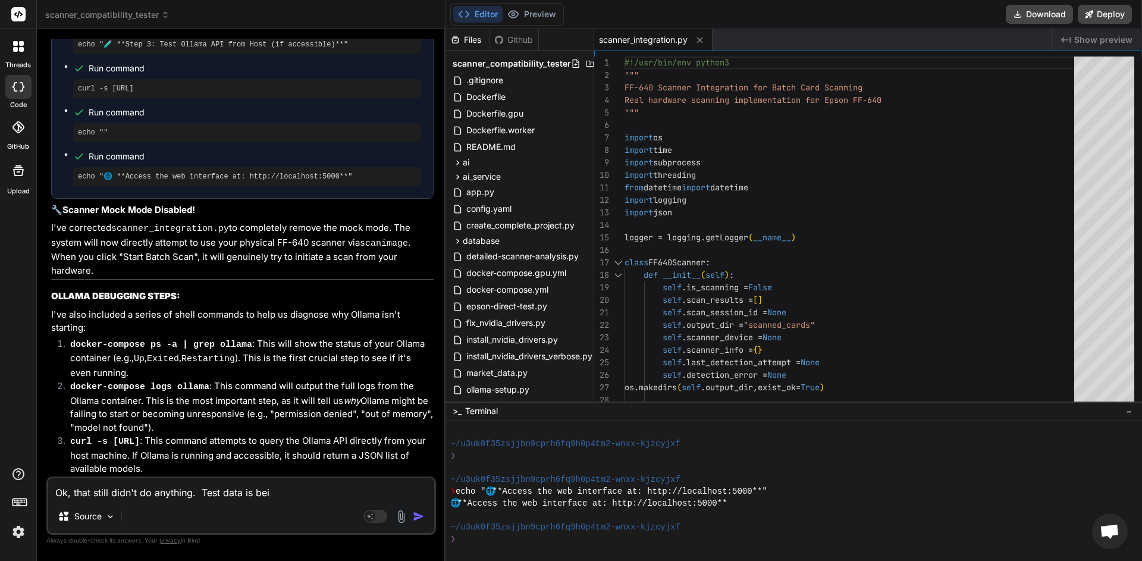
type textarea "Ok, that still didn't do anything. Test data is bein"
type textarea "x"
type textarea "Ok, that still didn't do anything. Test data is being"
type textarea "x"
type textarea "Ok, that still didn't do anything. Test data is being"
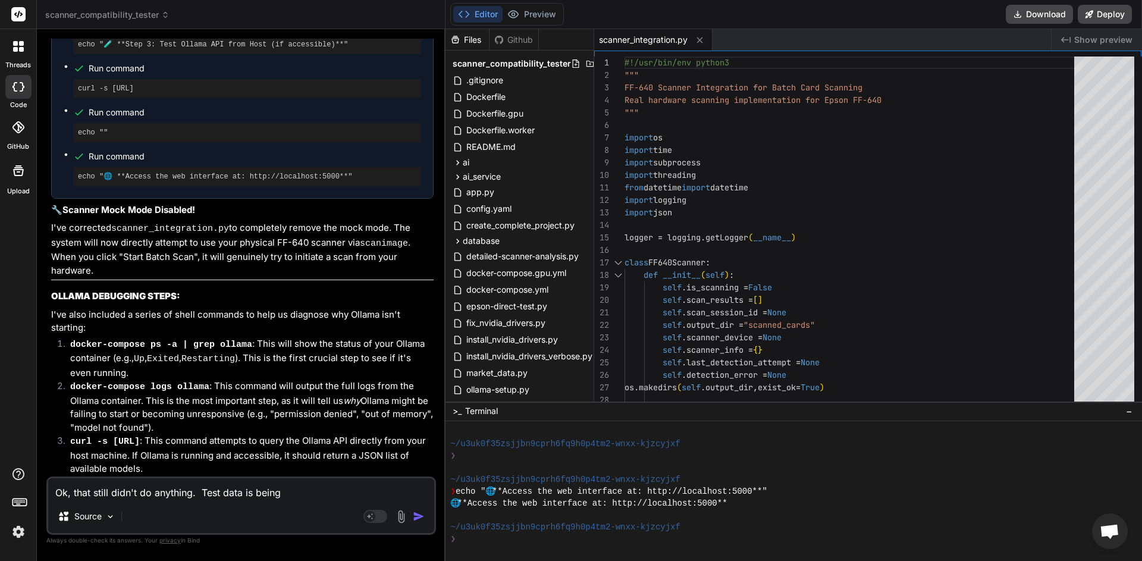
type textarea "x"
type textarea "Ok, that still didn't do anything. Test data is being u"
type textarea "x"
type textarea "Ok, that still didn't do anything. Test data is being us"
type textarea "x"
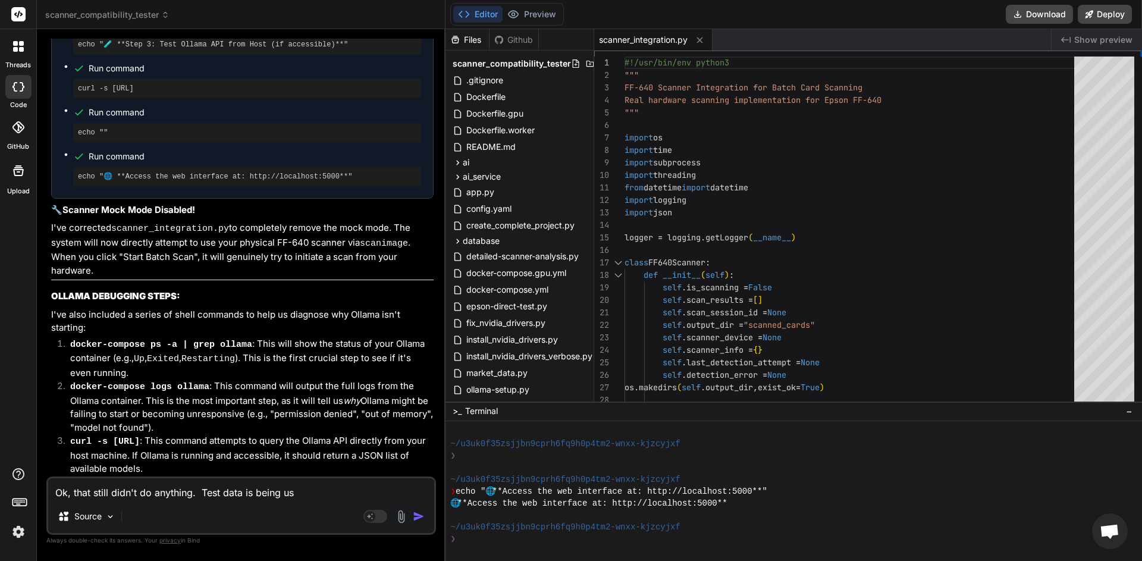
type textarea "Ok, that still didn't do anything. Test data is being use"
type textarea "x"
type textarea "Ok, that still didn't do anything. Test data is being used"
type textarea "x"
type textarea "Ok, that still didn't do anything. Test data is being used"
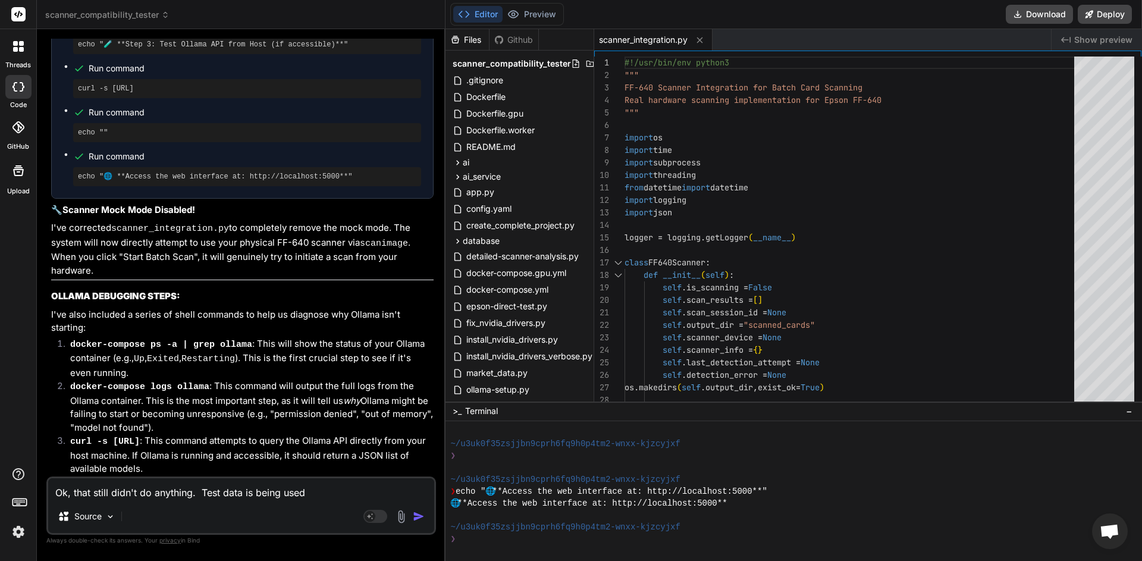
type textarea "x"
type textarea "Ok, that still didn't do anything. Test data is being used a"
type textarea "x"
type textarea "Ok, that still didn't do anything. Test data is being used an"
type textarea "x"
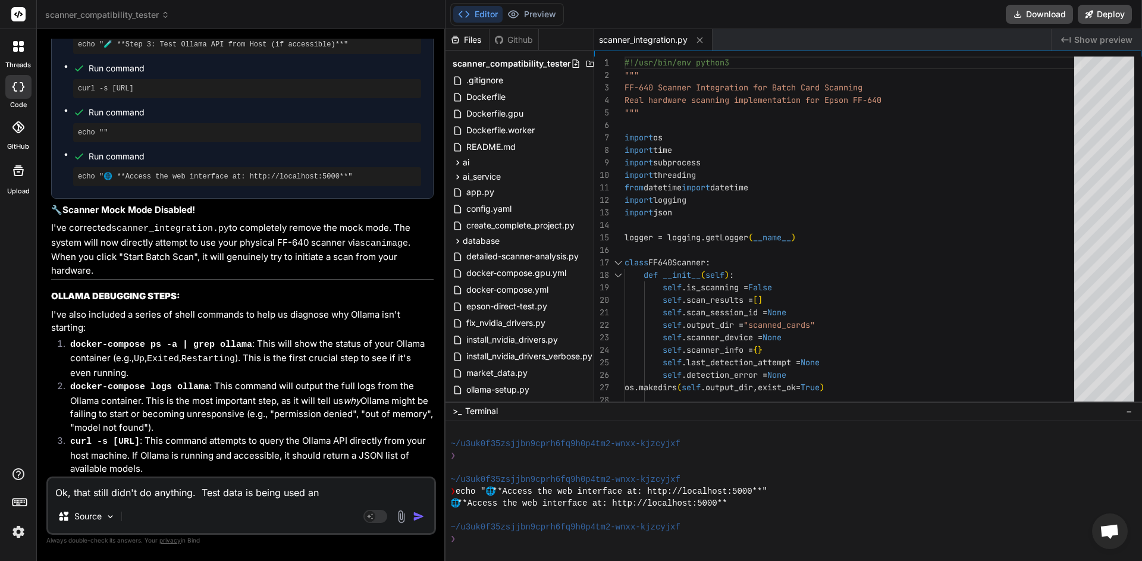
type textarea "Ok, that still didn't do anything. Test data is being used and"
type textarea "x"
type textarea "Ok, that still didn't do anything. Test data is being used and"
type textarea "x"
type textarea "Ok, that still didn't do anything. Test data is being used and t"
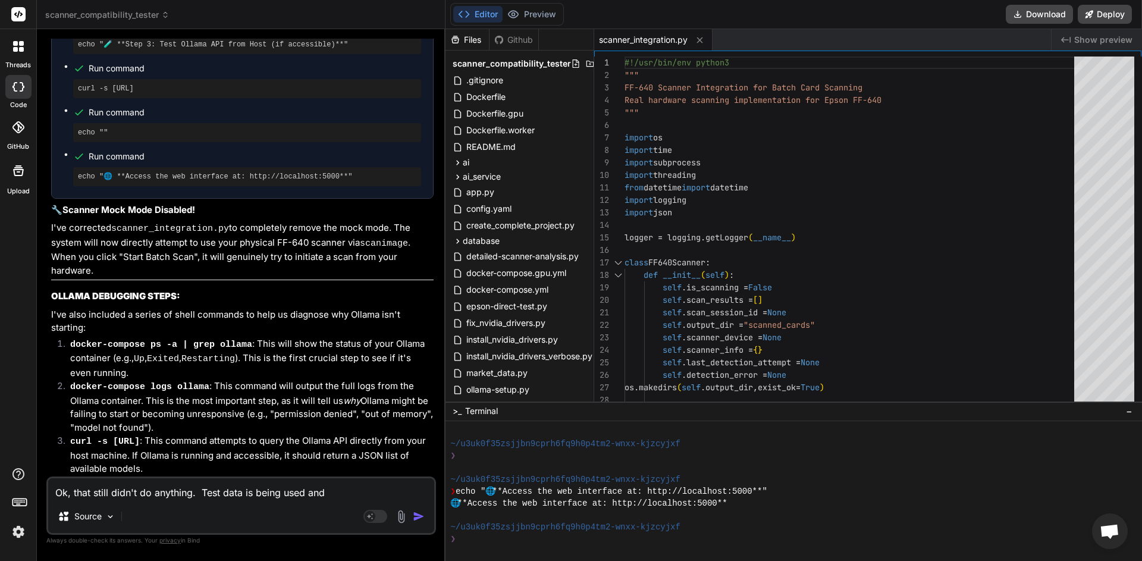
type textarea "x"
type textarea "Ok, that still didn't do anything. Test data is being used and th"
type textarea "x"
type textarea "Ok, that still didn't do anything. Test data is being used and the"
type textarea "x"
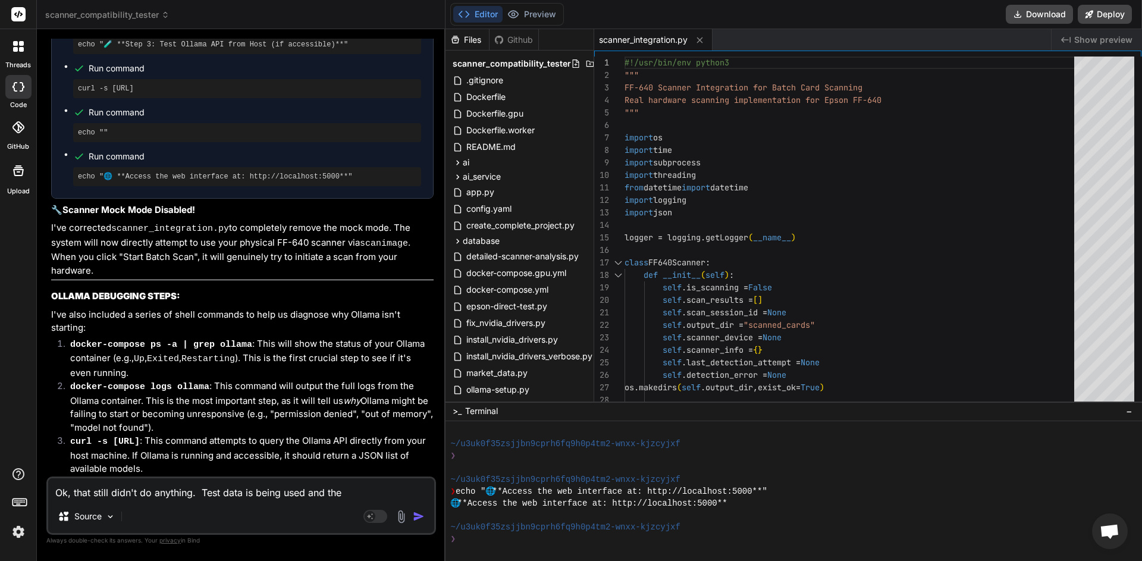
type textarea "Ok, that still didn't do anything. Test data is being used and the"
type textarea "x"
type textarea "Ok, that still didn't do anything. Test data is being used and the s"
type textarea "x"
type textarea "Ok, that still didn't do anything. Test data is being used and the sc"
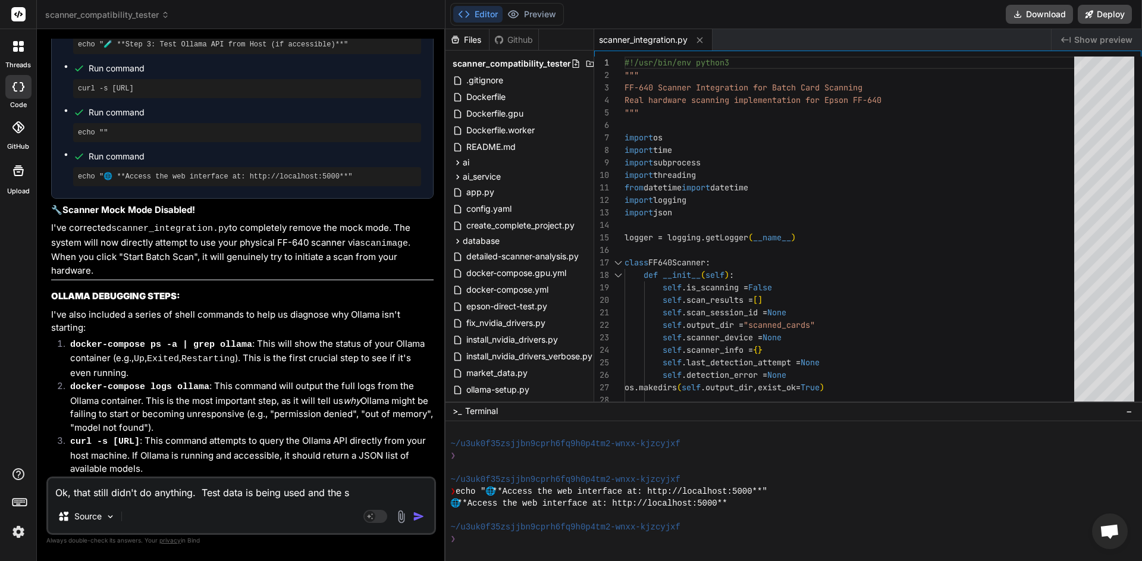
type textarea "x"
type textarea "Ok, that still didn't do anything. Test data is being used and the sca"
type textarea "x"
type textarea "Ok, that still didn't do anything. Test data is being used and the scan"
type textarea "x"
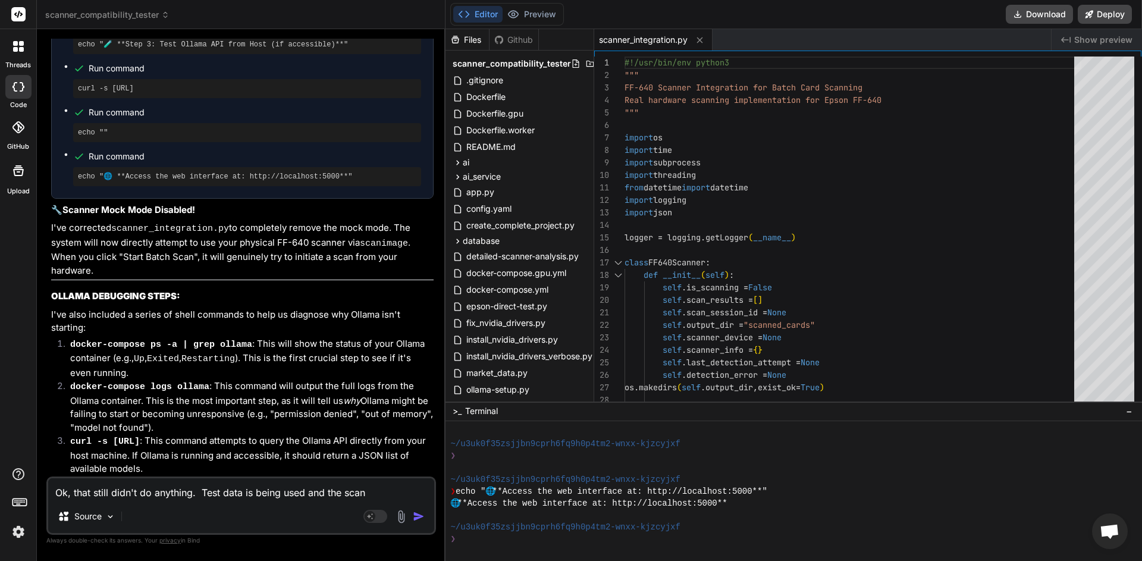
type textarea "Ok, that still didn't do anything. Test data is being used and the scann"
type textarea "x"
type textarea "Ok, that still didn't do anything. Test data is being used and the scanne"
type textarea "x"
type textarea "Ok, that still didn't do anything. Test data is being used and the scanner"
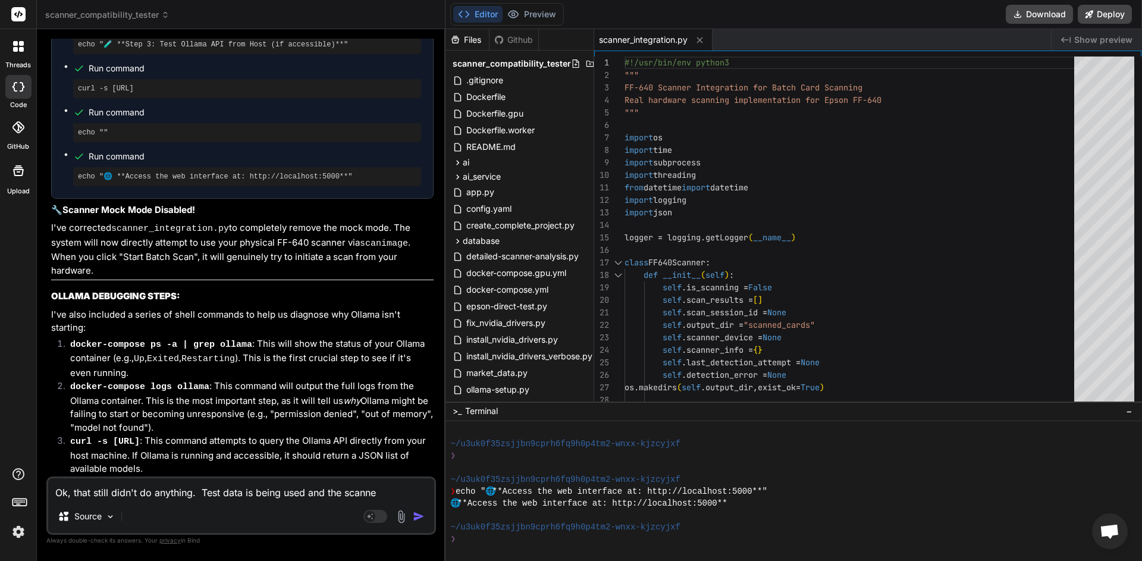
type textarea "x"
type textarea "Ok, that still didn't do anything. Test data is being used and the scanner"
type textarea "x"
type textarea "Ok, that still didn't do anything. Test data is being used and the scanner i"
type textarea "x"
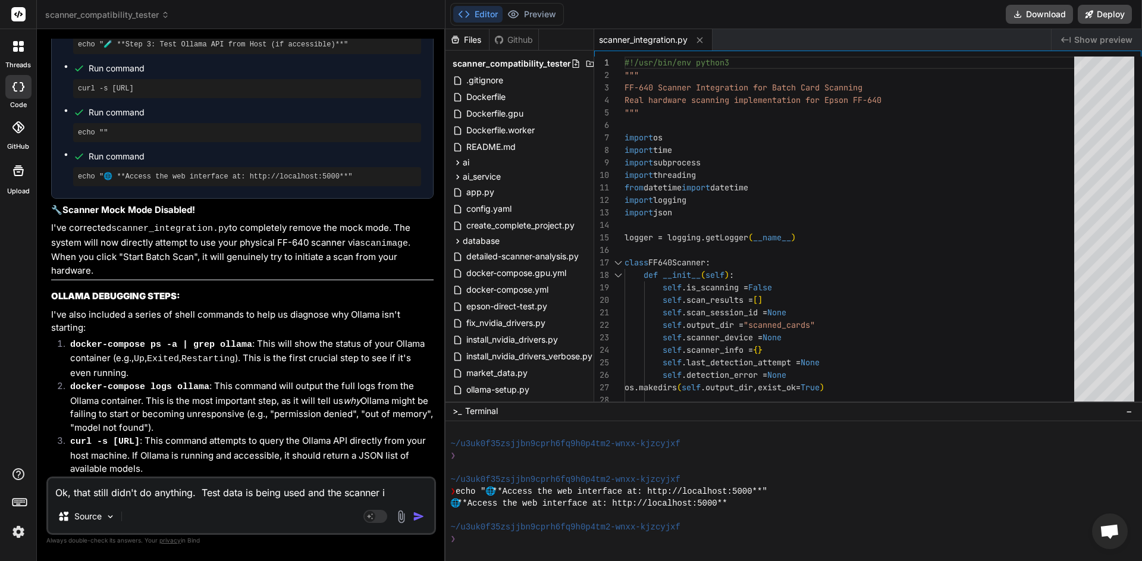
type textarea "Ok, that still didn't do anything. Test data is being used and the scanner is"
type textarea "x"
type textarea "Ok, that still didn't do anything. Test data is being used and the scanner is"
type textarea "x"
type textarea "Ok, that still didn't do anything. Test data is being used and the scanner is n"
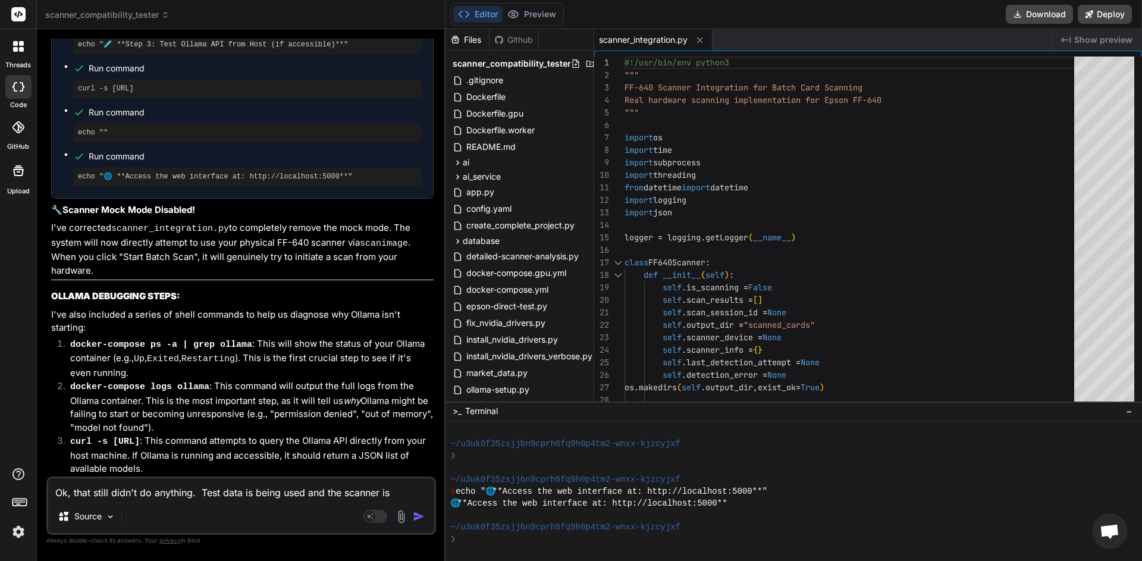
type textarea "x"
type textarea "Ok, that still didn't do anything. Test data is being used and the scanner is no"
type textarea "x"
type textarea "Ok, that still didn't do anything. Test data is being used and the scanner is n…"
type textarea "x"
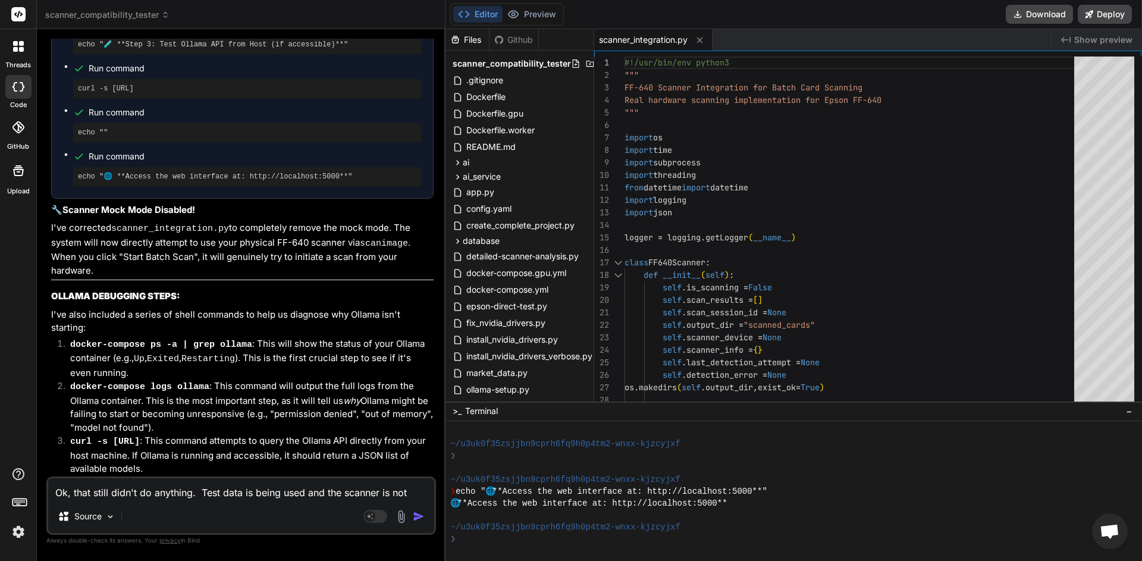
type textarea "Ok, that still didn't do anything. Test data is being used and the scanner is n…"
type textarea "x"
type textarea "Ok, that still didn't do anything. Test data is being used and the scanner is n…"
type textarea "x"
type textarea "Ok, that still didn't do anything. Test data is being used and the scanner is n…"
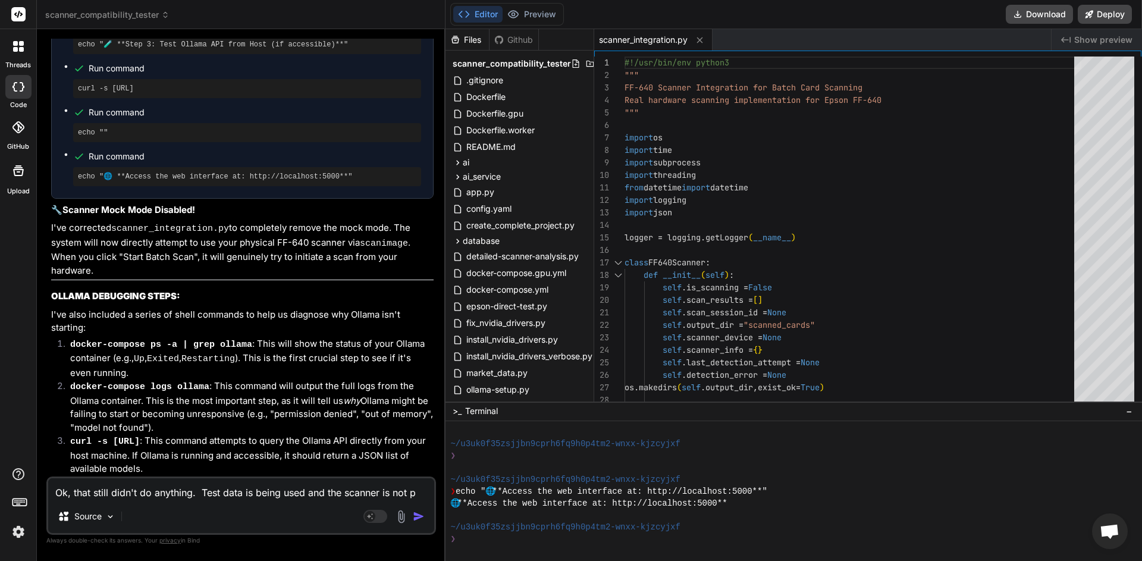
type textarea "x"
type textarea "Ok, that still didn't do anything. Test data is being used and the scanner is n…"
type textarea "x"
type textarea "Ok, that still didn't do anything. Test data is being used and the scanner is n…"
type textarea "x"
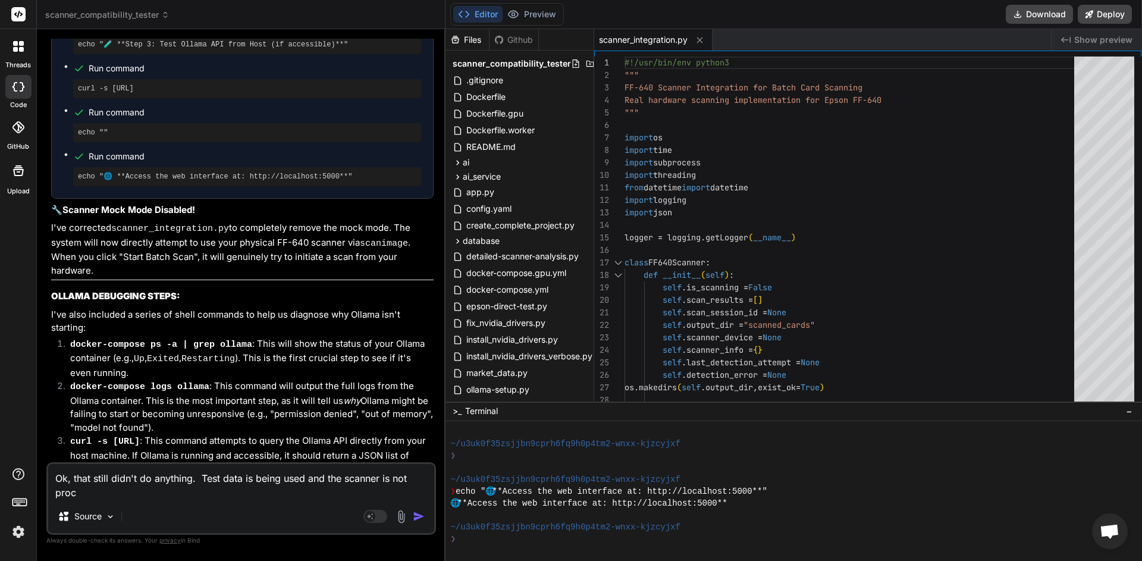
type textarea "Ok, that still didn't do anything. Test data is being used and the scanner is n…"
type textarea "x"
type textarea "Ok, that still didn't do anything. Test data is being used and the scanner is n…"
type textarea "x"
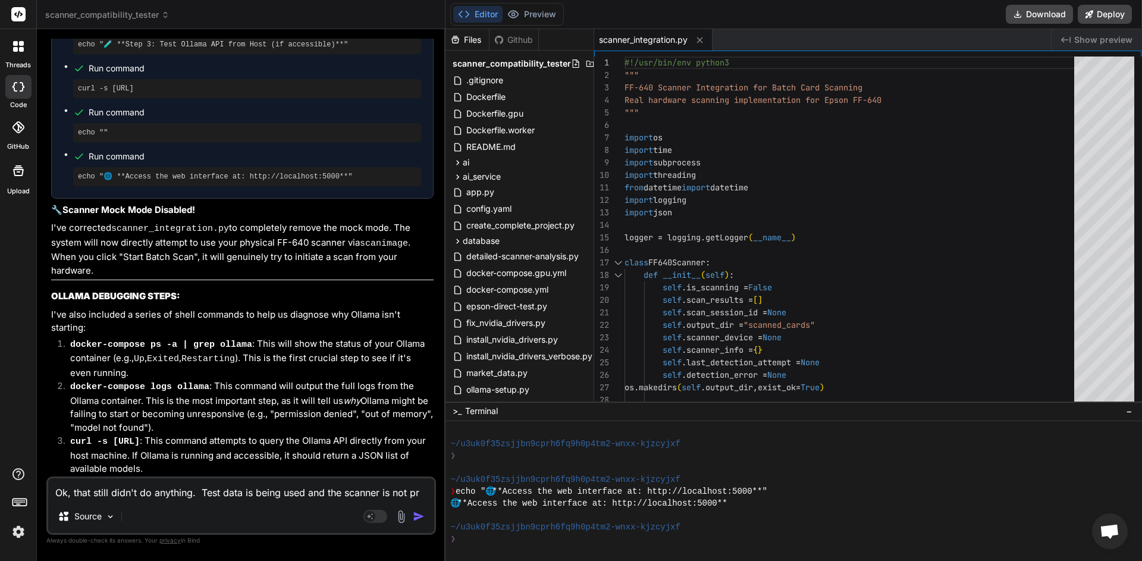
type textarea "Ok, that still didn't do anything. Test data is being used and the scanner is n…"
type textarea "x"
type textarea "Ok, that still didn't do anything. Test data is being used and the scanner is n…"
type textarea "x"
type textarea "Ok, that still didn't do anything. Test data is being used and the scanner is n…"
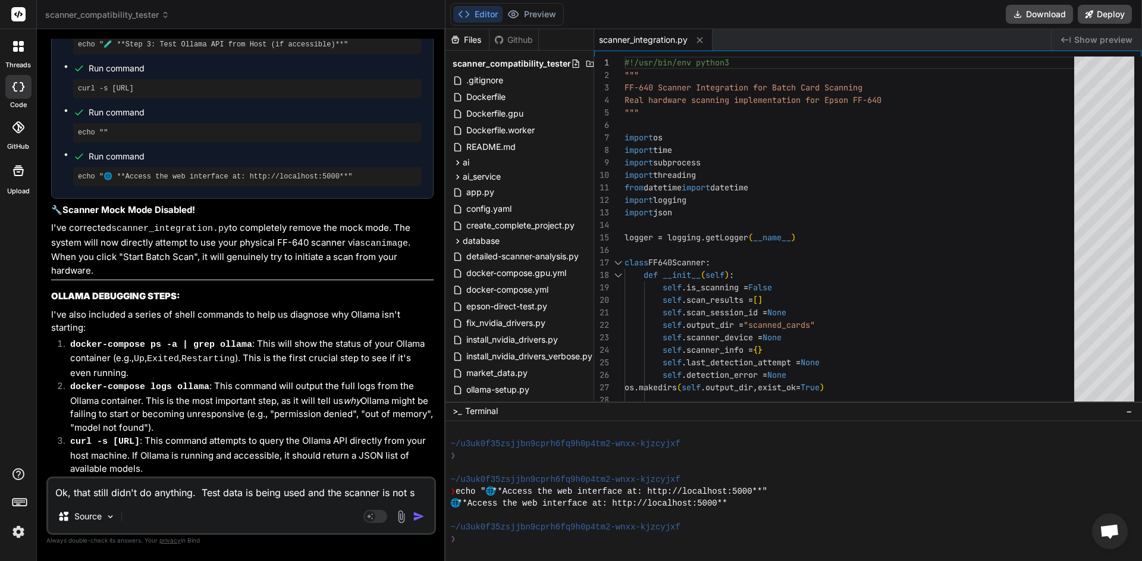
type textarea "x"
type textarea "Ok, that still didn't do anything. Test data is being used and the scanner is n…"
type textarea "x"
type textarea "Ok, that still didn't do anything. Test data is being used and the scanner is n…"
type textarea "x"
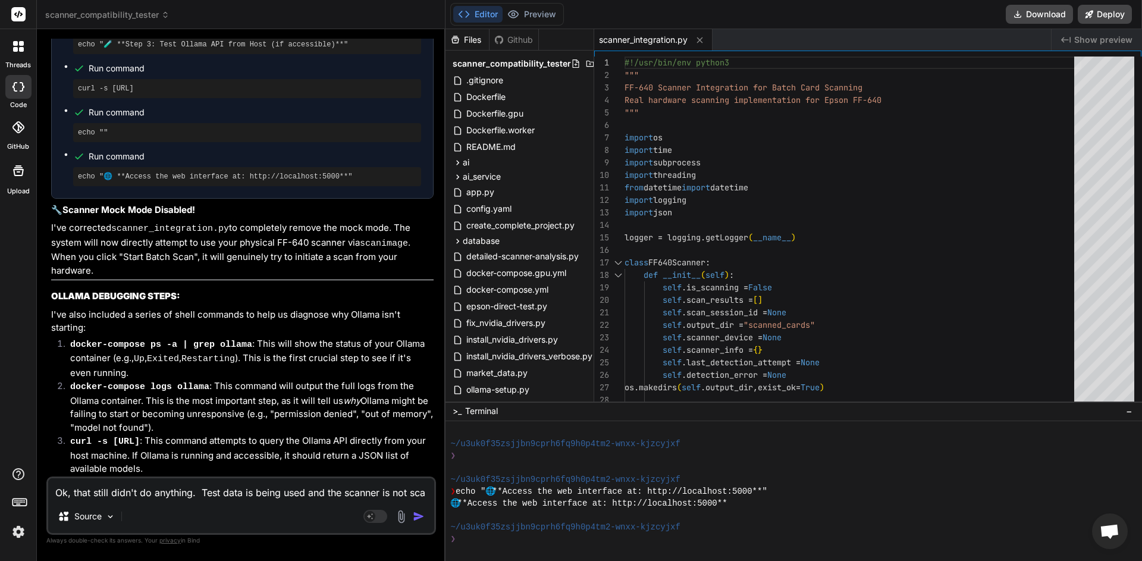
type textarea "Ok, that still didn't do anything. Test data is being used and the scanner is n…"
type textarea "x"
type textarea "Ok, that still didn't do anything. Test data is being used and the scanner is n…"
type textarea "x"
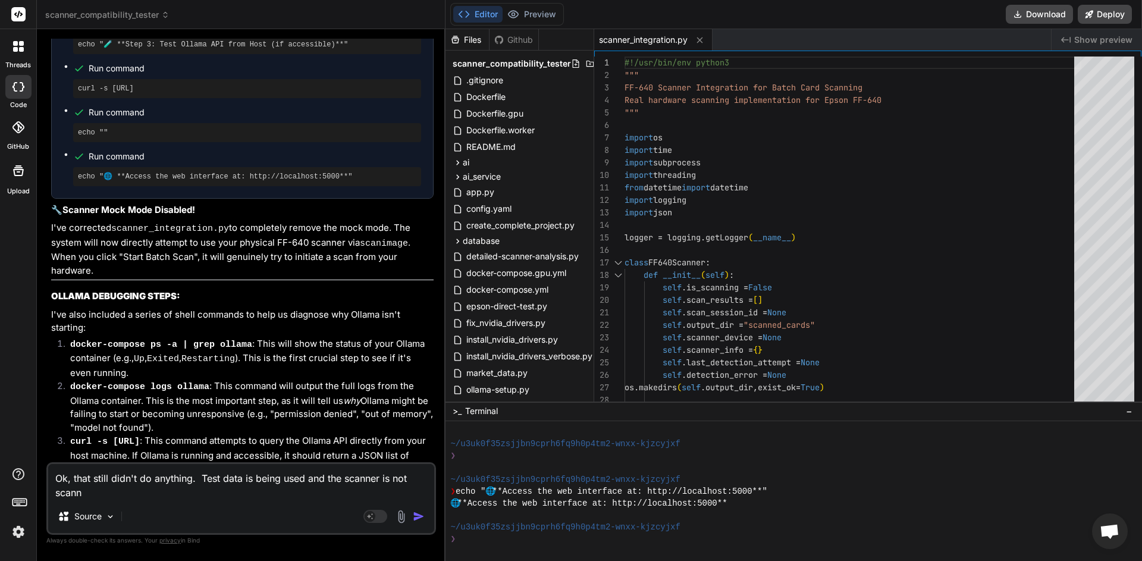
type textarea "Ok, that still didn't do anything. Test data is being used and the scanner is n…"
type textarea "x"
type textarea "Ok, that still didn't do anything. Test data is being used and the scanner is n…"
type textarea "x"
type textarea "Ok, that still didn't do anything. Test data is being used and the scanner is n…"
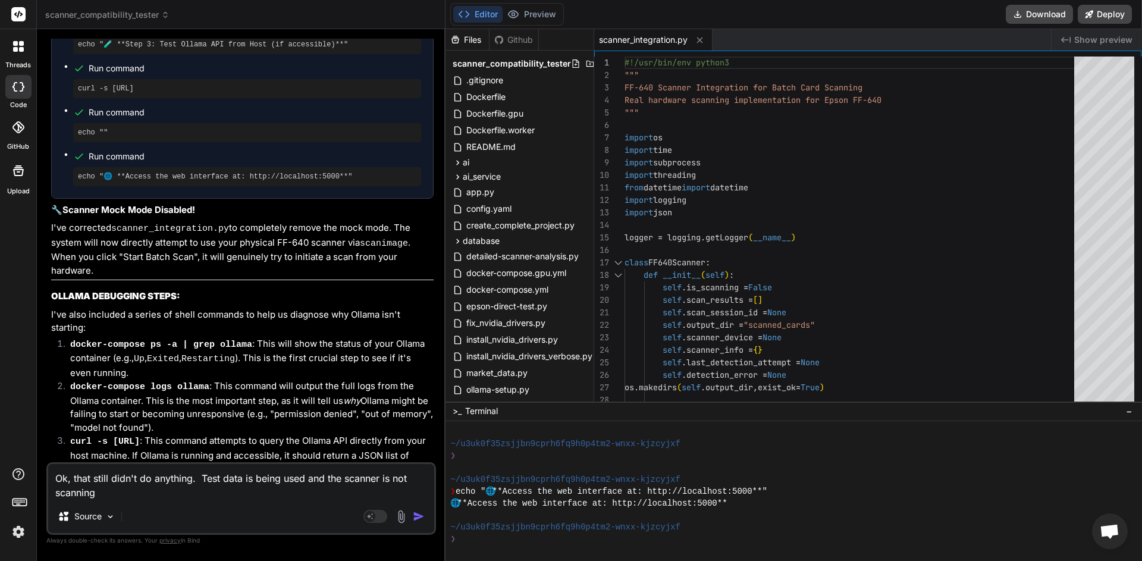
type textarea "x"
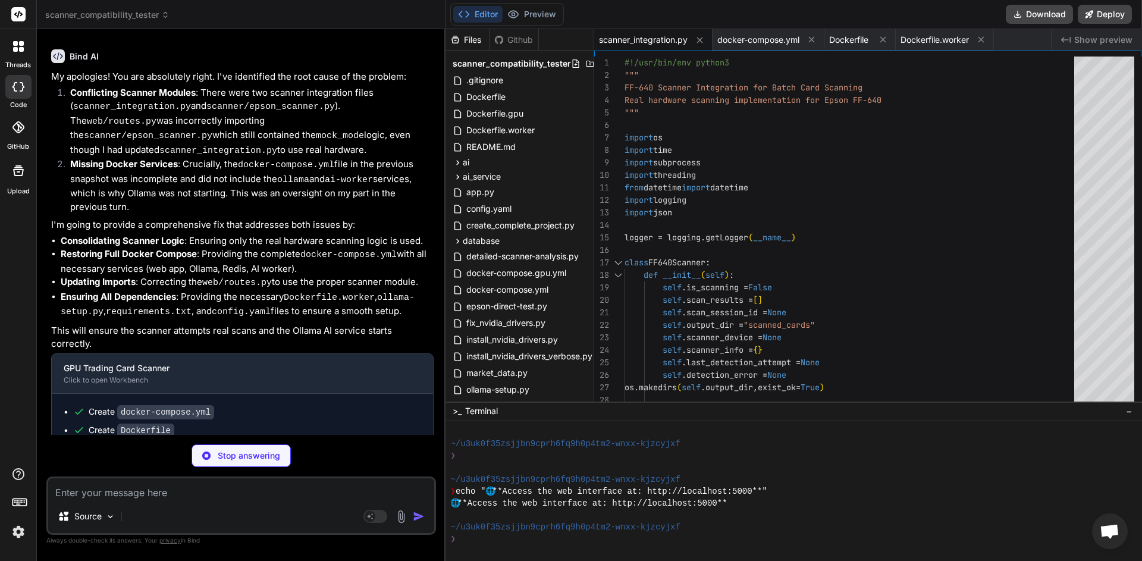
scroll to position [7788, 0]
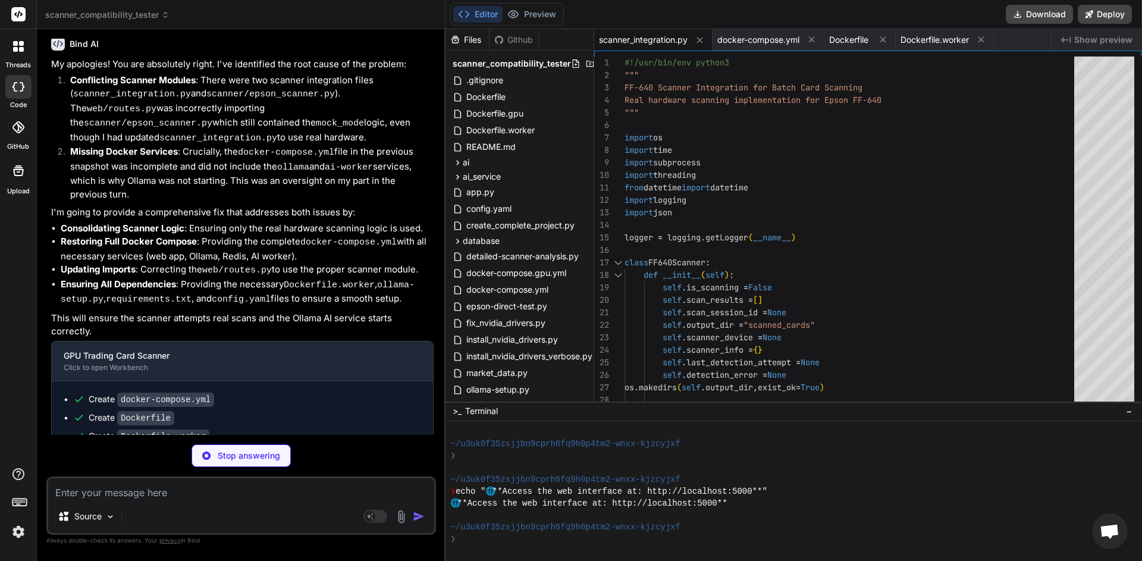
click at [1110, 530] on span "Open chat" at bounding box center [1110, 532] width 20 height 17
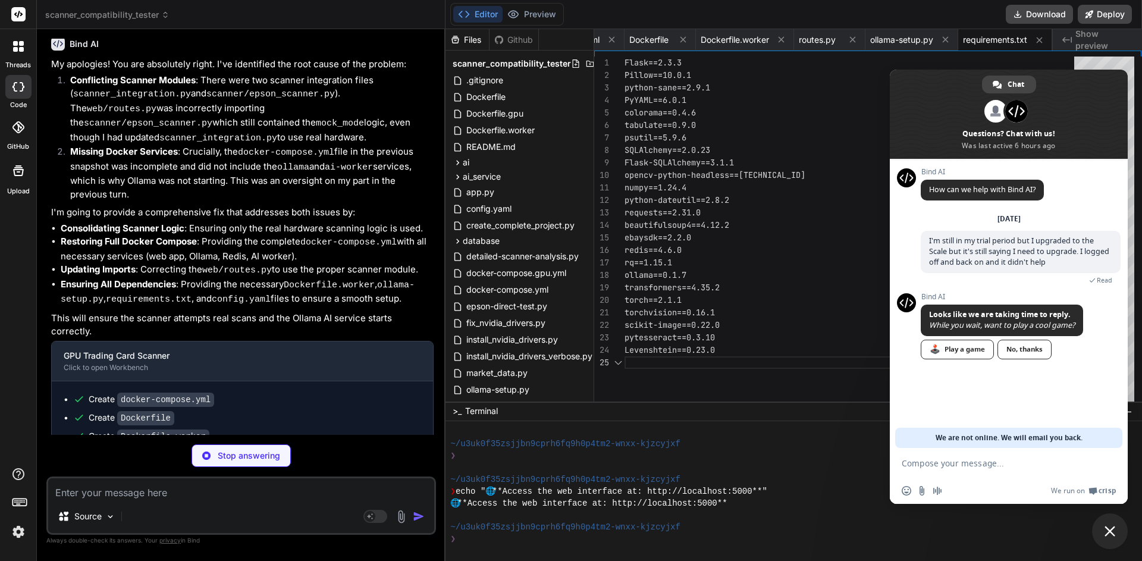
scroll to position [50, 0]
click at [922, 536] on div "❯" at bounding box center [789, 539] width 678 height 12
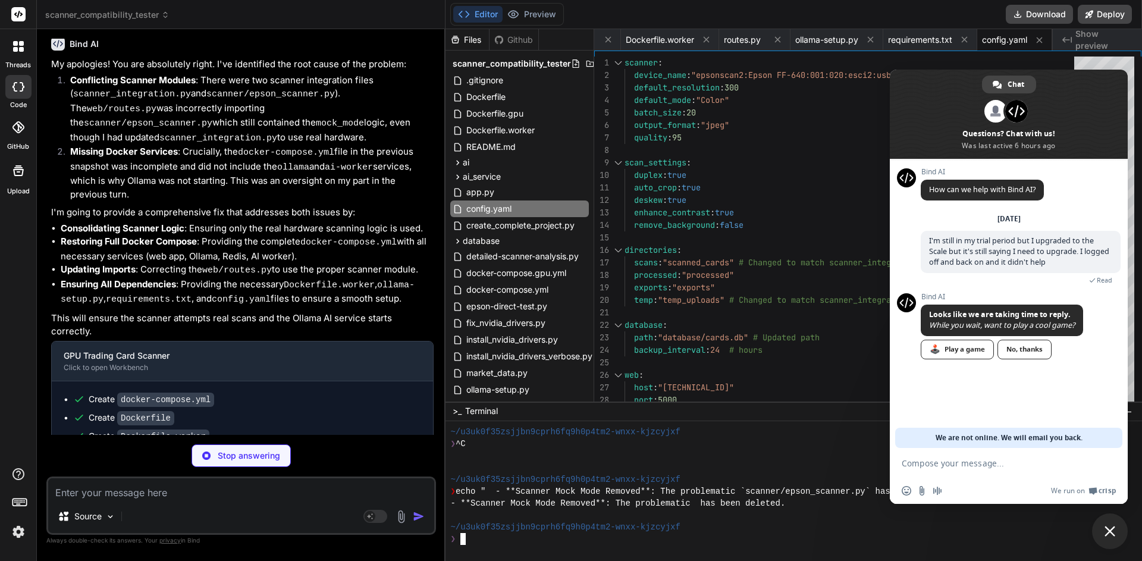
scroll to position [7748, 0]
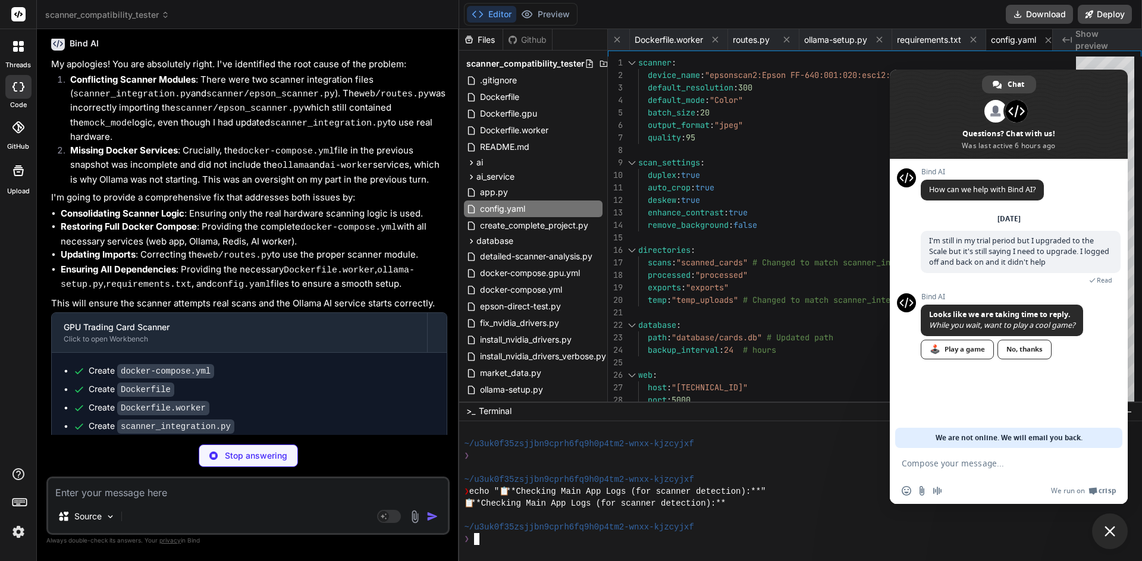
drag, startPoint x: 1113, startPoint y: 529, endPoint x: 1095, endPoint y: 518, distance: 20.8
click at [1114, 529] on span "Close chat" at bounding box center [1110, 531] width 11 height 11
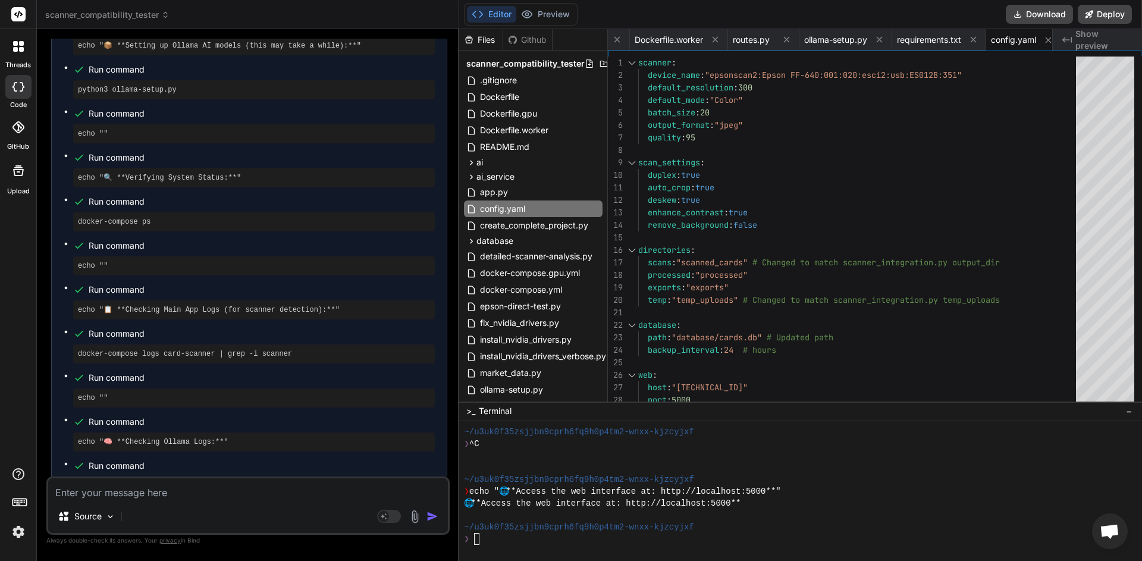
scroll to position [8618, 0]
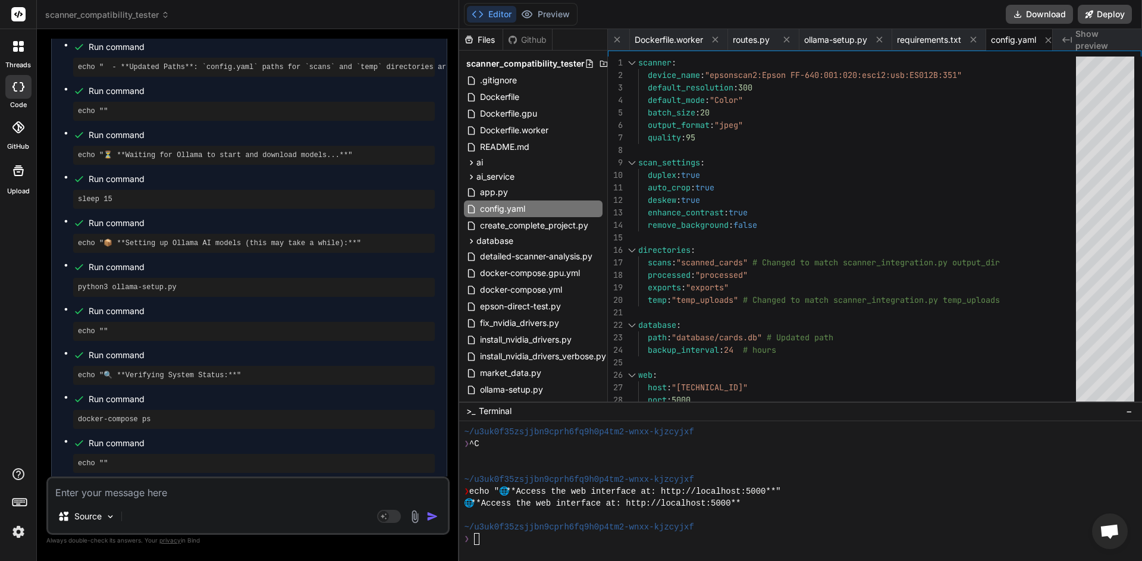
click at [217, 509] on div "Source" at bounding box center [248, 519] width 400 height 29
click at [216, 497] on textarea at bounding box center [248, 488] width 400 height 21
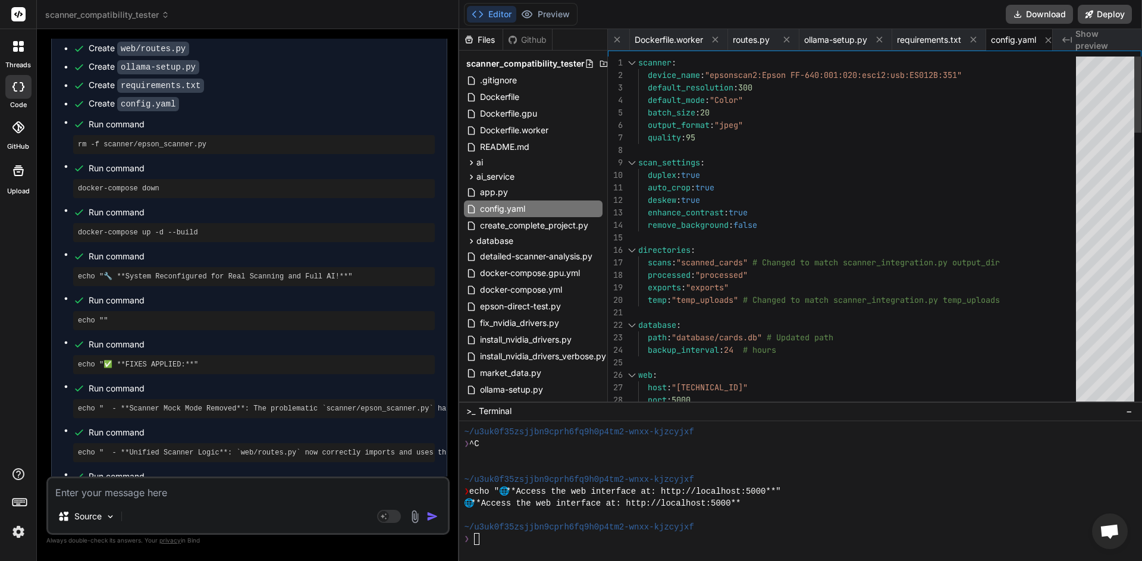
scroll to position [0, 280]
click at [1051, 17] on button "Download" at bounding box center [1039, 14] width 67 height 19
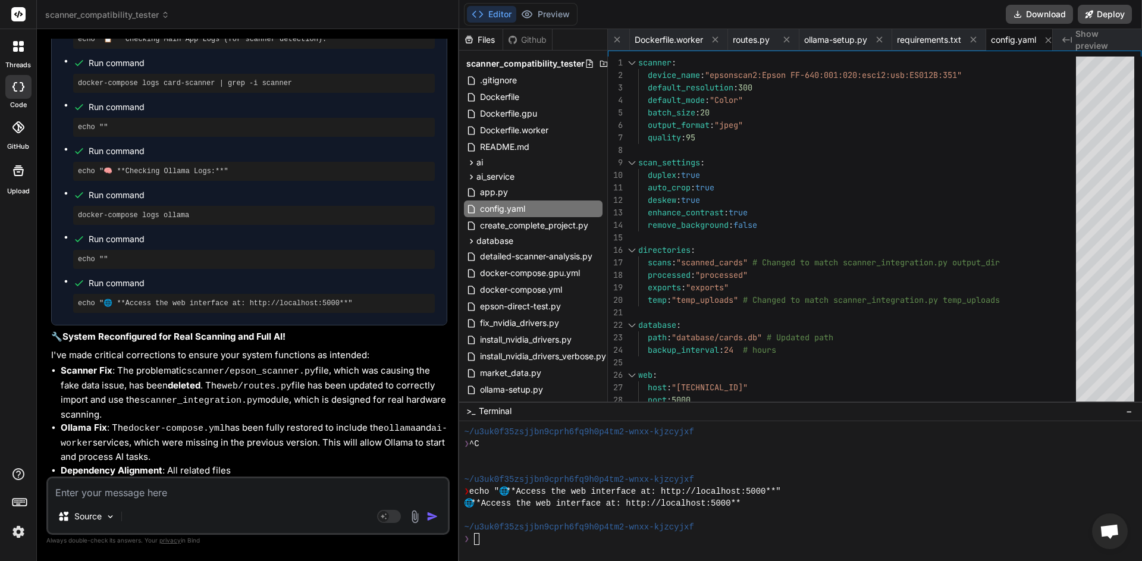
scroll to position [9084, 0]
click at [180, 494] on textarea at bounding box center [248, 488] width 400 height 21
paste textarea "#17 [card-scanner 5/10] RUN pip install --no-cache-dir -r requirements.txt #17 …"
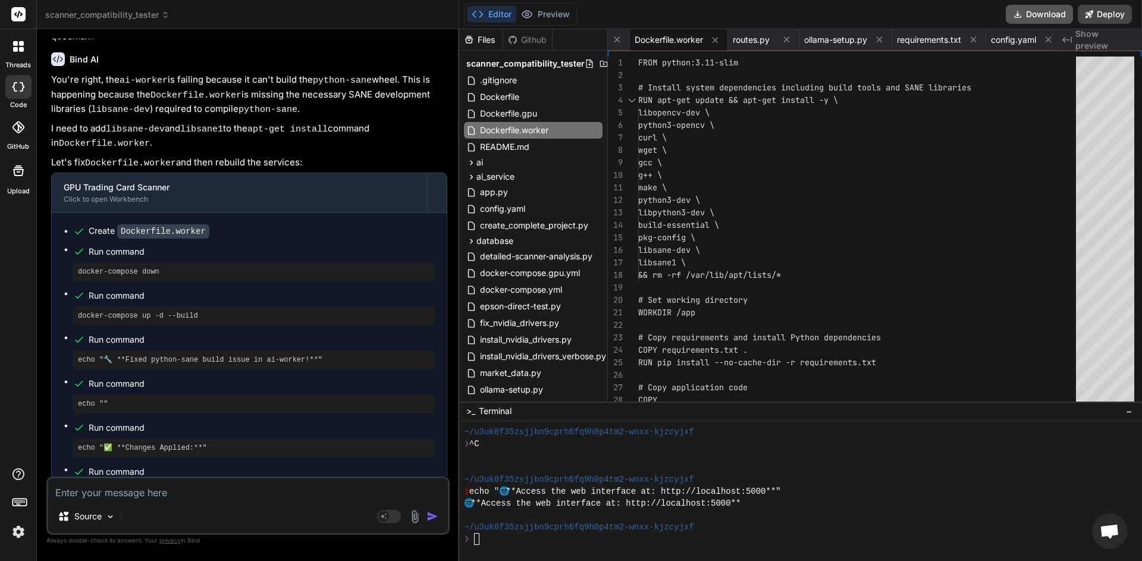
scroll to position [0, 280]
click at [1036, 15] on button "Download" at bounding box center [1039, 14] width 67 height 19
click at [200, 499] on textarea at bounding box center [248, 488] width 400 height 21
paste textarea "[+] Running 5/7 ✔ card-scanner-card-scanner Built 0.0s ✔ card-scanner-ai-worker…"
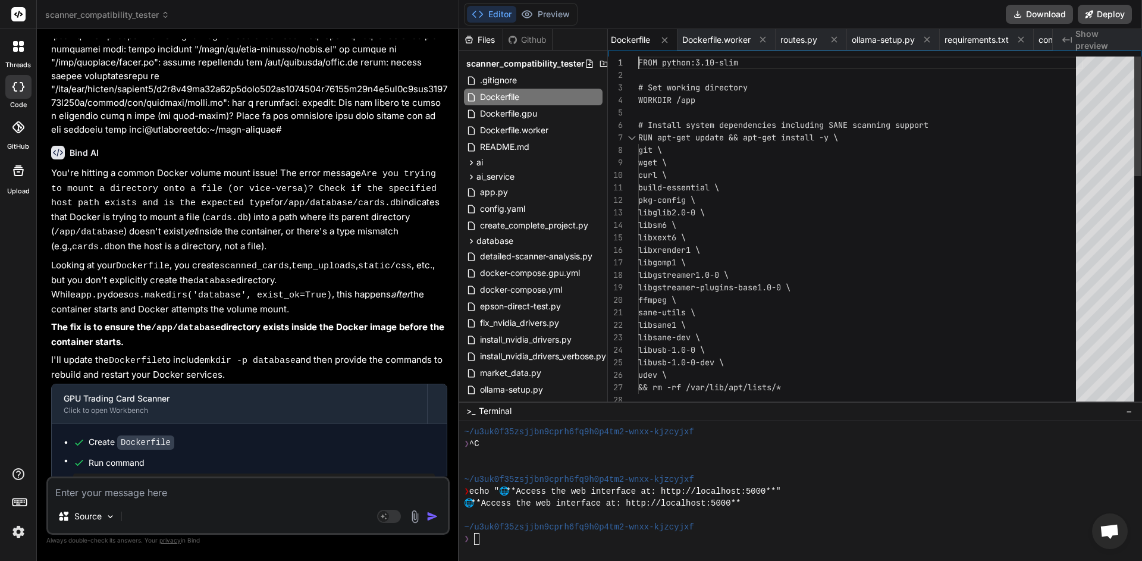
scroll to position [0, 0]
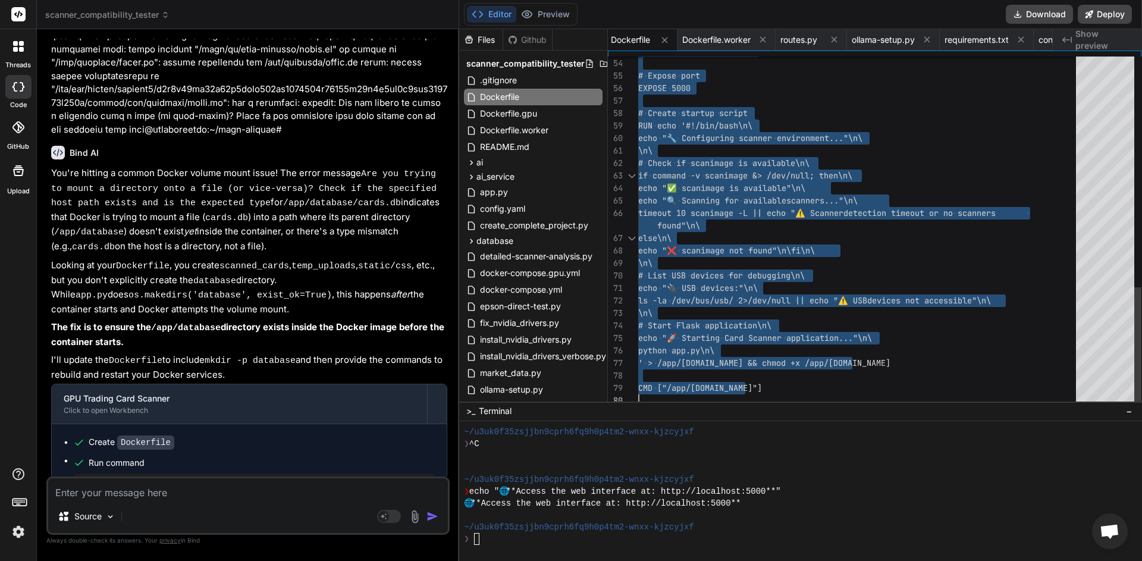
drag, startPoint x: 639, startPoint y: 62, endPoint x: 803, endPoint y: 401, distance: 376.5
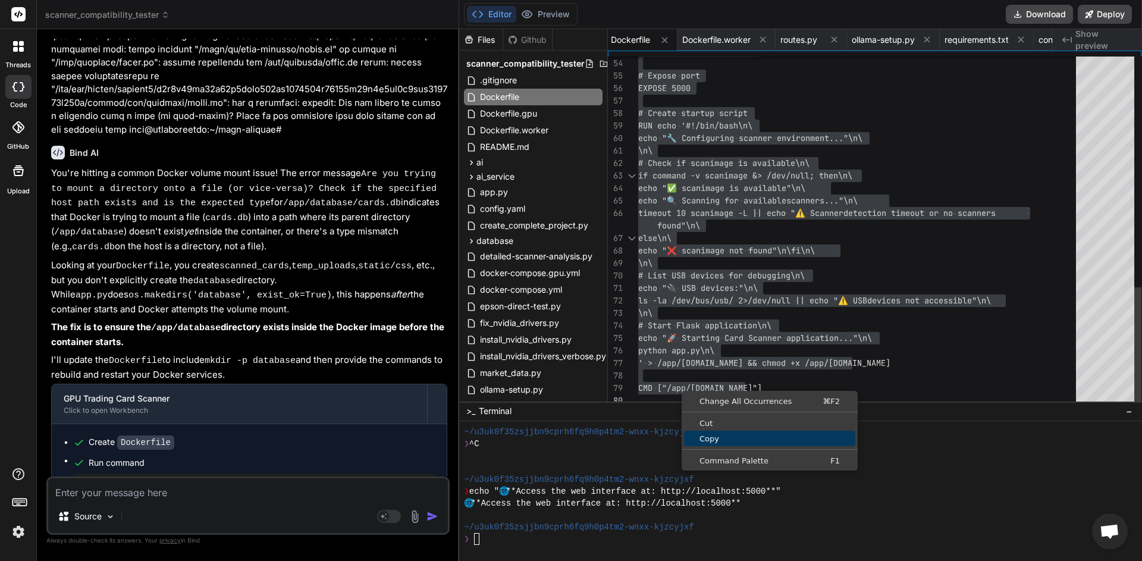
scroll to position [5, 0]
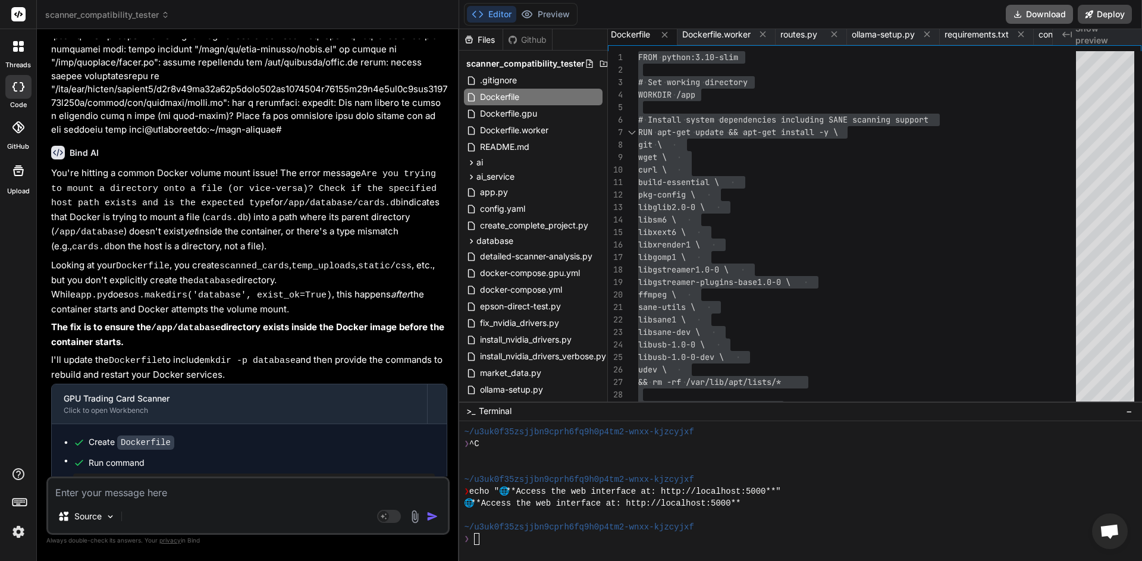
click at [1044, 15] on button "Download" at bounding box center [1039, 14] width 67 height 19
click at [211, 498] on textarea at bounding box center [248, 488] width 400 height 21
paste textarea "#27 [card-scanner] resolving provenance for metadata file #27 DONE 0.0s [+] Run…"
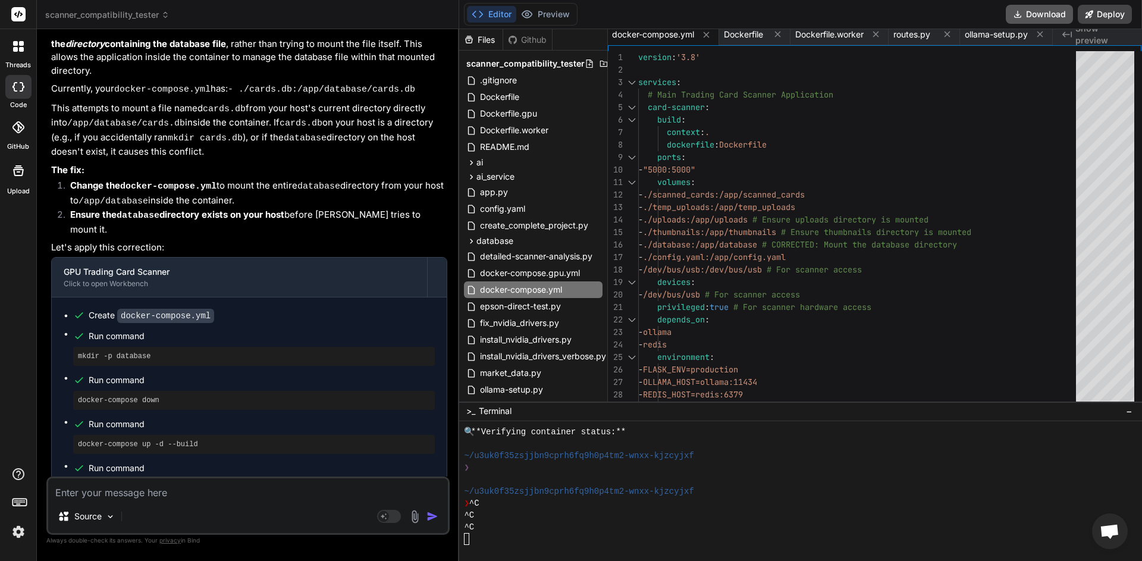
scroll to position [0, 119]
click at [1031, 18] on button "Download" at bounding box center [1039, 14] width 67 height 19
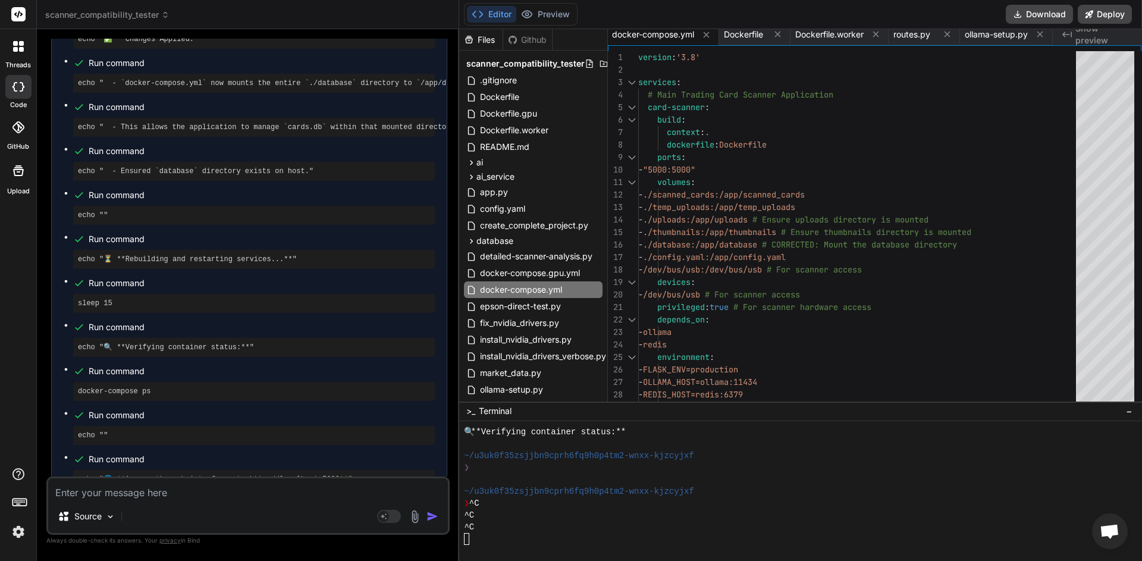
scroll to position [13284, 0]
click at [233, 493] on textarea at bounding box center [248, 488] width 400 height 21
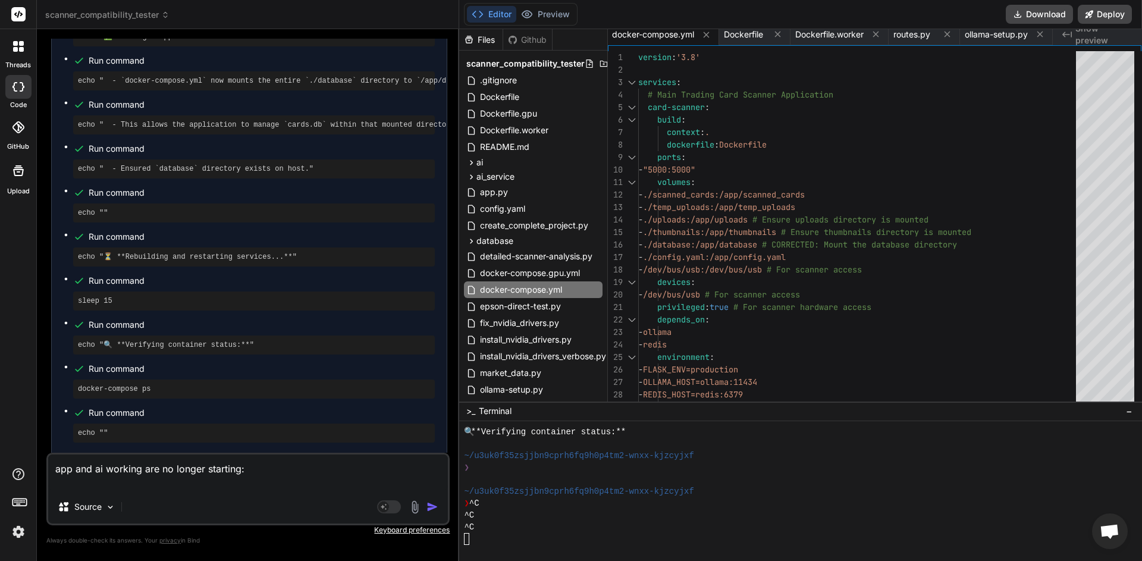
paste textarea "CONTAINER ID IMAGE COMMAND CREATED STATUS PORTS NAMES 2493d285c6cb card-scanner…"
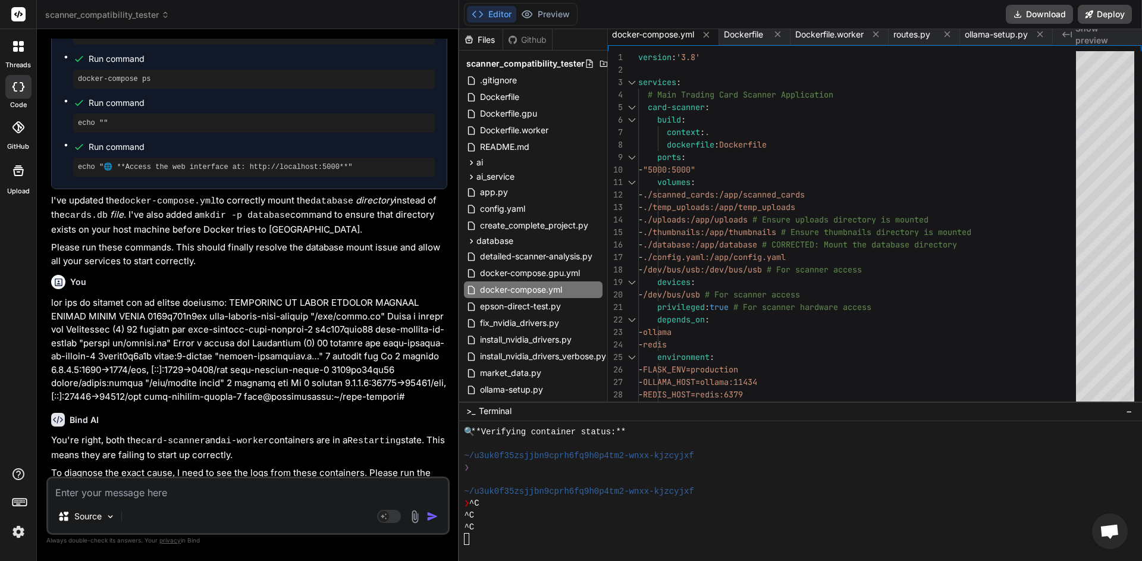
scroll to position [13596, 0]
paste textarea "root@ubuntulaptop:~/card-scanner# docker compose logs card-scanner WARN[0000] /…"
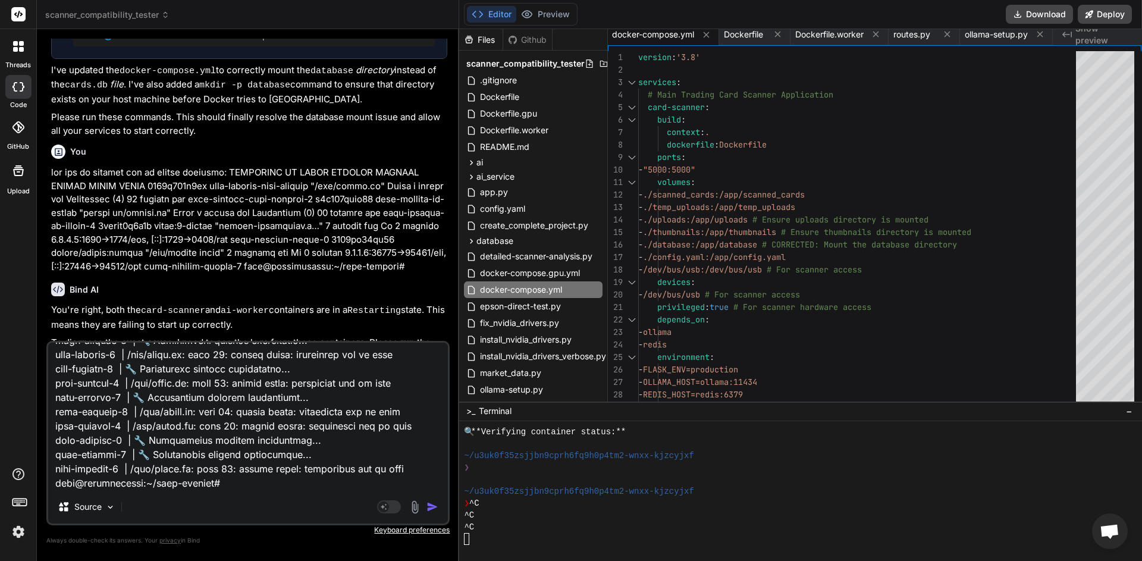
scroll to position [13732, 0]
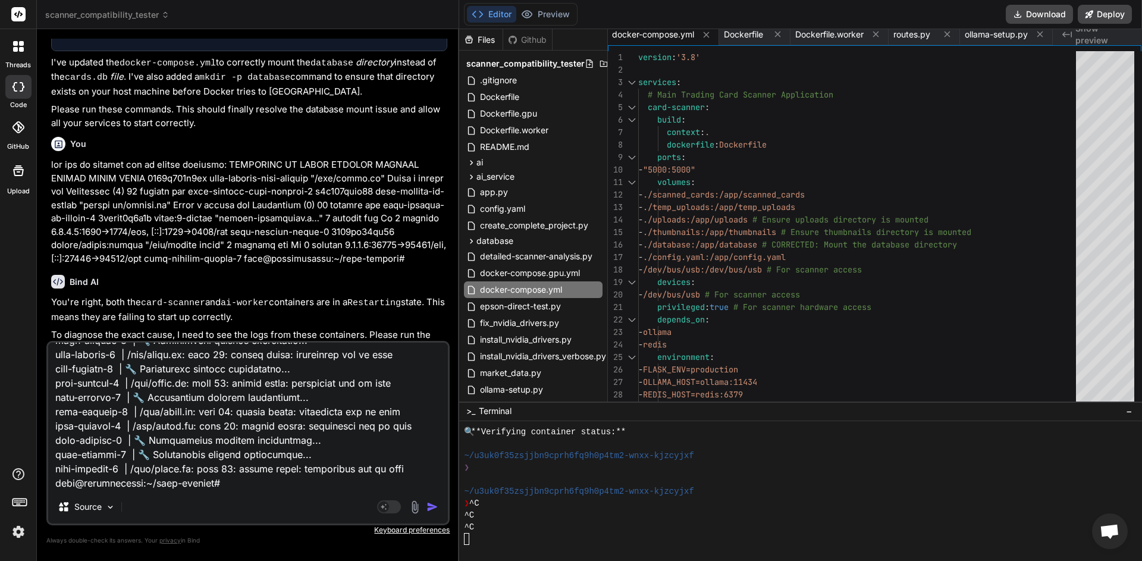
paste textarea "root@ubuntulaptop:~/card-scanner# docker compose logs ai-worker WARN[0000] /hom…"
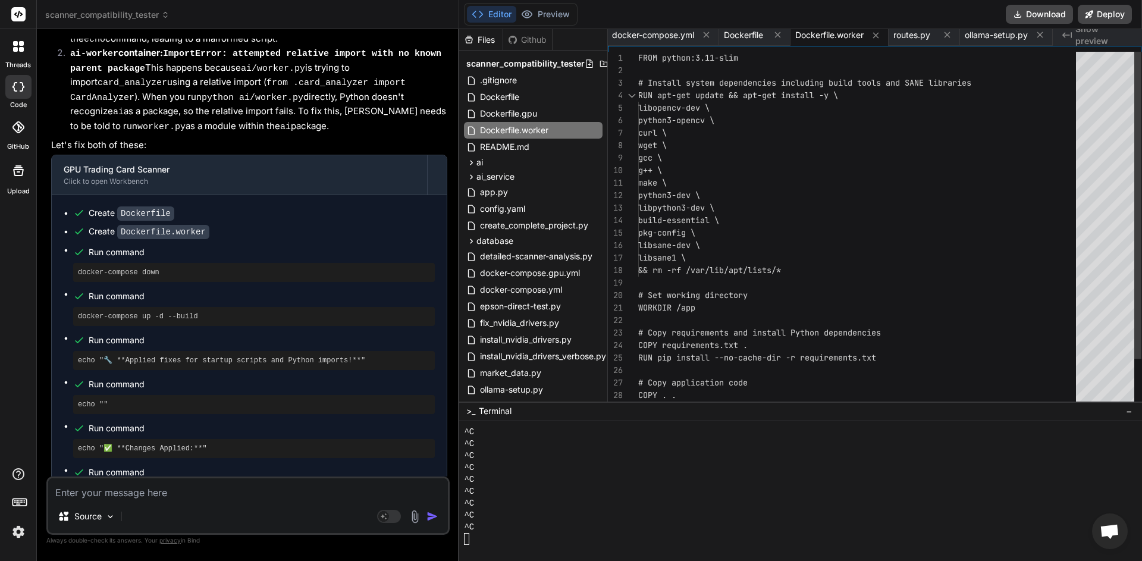
scroll to position [12, 0]
click at [970, 309] on div "WORKDIR /app" at bounding box center [860, 308] width 445 height 12
click at [1047, 12] on button "Download" at bounding box center [1039, 14] width 67 height 19
click at [196, 500] on div "Source Agent Mode. When this toggle is activated, AI automatically makes decisi…" at bounding box center [247, 506] width 403 height 58
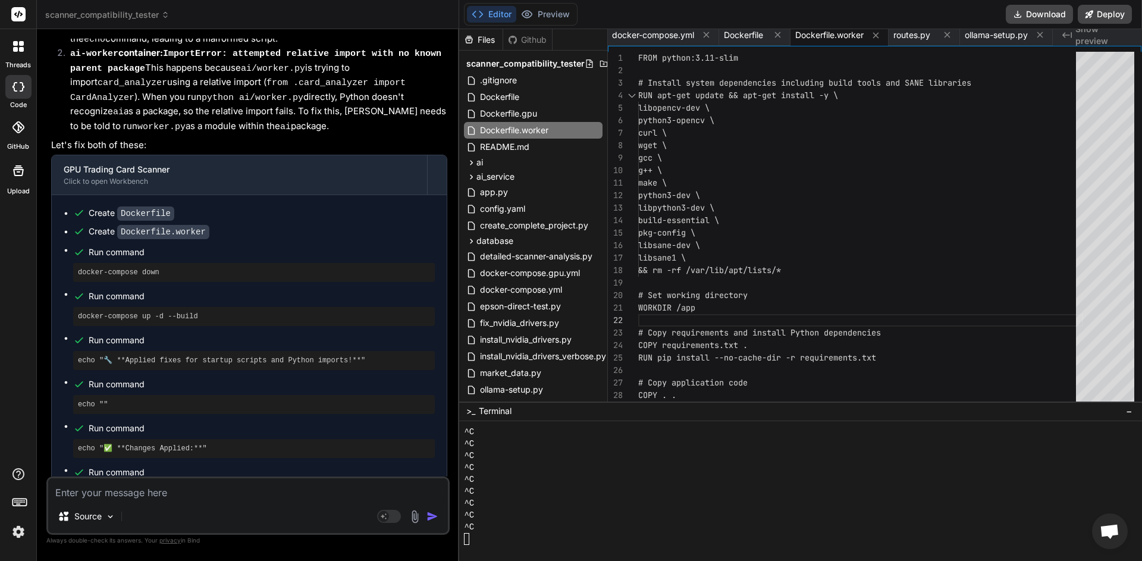
click at [173, 496] on textarea at bounding box center [248, 488] width 400 height 21
paste textarea "NAME IMAGE COMMAND SERVICE CREATED STATUS PORTS card-scanner-ai-worker-1 card-s…"
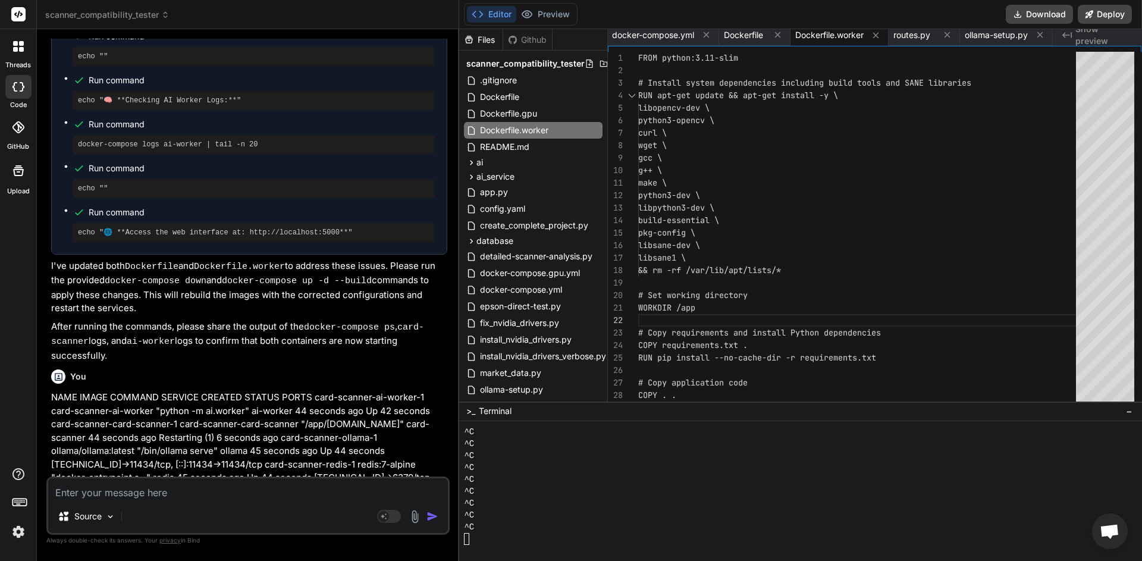
scroll to position [15996, 0]
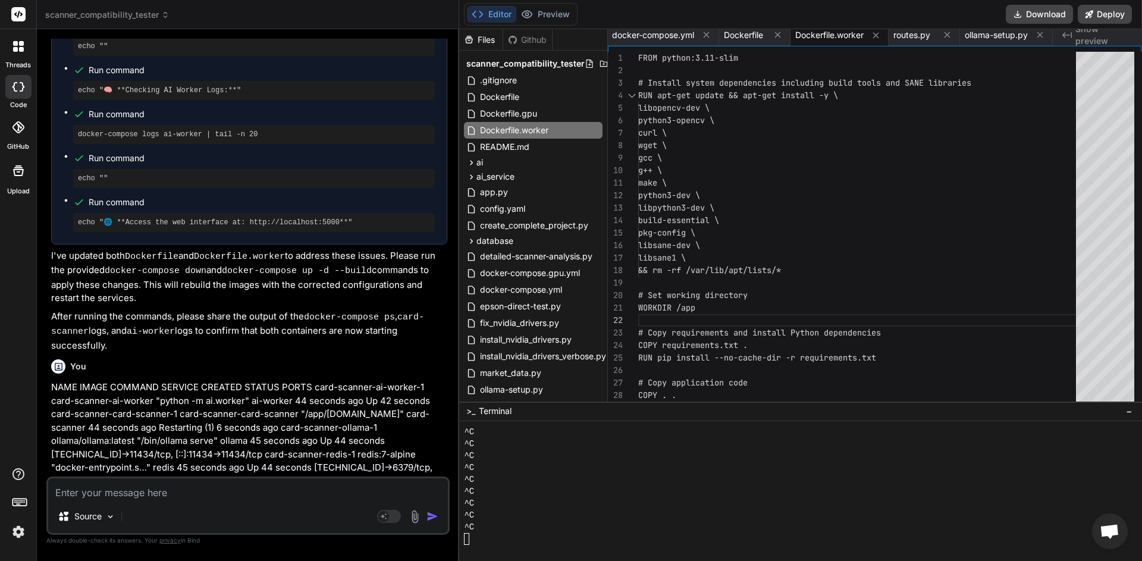
drag, startPoint x: 52, startPoint y: 468, endPoint x: 215, endPoint y: 468, distance: 163.0
copy bindaction "docker-compose logs card-scanner"
click at [252, 498] on textarea at bounding box center [248, 488] width 400 height 21
paste textarea "root@ubuntulaptop:~/card-scanner# docker-compose logs card-scanner card-scanner…"
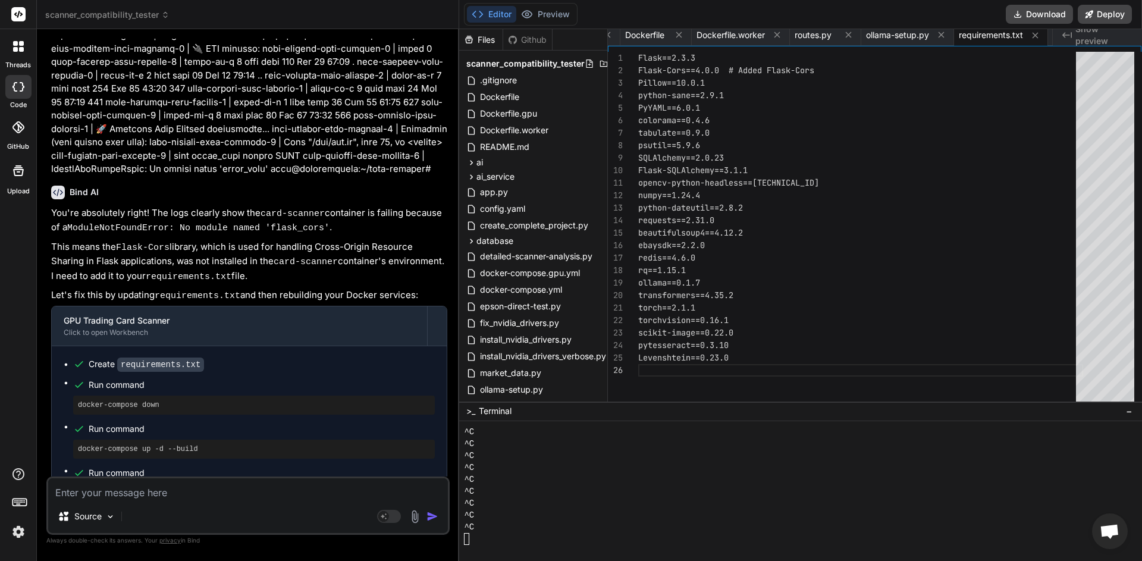
scroll to position [0, 0]
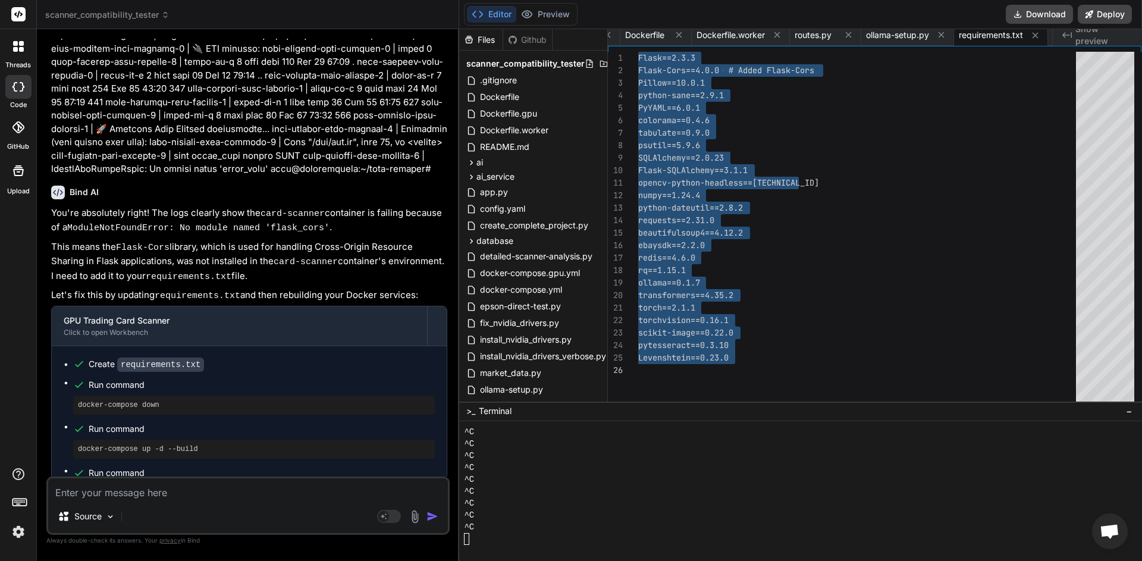
drag, startPoint x: 640, startPoint y: 59, endPoint x: 776, endPoint y: 380, distance: 349.0
click at [776, 380] on div "torchvision==0.16.1 scikit-image==0.22.0 pytesseract==0.3.10 Levenshtein==0.23.…" at bounding box center [860, 227] width 445 height 350
click at [212, 498] on textarea at bounding box center [248, 488] width 400 height 21
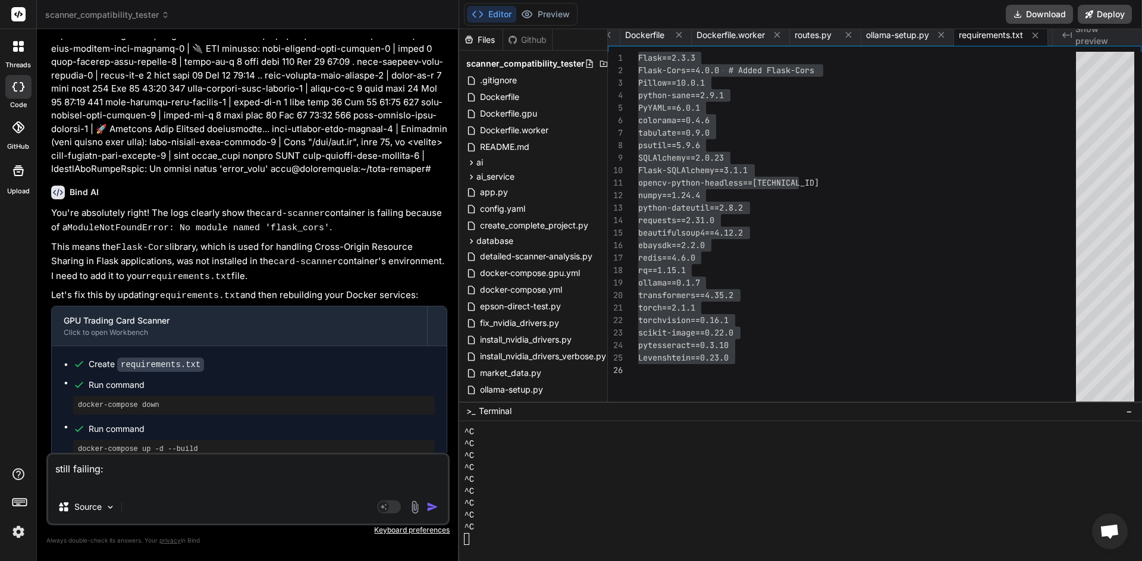
paste textarea "root@ubuntulaptop:~/card-scanner# docker compose logs ai-worker WARN[0000] /hom…"
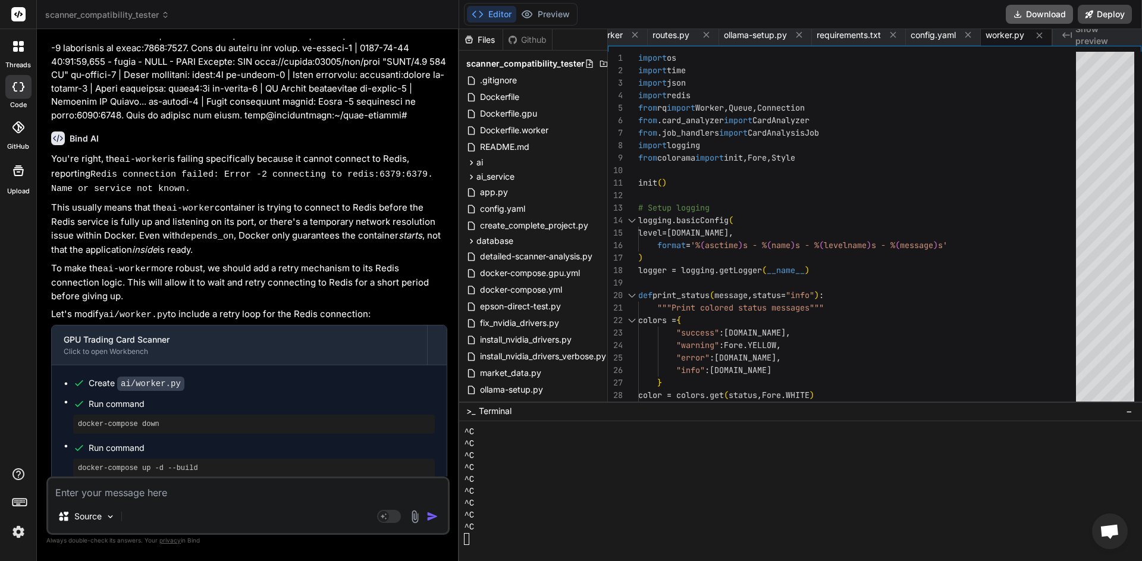
scroll to position [0, 365]
click at [1036, 12] on button "Download" at bounding box center [1039, 14] width 67 height 19
click at [1110, 533] on span "Open chat" at bounding box center [1110, 532] width 20 height 17
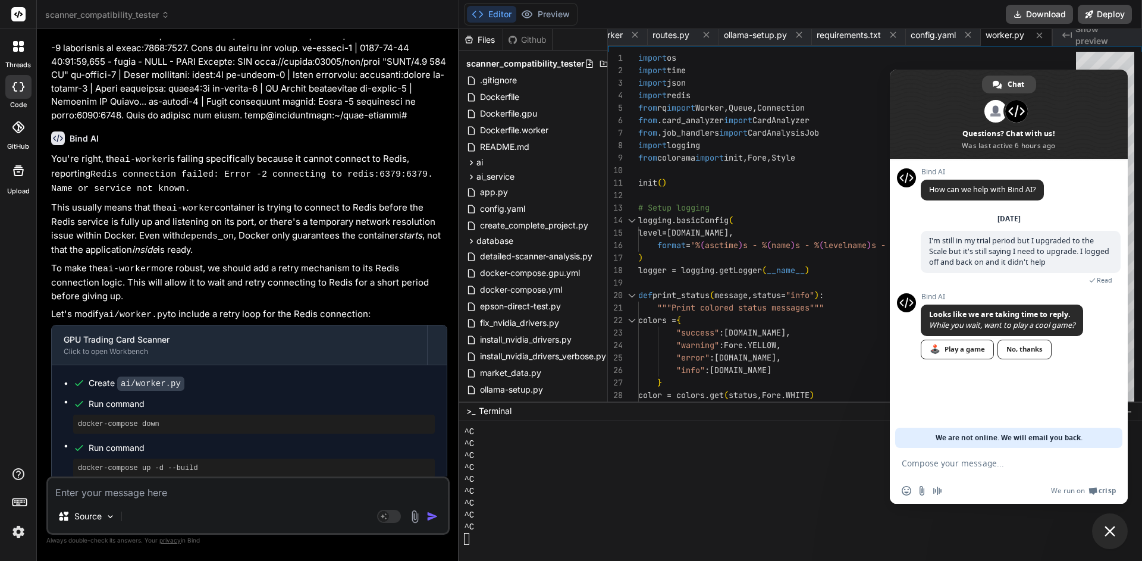
click at [1113, 535] on span "Close chat" at bounding box center [1110, 531] width 11 height 11
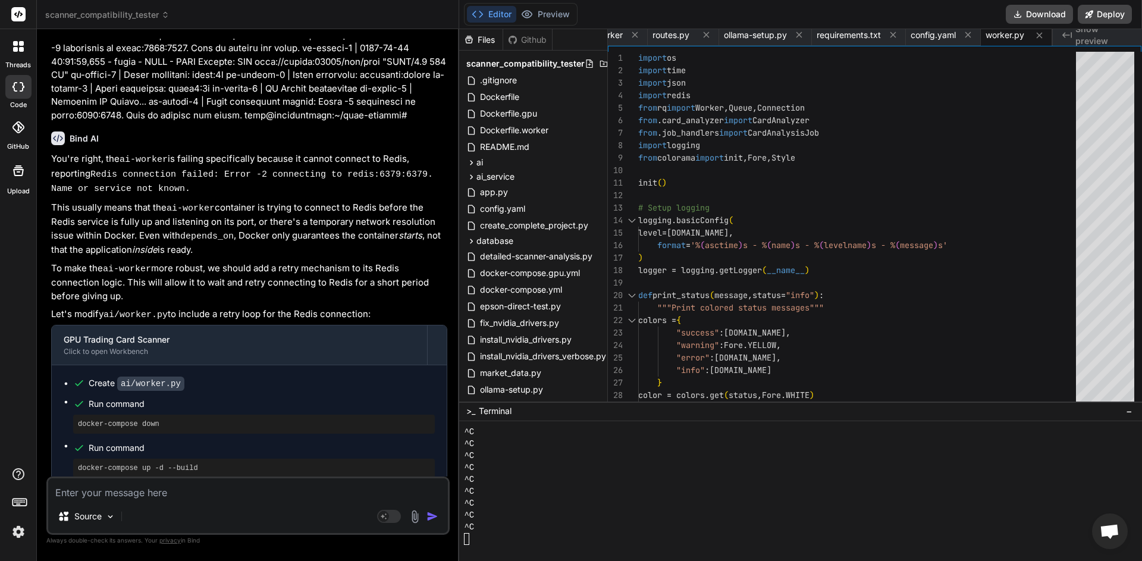
click at [211, 494] on textarea at bounding box center [248, 488] width 400 height 21
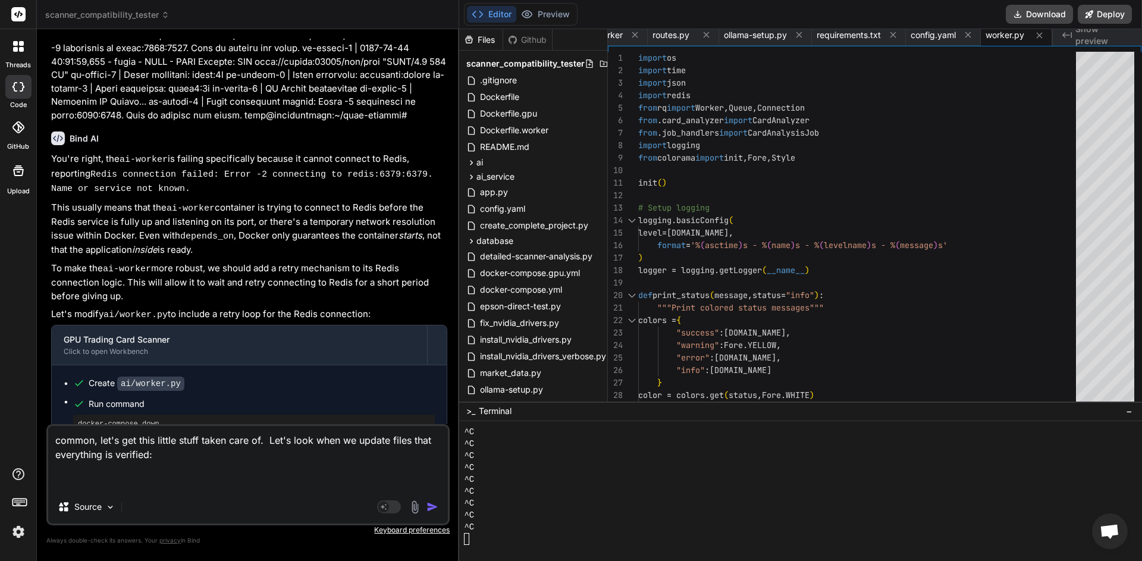
paste textarea "#17 [ai-worker 5/6] RUN pip install --no-cache-dir -r requirements.txt #17 144.…"
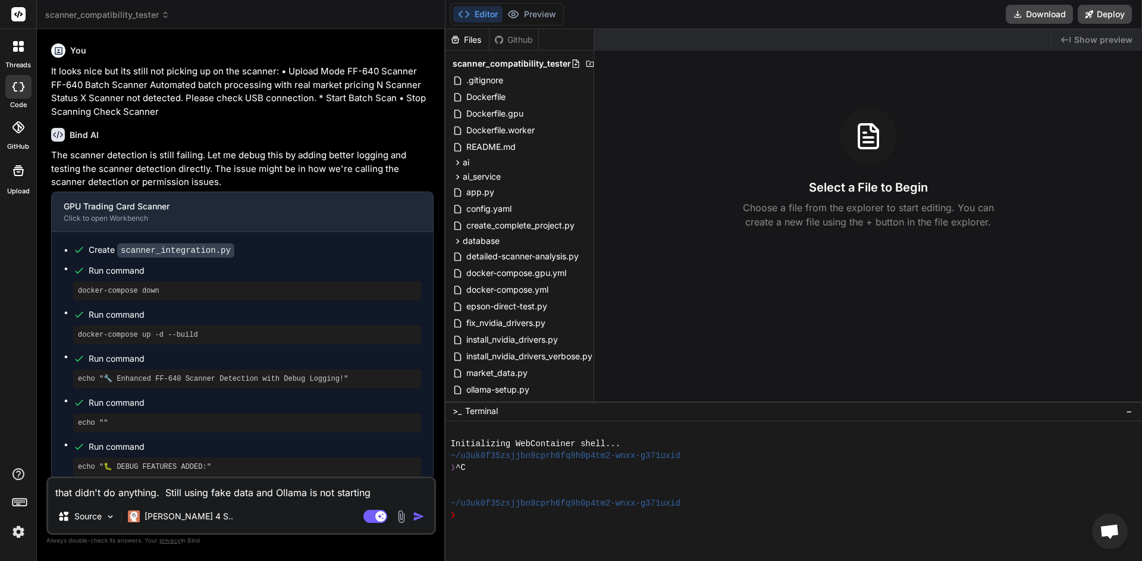
scroll to position [1691, 0]
